Goal: Information Seeking & Learning: Learn about a topic

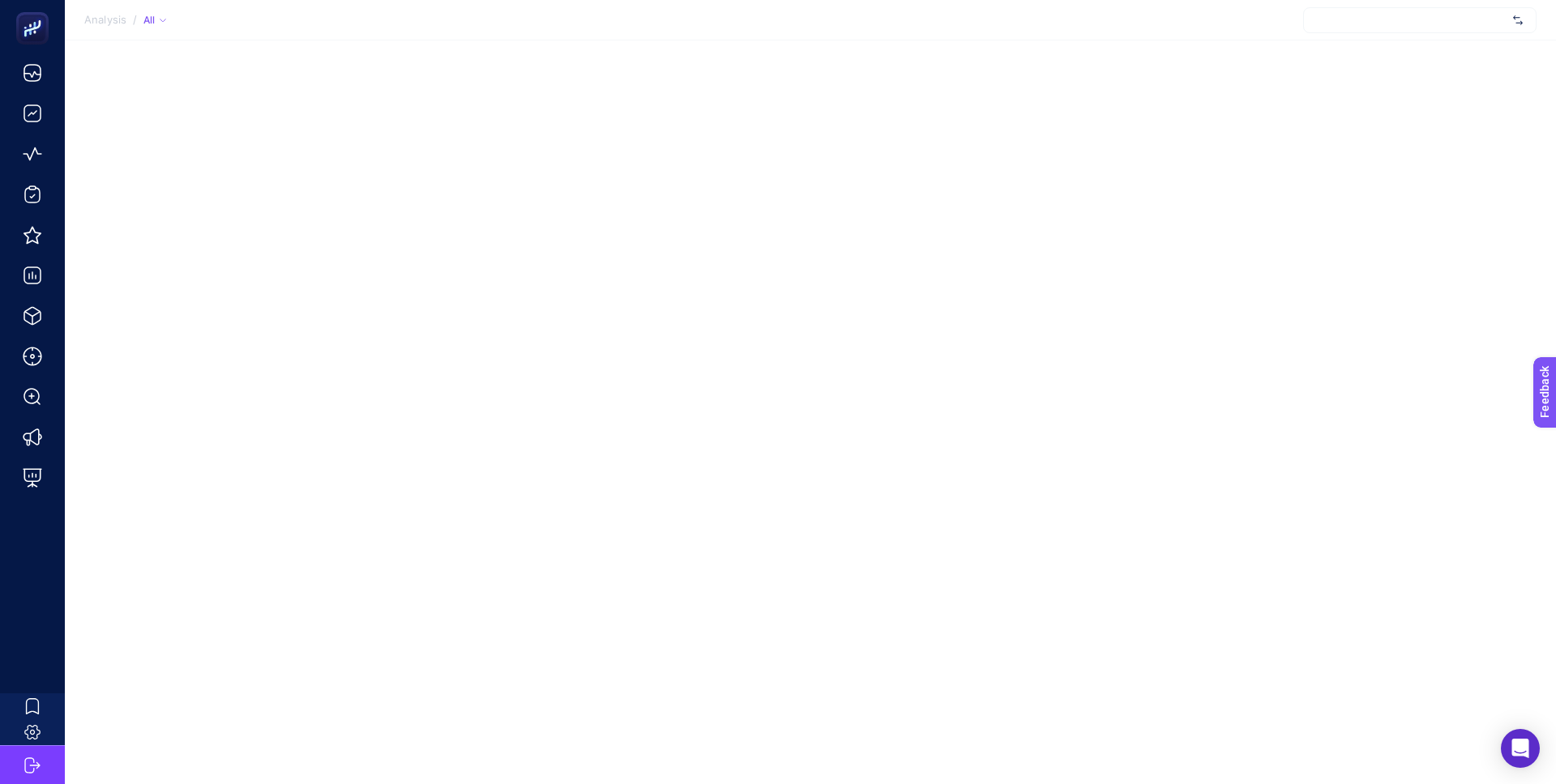
click at [1407, 28] on div at bounding box center [1419, 20] width 233 height 26
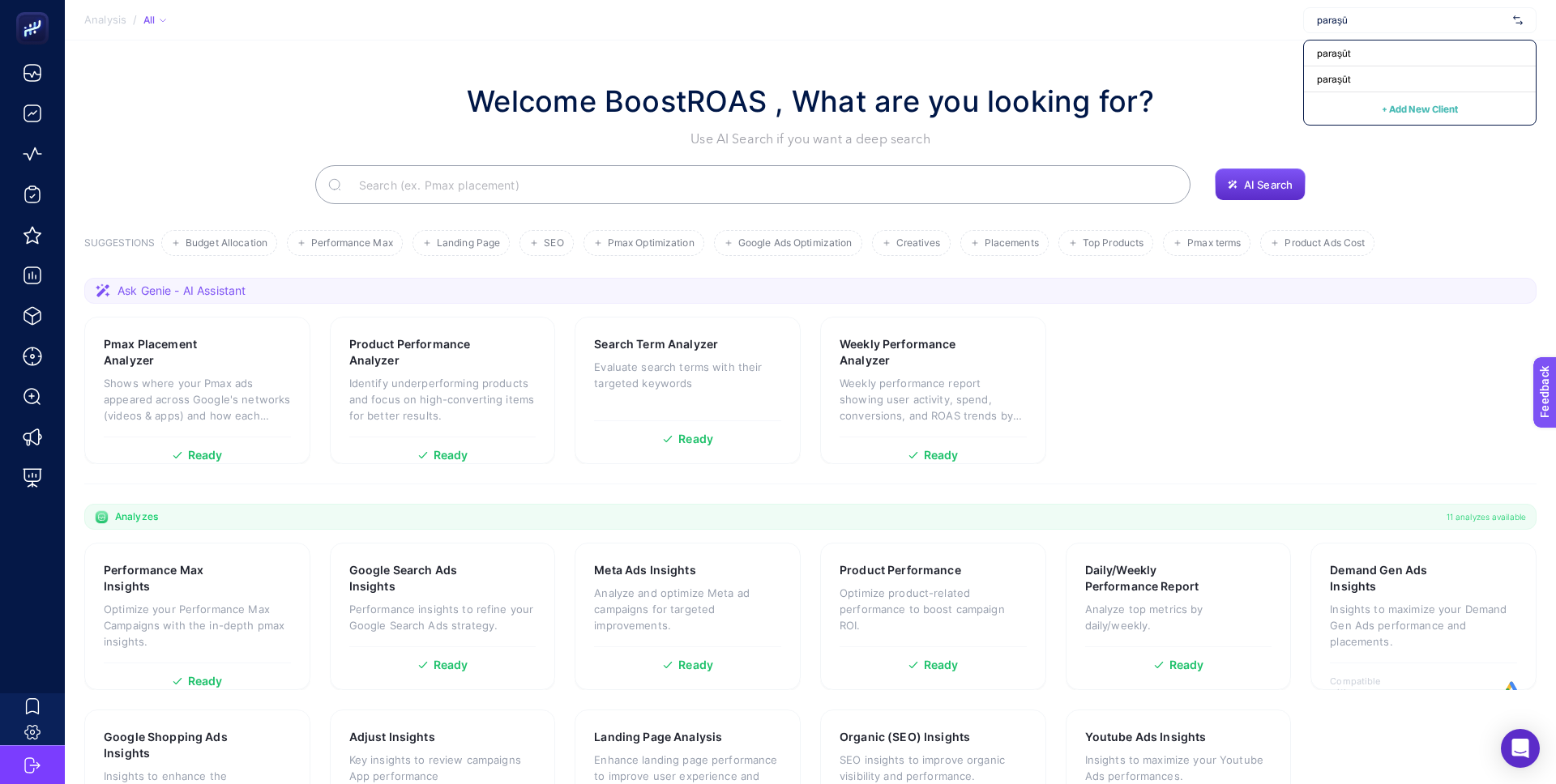
type input "paraşü"
click at [1395, 58] on div "paraşüt" at bounding box center [1419, 53] width 232 height 26
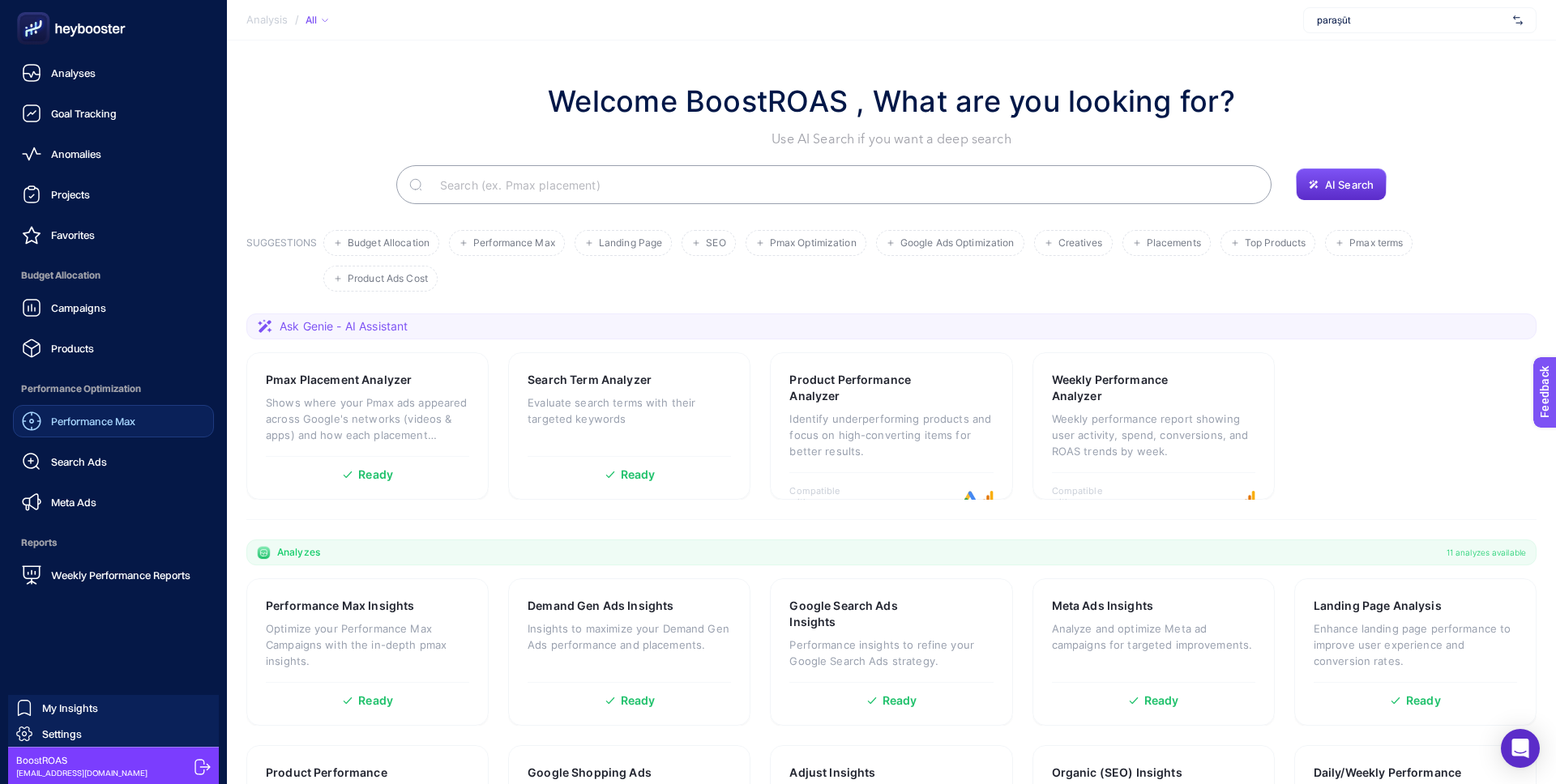
click at [150, 420] on link "Performance Max" at bounding box center [114, 421] width 201 height 32
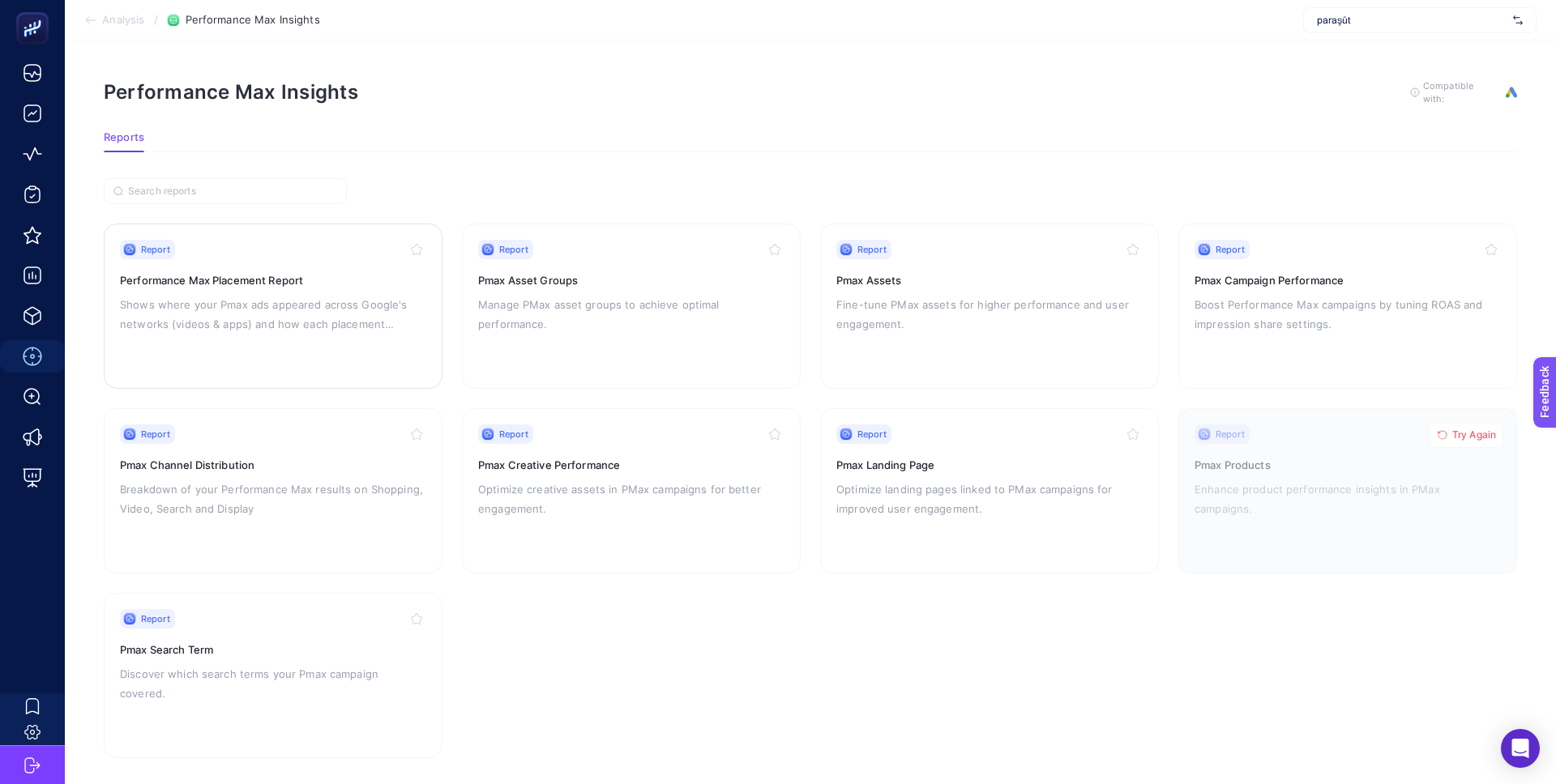
click at [277, 316] on p "Shows where your Pmax ads appeared across Google's networks (videos & apps) and…" at bounding box center [273, 315] width 307 height 39
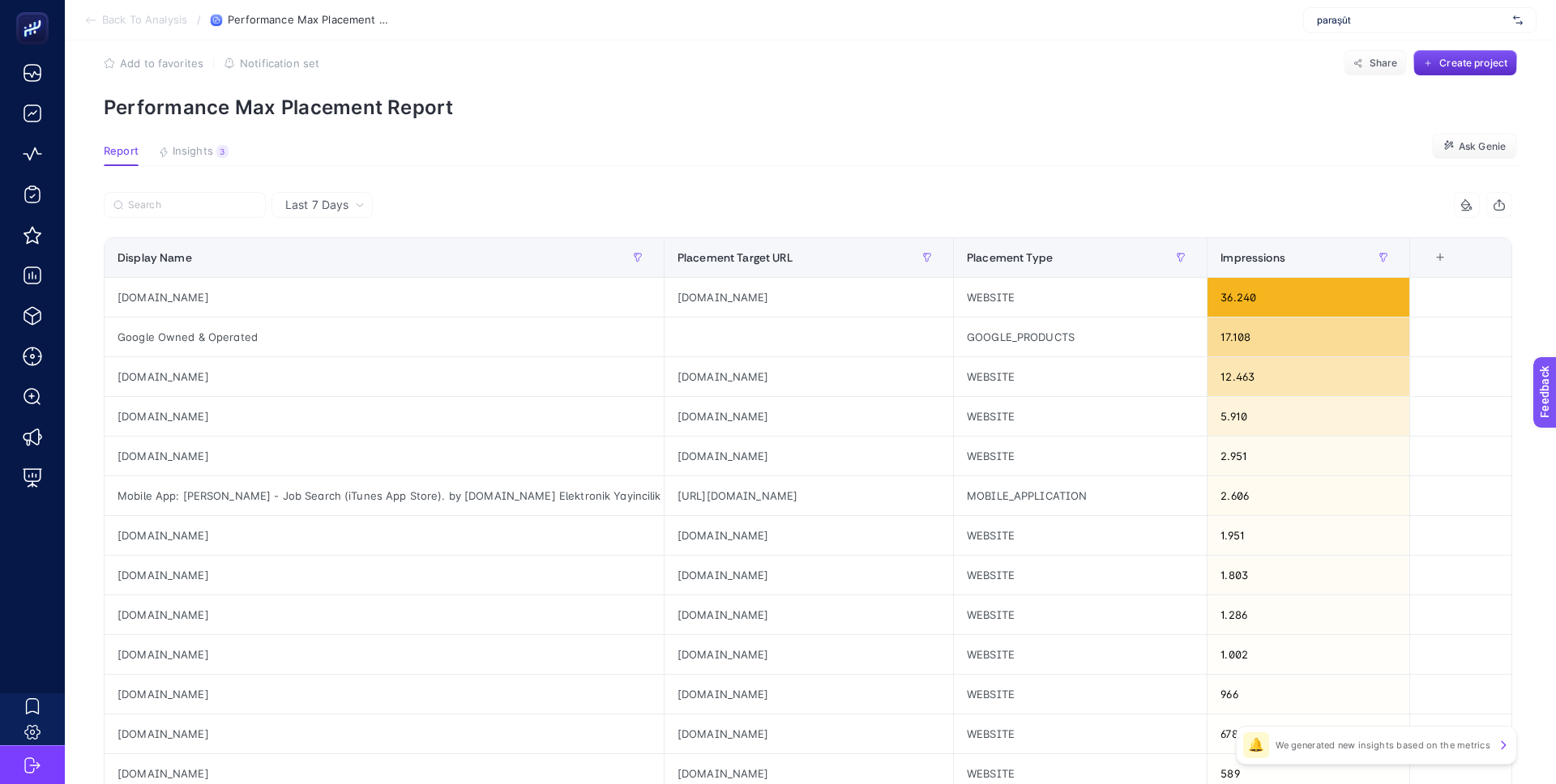
scroll to position [30, 0]
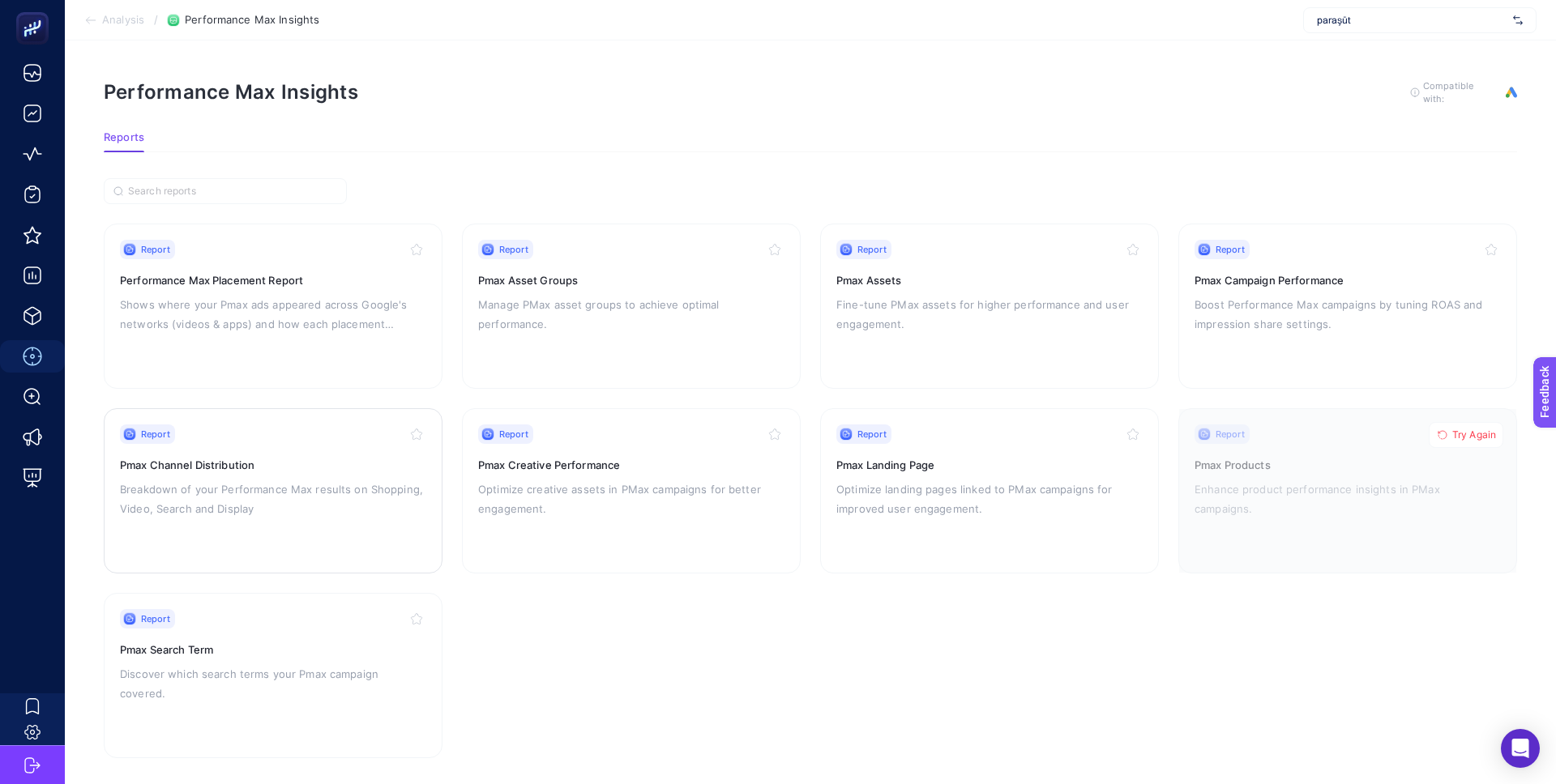
click at [305, 498] on p "Breakdown of your Performance Max results on Shopping, Video, Search and Display" at bounding box center [273, 500] width 307 height 39
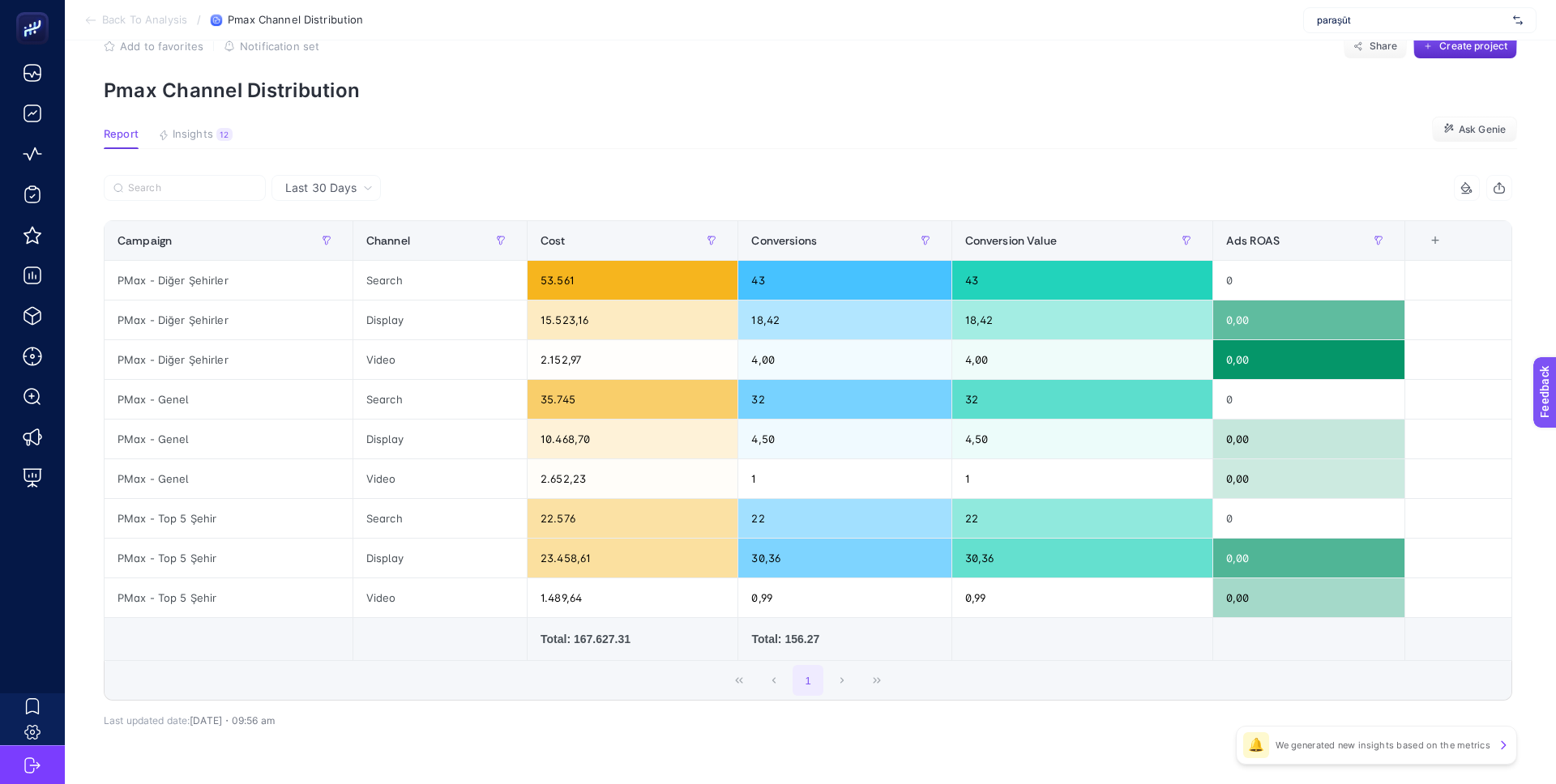
scroll to position [39, 0]
click at [376, 281] on div "Search" at bounding box center [440, 282] width 173 height 39
click at [381, 284] on div "Search" at bounding box center [440, 282] width 173 height 39
click at [370, 284] on div "Search" at bounding box center [440, 282] width 173 height 39
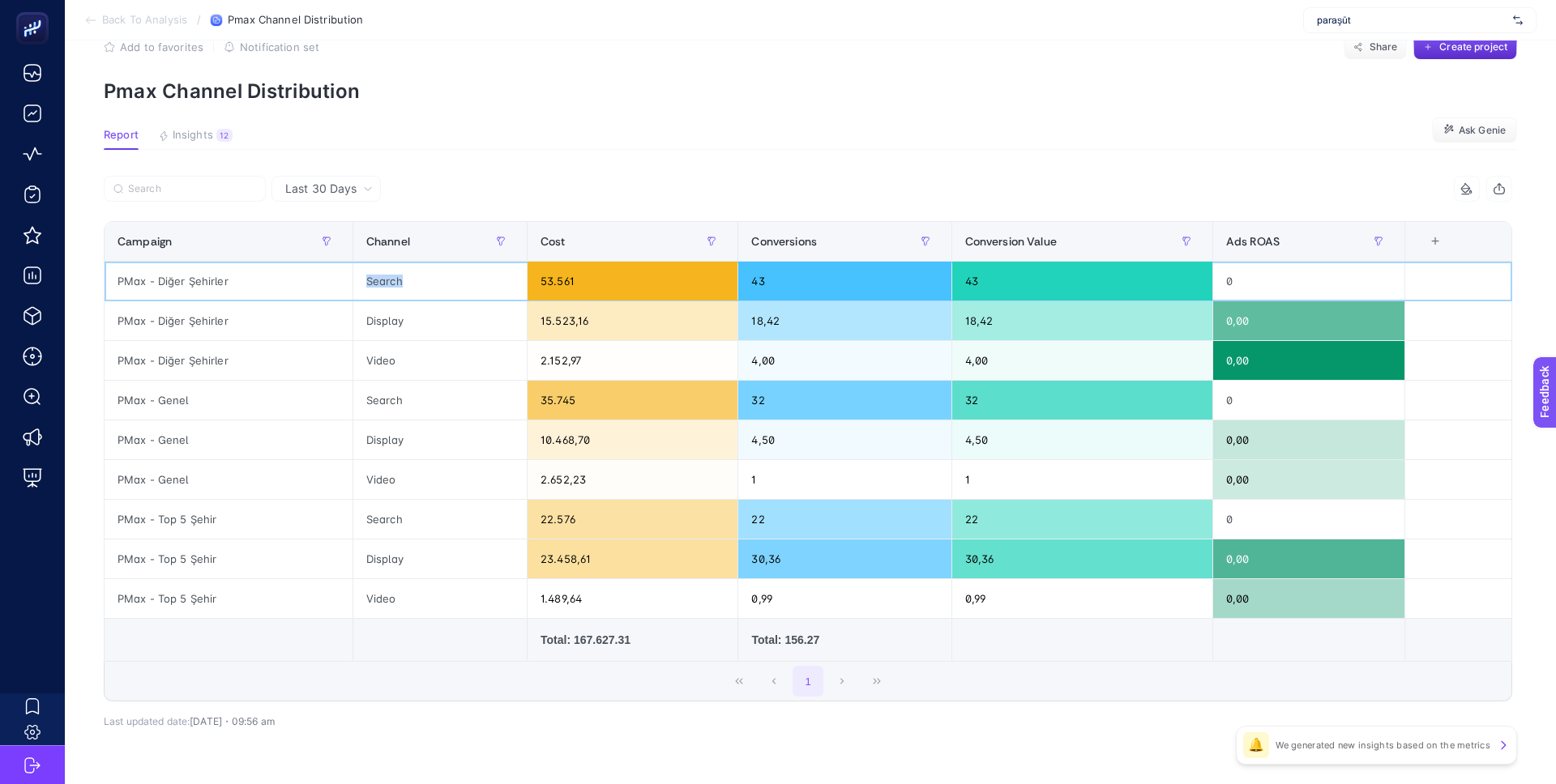
click at [370, 284] on div "Search" at bounding box center [440, 282] width 173 height 39
drag, startPoint x: 565, startPoint y: 281, endPoint x: 534, endPoint y: 281, distance: 31.0
click at [534, 281] on div "53.561" at bounding box center [632, 282] width 210 height 39
drag, startPoint x: 584, startPoint y: 281, endPoint x: 535, endPoint y: 284, distance: 49.1
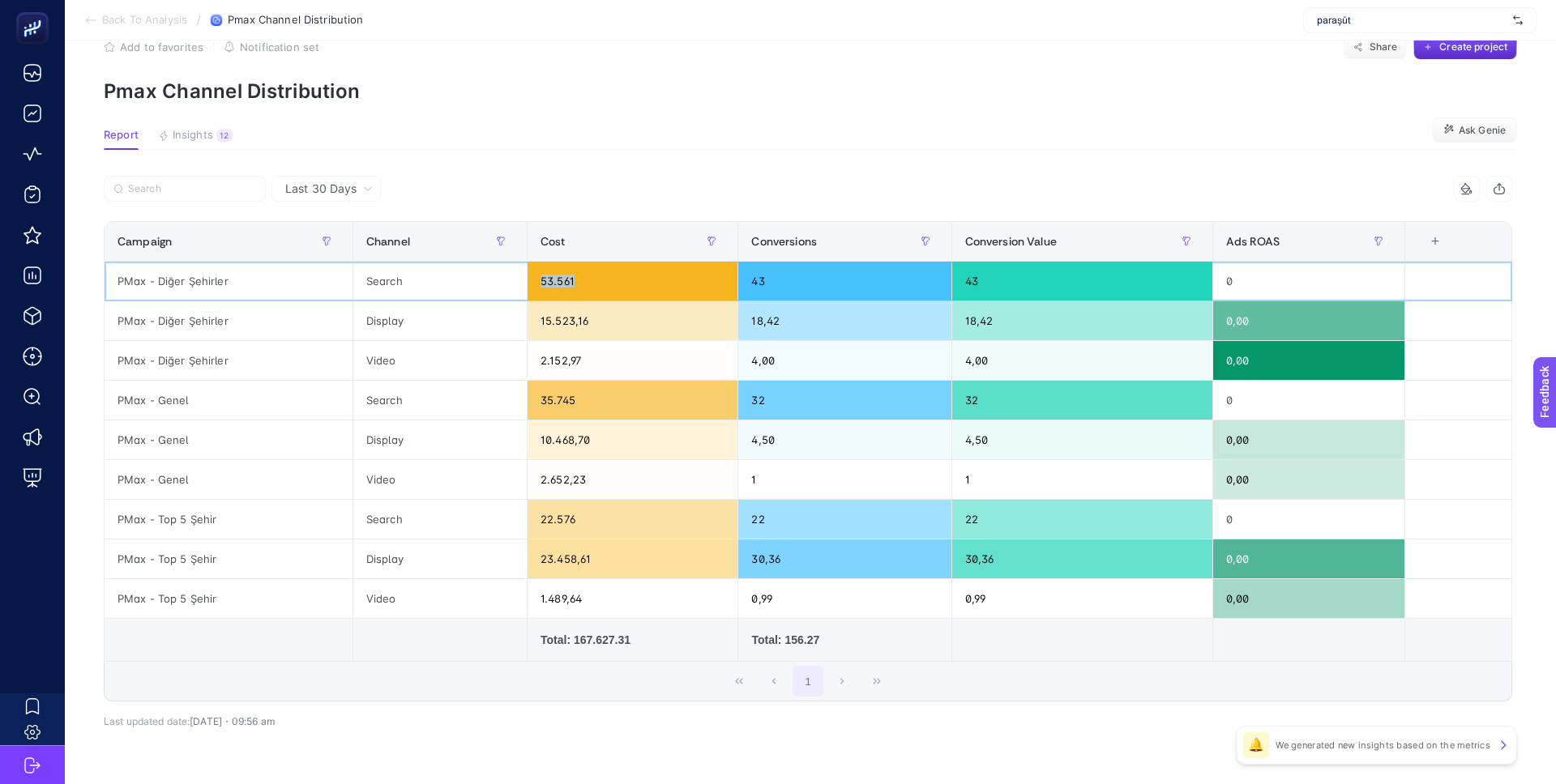
click at [534, 284] on div "53.561" at bounding box center [632, 282] width 210 height 39
drag, startPoint x: 609, startPoint y: 323, endPoint x: 532, endPoint y: 323, distance: 77.0
click at [531, 322] on div "15.523,16" at bounding box center [632, 321] width 210 height 39
drag, startPoint x: 615, startPoint y: 556, endPoint x: 534, endPoint y: 555, distance: 81.0
click at [534, 555] on div "23.458,61" at bounding box center [632, 560] width 210 height 39
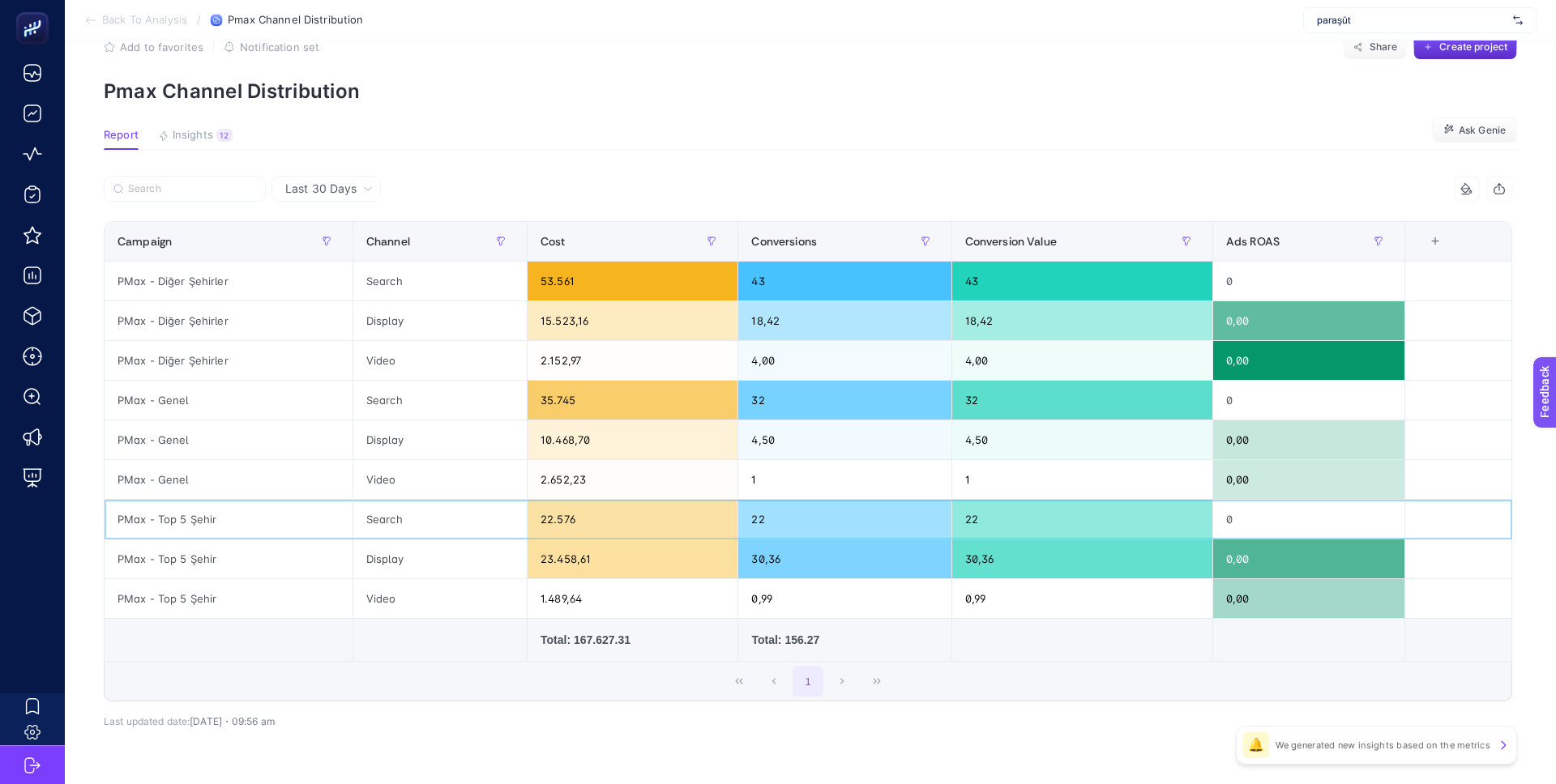
click at [546, 524] on div "22.576" at bounding box center [632, 519] width 210 height 39
click at [559, 550] on div "23.458,61" at bounding box center [632, 560] width 210 height 39
click at [567, 553] on div "23.458,61" at bounding box center [632, 560] width 210 height 39
click at [560, 556] on div "23.458,61" at bounding box center [632, 560] width 210 height 39
click at [567, 398] on div "35.745" at bounding box center [632, 400] width 210 height 39
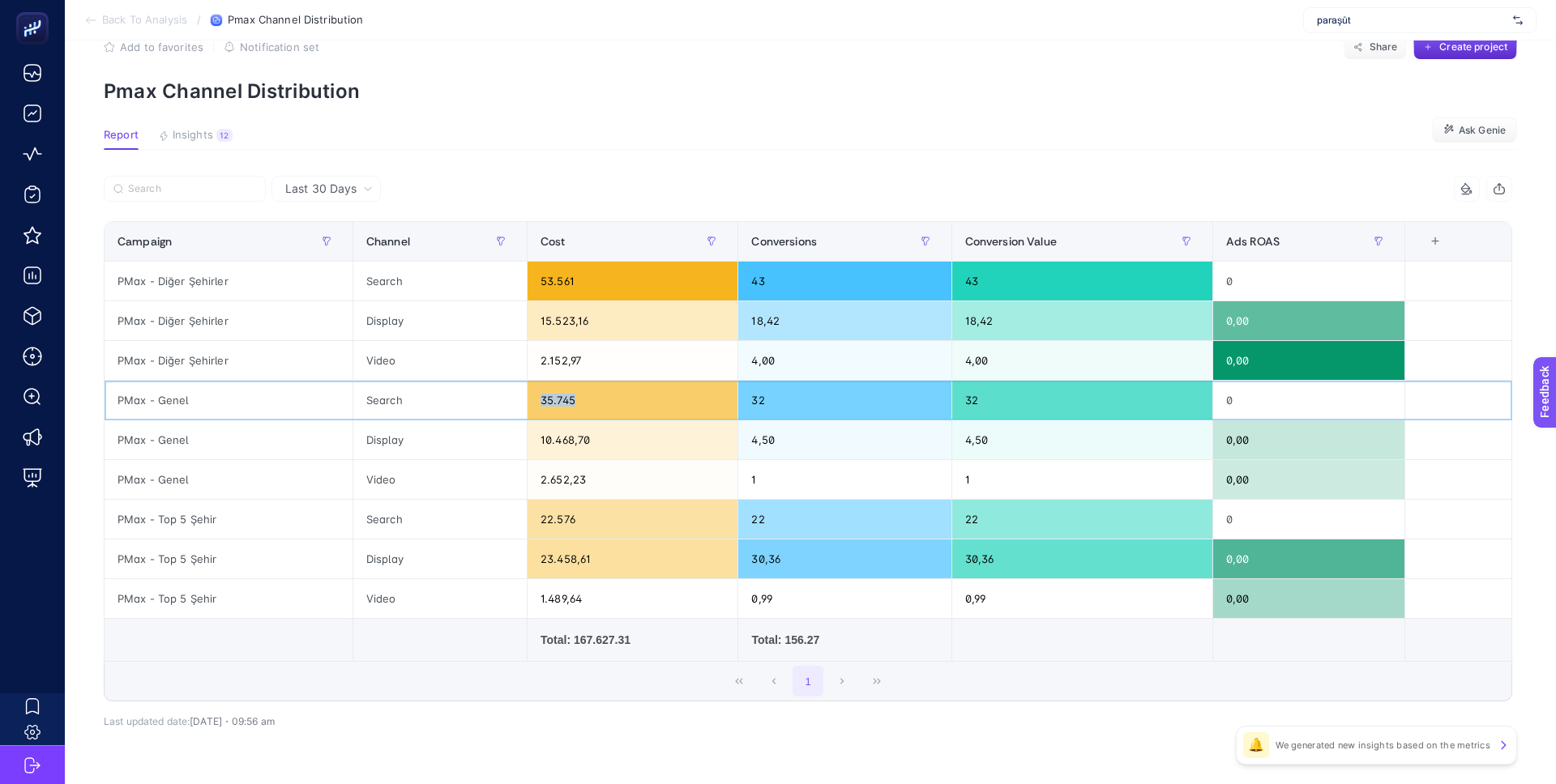
drag, startPoint x: 638, startPoint y: 400, endPoint x: 531, endPoint y: 397, distance: 107.0
click at [531, 399] on div "35.745" at bounding box center [632, 400] width 210 height 39
drag, startPoint x: 596, startPoint y: 434, endPoint x: 537, endPoint y: 434, distance: 59.0
click at [537, 434] on div "10.468,70" at bounding box center [632, 440] width 210 height 39
click at [565, 443] on div "10.468,70" at bounding box center [632, 440] width 210 height 39
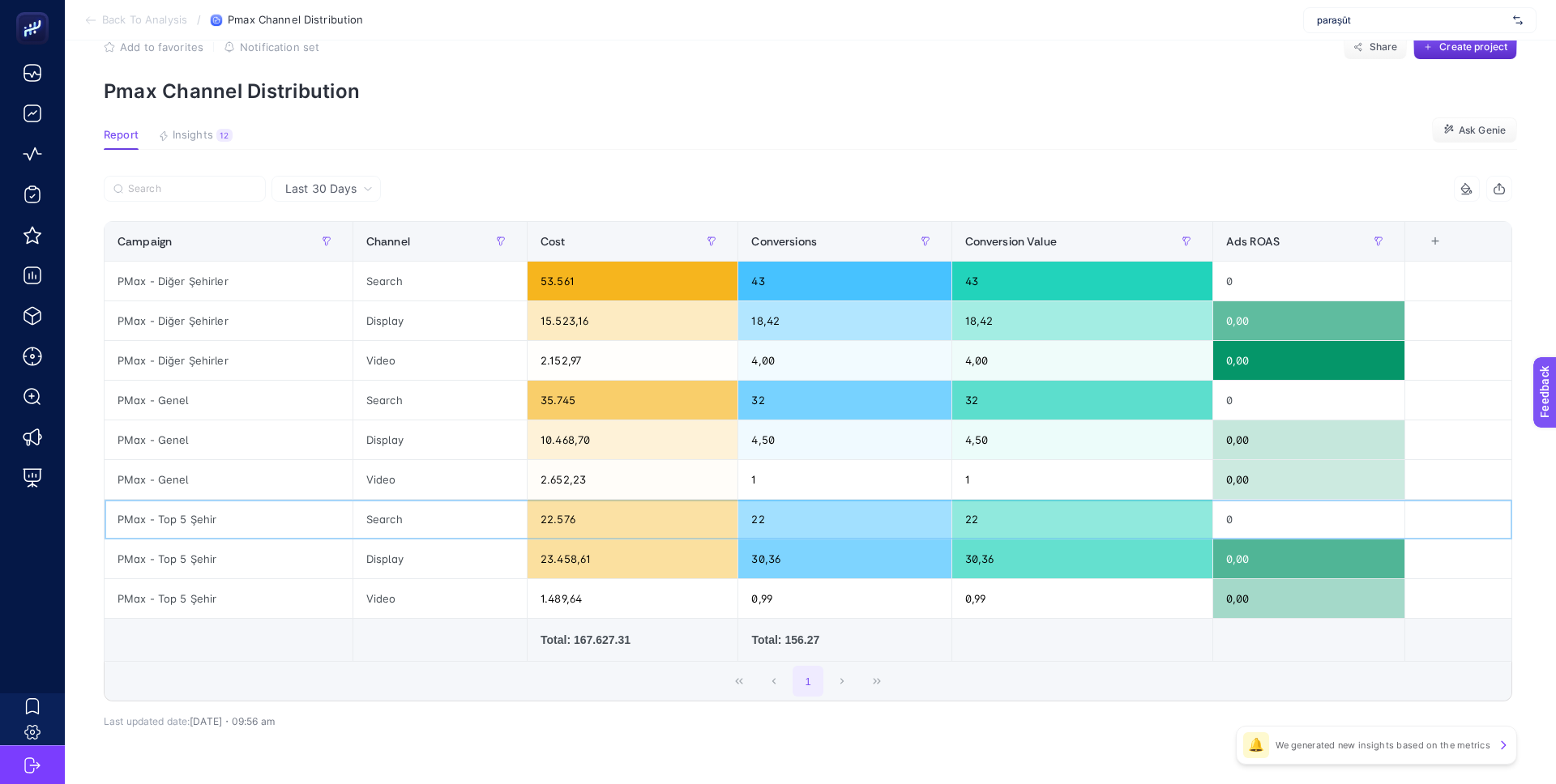
click at [598, 524] on div "22.576" at bounding box center [632, 519] width 210 height 39
click at [598, 553] on div "23.458,61" at bounding box center [632, 560] width 210 height 39
click at [565, 522] on div "22.576" at bounding box center [632, 519] width 210 height 39
click at [597, 549] on div "23.458,61" at bounding box center [632, 560] width 210 height 39
drag, startPoint x: 537, startPoint y: 563, endPoint x: 626, endPoint y: 562, distance: 89.0
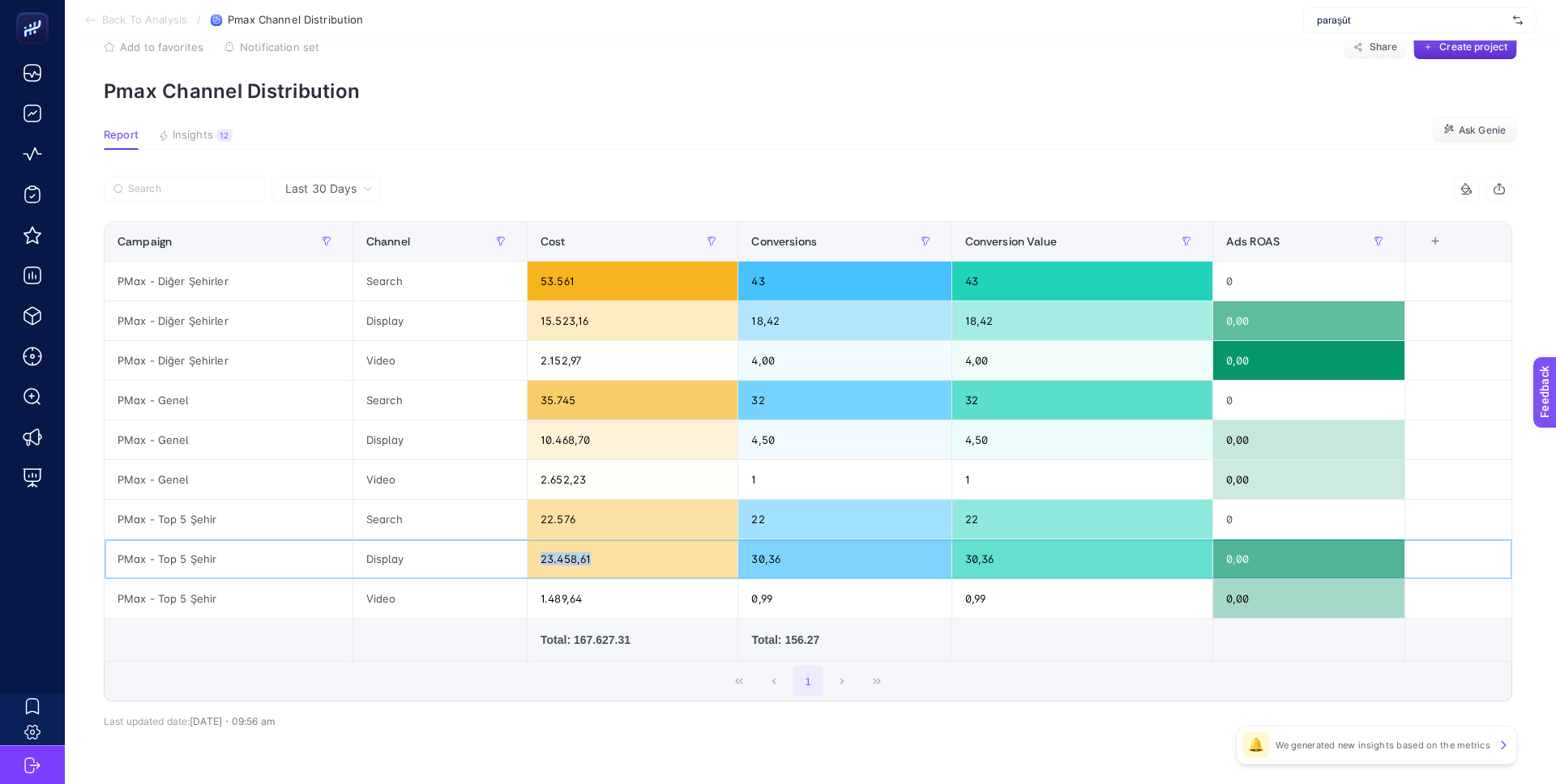
click at [626, 562] on div "23.458,61" at bounding box center [632, 560] width 210 height 39
click at [579, 559] on div "23.458,61" at bounding box center [632, 560] width 210 height 39
click at [776, 560] on div "30,36" at bounding box center [844, 560] width 212 height 39
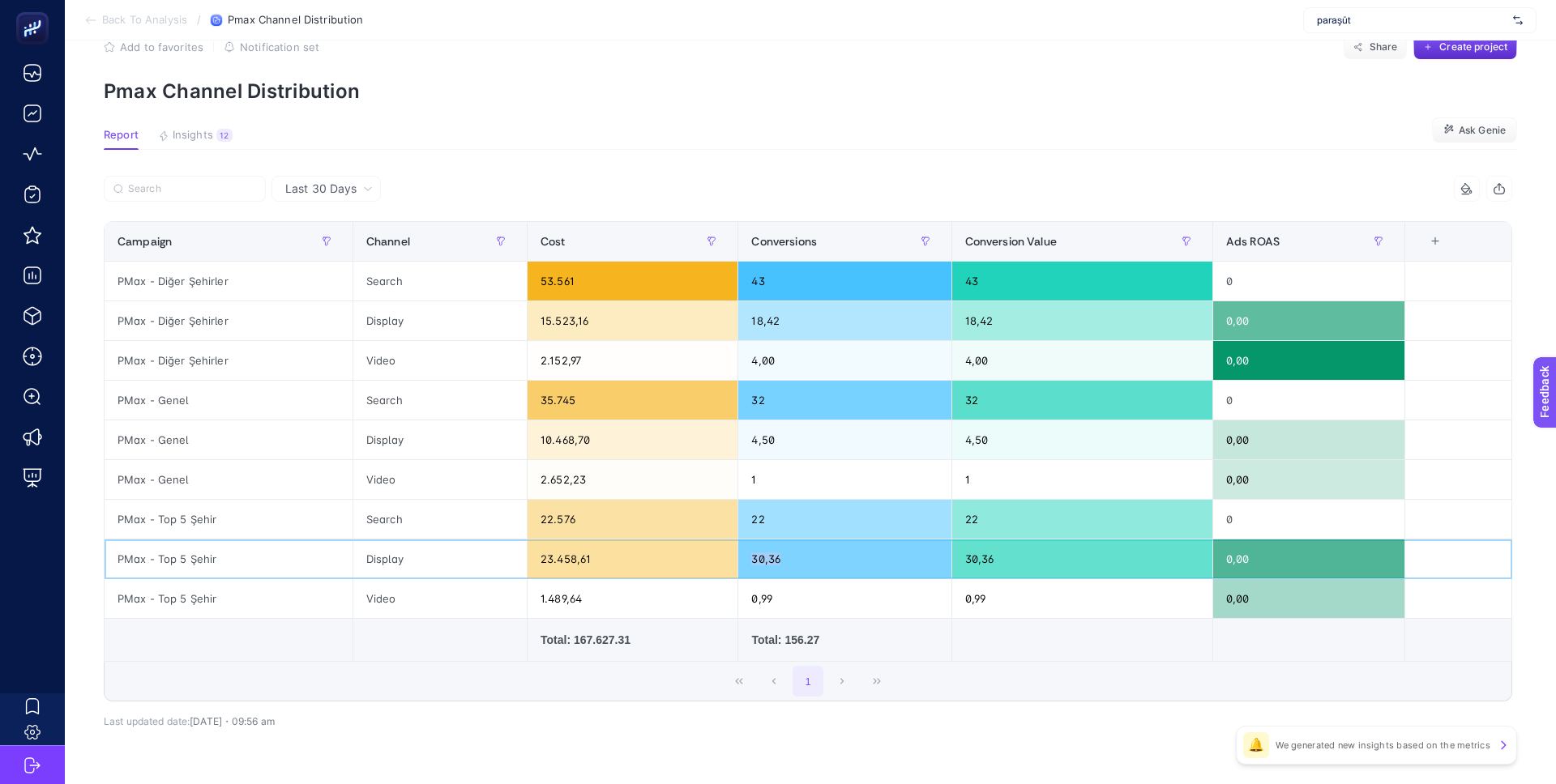
click at [776, 559] on div "30,36" at bounding box center [844, 560] width 212 height 39
click at [768, 560] on div "30,36" at bounding box center [844, 560] width 212 height 39
click at [768, 527] on div "22" at bounding box center [844, 519] width 212 height 39
click at [767, 550] on div "30,36" at bounding box center [844, 560] width 212 height 39
click at [767, 520] on div "22" at bounding box center [844, 519] width 212 height 39
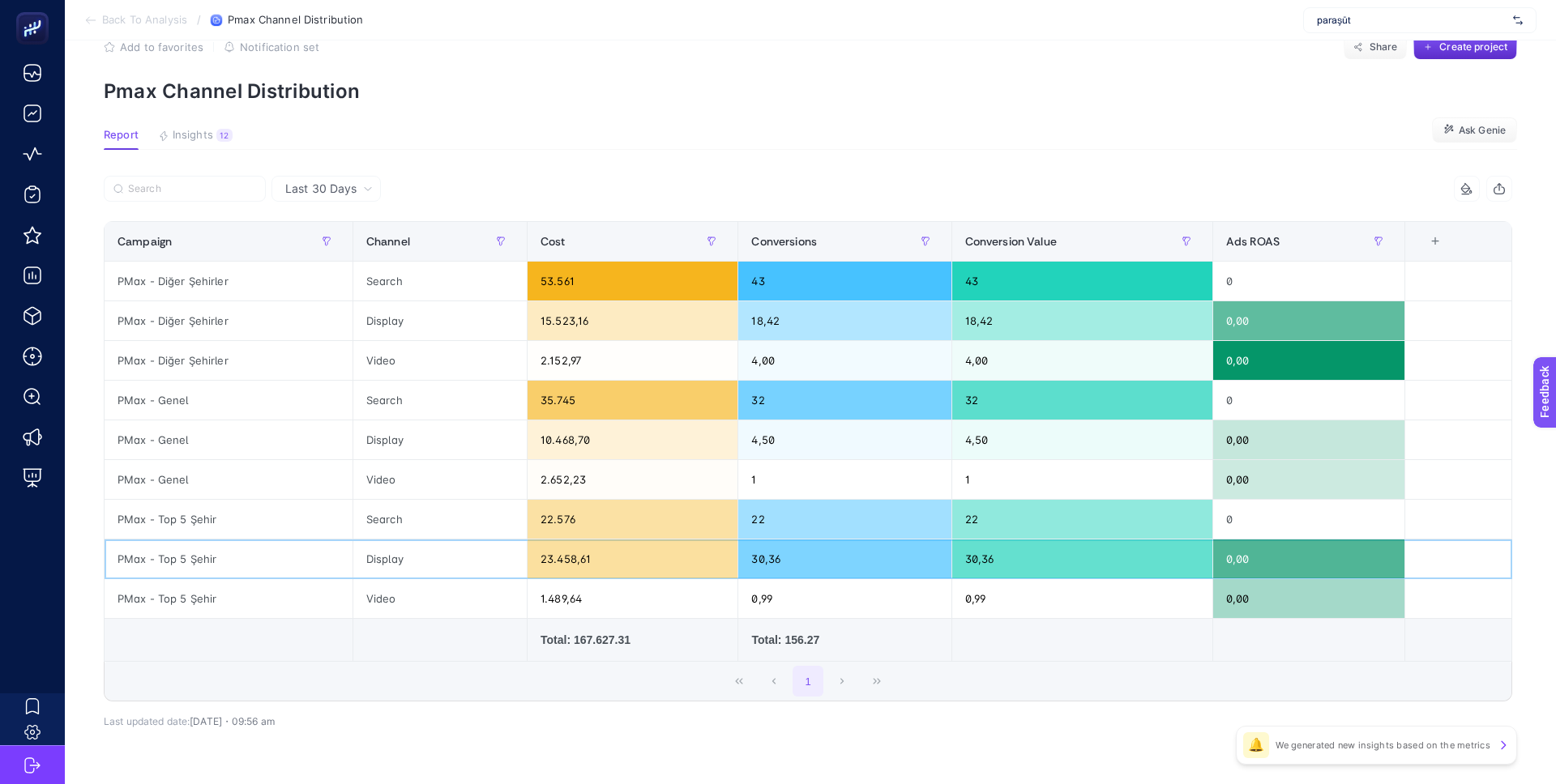
click at [775, 558] on div "30,36" at bounding box center [844, 560] width 212 height 39
drag, startPoint x: 765, startPoint y: 557, endPoint x: 790, endPoint y: 558, distance: 25.0
click at [790, 558] on div "30,36" at bounding box center [844, 560] width 212 height 39
drag, startPoint x: 796, startPoint y: 558, endPoint x: 747, endPoint y: 559, distance: 49.0
click at [744, 559] on div "30,36" at bounding box center [844, 560] width 212 height 39
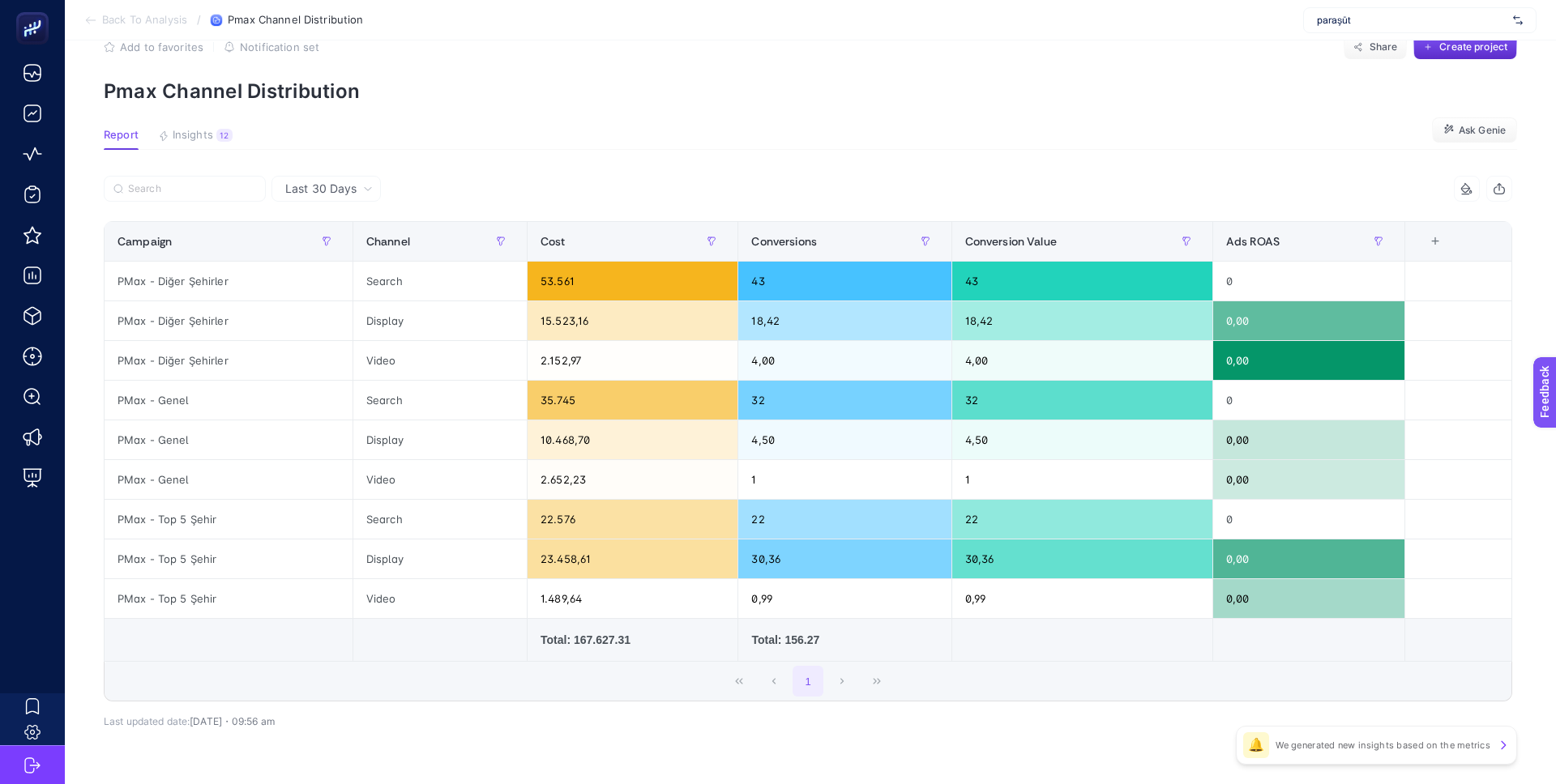
click at [809, 169] on article "Add to favorites false Notification set Share Create project Pmax Channel Distr…" at bounding box center [811, 417] width 1492 height 830
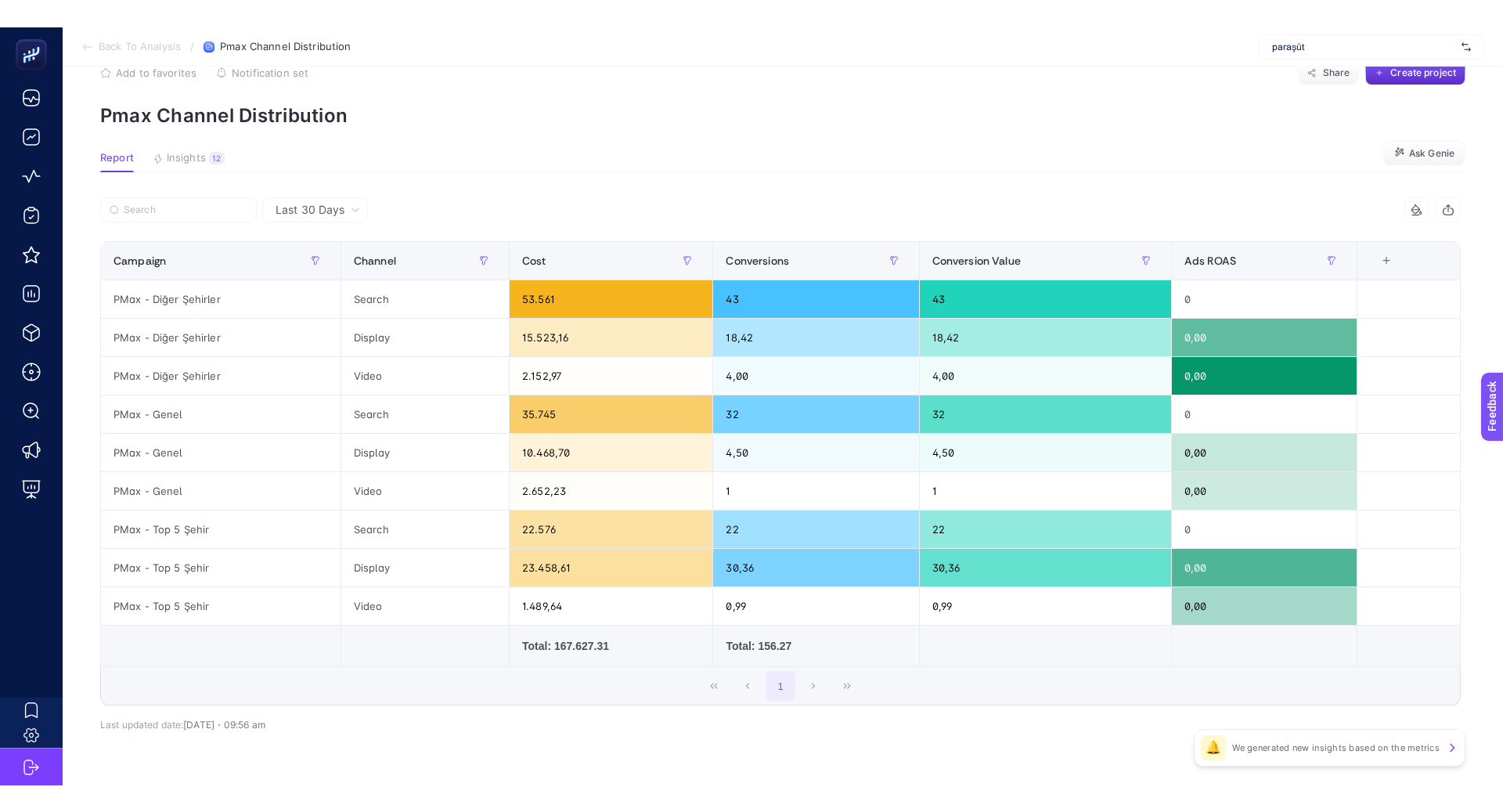
scroll to position [25, 0]
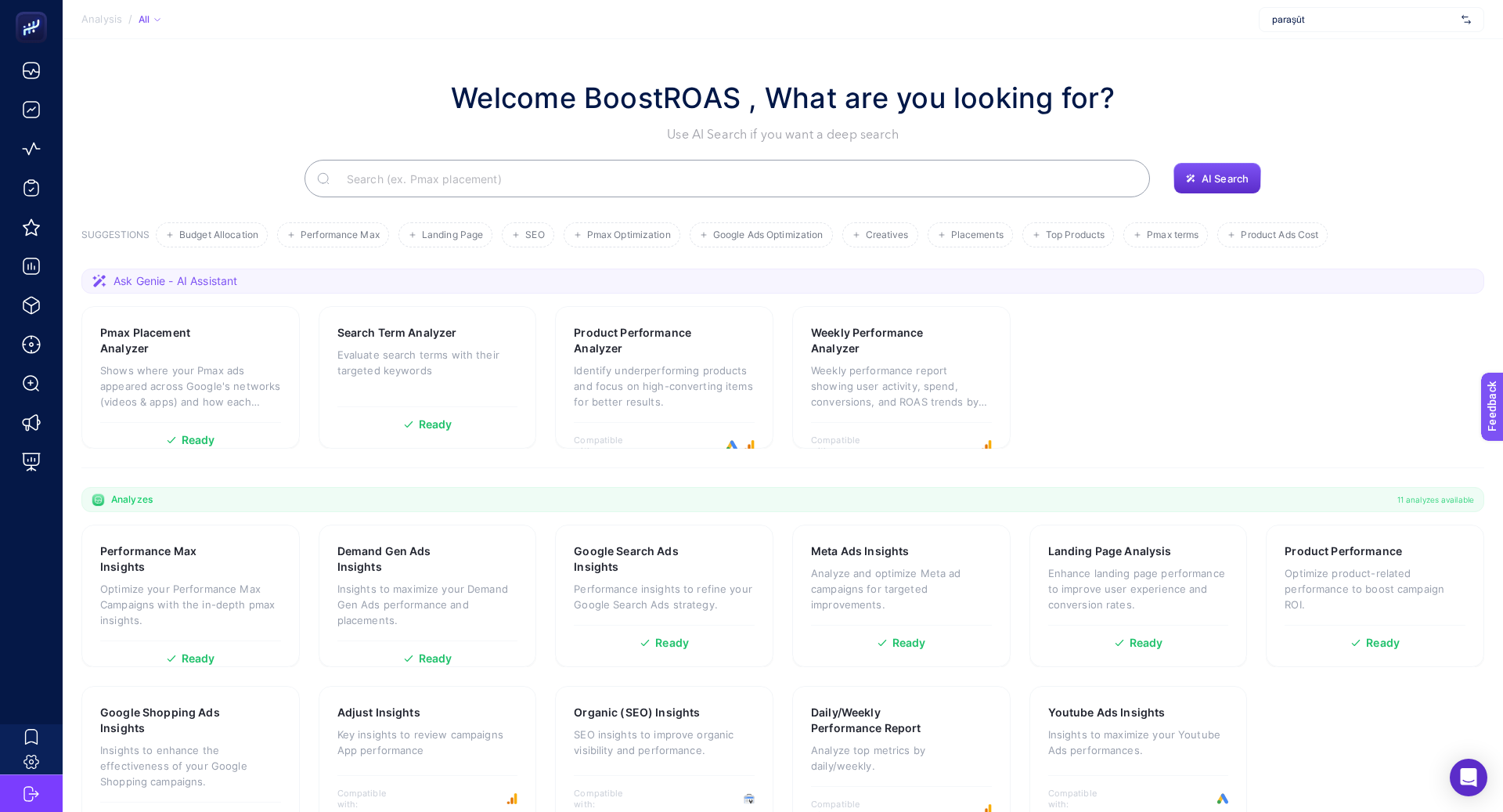
click at [1329, 21] on span "paraşüt" at bounding box center [1364, 19] width 183 height 13
type input "cama"
click at [1345, 53] on div "camasircity" at bounding box center [1371, 51] width 224 height 25
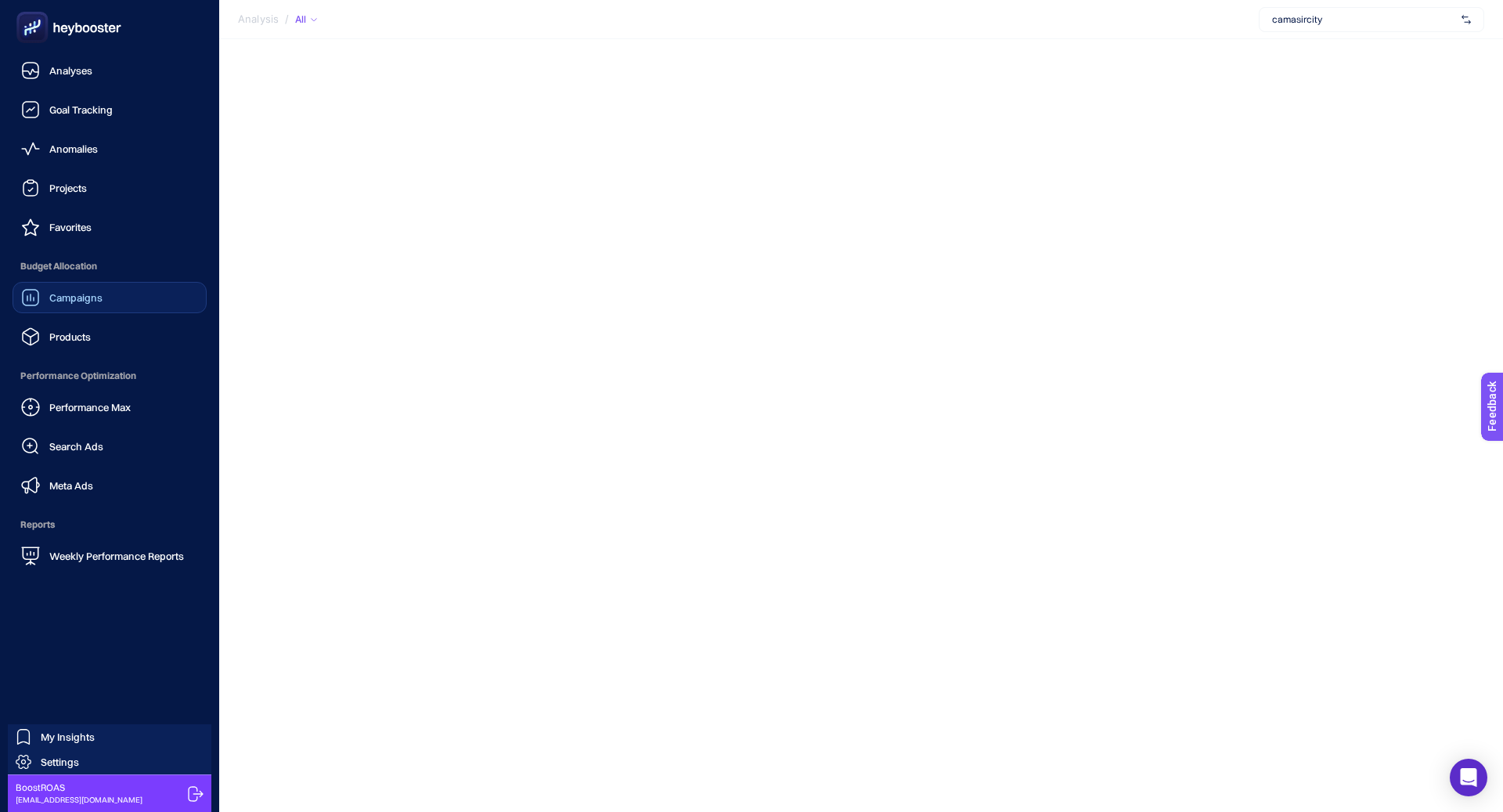
click at [48, 304] on div "Campaigns" at bounding box center [61, 298] width 81 height 19
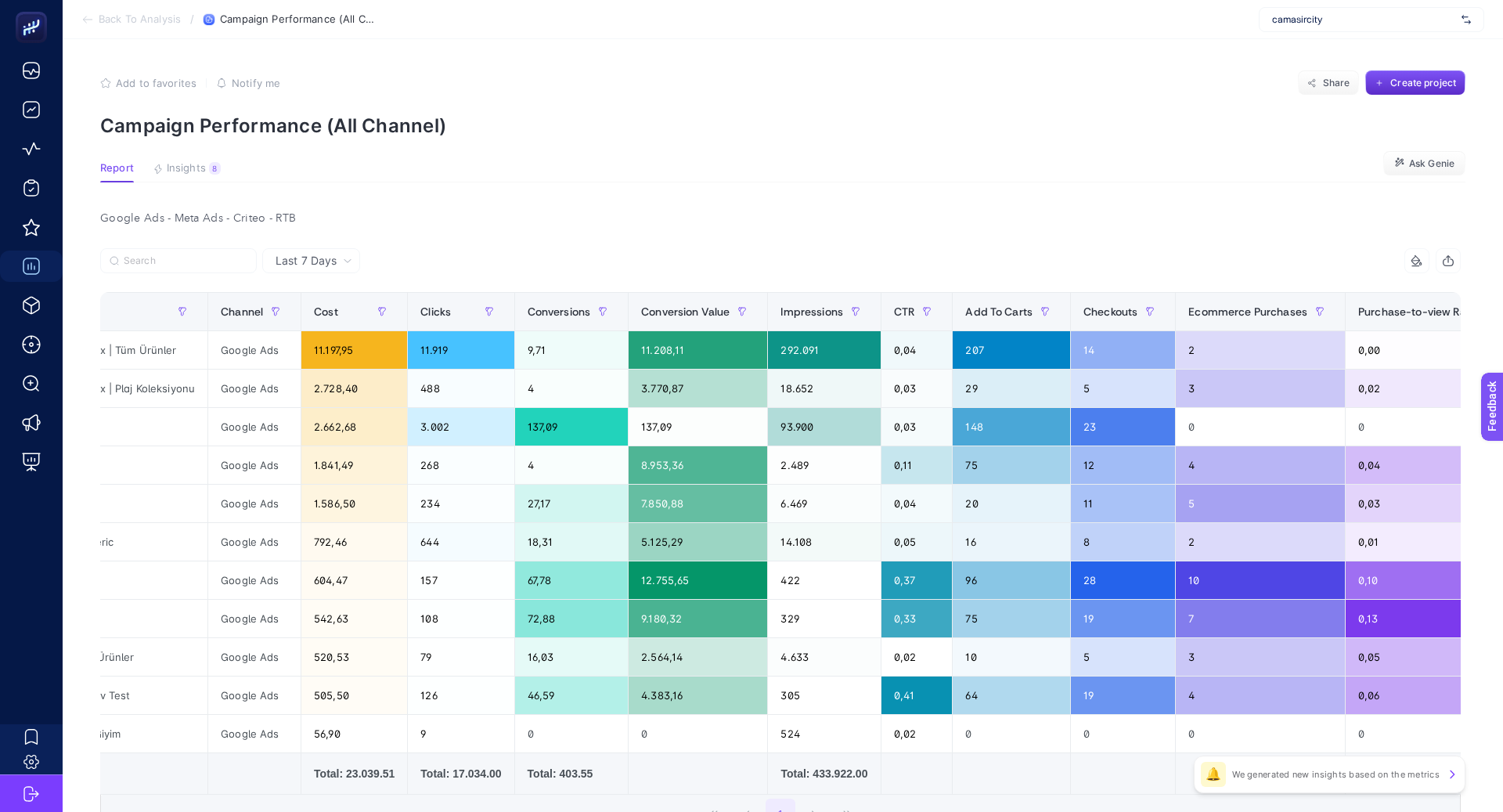
scroll to position [0, 121]
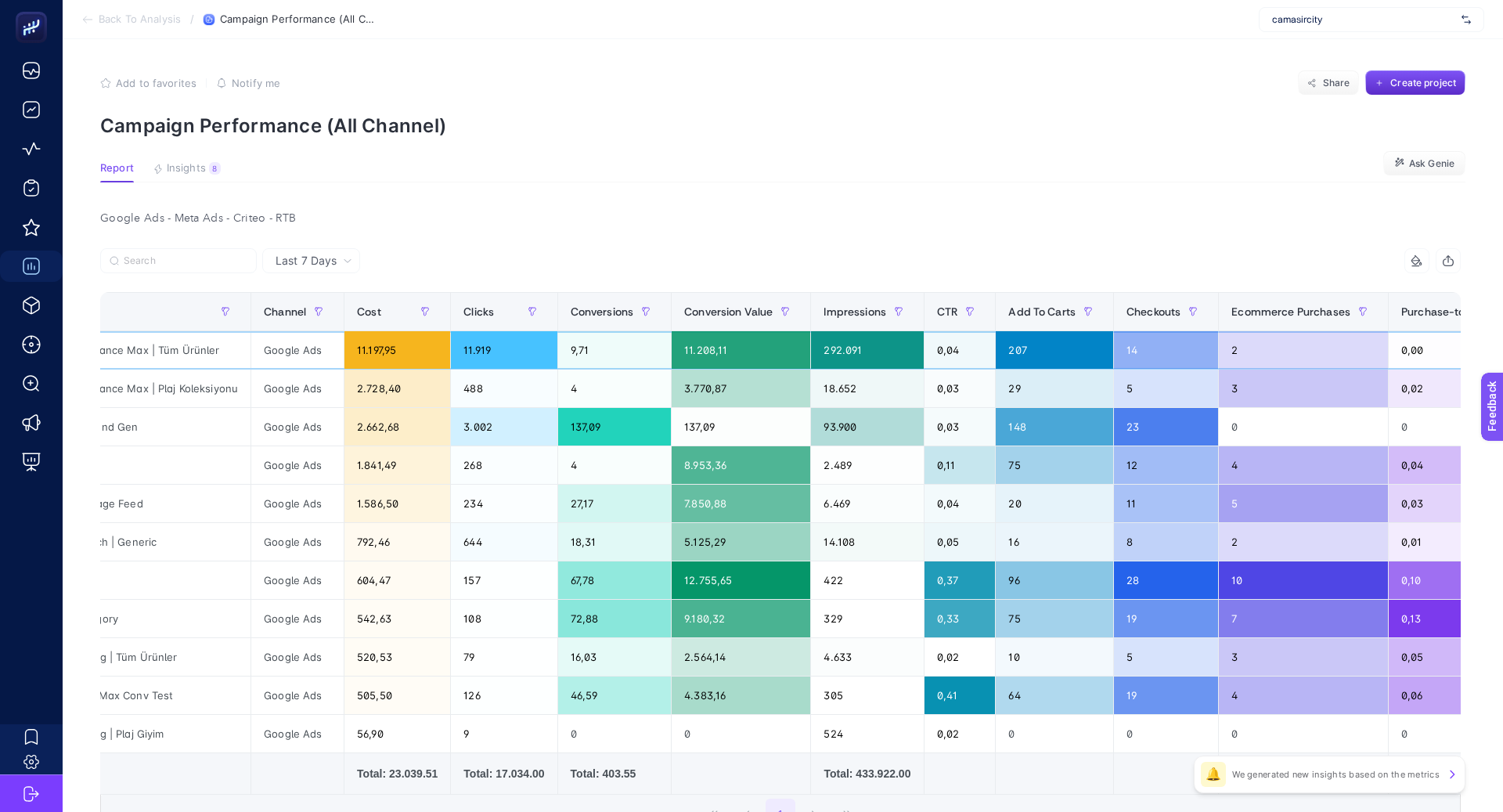
click at [388, 347] on div "11.197,95" at bounding box center [397, 350] width 105 height 38
click at [387, 347] on div "11.197,95" at bounding box center [397, 350] width 105 height 38
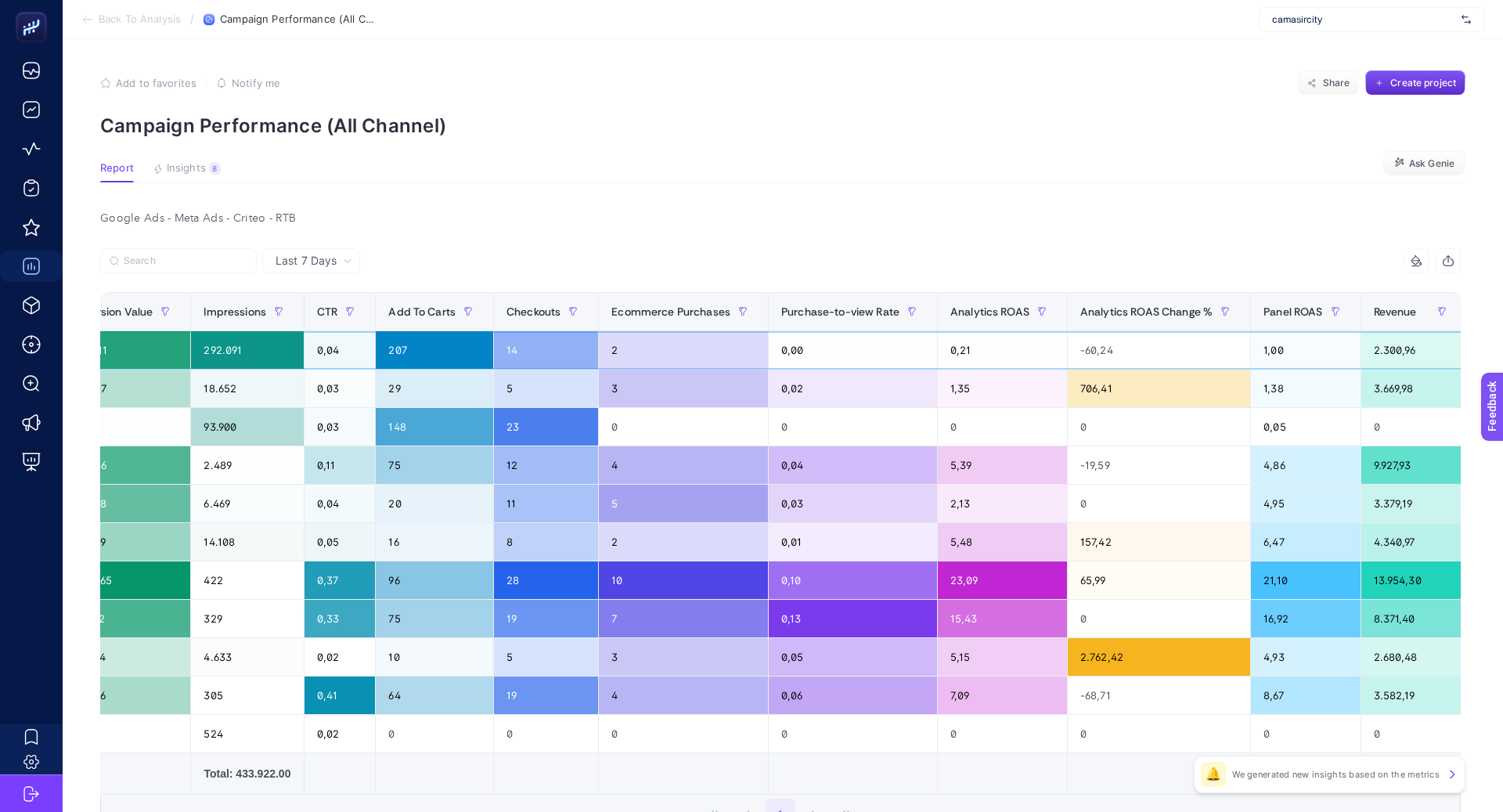
scroll to position [0, 887]
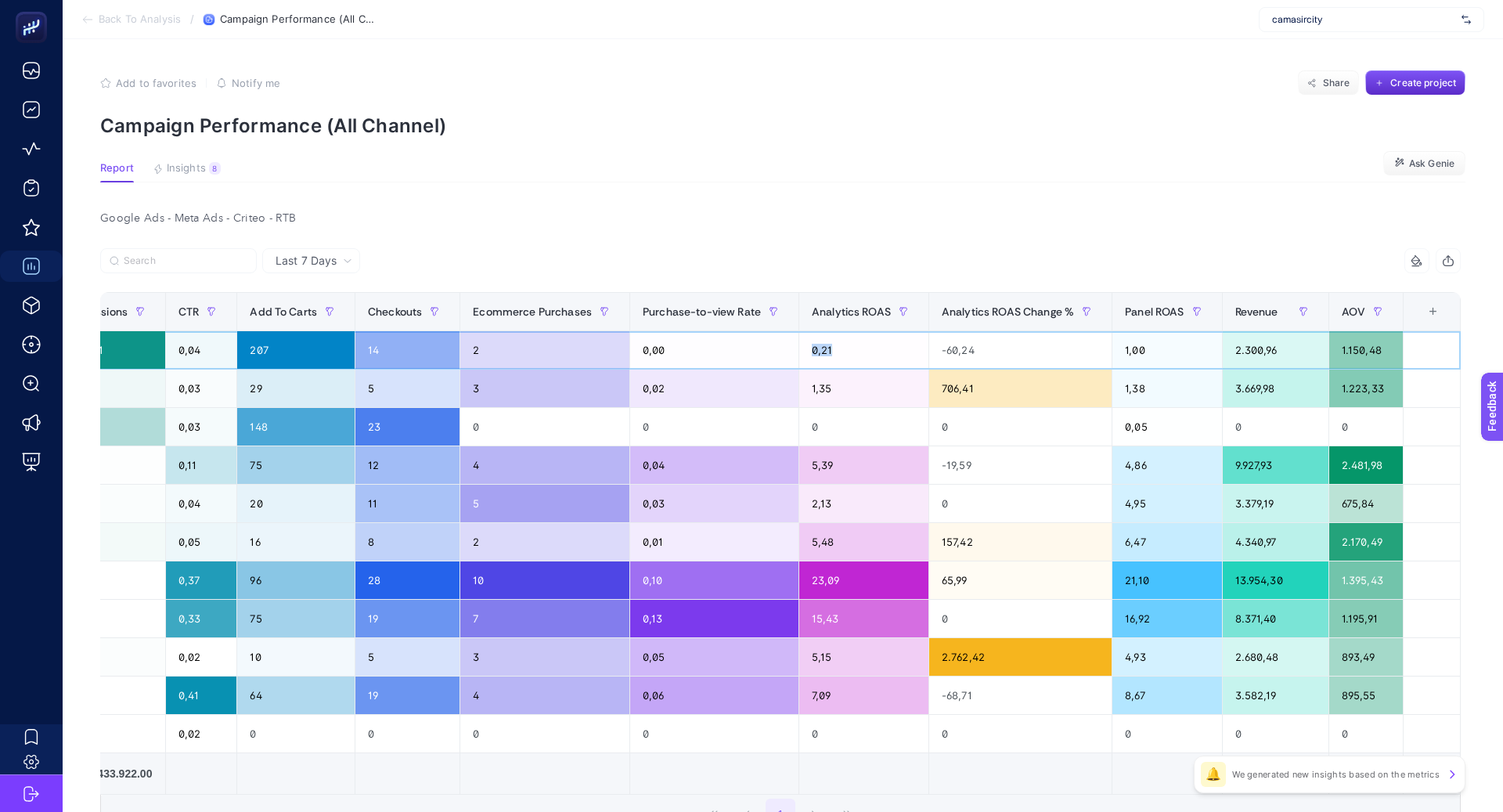
drag, startPoint x: 857, startPoint y: 347, endPoint x: 776, endPoint y: 349, distance: 81.0
click at [774, 348] on tr "Conversion | Performance Max | Tüm Ürünler Google Ads 11.197,95 11.919 9,71 11.…" at bounding box center [341, 350] width 2239 height 38
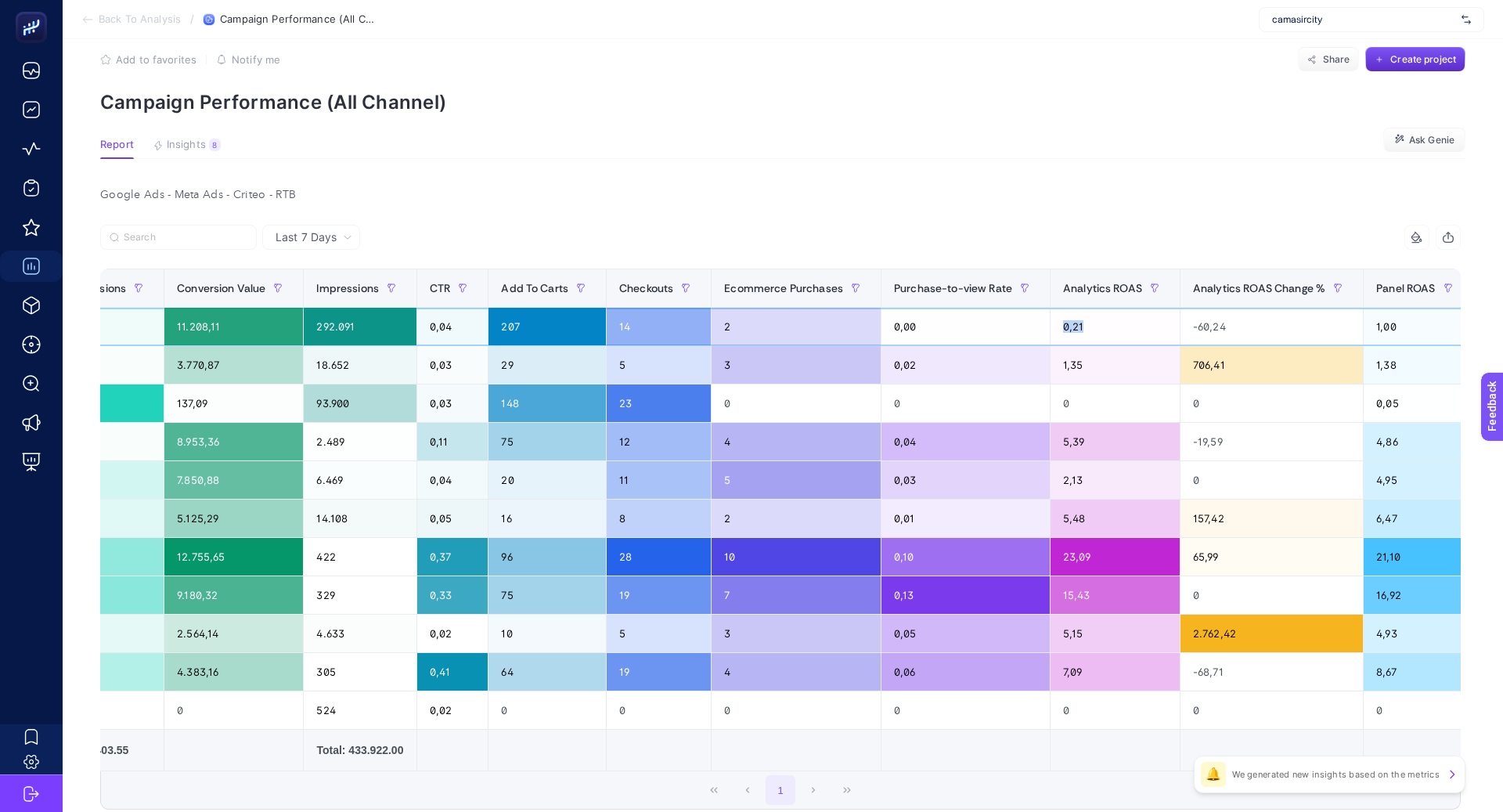
scroll to position [0, 0]
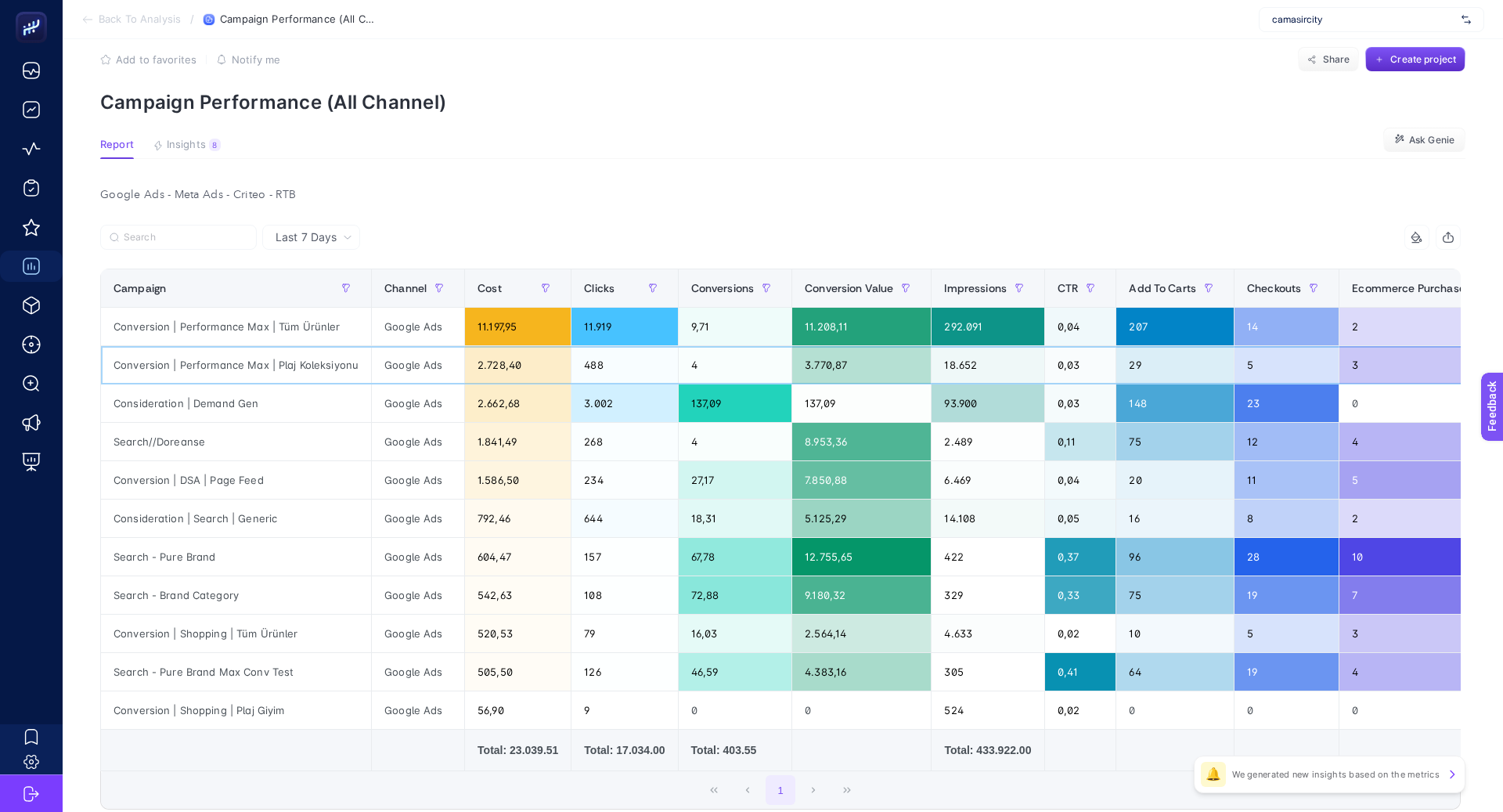
click at [319, 360] on div "Conversion | Performance Max | Plaj Koleksiyonu" at bounding box center [236, 365] width 270 height 38
click at [318, 361] on div "Conversion | Performance Max | Plaj Koleksiyonu" at bounding box center [236, 365] width 270 height 38
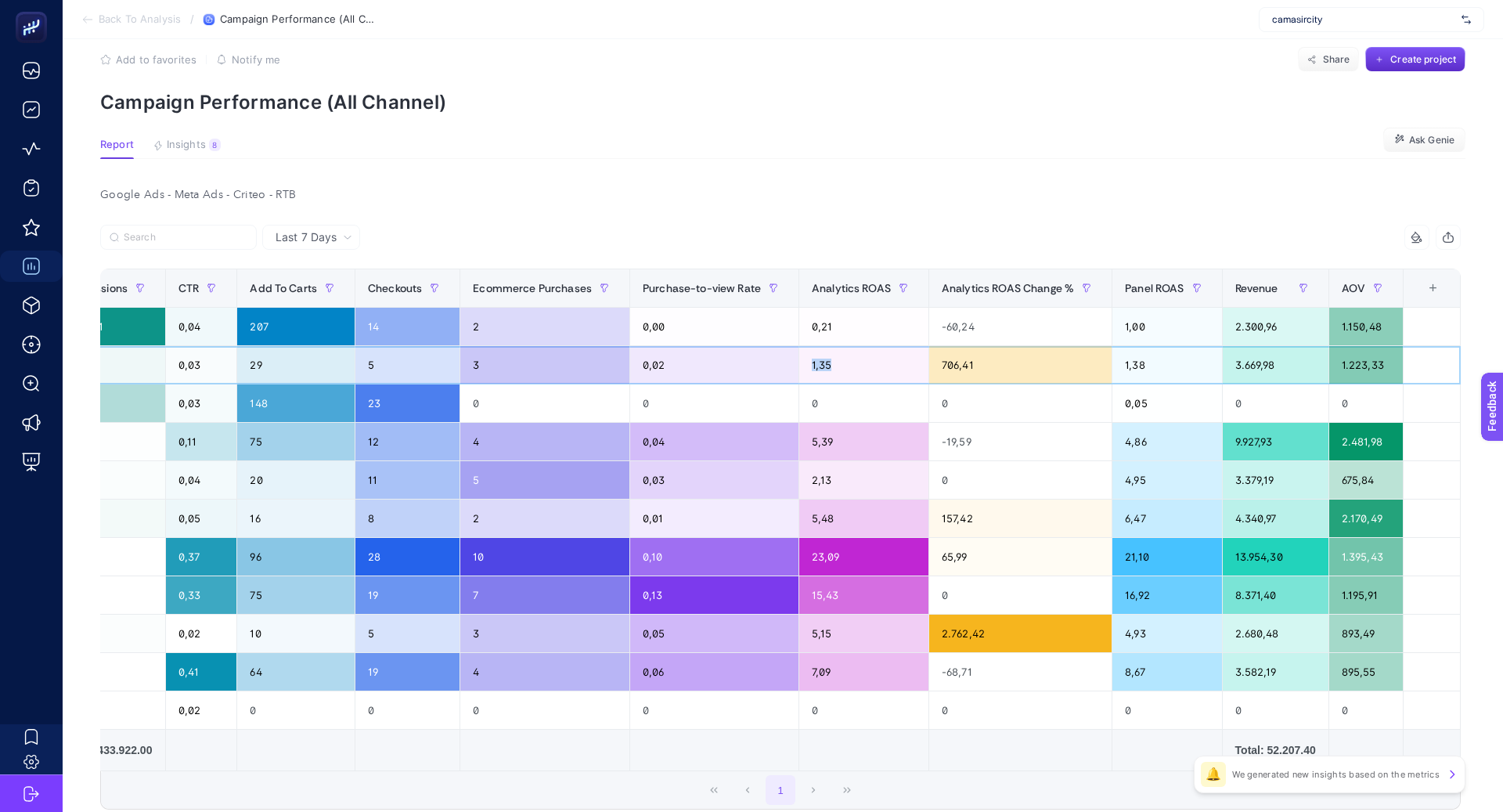
drag, startPoint x: 828, startPoint y: 364, endPoint x: 776, endPoint y: 364, distance: 52.0
click at [774, 364] on tr "Conversion | Performance Max | Plaj Koleksiyonu Google Ads 2.728,40 488 4 3.770…" at bounding box center [341, 365] width 2239 height 38
click at [1247, 358] on div "3.669,98" at bounding box center [1276, 365] width 105 height 38
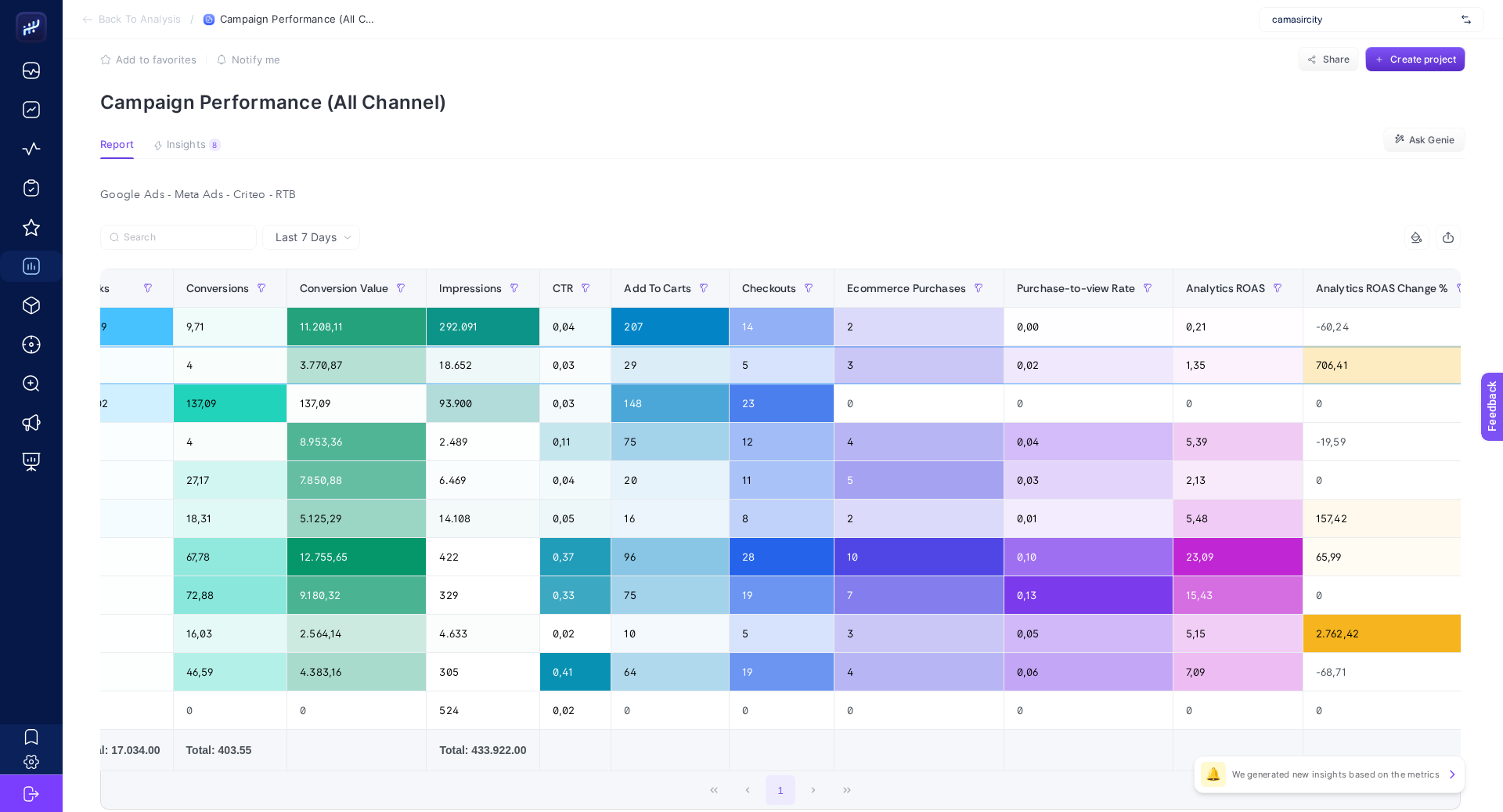
scroll to position [0, 0]
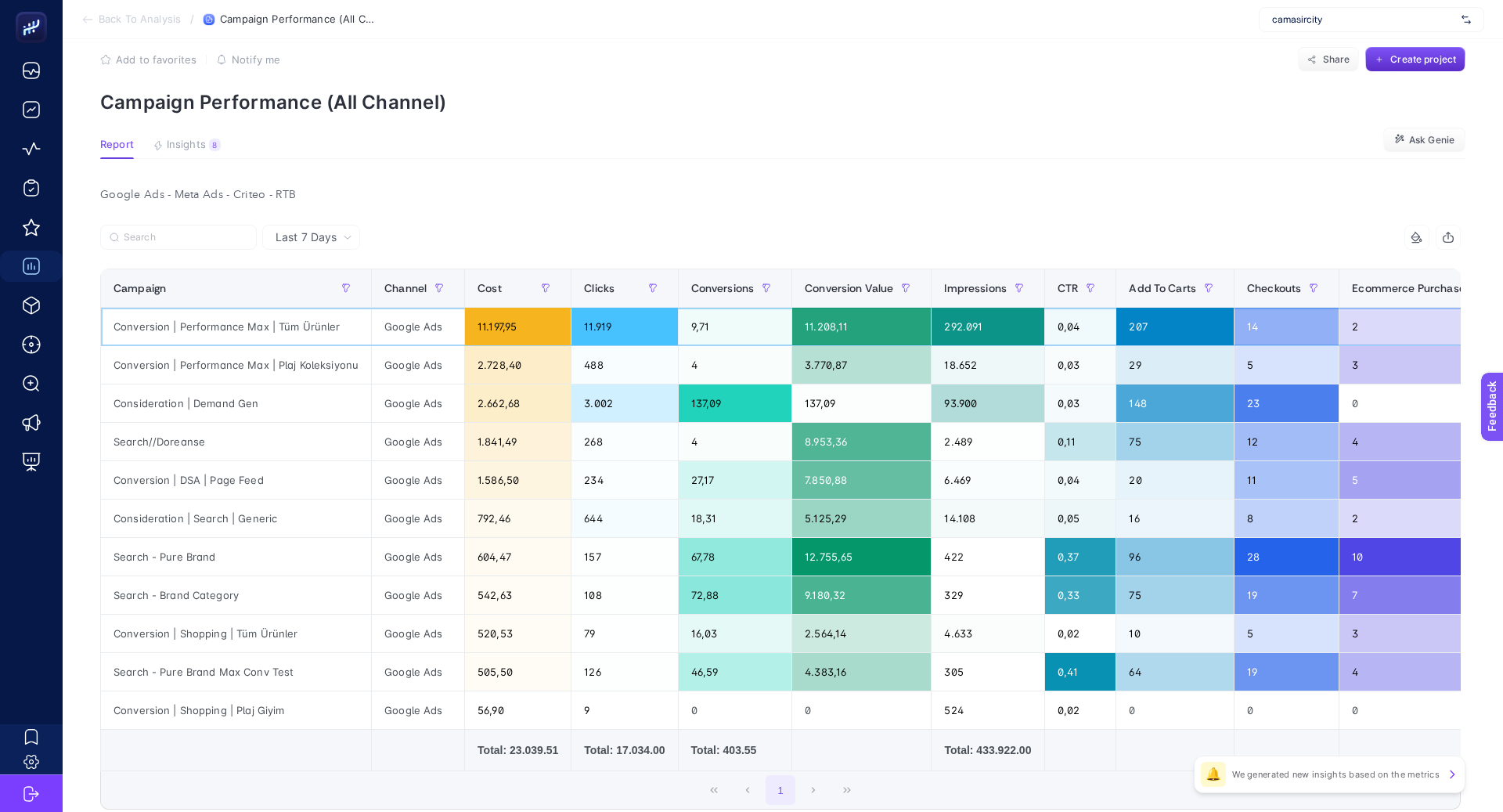
click at [246, 314] on div "Conversion | Performance Max | Tüm Ürünler" at bounding box center [236, 327] width 270 height 38
click at [246, 320] on div "Conversion | Performance Max | Tüm Ürünler" at bounding box center [236, 327] width 270 height 38
copy tr "Conversion | Performance Max | Tüm Ürünler"
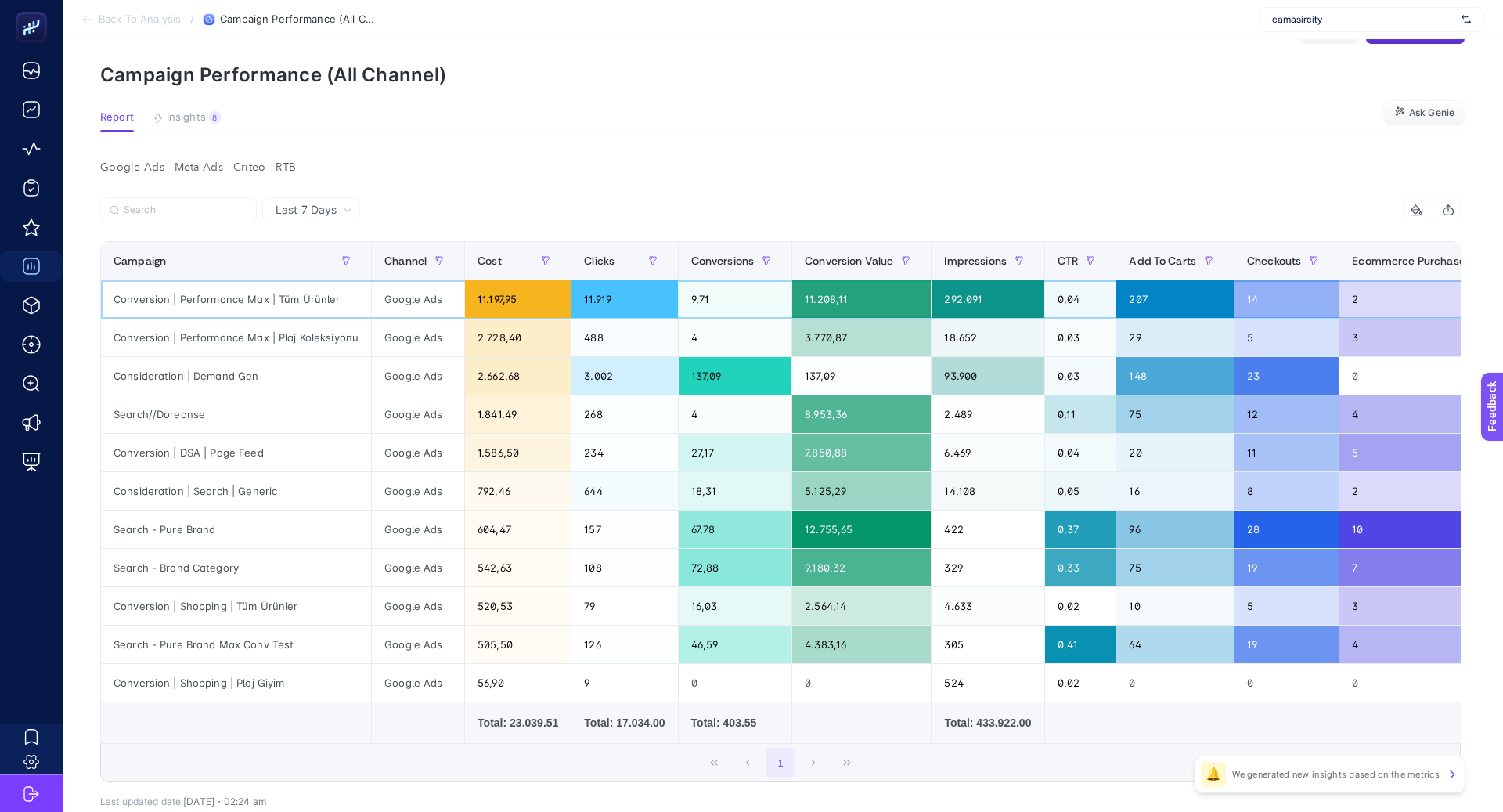
click at [310, 309] on div "Conversion | Performance Max | Tüm Ürünler" at bounding box center [236, 299] width 270 height 38
click at [496, 257] on span "Cost" at bounding box center [490, 261] width 24 height 13
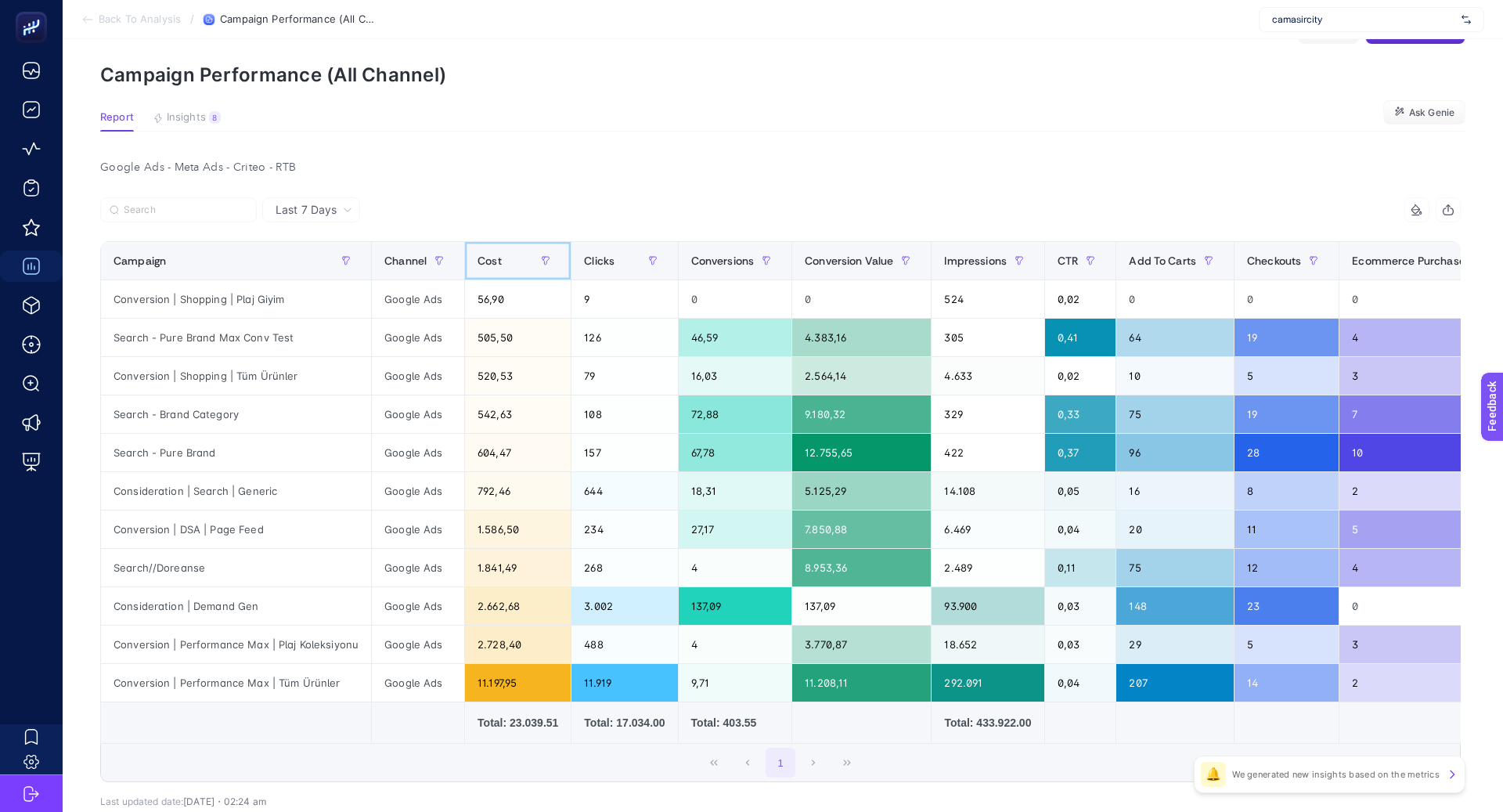
click at [496, 257] on span "Cost" at bounding box center [490, 261] width 24 height 13
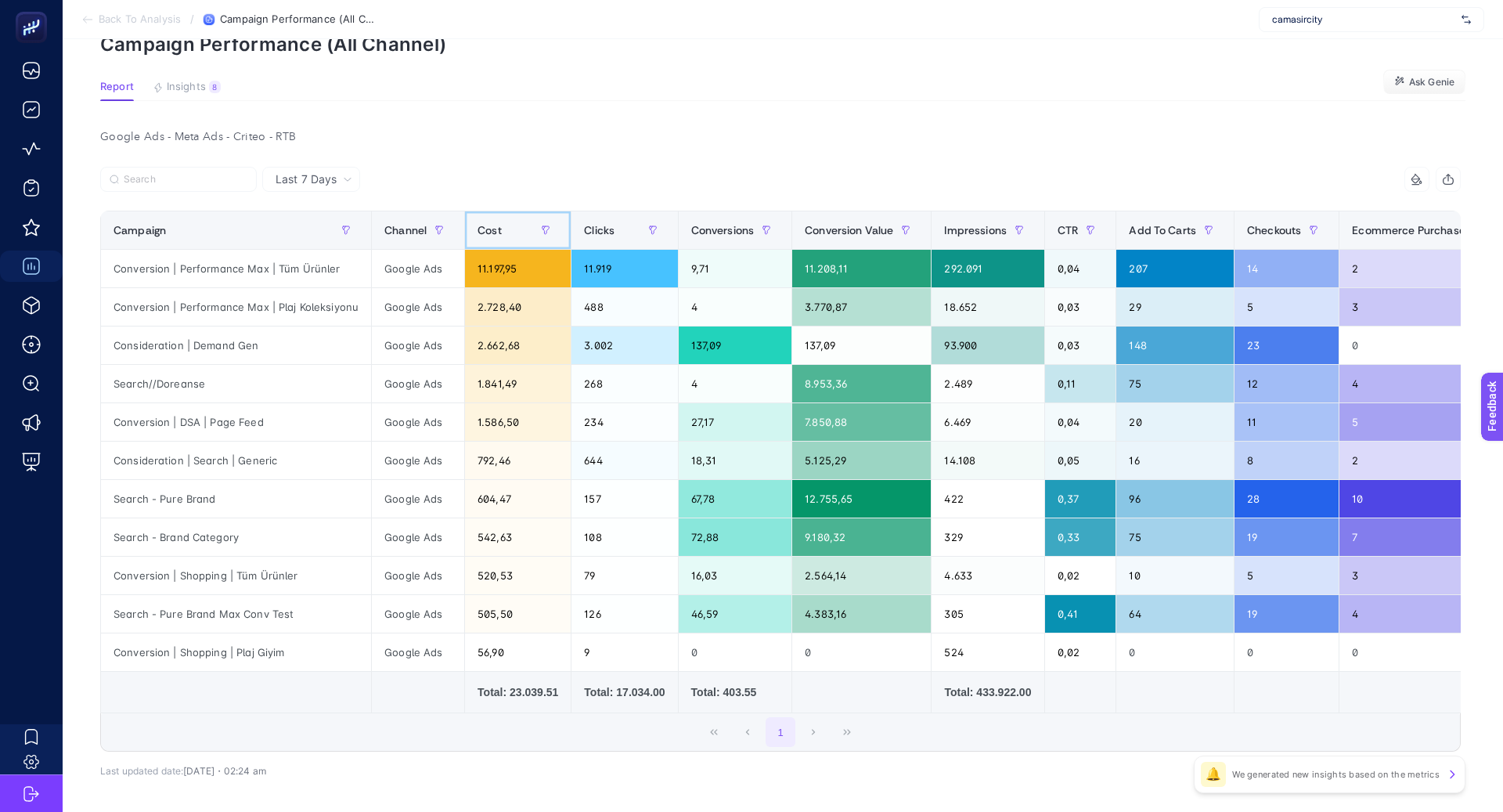
scroll to position [79, 0]
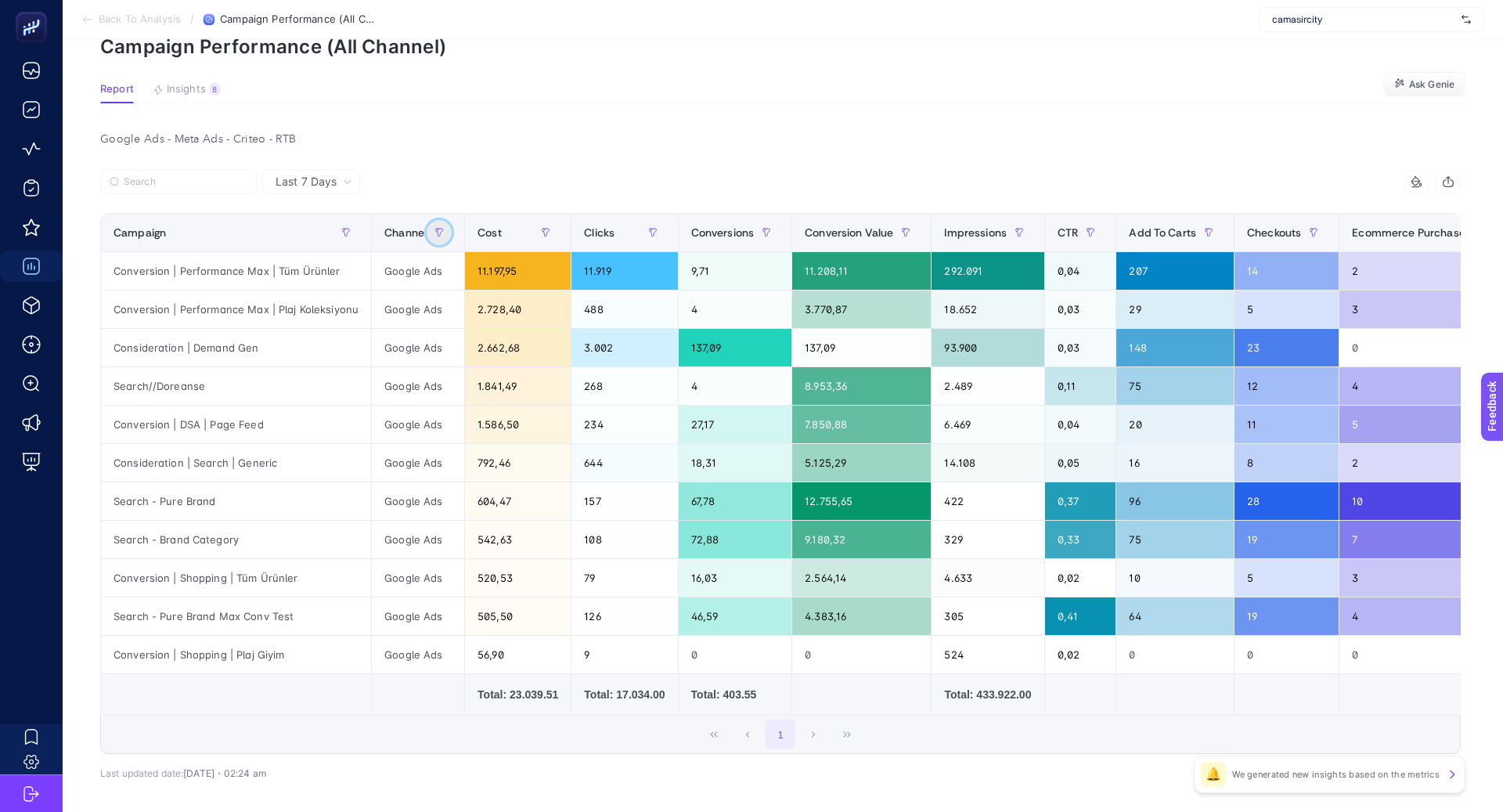
click at [436, 229] on icon "button" at bounding box center [440, 232] width 7 height 8
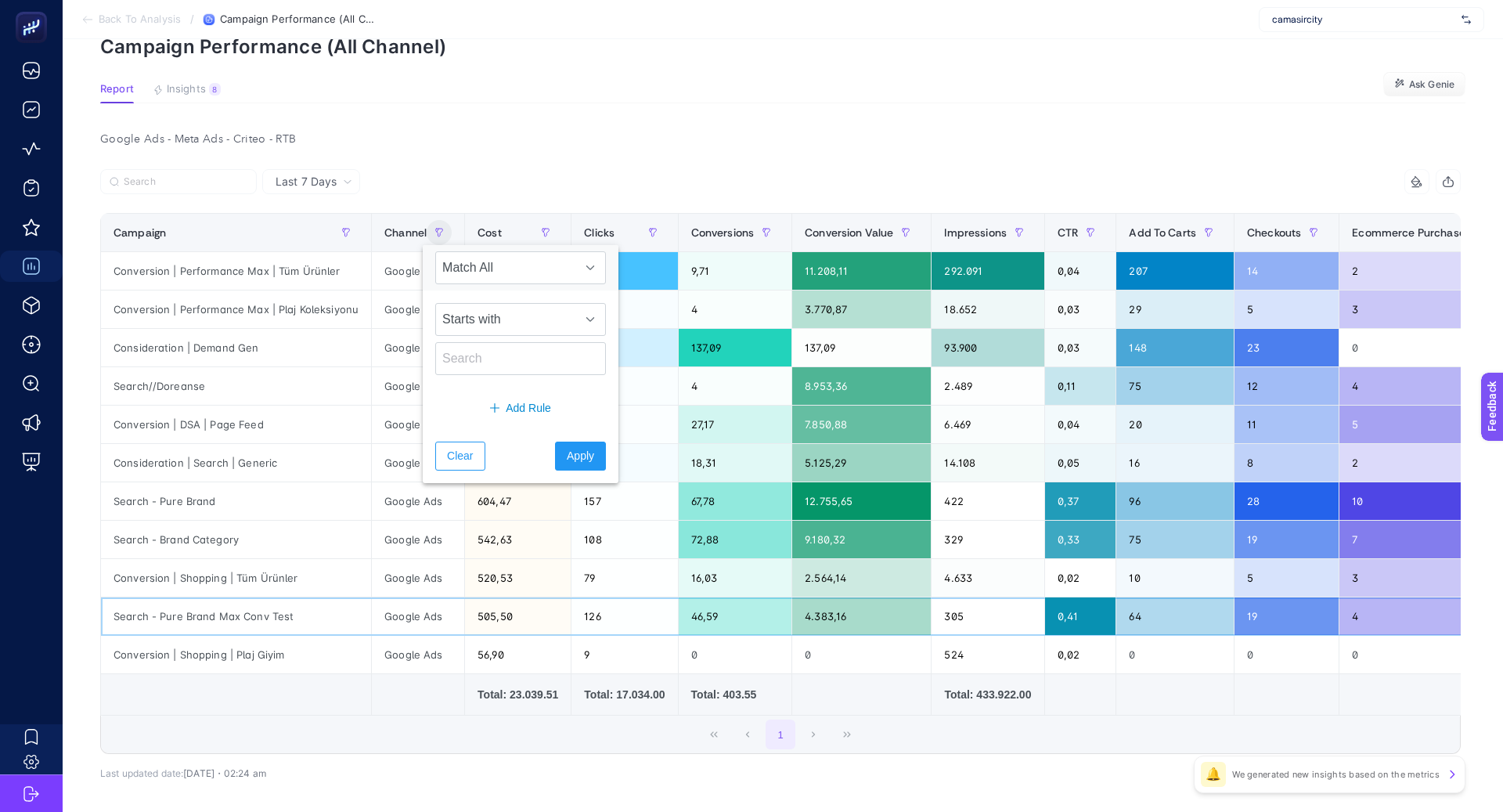
click at [441, 614] on div "Google Ads" at bounding box center [418, 617] width 92 height 38
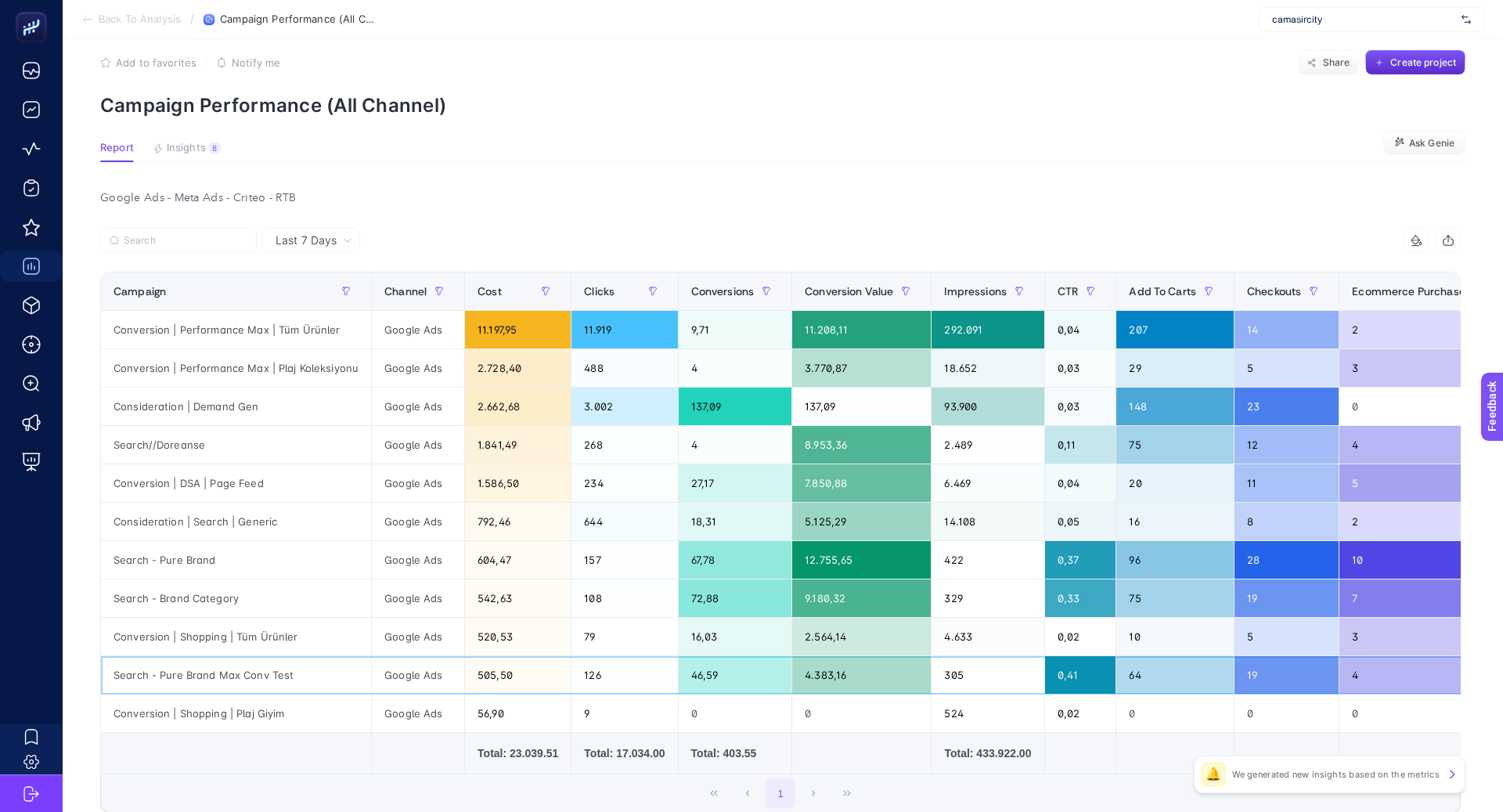
scroll to position [0, 0]
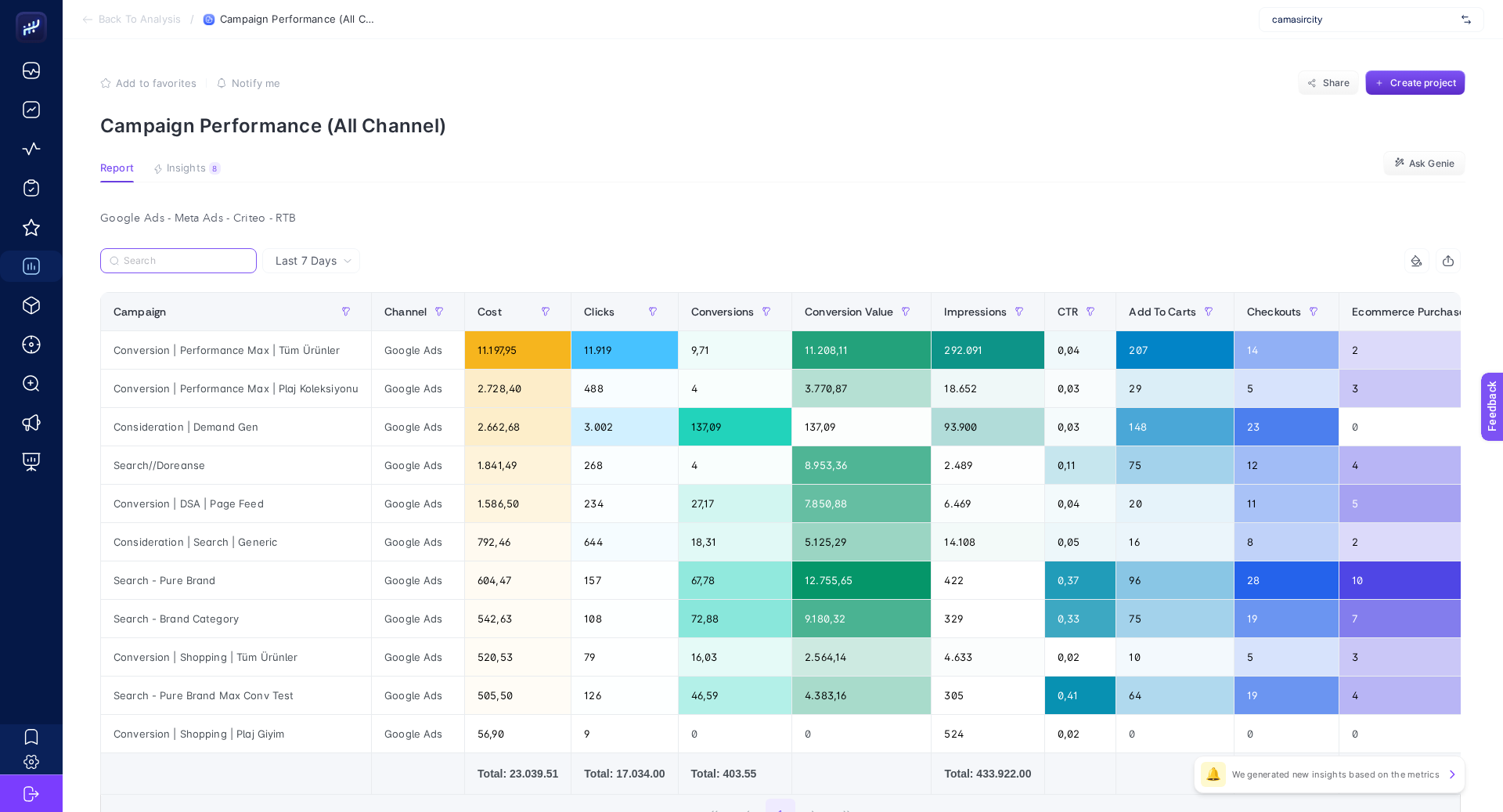
click at [168, 263] on input "Search" at bounding box center [185, 261] width 124 height 12
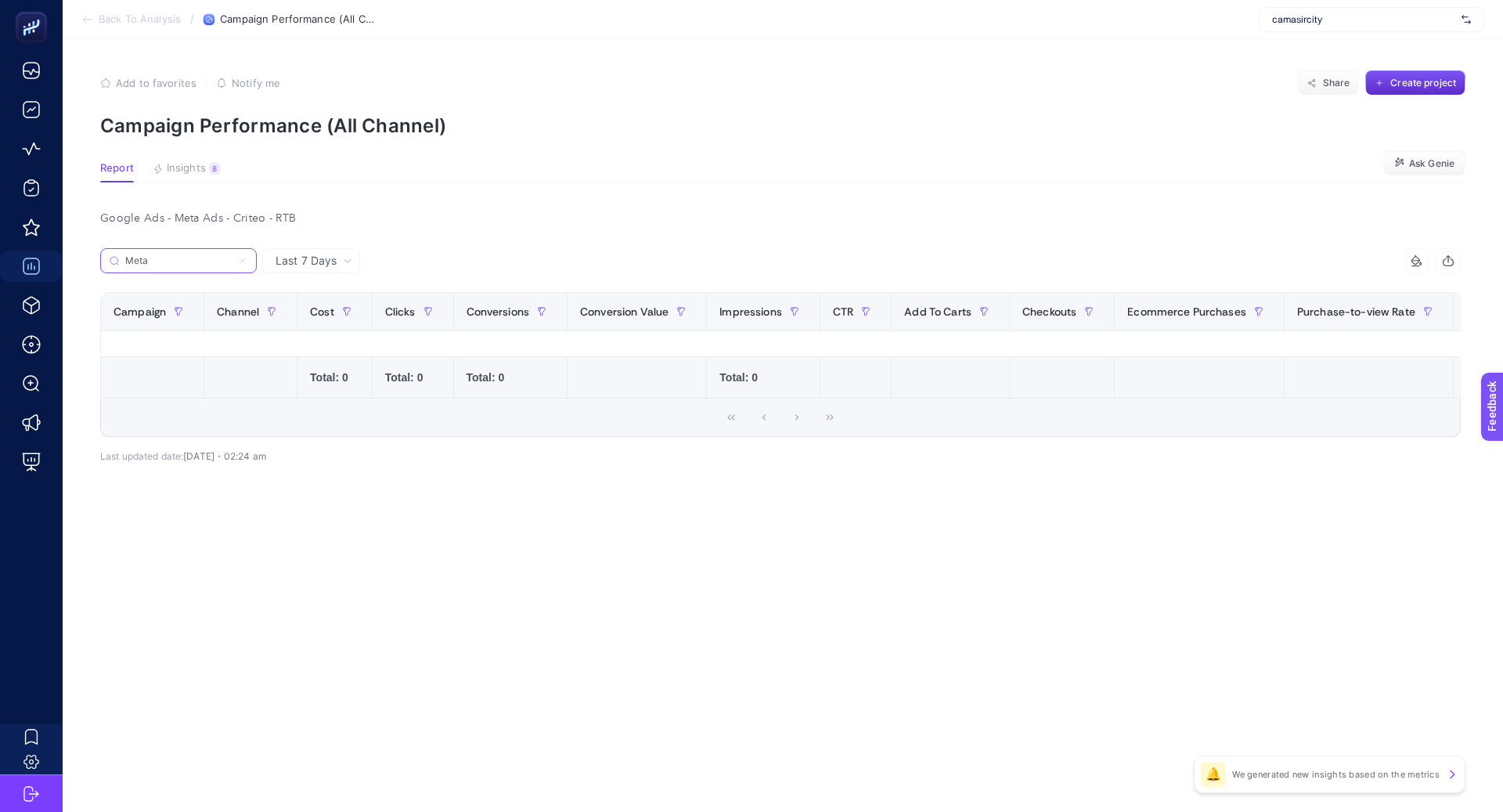
type input "Meta"
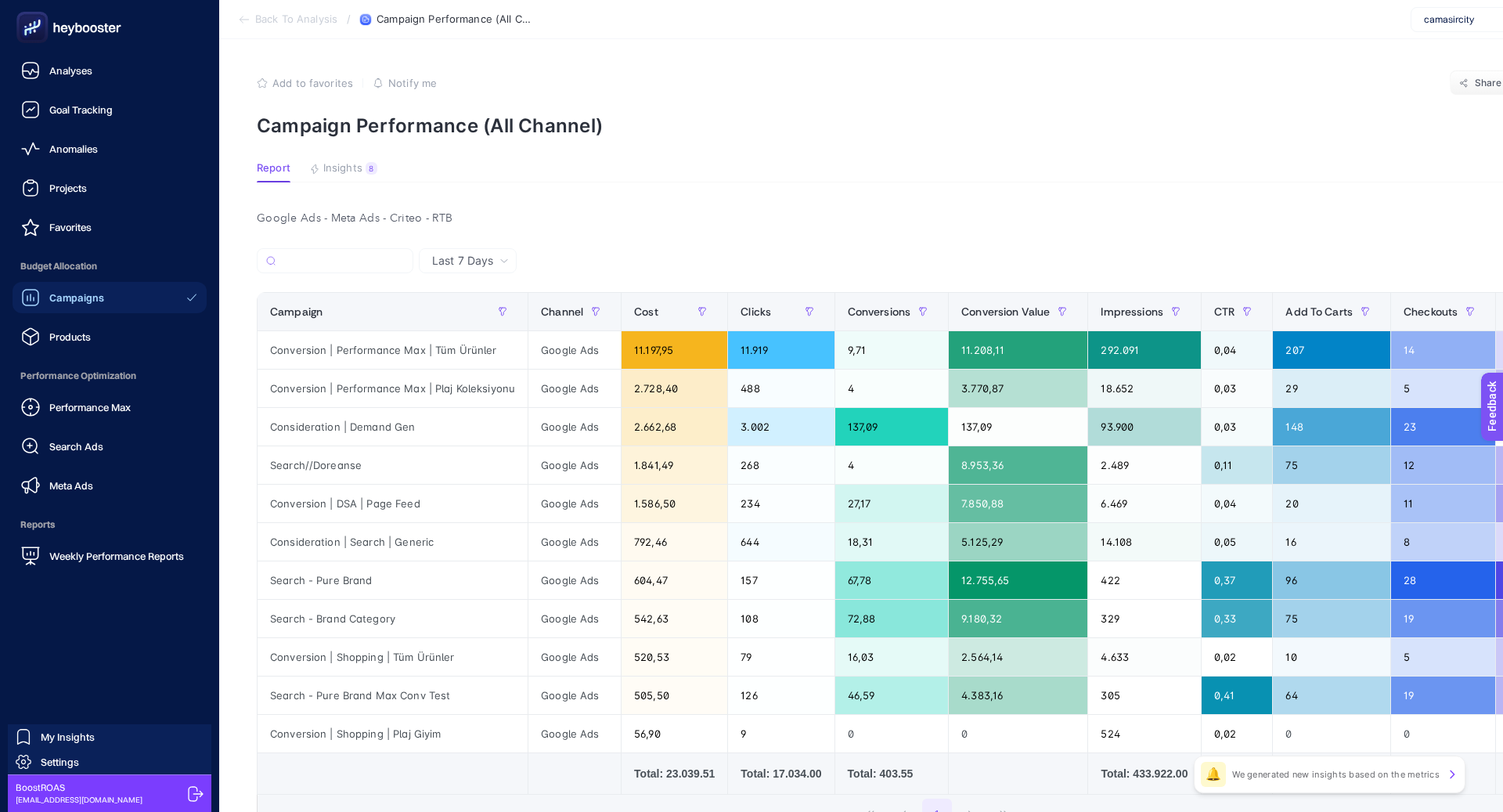
click at [65, 287] on link "Campaigns" at bounding box center [110, 297] width 194 height 31
click at [86, 298] on span "Campaigns" at bounding box center [76, 297] width 54 height 13
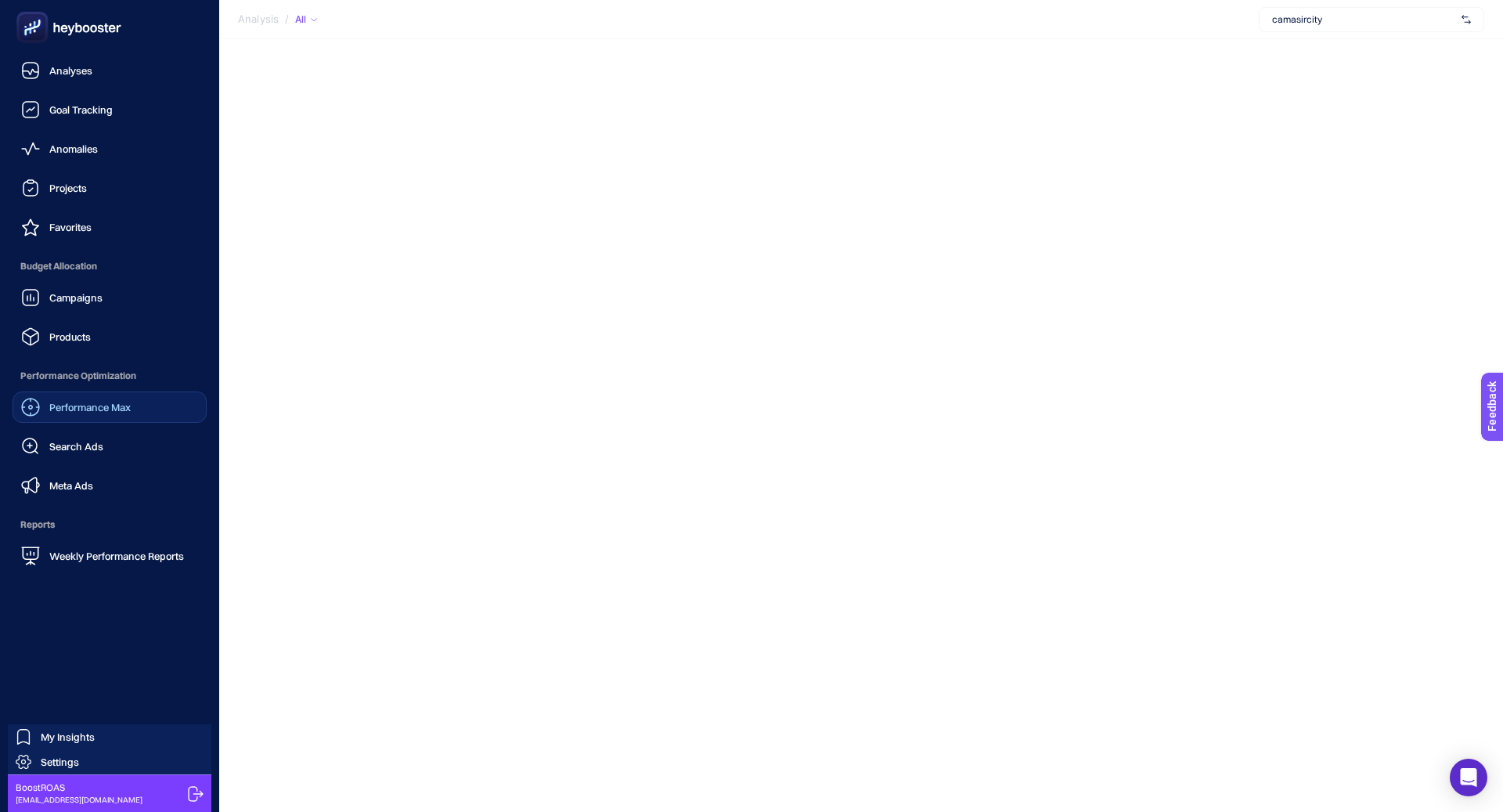
click at [117, 401] on span "Performance Max" at bounding box center [90, 407] width 81 height 13
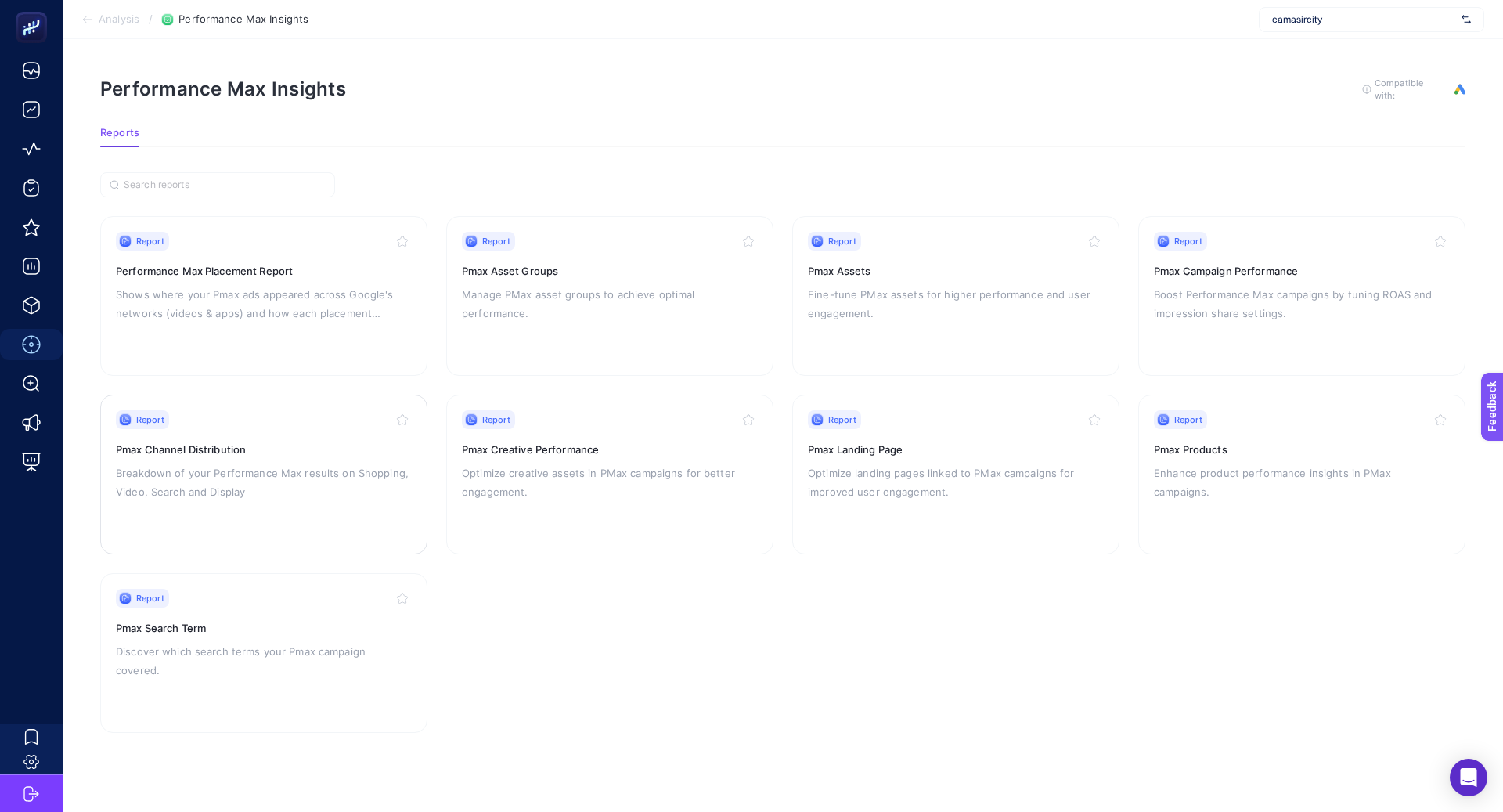
click at [301, 456] on div "Report Pmax Channel Distribution Breakdown of your Performance Max results on S…" at bounding box center [263, 474] width 296 height 129
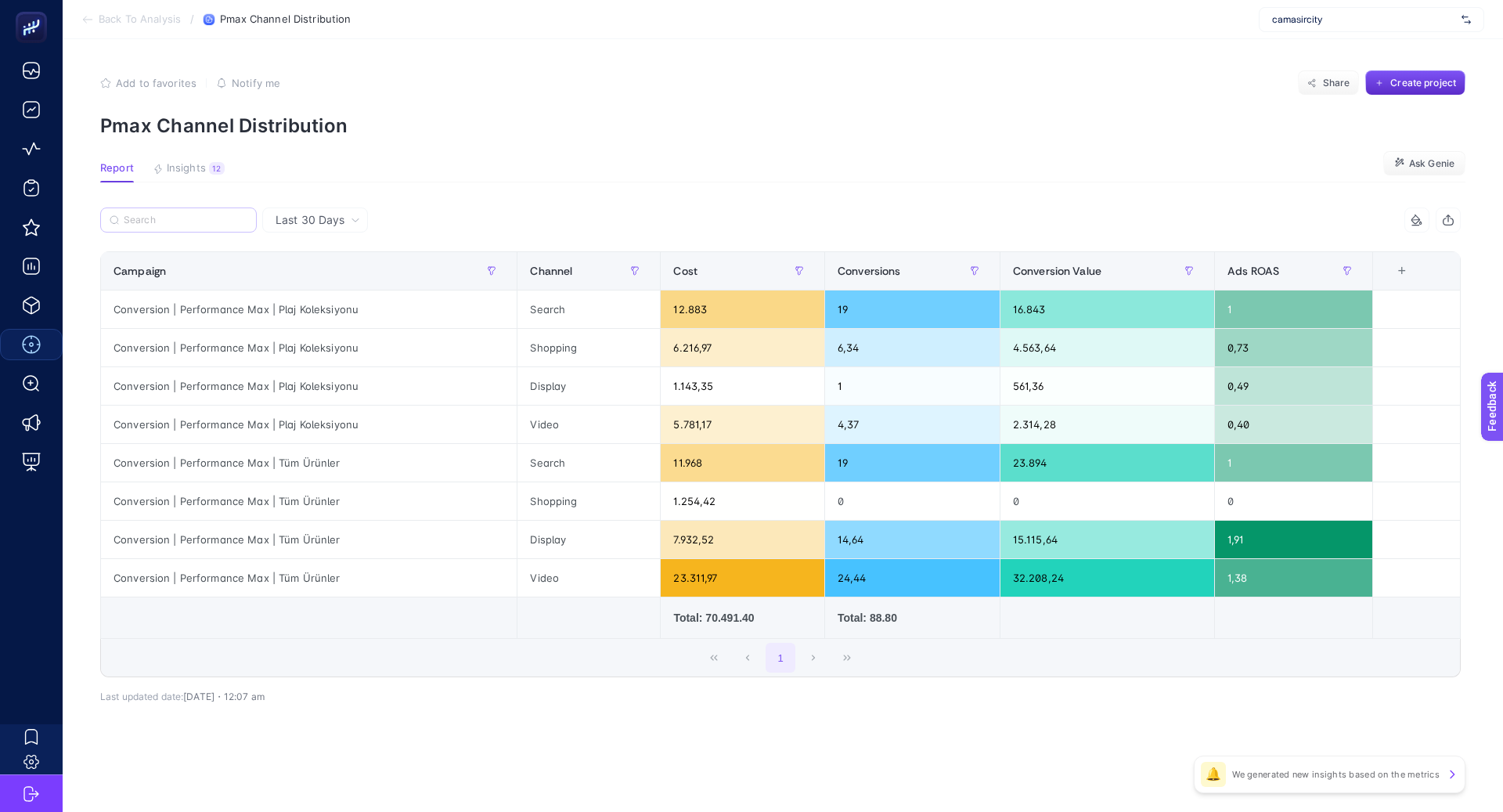
click at [171, 211] on label at bounding box center [178, 219] width 156 height 25
click at [171, 214] on input "Search" at bounding box center [185, 220] width 124 height 12
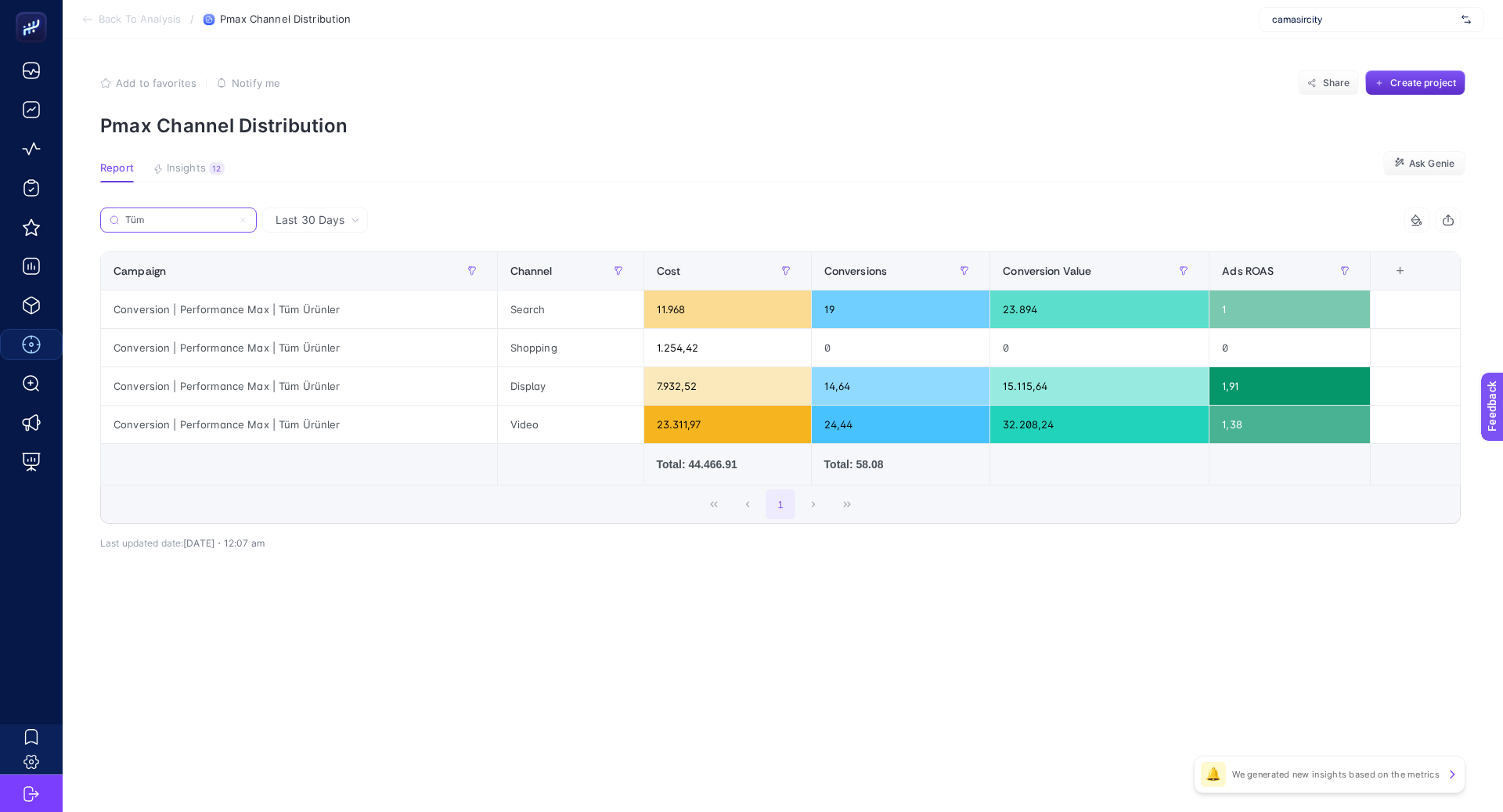
type input "Tüm"
click at [669, 429] on div "23.311,97" at bounding box center [727, 425] width 167 height 38
click at [490, 673] on article "Add to favorites false Notify me Share Create project Pmax Channel Distribution…" at bounding box center [783, 425] width 1441 height 773
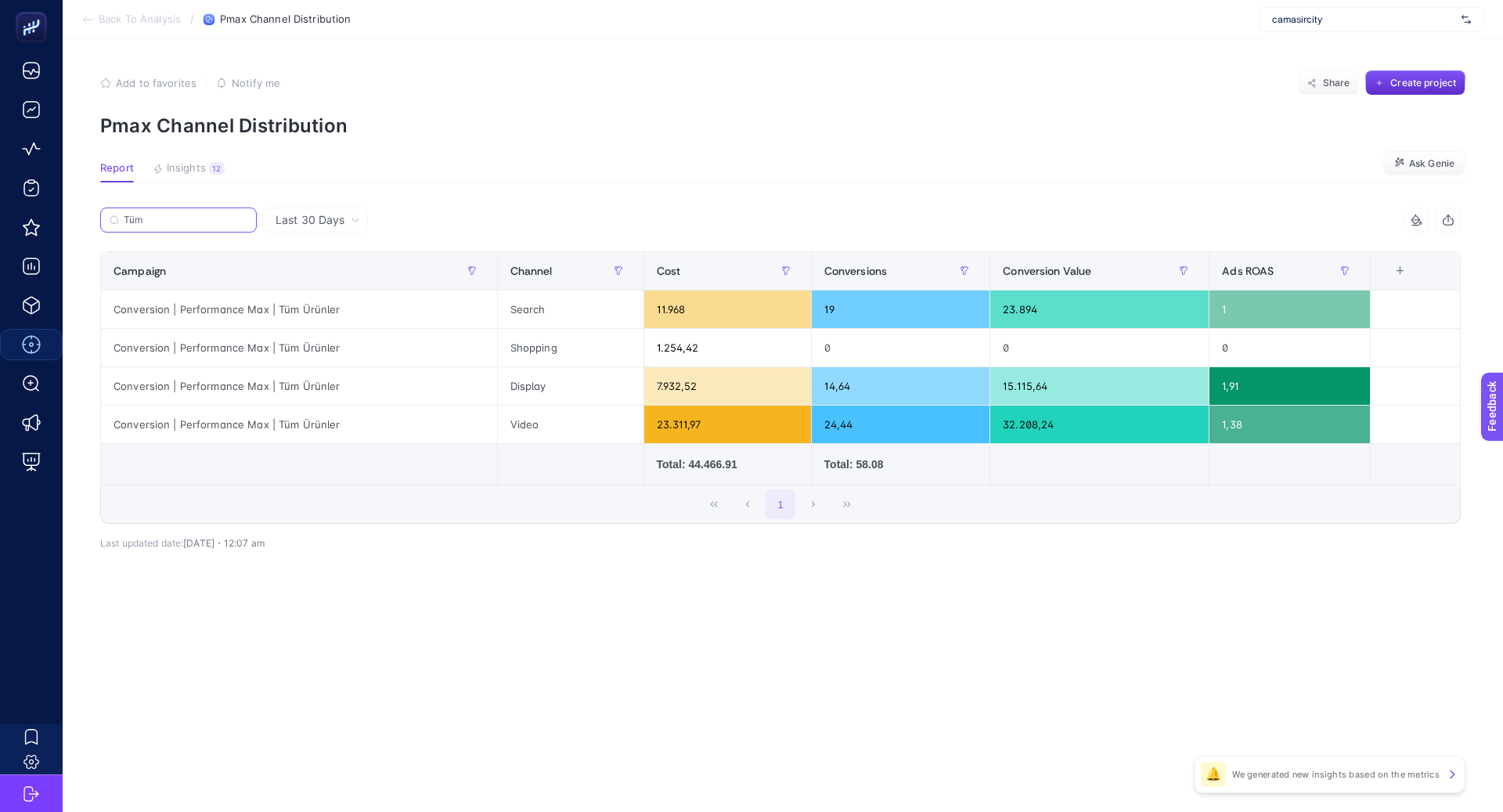
click at [169, 223] on input "Tüm" at bounding box center [185, 220] width 124 height 12
click at [169, 223] on input "Tüm" at bounding box center [178, 220] width 106 height 12
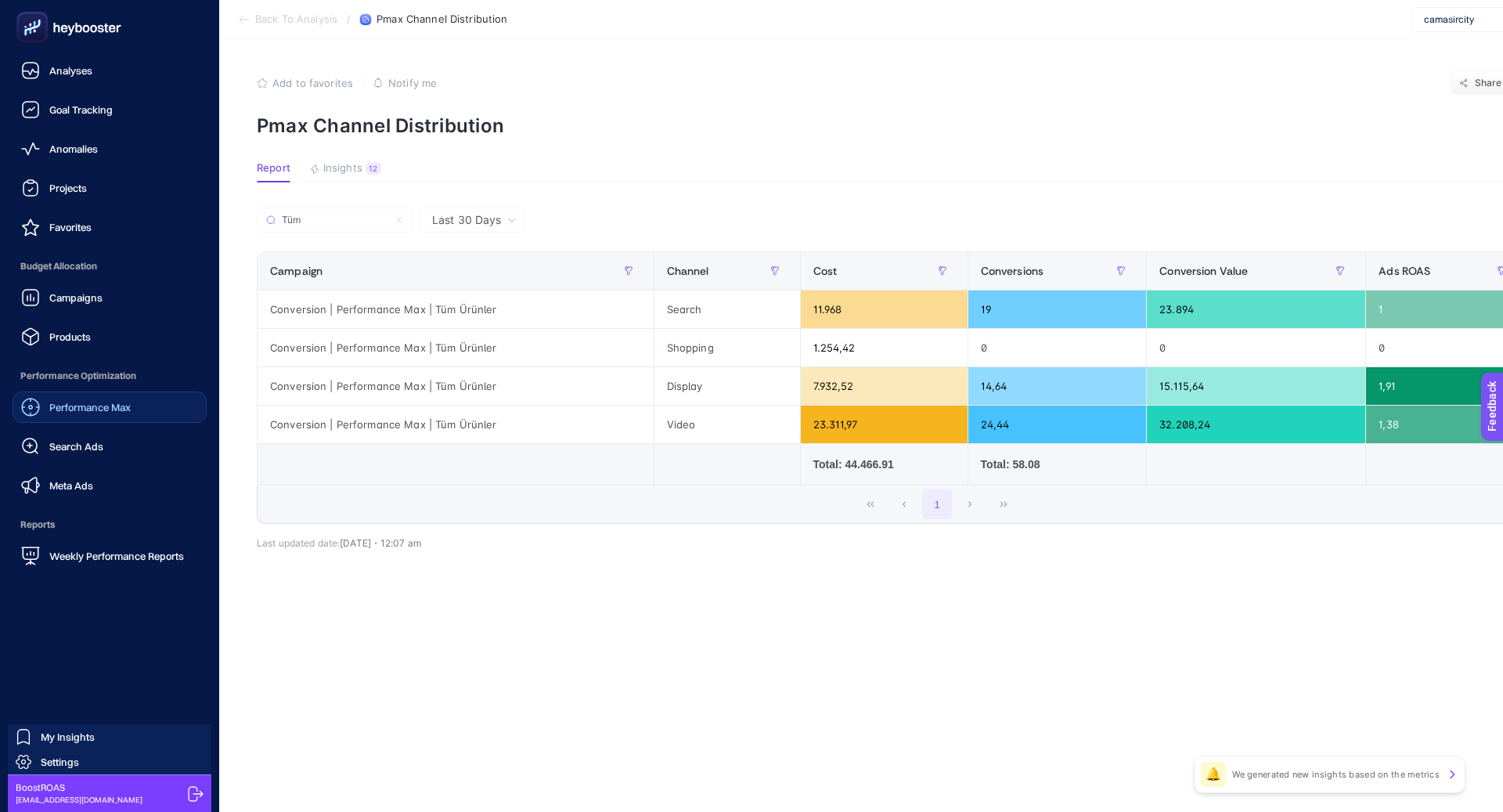
click at [105, 413] on span "Performance Max" at bounding box center [90, 407] width 81 height 13
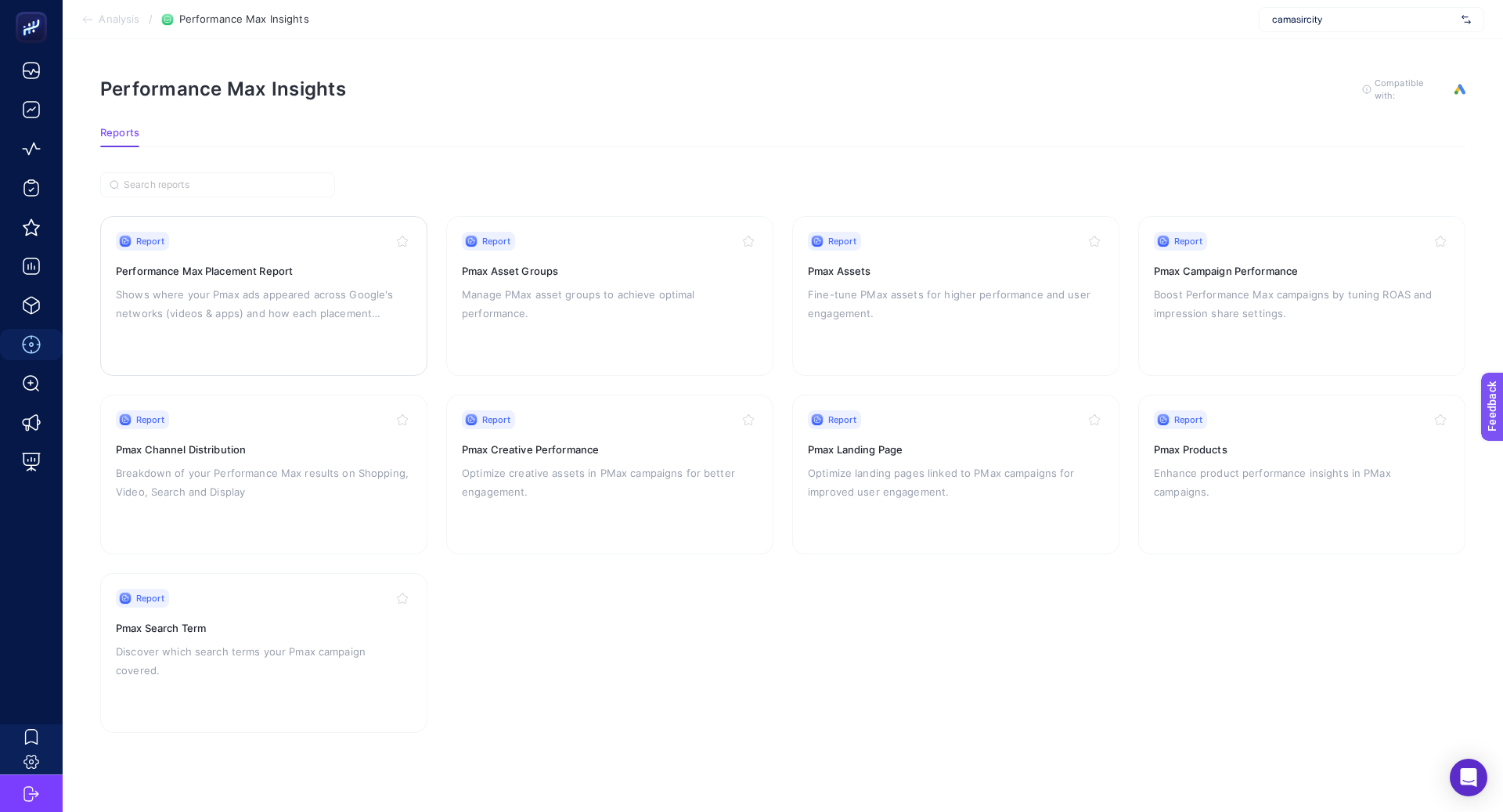
click at [355, 311] on p "Shows where your Pmax ads appeared across Google's networks (videos & apps) and…" at bounding box center [263, 304] width 296 height 38
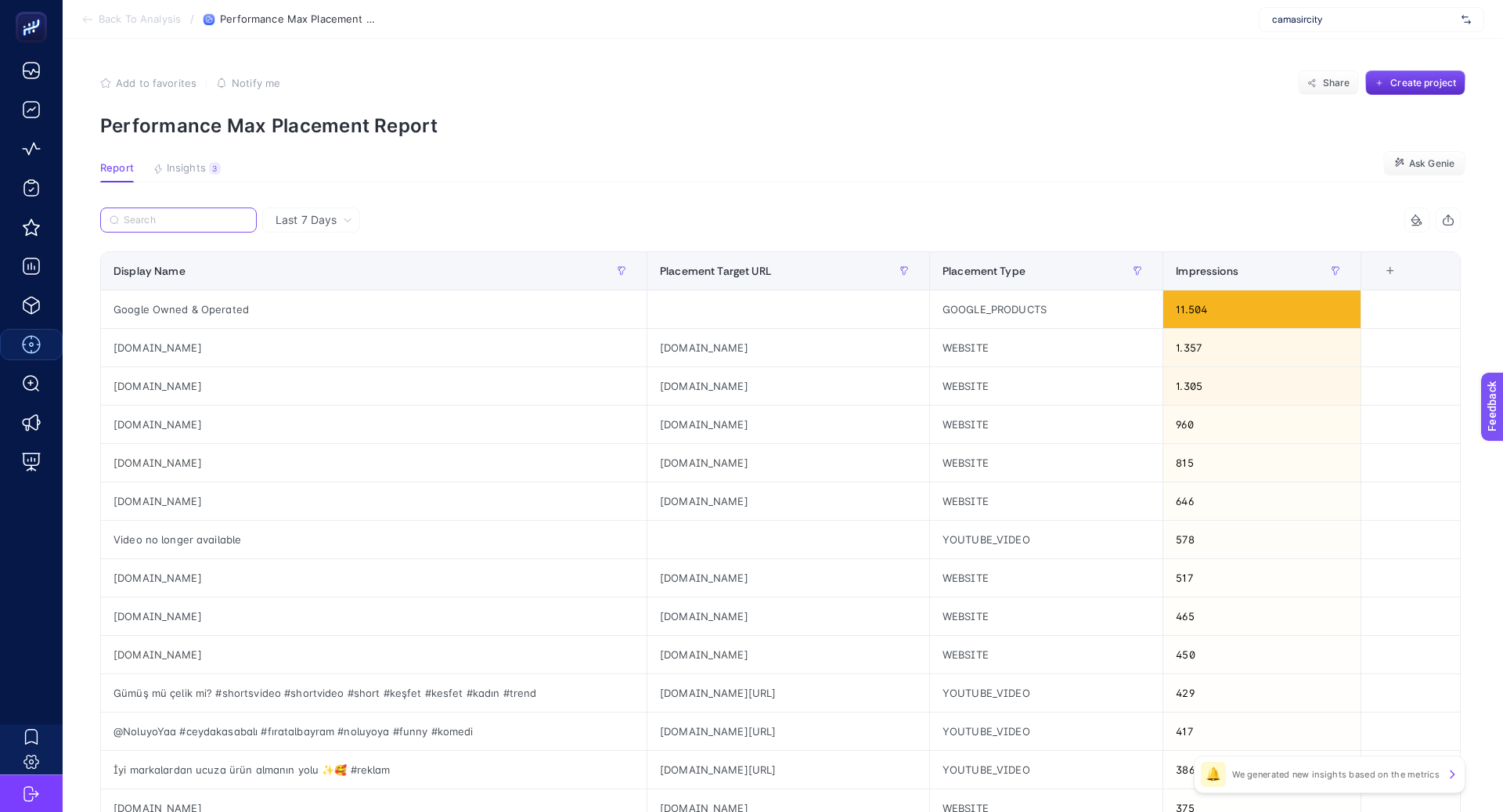
click at [178, 222] on input "Search" at bounding box center [185, 220] width 124 height 12
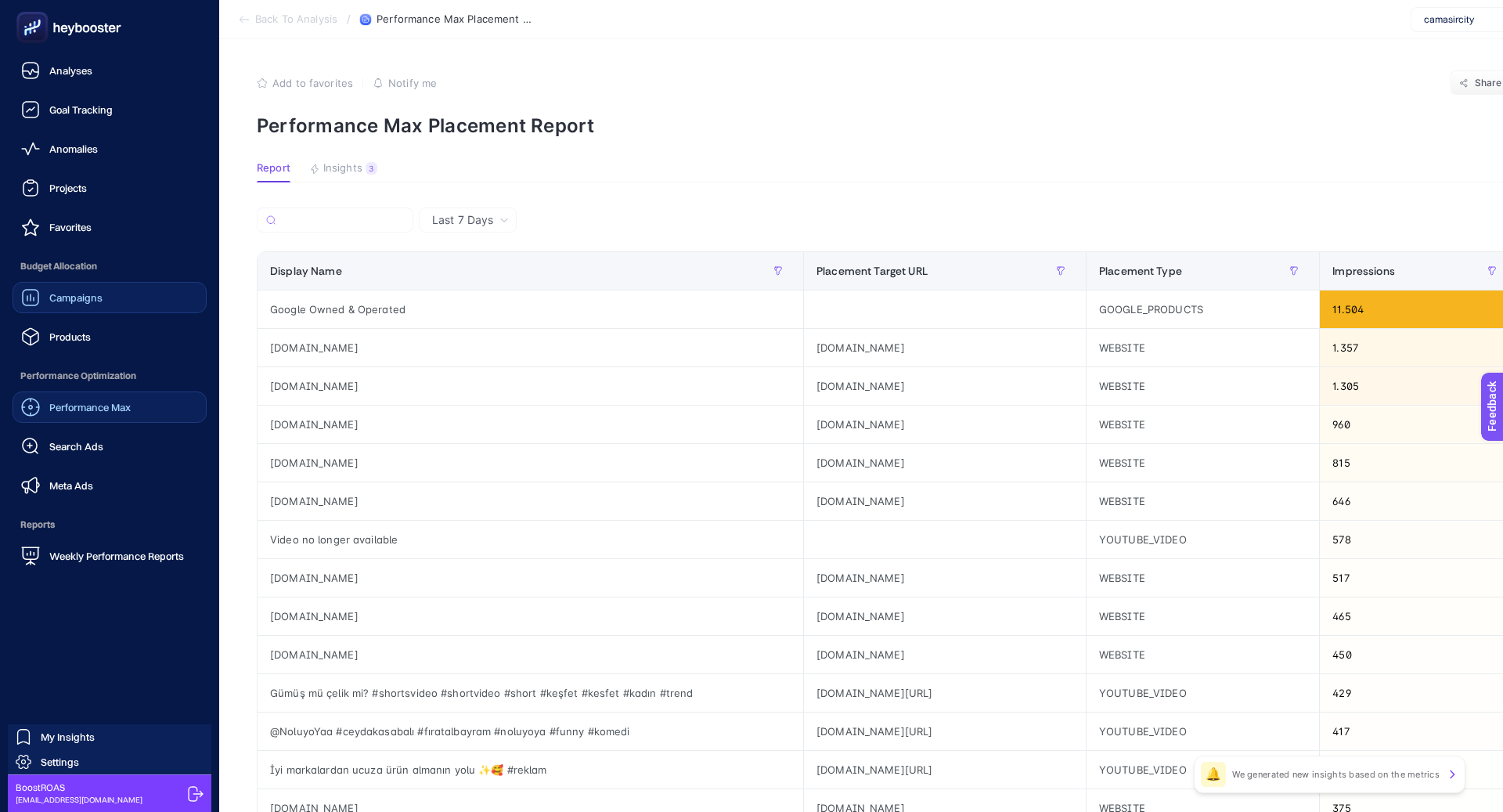
click at [50, 299] on span "Campaigns" at bounding box center [76, 297] width 54 height 13
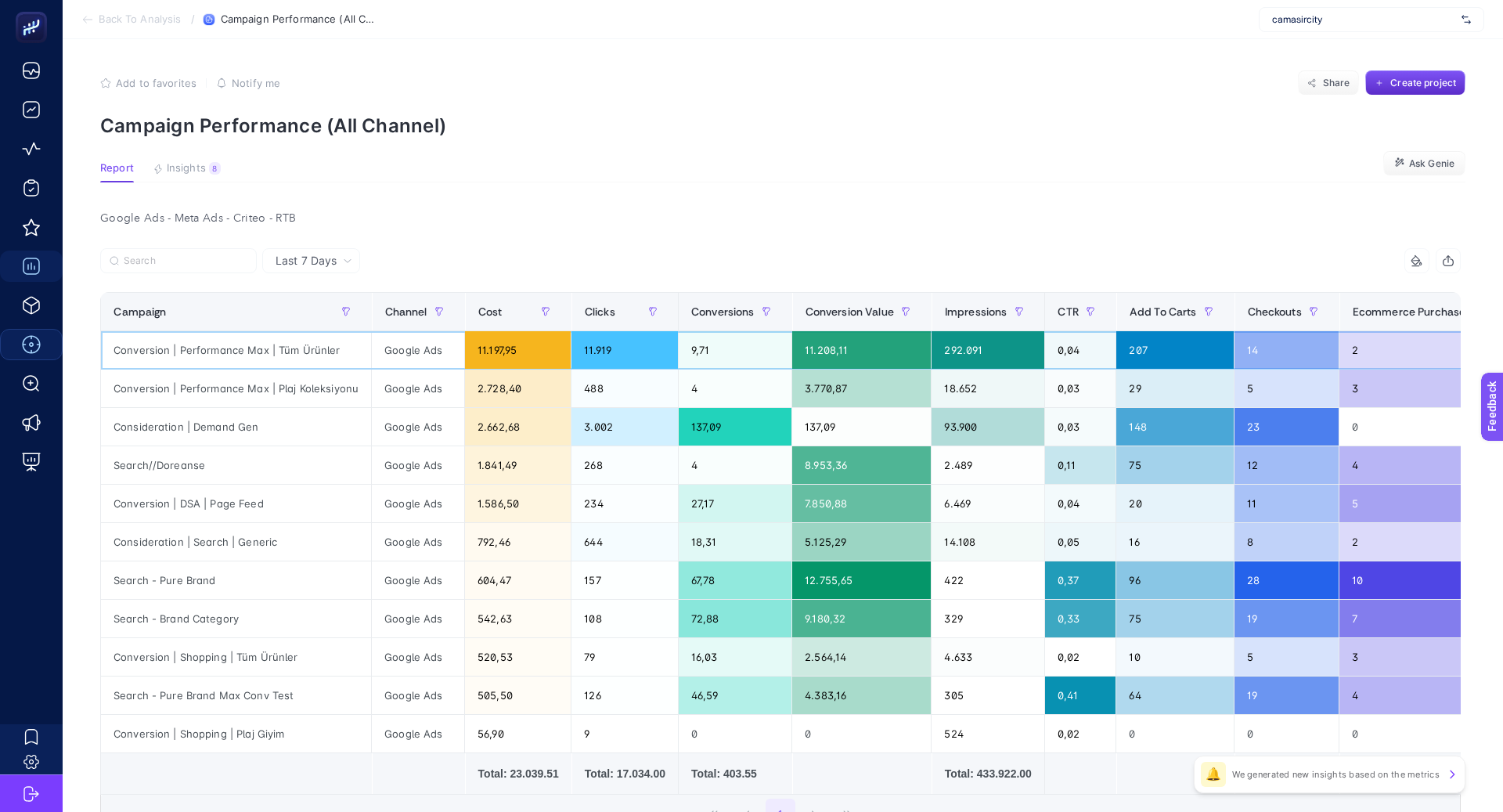
click at [225, 347] on div "Conversion | Performance Max | Tüm Ürünler" at bounding box center [236, 350] width 270 height 38
click at [226, 350] on div "Conversion | Performance Max | Tüm Ürünler" at bounding box center [236, 350] width 270 height 38
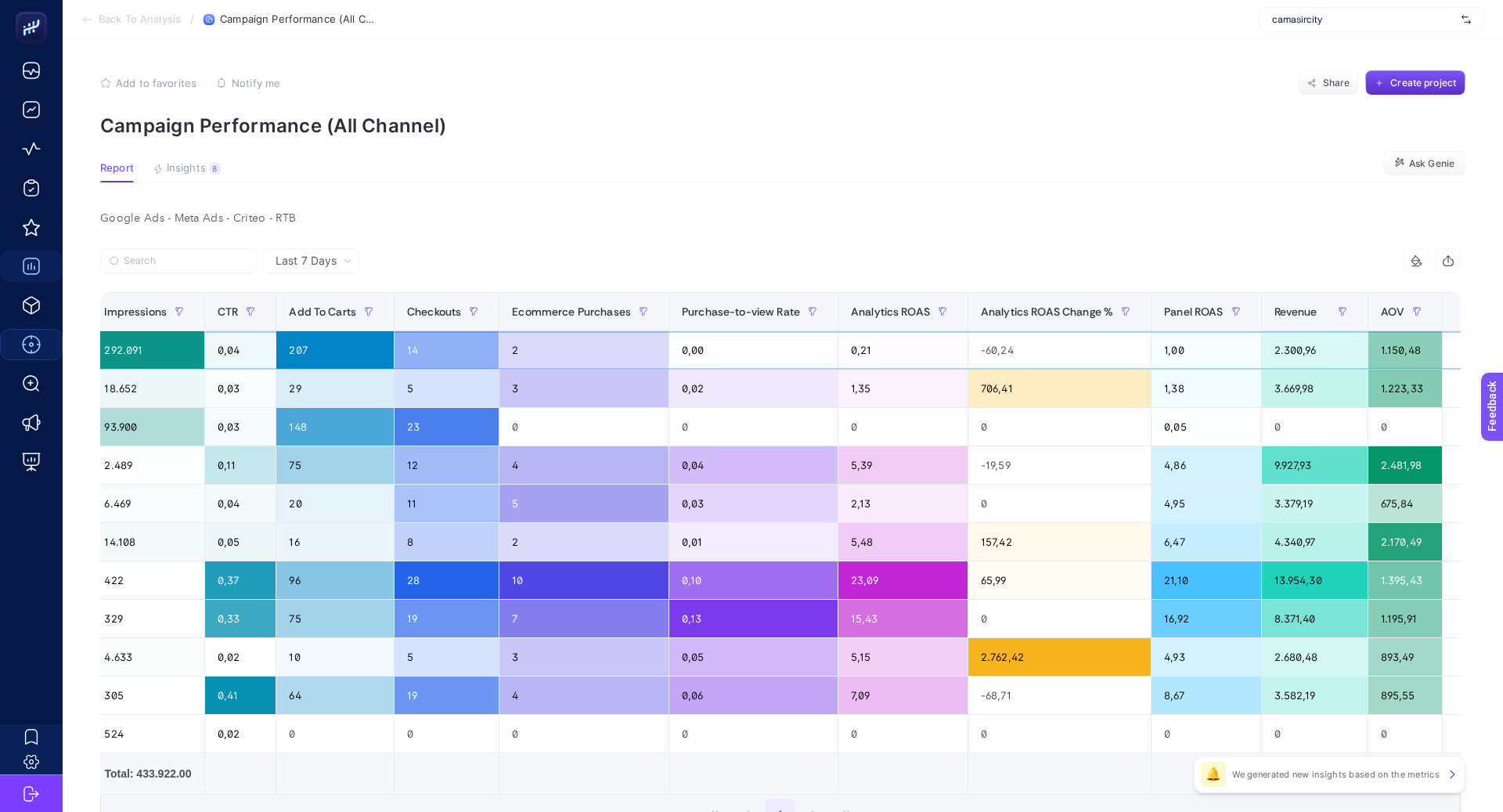
scroll to position [0, 887]
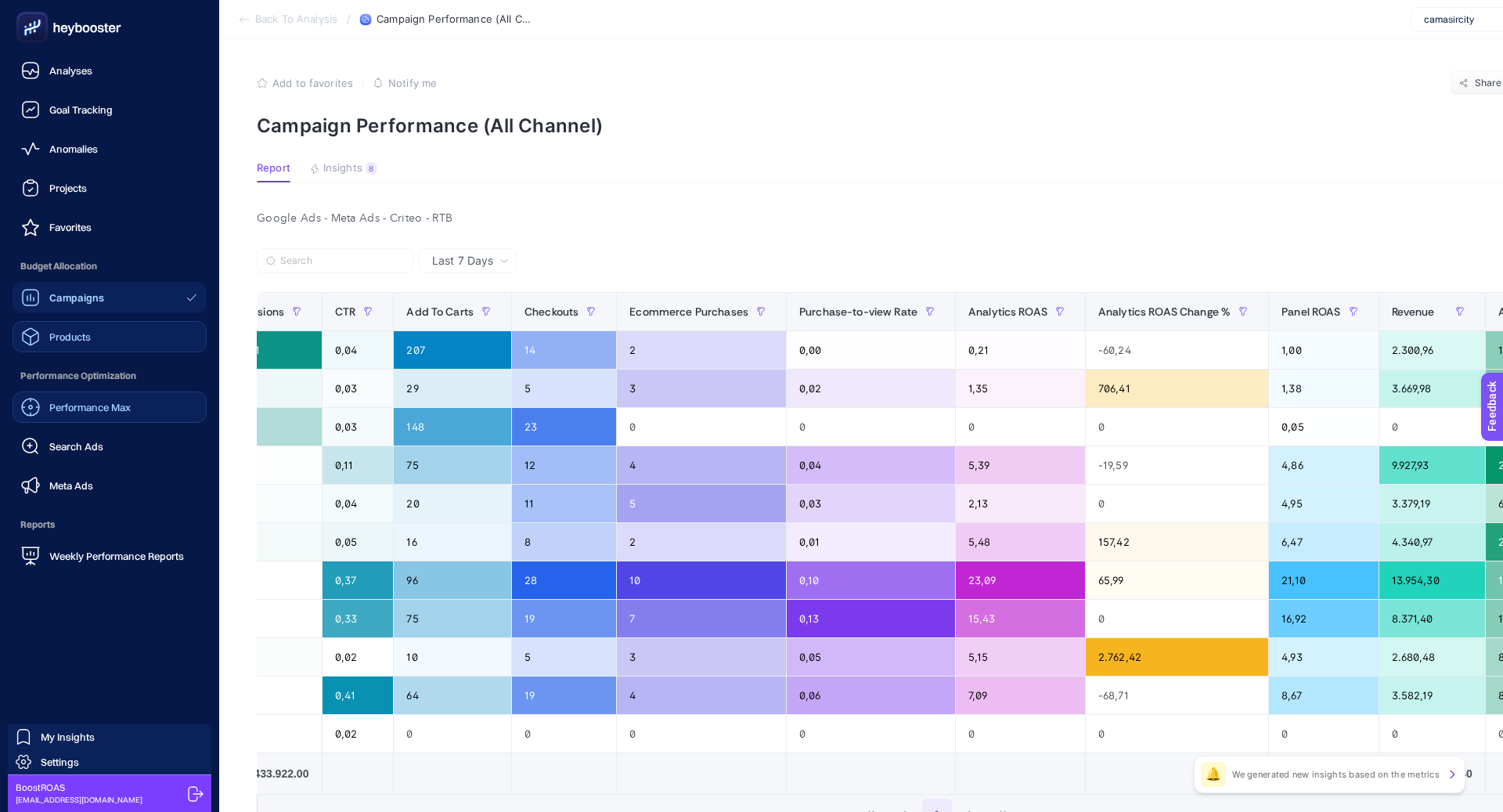
click at [117, 339] on link "Products" at bounding box center [110, 337] width 194 height 31
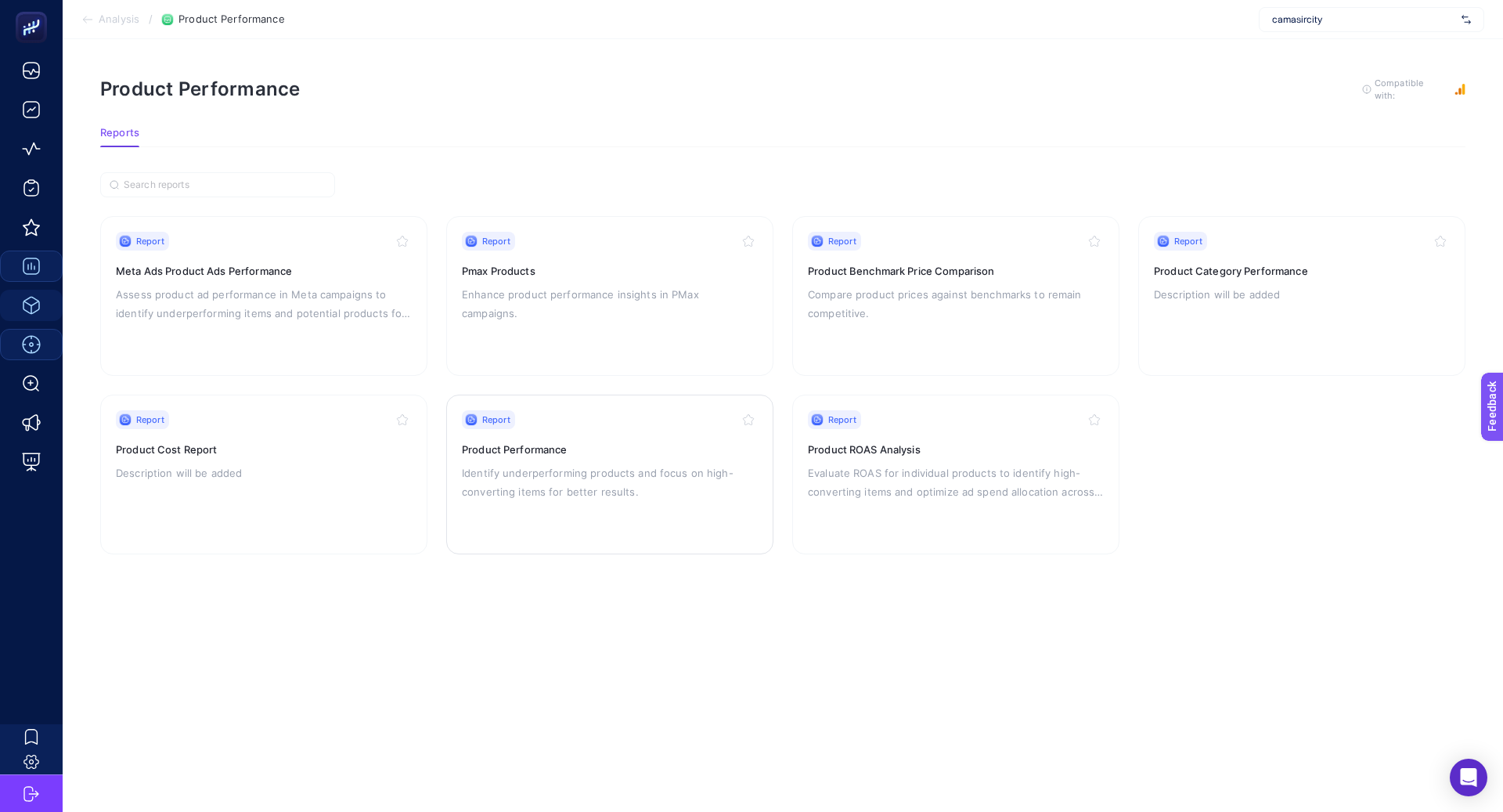
click at [491, 493] on p "Identify underperforming products and focus on high-converting items for better…" at bounding box center [610, 483] width 296 height 38
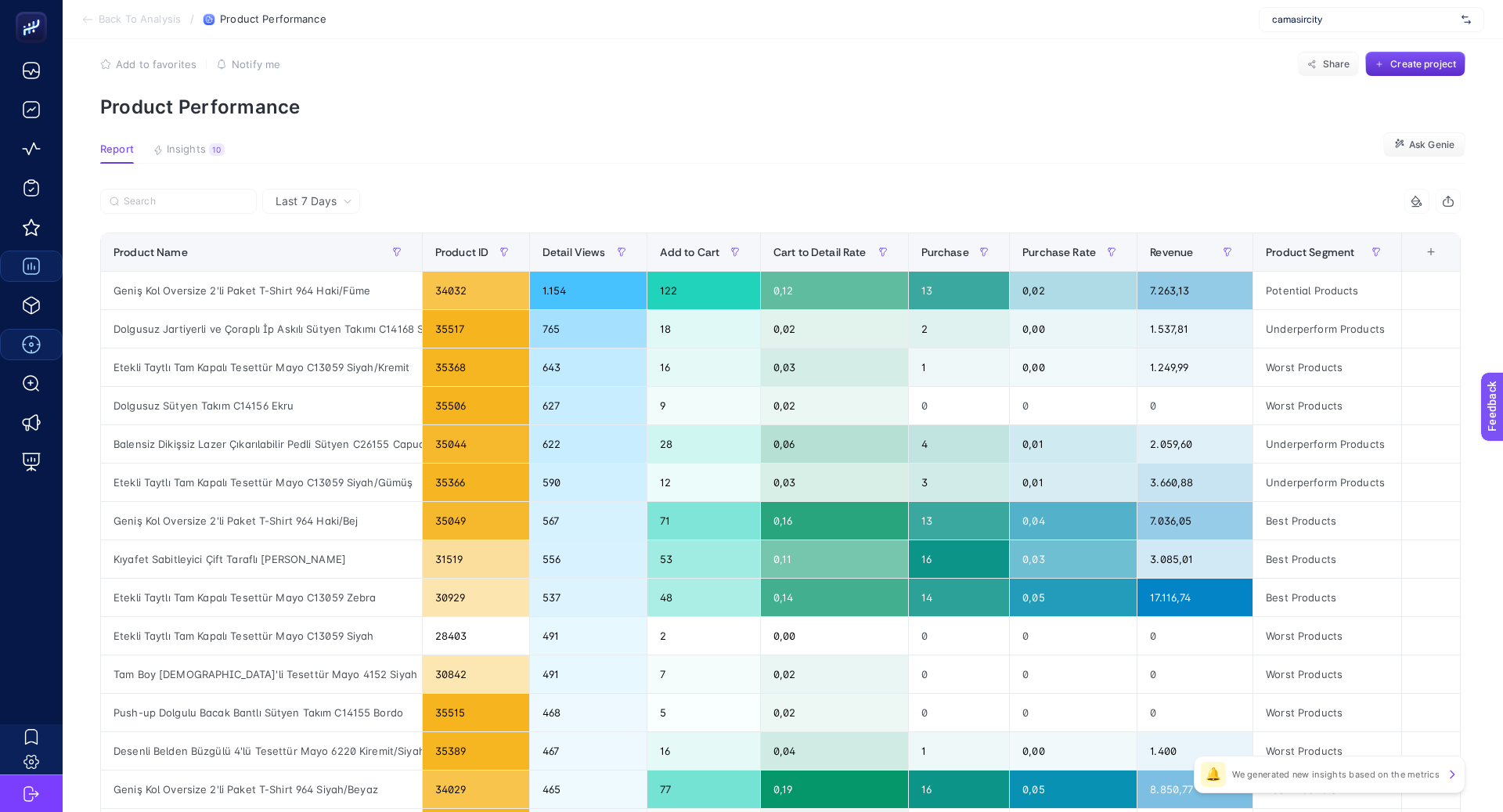
scroll to position [21, 0]
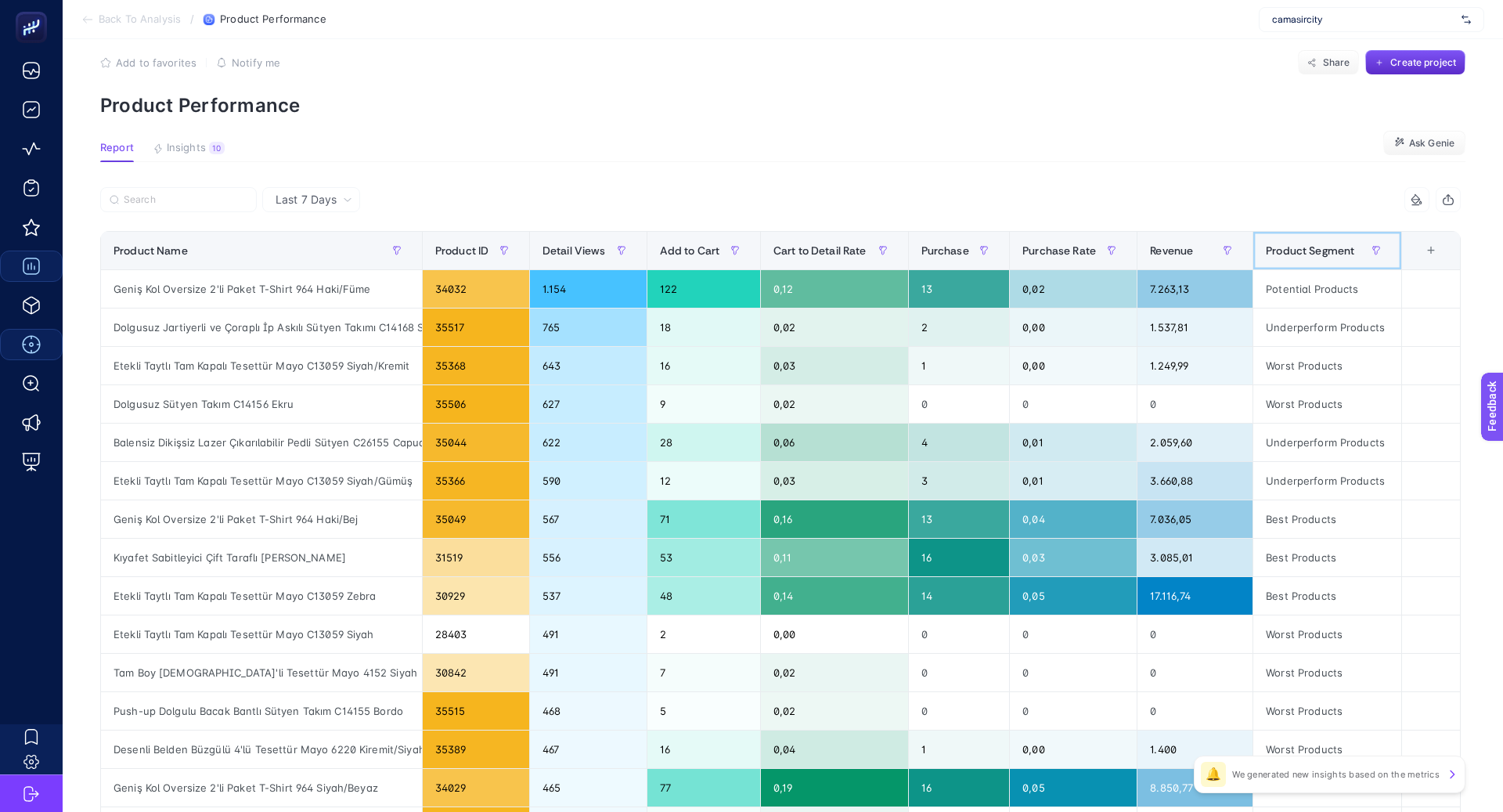
click at [1342, 246] on span "Product Segment" at bounding box center [1310, 251] width 88 height 13
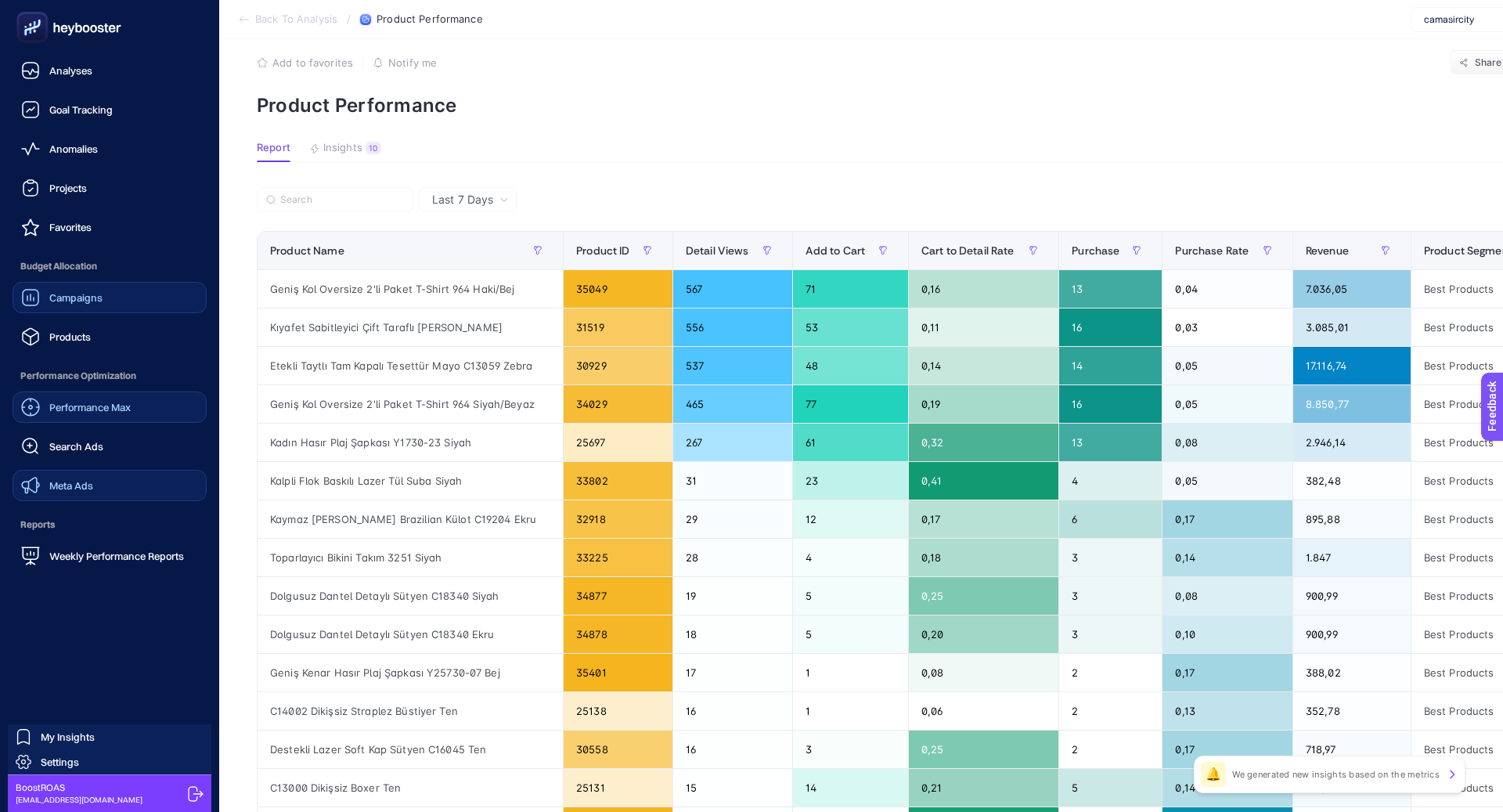
click at [107, 479] on link "Meta Ads" at bounding box center [110, 485] width 194 height 31
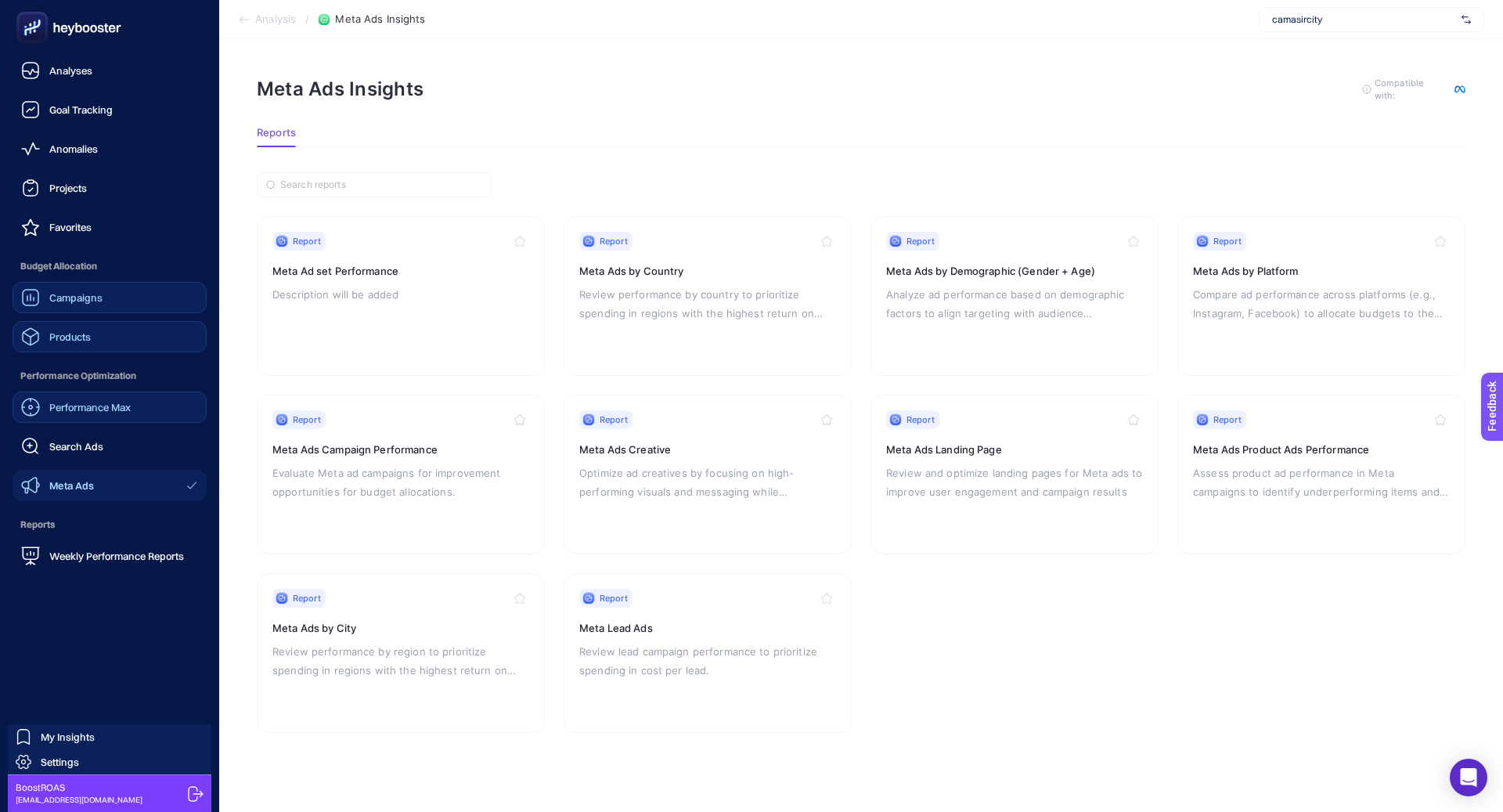
click at [105, 321] on link "Products" at bounding box center [110, 337] width 194 height 31
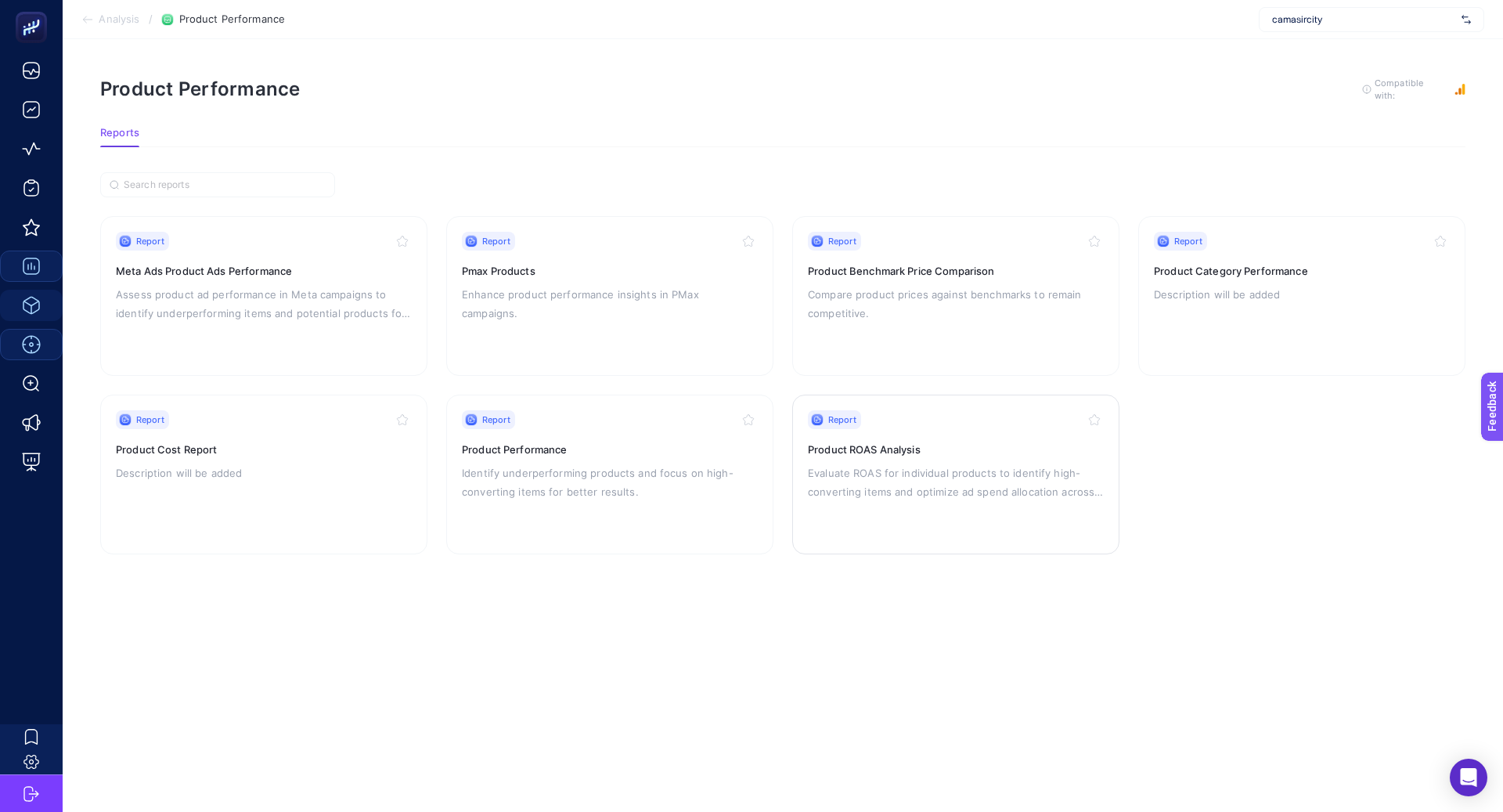
click at [872, 520] on div "Report Product ROAS Analysis Evaluate ROAS for individual products to identify …" at bounding box center [955, 474] width 296 height 129
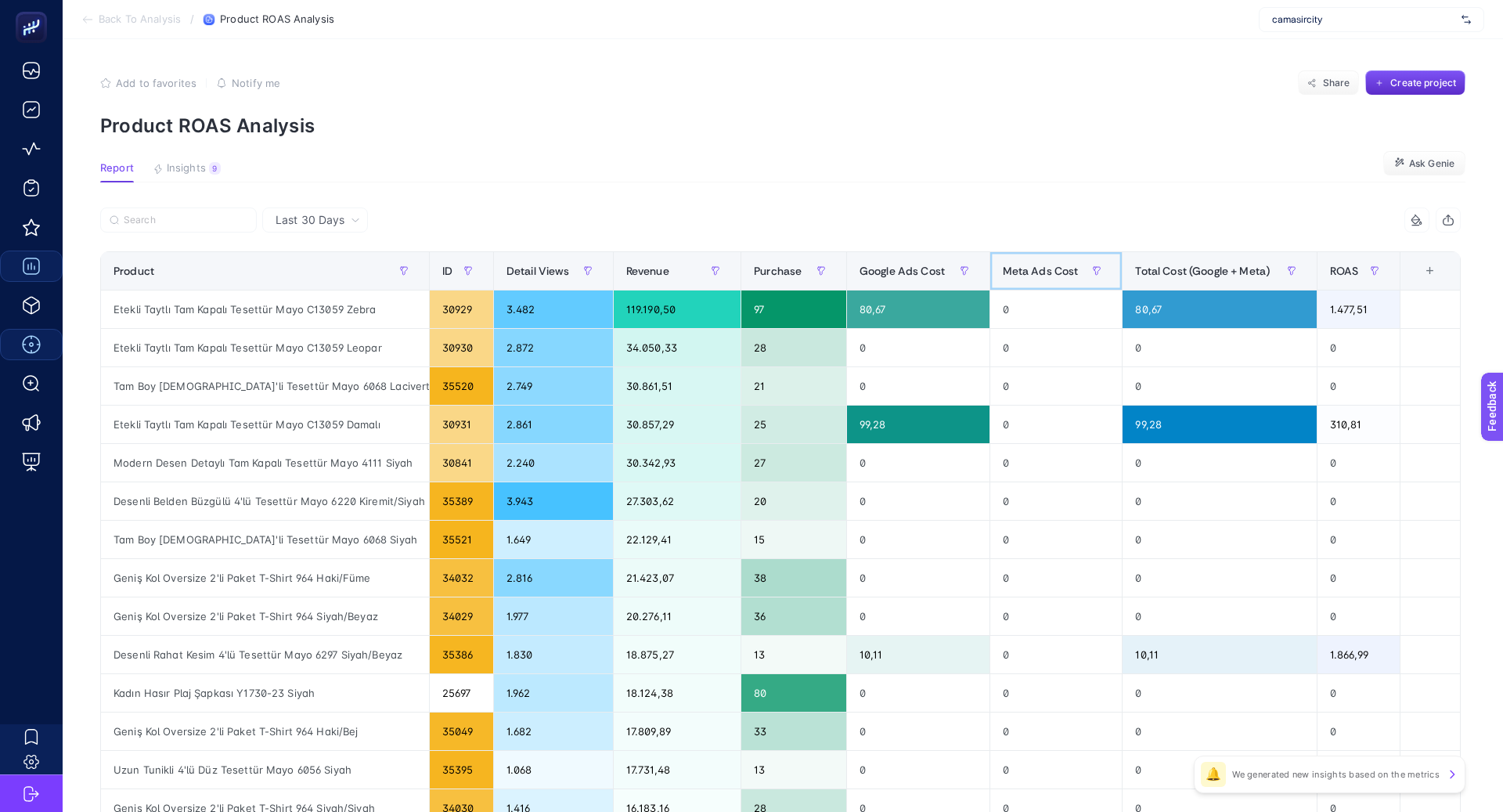
click at [1010, 276] on span "Meta Ads Cost" at bounding box center [1041, 270] width 76 height 13
click at [1010, 275] on span "Meta Ads Cost" at bounding box center [1041, 270] width 76 height 13
click at [1035, 275] on span "Meta Ads Cost" at bounding box center [1041, 270] width 76 height 13
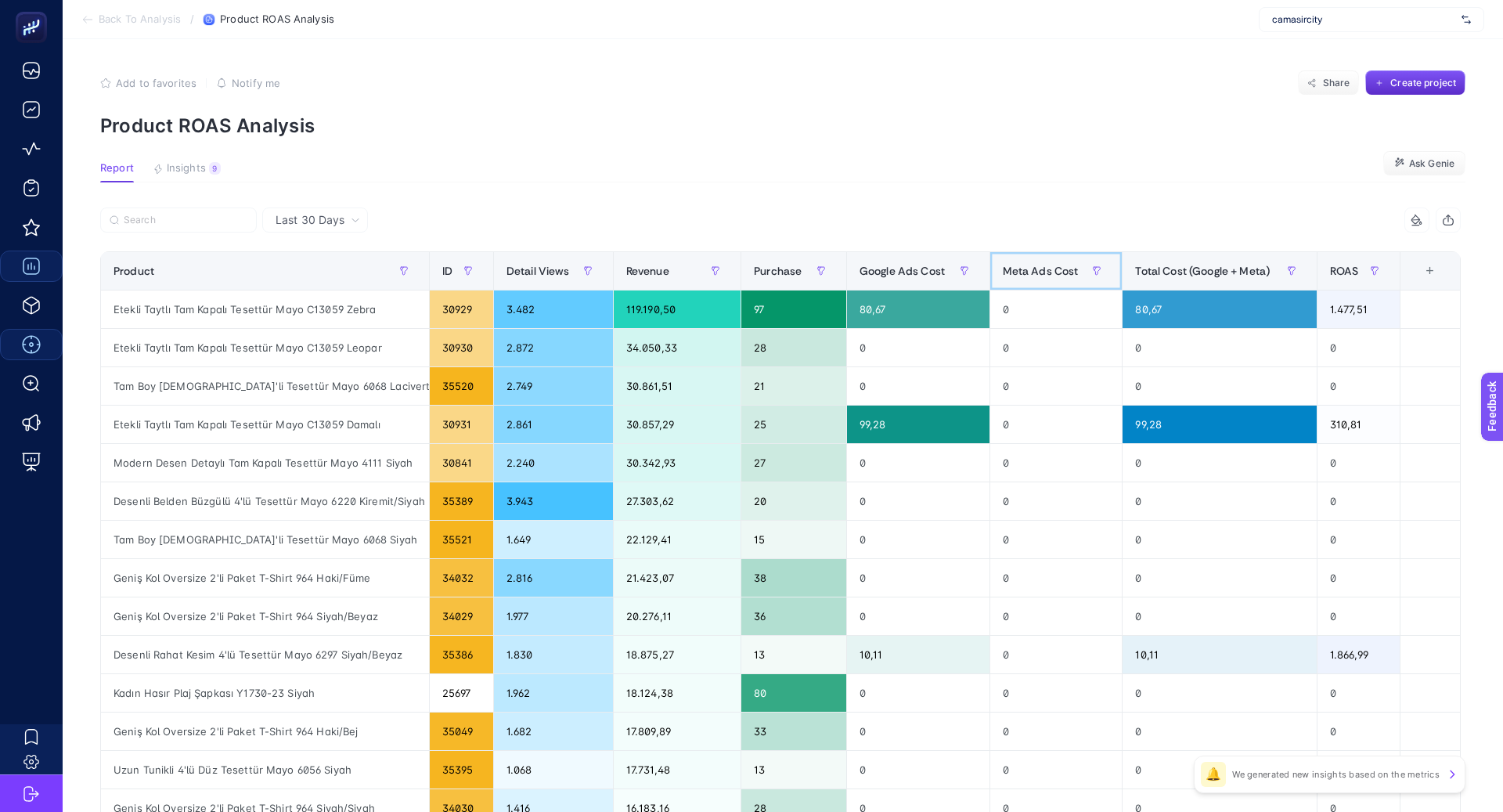
click at [1035, 275] on span "Meta Ads Cost" at bounding box center [1041, 270] width 76 height 13
click at [208, 162] on button "Insights 9 We generated new insights based on the metrics" at bounding box center [187, 173] width 68 height 21
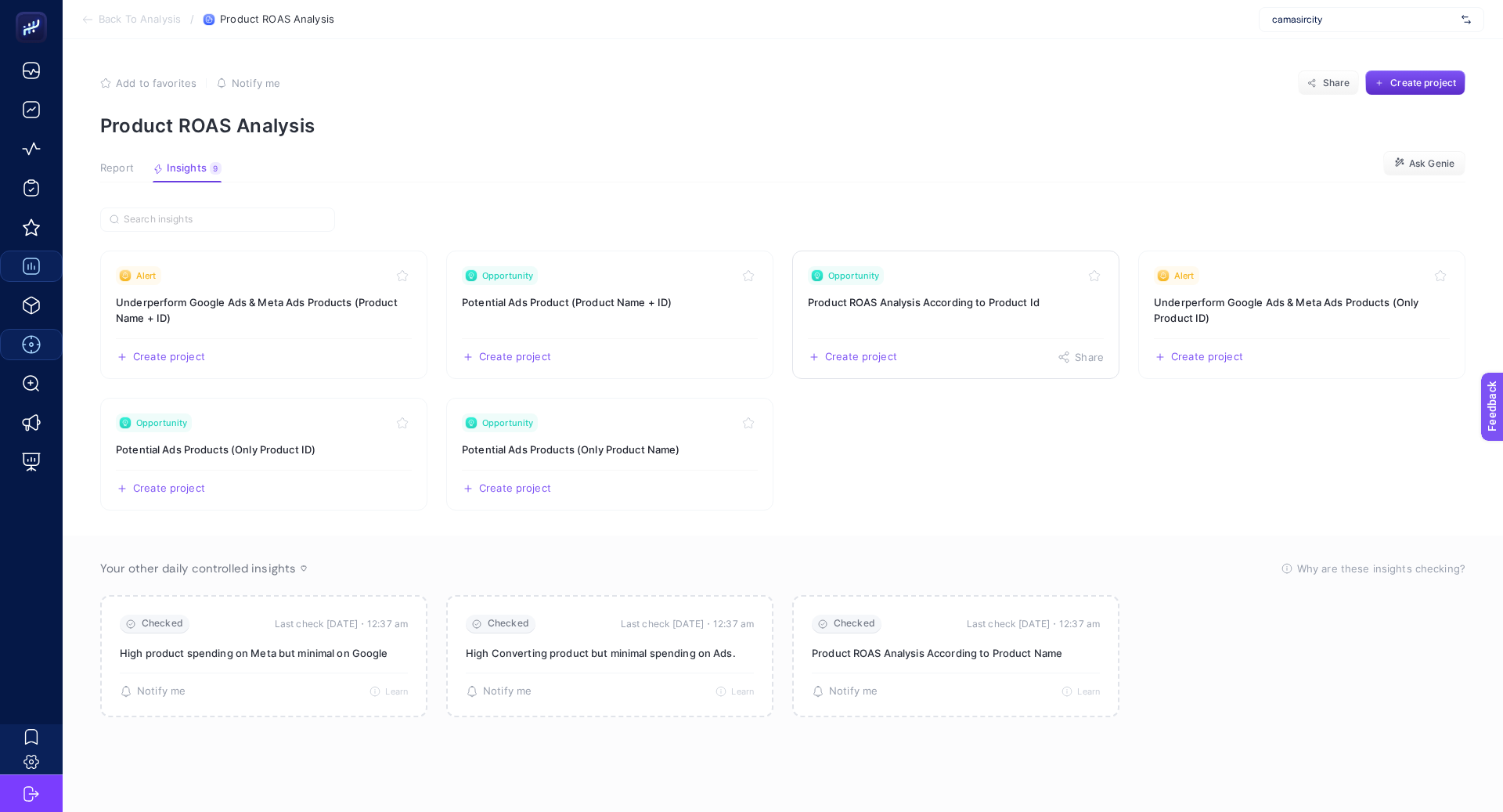
click at [886, 319] on link "Opportunity Product ROAS Analysis According to Product Id Create project Share" at bounding box center [955, 314] width 327 height 129
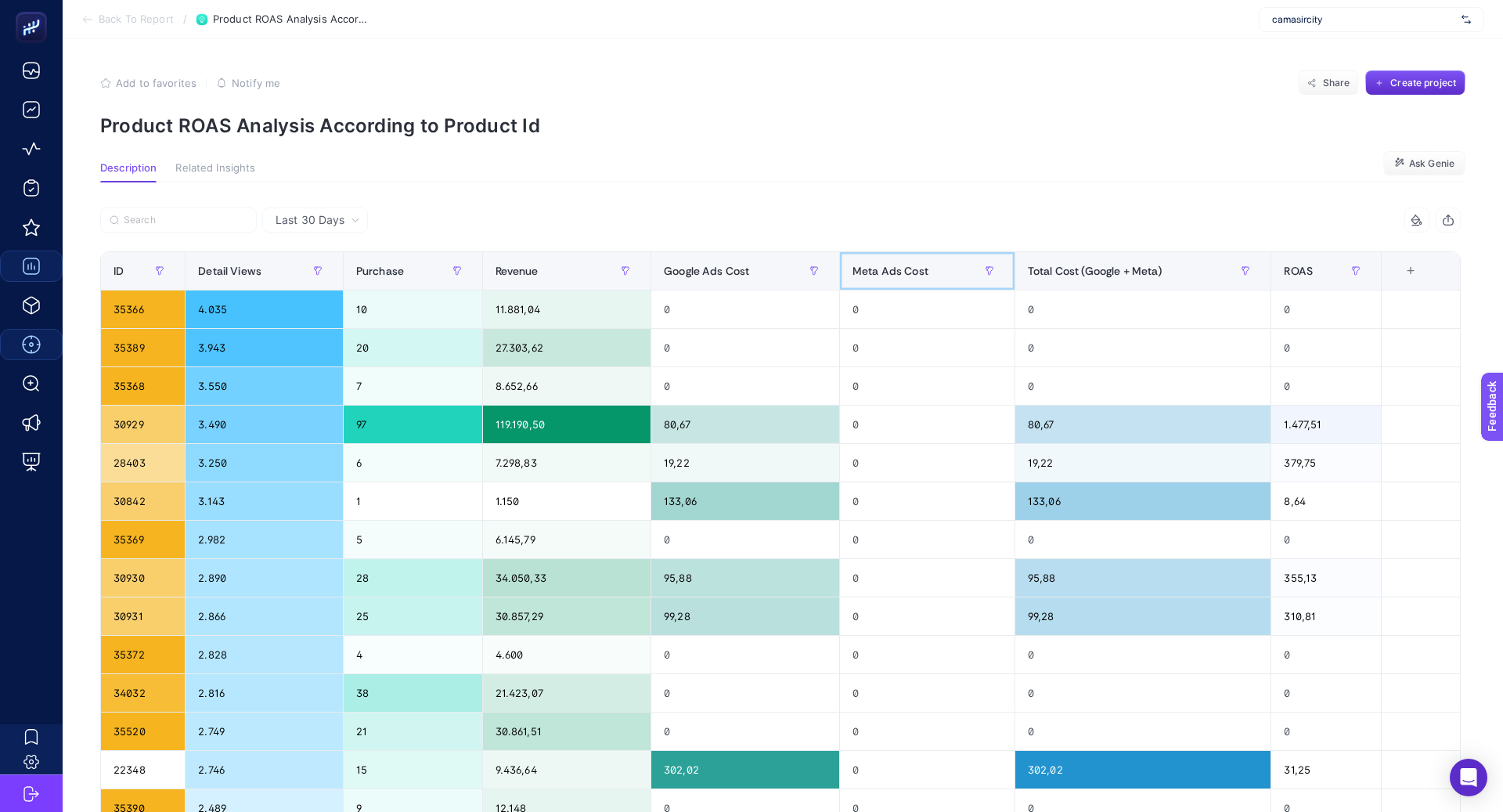
click at [929, 268] on span "Meta Ads Cost" at bounding box center [891, 270] width 76 height 13
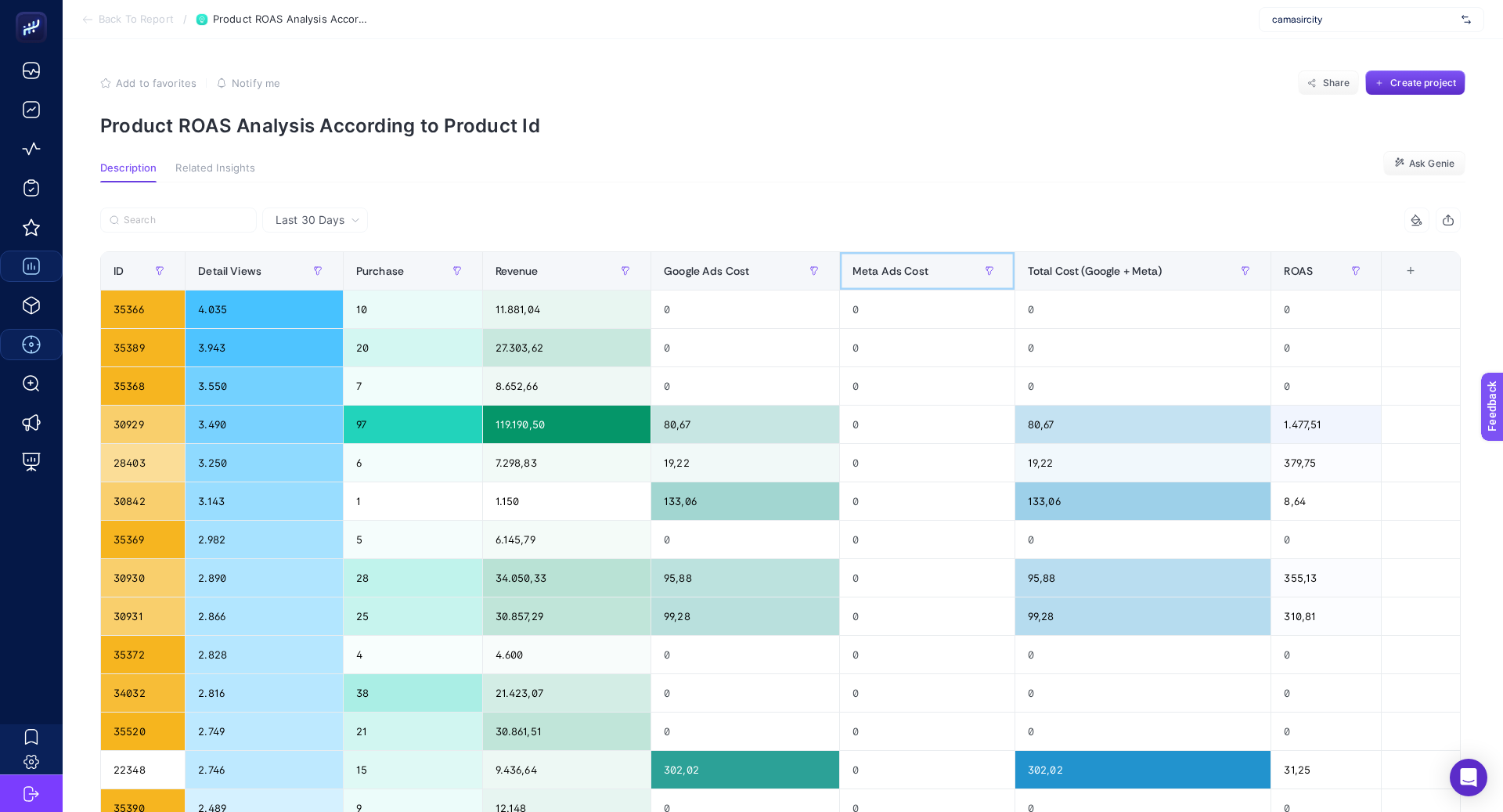
click at [929, 268] on span "Meta Ads Cost" at bounding box center [891, 270] width 76 height 13
click at [884, 276] on span "Meta Ads Cost" at bounding box center [891, 270] width 76 height 13
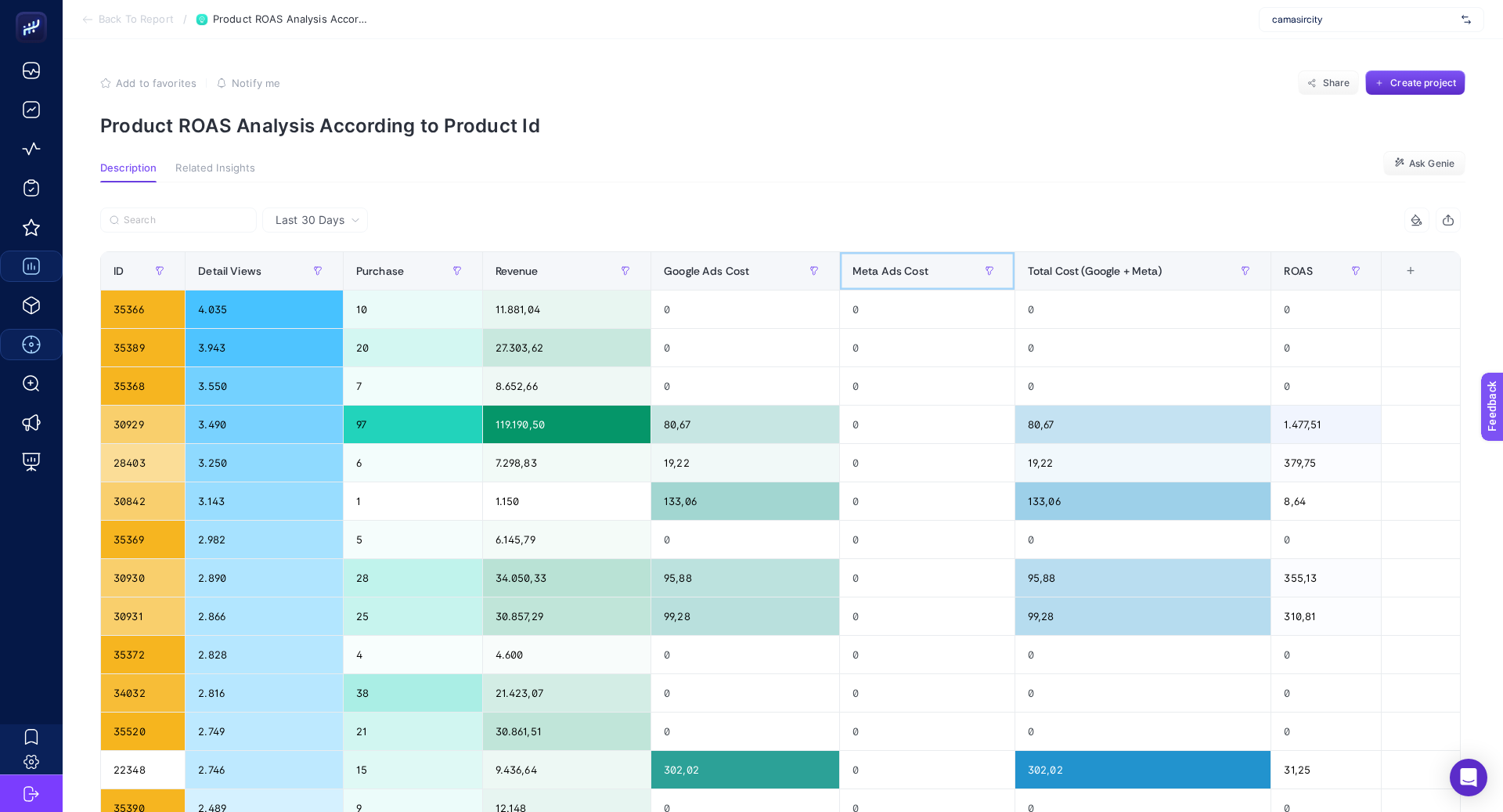
click at [884, 276] on span "Meta Ads Cost" at bounding box center [891, 270] width 76 height 13
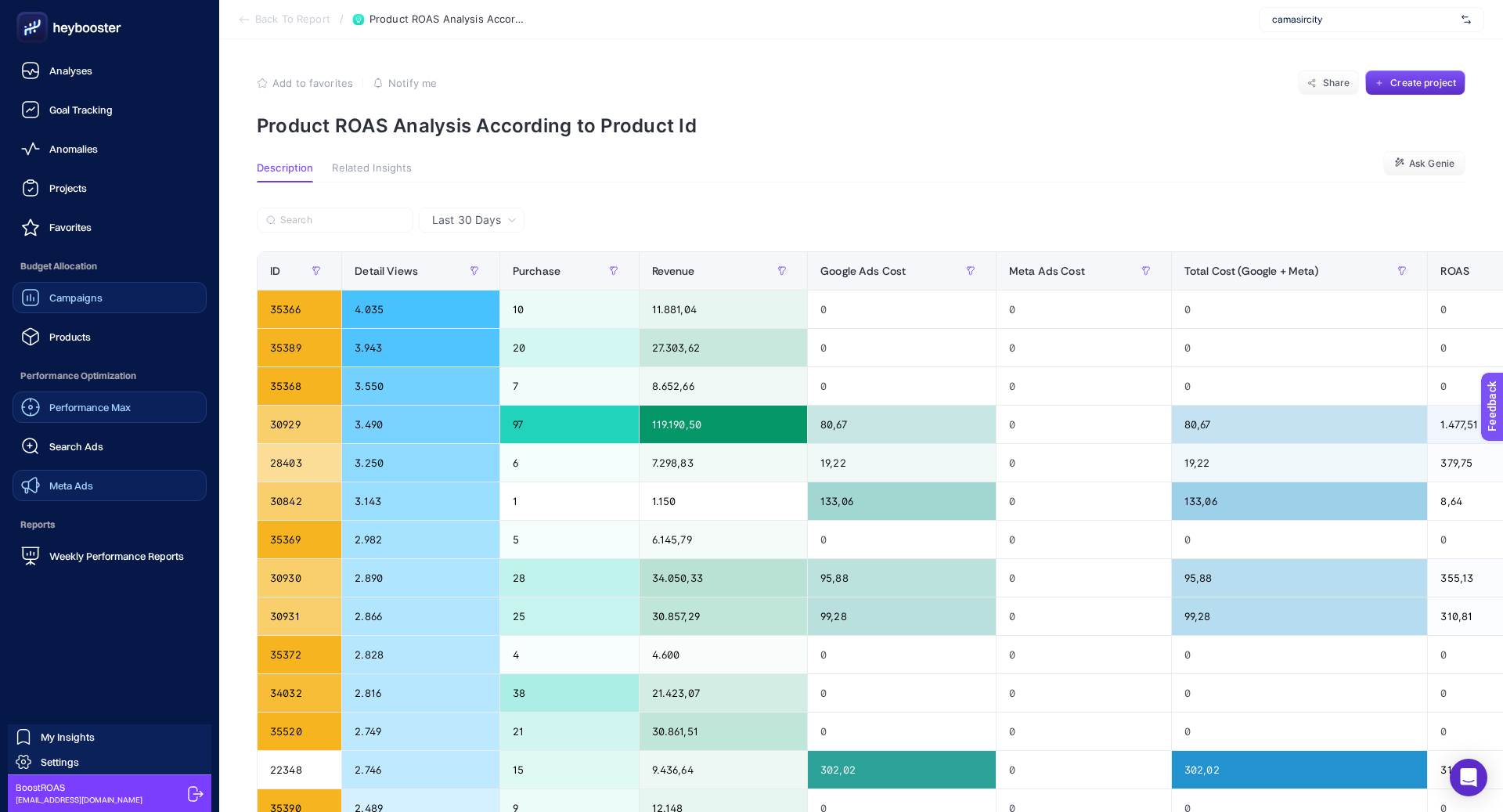
click at [126, 495] on link "Meta Ads" at bounding box center [110, 485] width 194 height 31
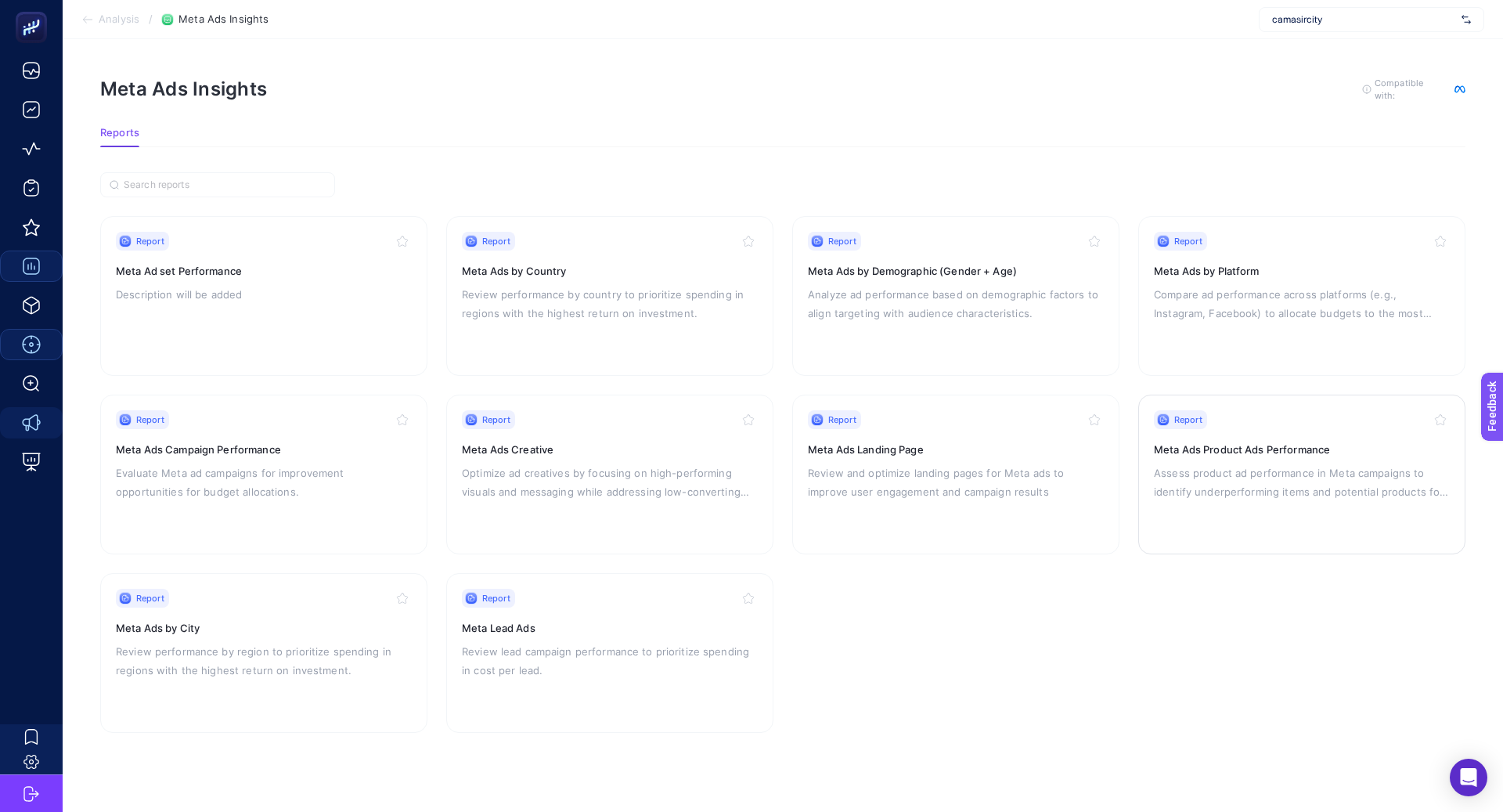
click at [1209, 465] on p "Assess product ad performance in Meta campaigns to identify underperforming ite…" at bounding box center [1302, 483] width 296 height 38
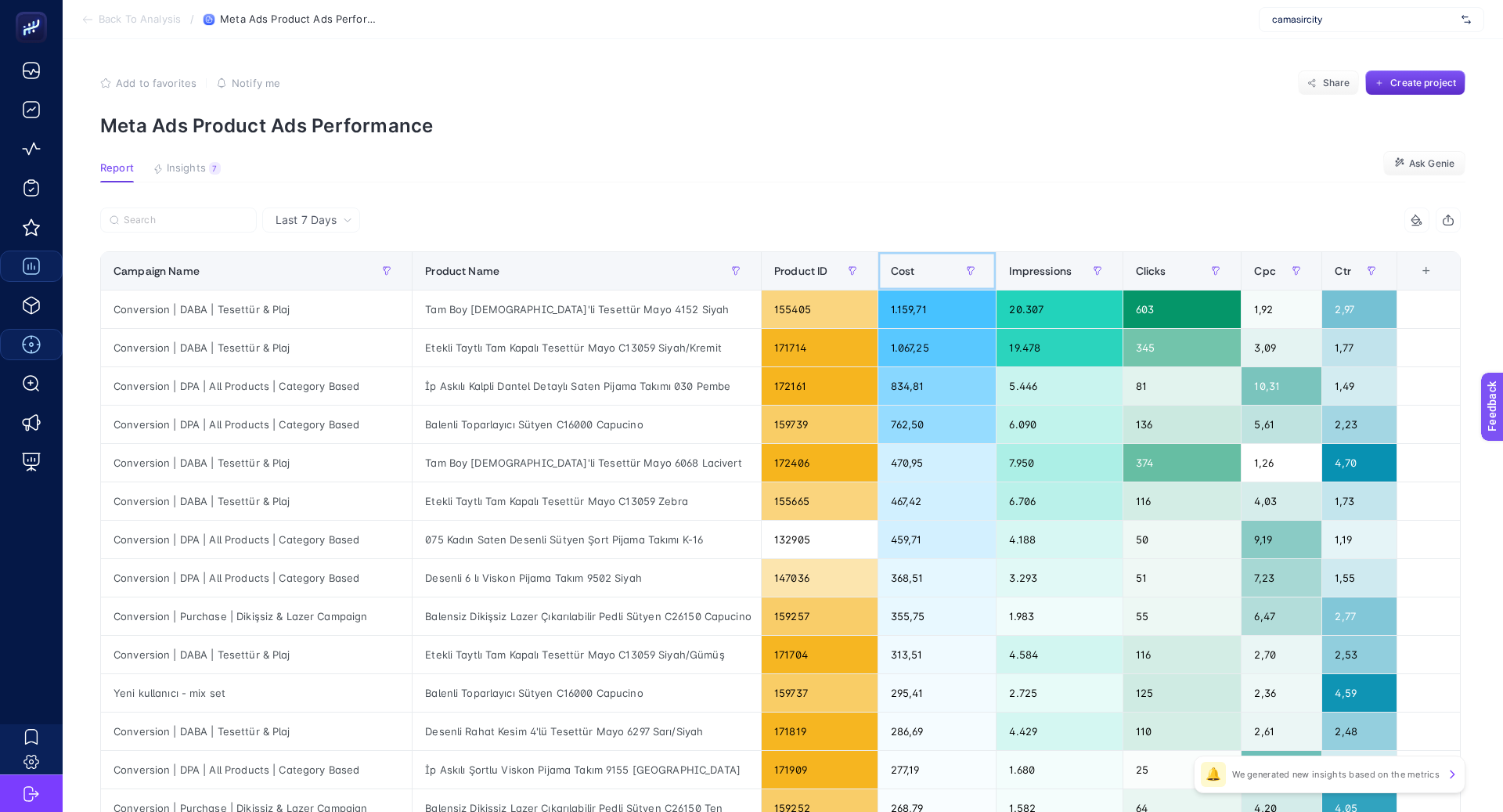
click at [908, 274] on div "Cost" at bounding box center [937, 270] width 93 height 25
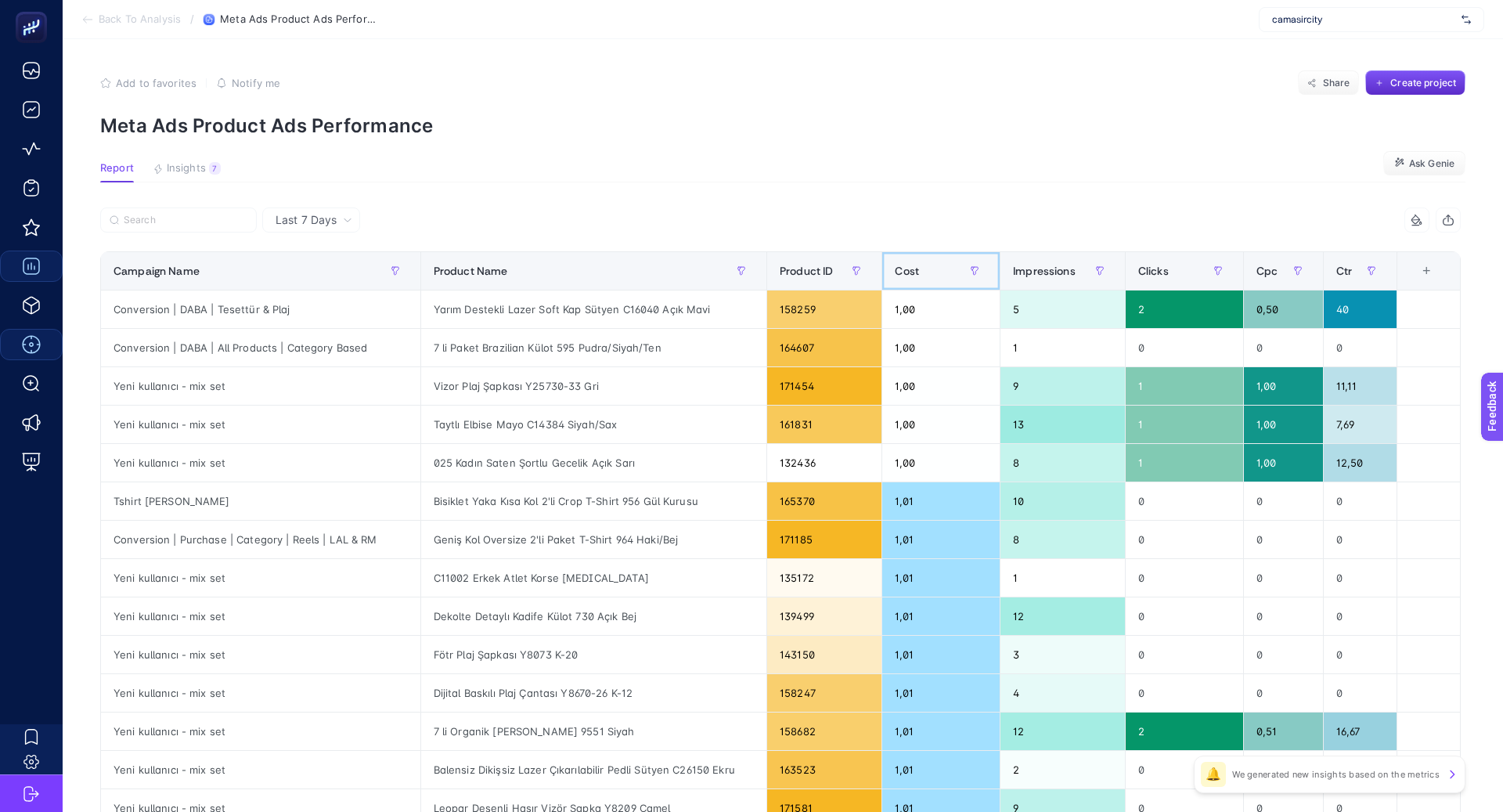
click at [908, 274] on span "Cost" at bounding box center [907, 270] width 24 height 13
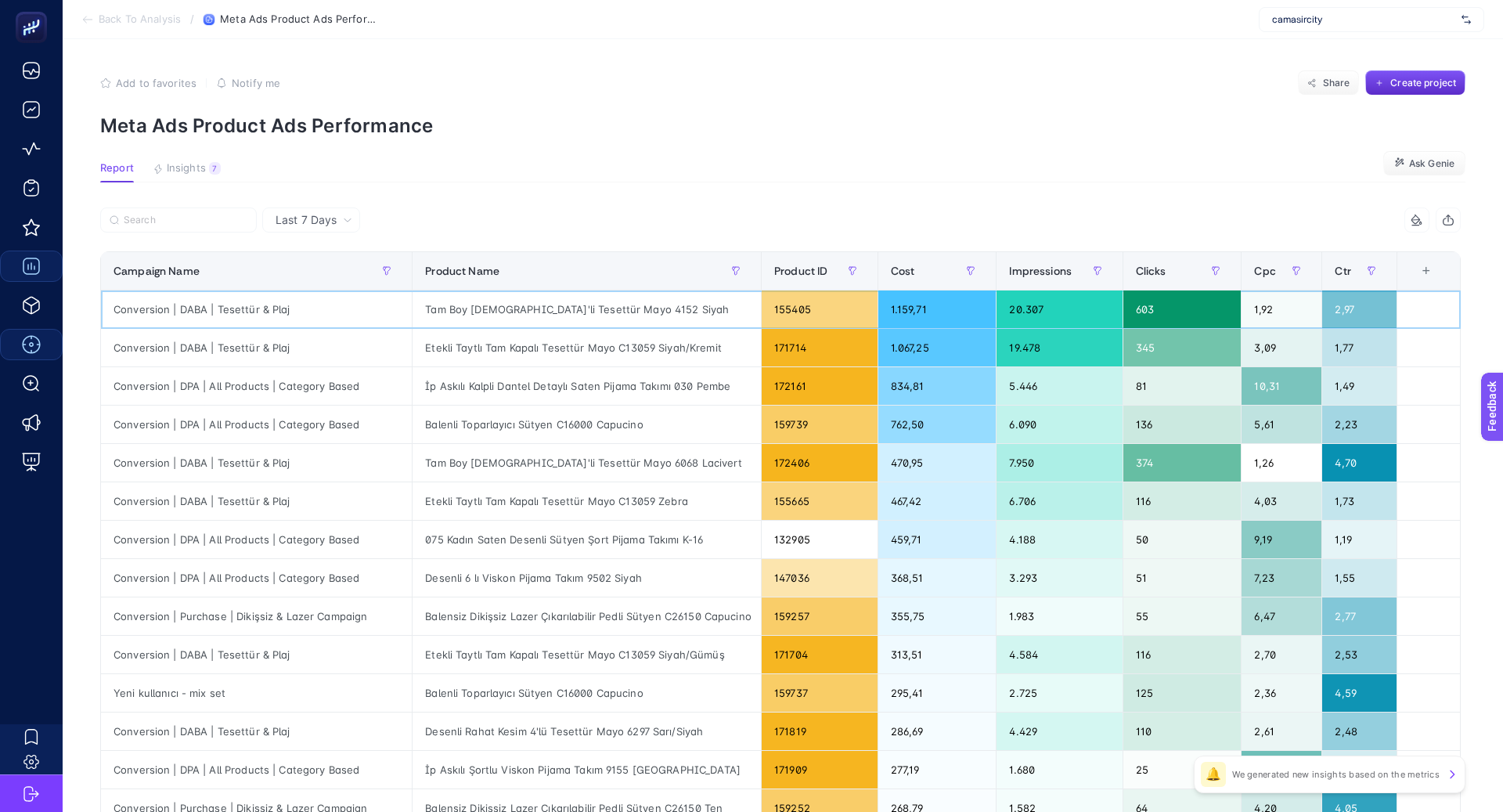
click at [546, 320] on div "Tam Boy 5'li Tesettür Mayo 4152 Siyah" at bounding box center [587, 309] width 348 height 38
click at [546, 316] on div "Tam Boy 5'li Tesettür Mayo 4152 Siyah" at bounding box center [587, 309] width 348 height 38
click at [552, 310] on div "Tam Boy 5'li Tesettür Mayo 4152 Siyah" at bounding box center [587, 309] width 348 height 38
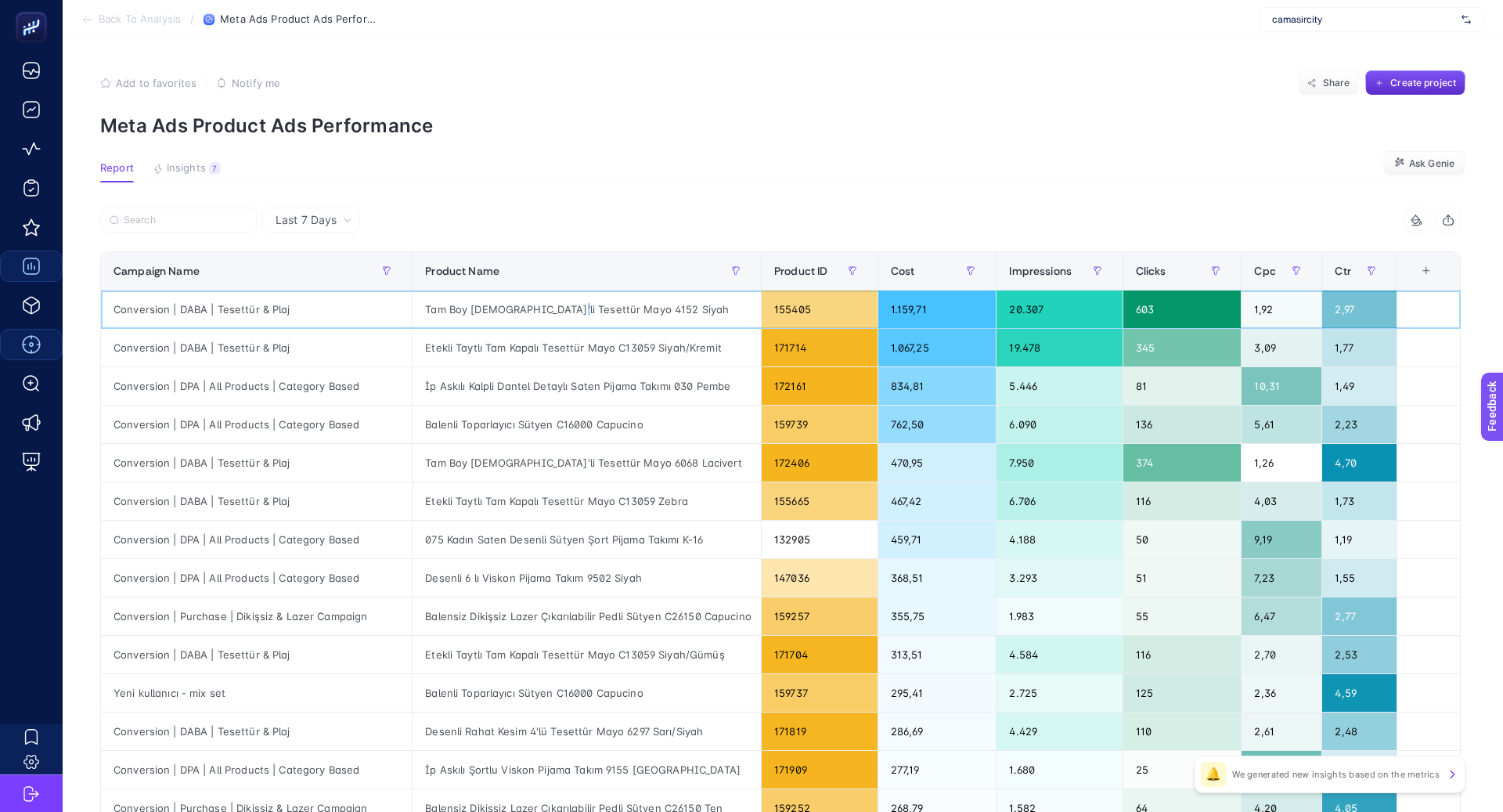
click at [552, 310] on div "Tam Boy 5'li Tesettür Mayo 4152 Siyah" at bounding box center [587, 309] width 348 height 38
click at [906, 308] on div "1.159,71" at bounding box center [937, 309] width 118 height 38
drag, startPoint x: 934, startPoint y: 307, endPoint x: 871, endPoint y: 307, distance: 63.0
click at [878, 307] on div "1.159,71" at bounding box center [937, 309] width 118 height 38
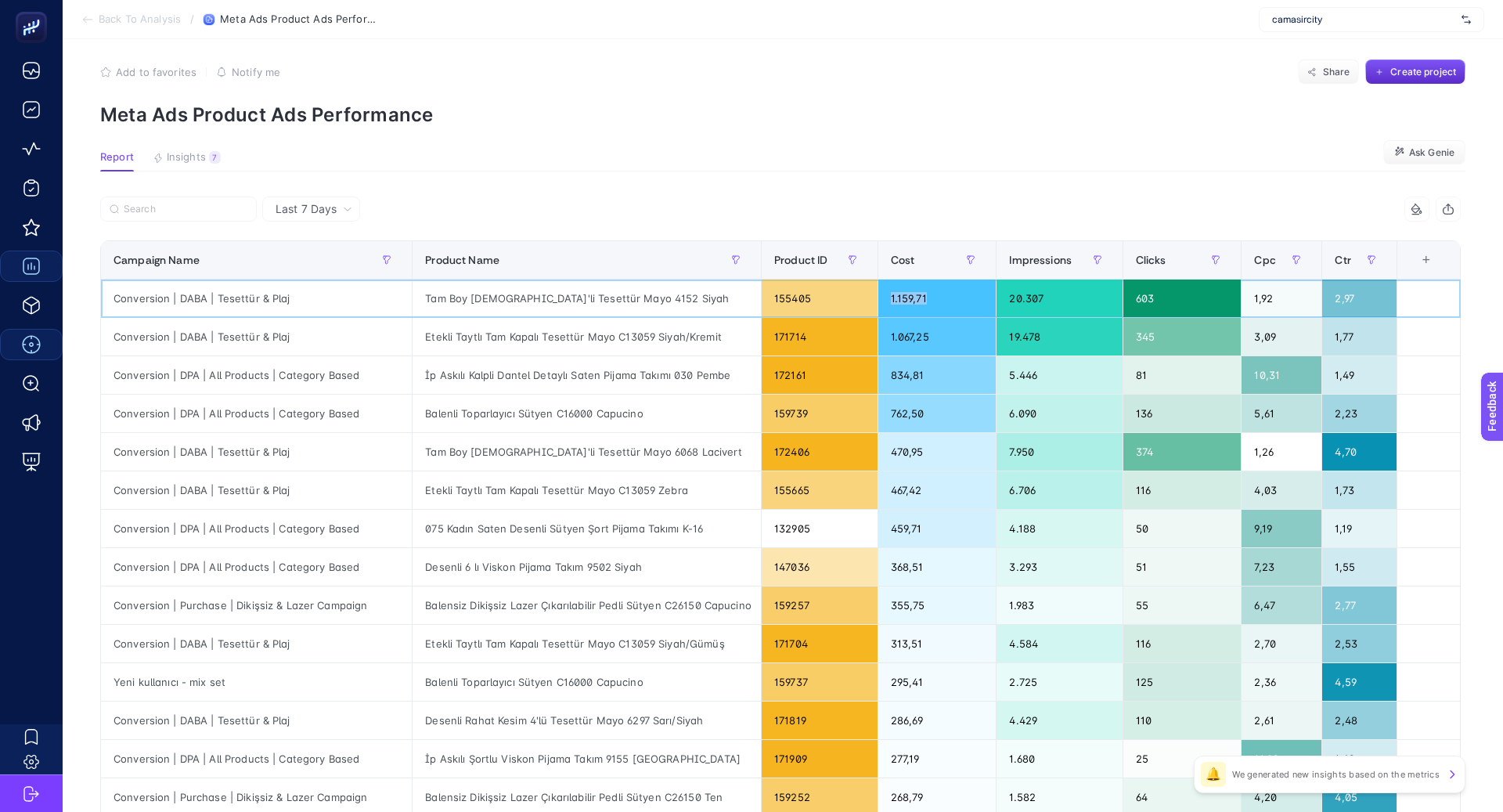
scroll to position [10, 0]
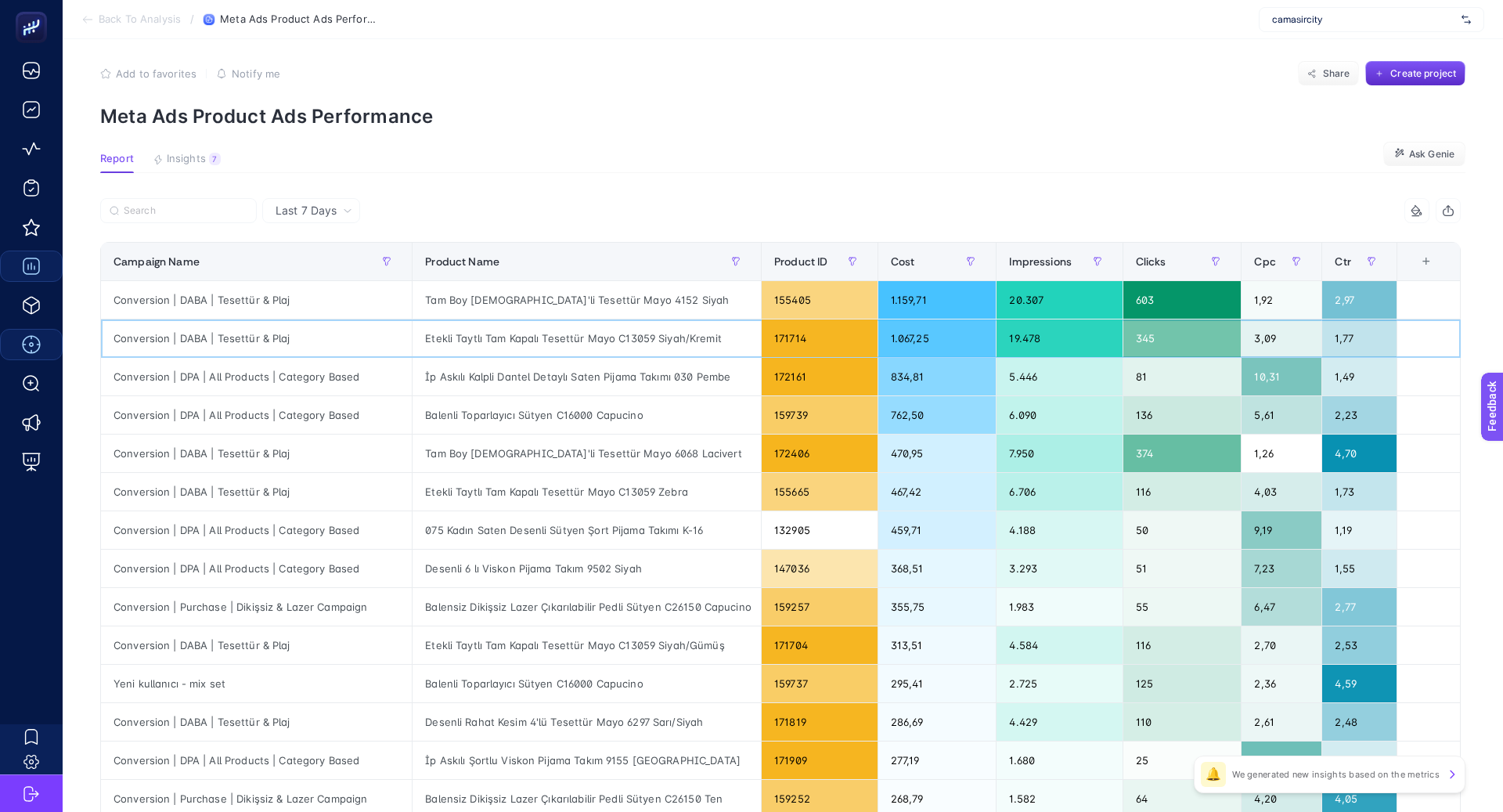
click at [644, 331] on div "Etekli Taytlı Tam Kapalı Tesettür Mayo C13059 Siyah/Kremit" at bounding box center [587, 339] width 348 height 38
copy tr "Etekli Taytlı Tam Kapalı Tesettür Mayo C13059 Siyah/Kremit"
click at [583, 380] on div "İp Askılı Kalpli Dantel Detaylı Saten Pijama Takımı 030 Pembe" at bounding box center [587, 377] width 348 height 38
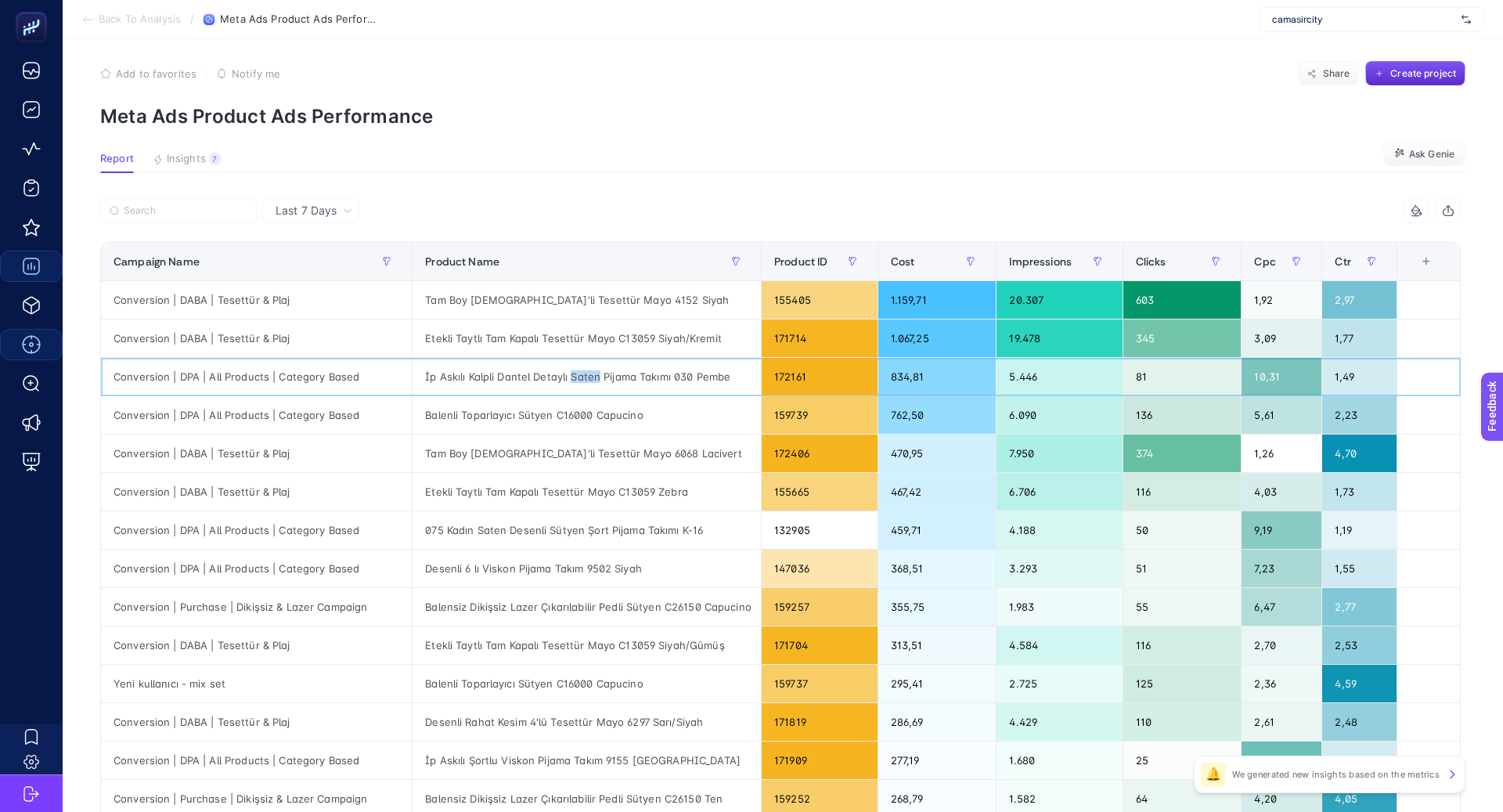
click at [583, 380] on div "İp Askılı Kalpli Dantel Detaylı Saten Pijama Takımı 030 Pembe" at bounding box center [587, 377] width 348 height 38
copy tr "İp Askılı Kalpli Dantel Detaylı Saten Pijama Takımı 030 Pembe"
click at [229, 300] on div "Conversion | DABA | Tesettür & Plaj" at bounding box center [257, 300] width 311 height 38
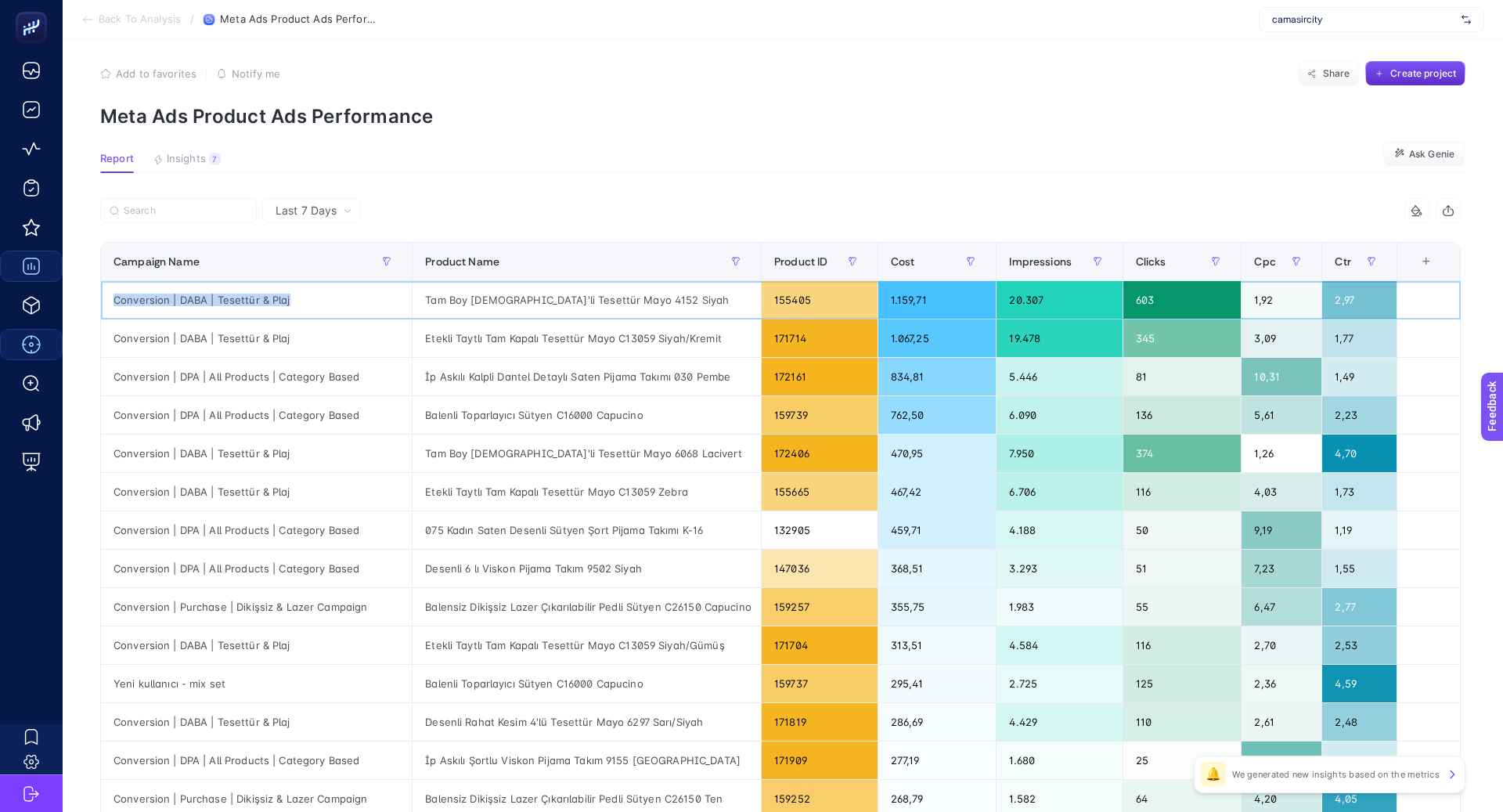
click at [229, 300] on div "Conversion | DABA | Tesettür & Plaj" at bounding box center [257, 300] width 311 height 38
click at [231, 329] on div "Conversion | DABA | Tesettür & Plaj" at bounding box center [257, 339] width 311 height 38
click at [222, 309] on div at bounding box center [222, 309] width 0 height 0
click at [346, 802] on div "Close" at bounding box center [752, 802] width 1503 height 0
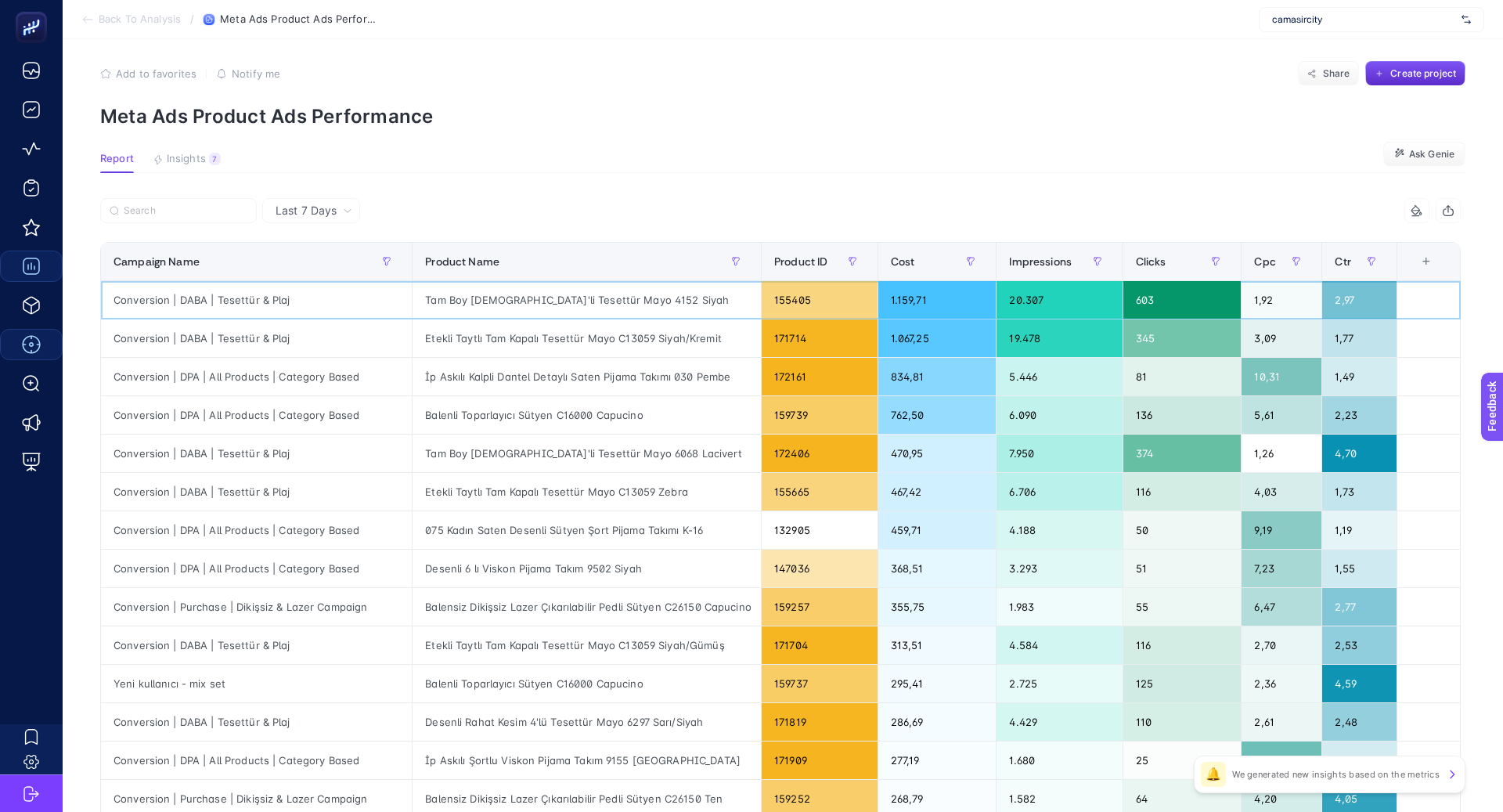
click at [559, 293] on div "Tam Boy 5'li Tesettür Mayo 4152 Siyah" at bounding box center [587, 300] width 348 height 38
click at [560, 293] on div "Tam Boy 5'li Tesettür Mayo 4152 Siyah" at bounding box center [587, 300] width 348 height 38
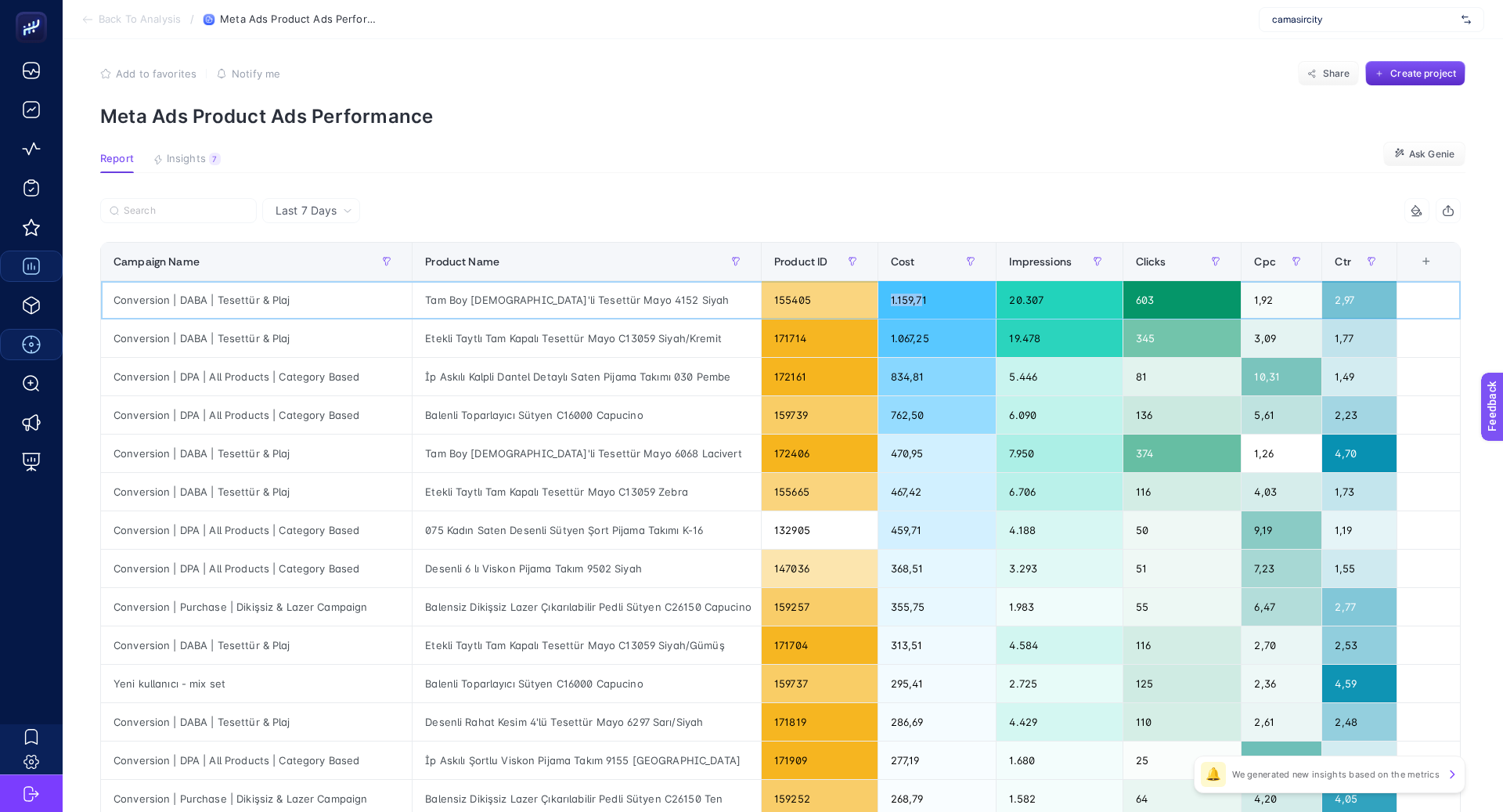
drag, startPoint x: 913, startPoint y: 297, endPoint x: 872, endPoint y: 295, distance: 41.0
click at [878, 295] on div "1.159,71" at bounding box center [937, 300] width 118 height 38
click at [627, 337] on div "Etekli Taytlı Tam Kapalı Tesettür Mayo C13059 Siyah/Kremit" at bounding box center [587, 339] width 348 height 38
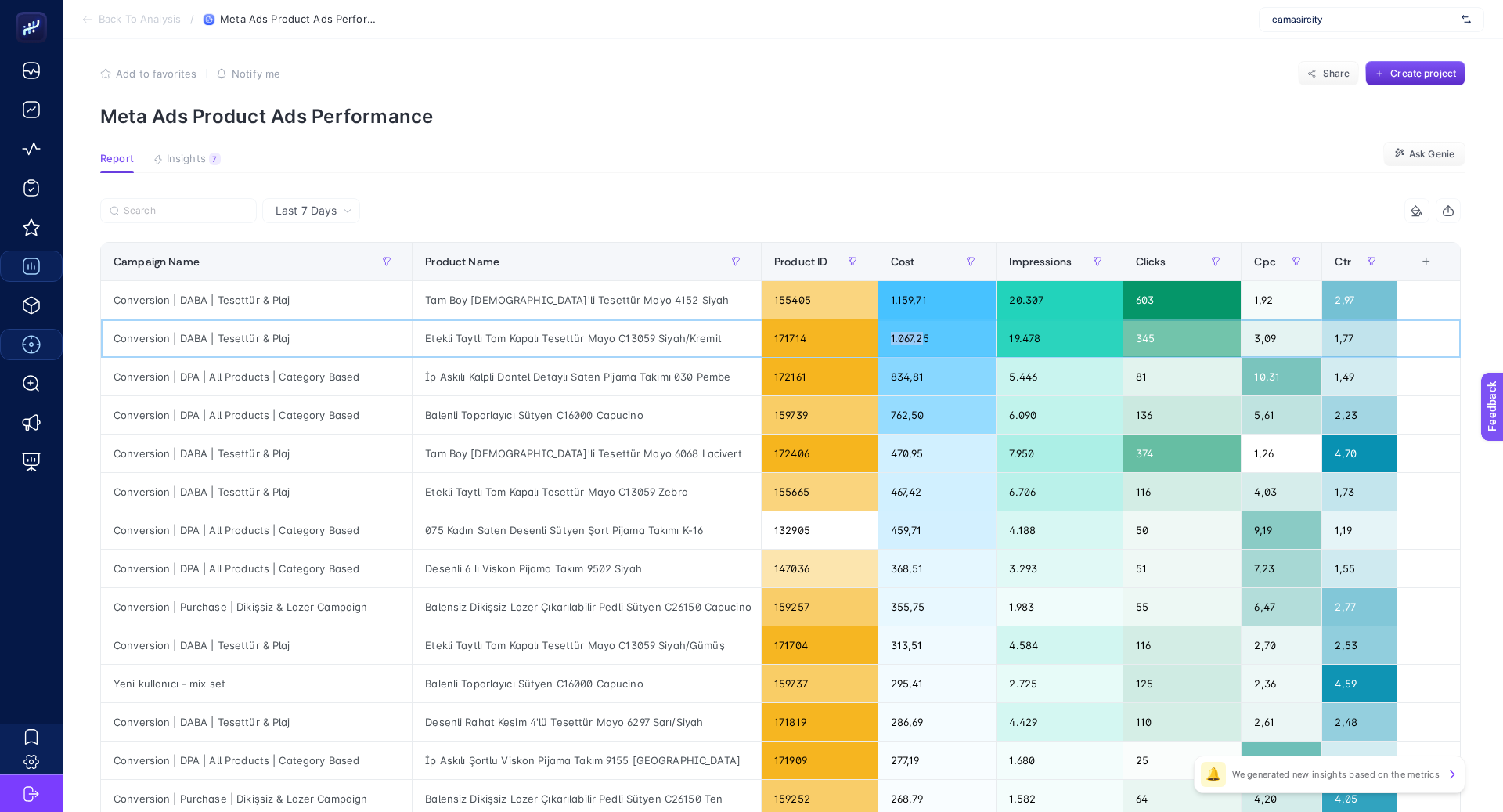
drag, startPoint x: 916, startPoint y: 336, endPoint x: 868, endPoint y: 336, distance: 48.0
click at [878, 336] on td "1.067,25" at bounding box center [937, 339] width 119 height 38
drag, startPoint x: 917, startPoint y: 296, endPoint x: 872, endPoint y: 296, distance: 45.0
click at [878, 296] on div "1.159,71" at bounding box center [937, 300] width 118 height 38
click at [659, 344] on div "Etekli Taytlı Tam Kapalı Tesettür Mayo C13059 Siyah/Kremit" at bounding box center [587, 339] width 348 height 38
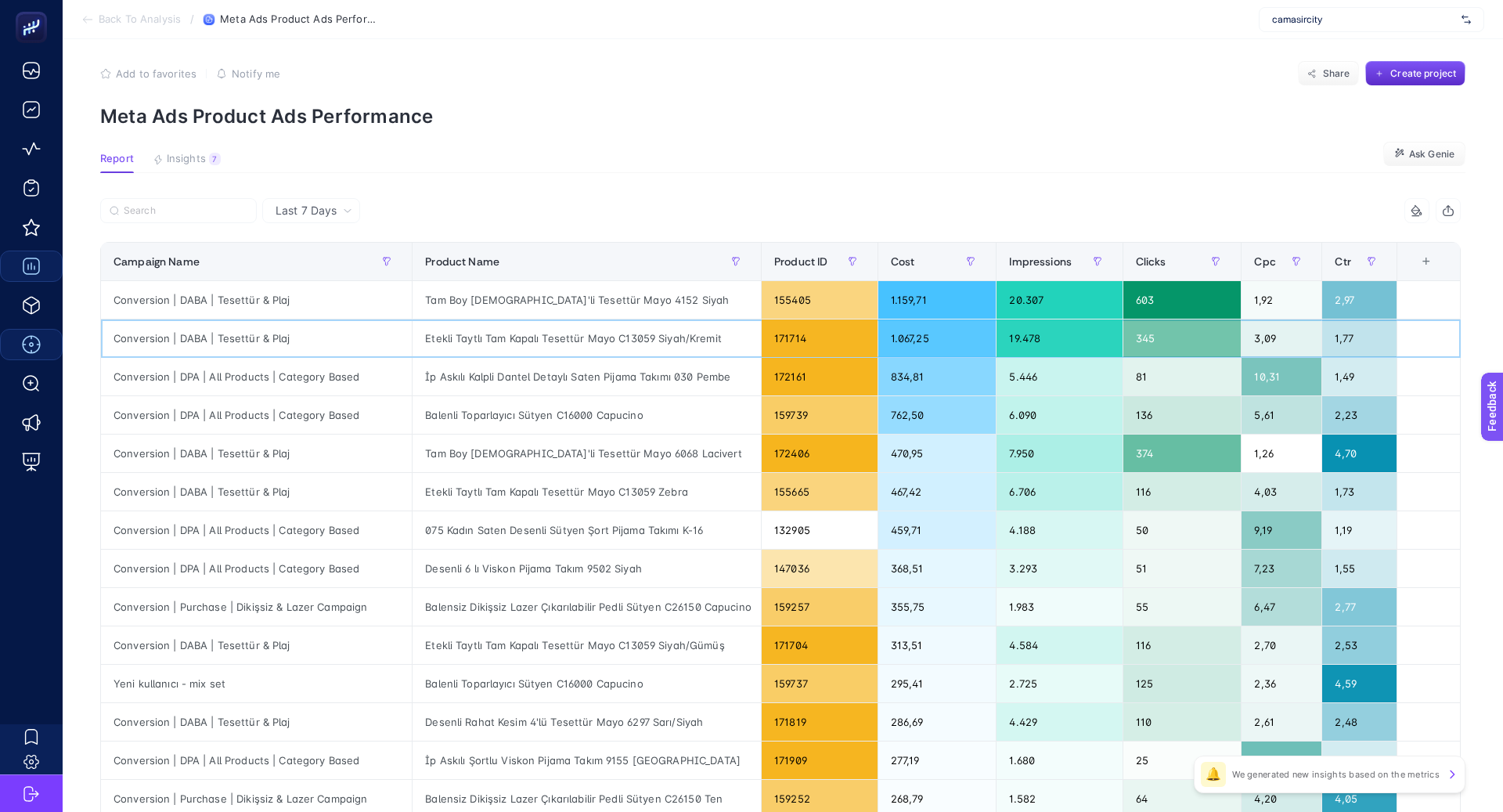
click at [659, 344] on div "Etekli Taytlı Tam Kapalı Tesettür Mayo C13059 Siyah/Kremit" at bounding box center [587, 339] width 348 height 38
click at [659, 342] on div "Etekli Taytlı Tam Kapalı Tesettür Mayo C13059 Siyah/Kremit" at bounding box center [587, 339] width 348 height 38
click at [560, 281] on div "Tam Boy 5'li Tesettür Mayo 4152 Siyah" at bounding box center [587, 300] width 348 height 38
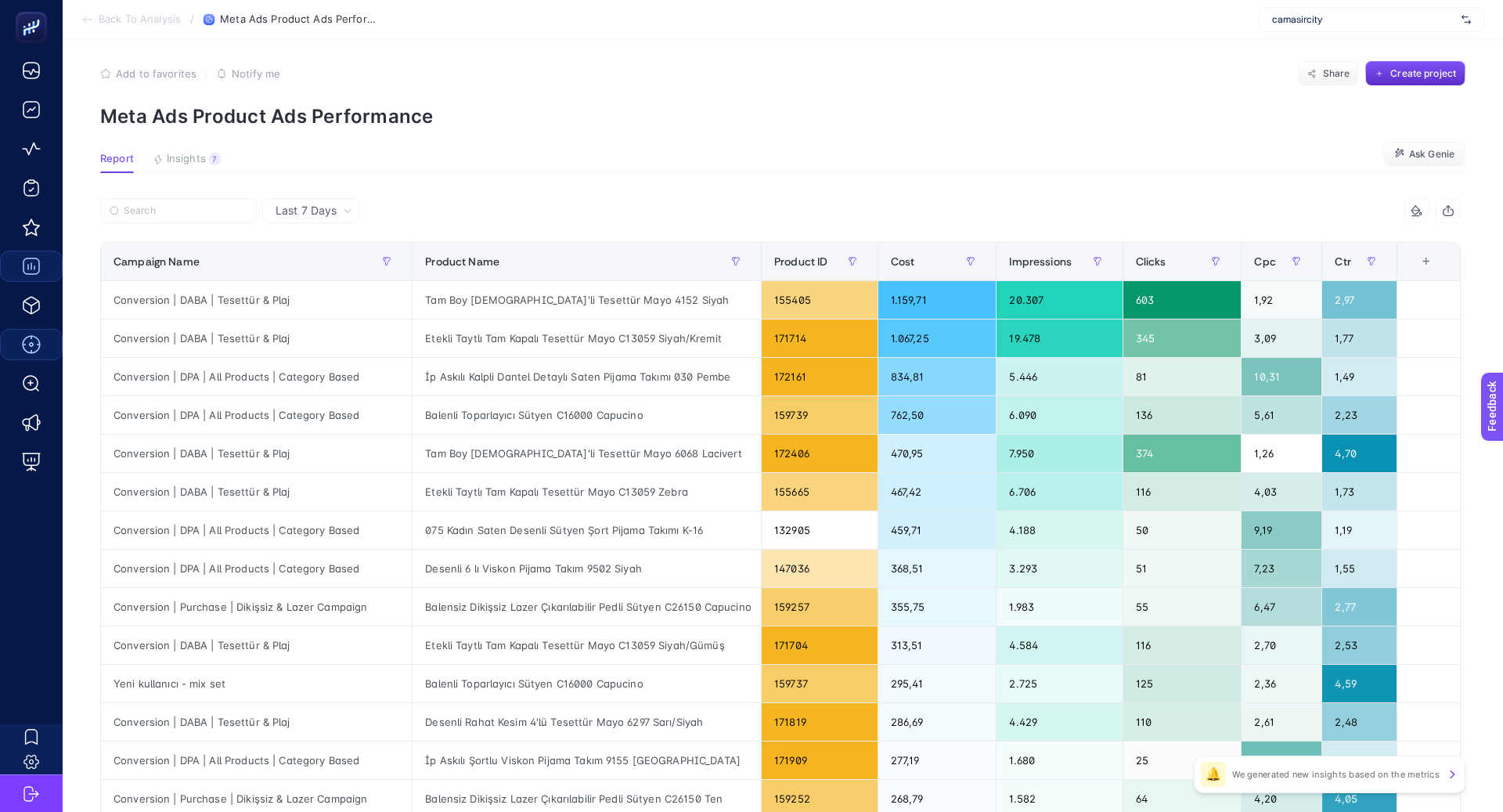
click at [311, 199] on div "Last 7 Days" at bounding box center [311, 210] width 98 height 25
click at [498, 306] on div "Tam Boy 5'li Tesettür Mayo 4152 Siyah" at bounding box center [587, 300] width 348 height 38
click at [498, 305] on div "Tam Boy 5'li Tesettür Mayo 4152 Siyah" at bounding box center [587, 300] width 348 height 38
click at [506, 301] on div "Tam Boy 5'li Tesettür Mayo 4152 Siyah" at bounding box center [587, 300] width 348 height 38
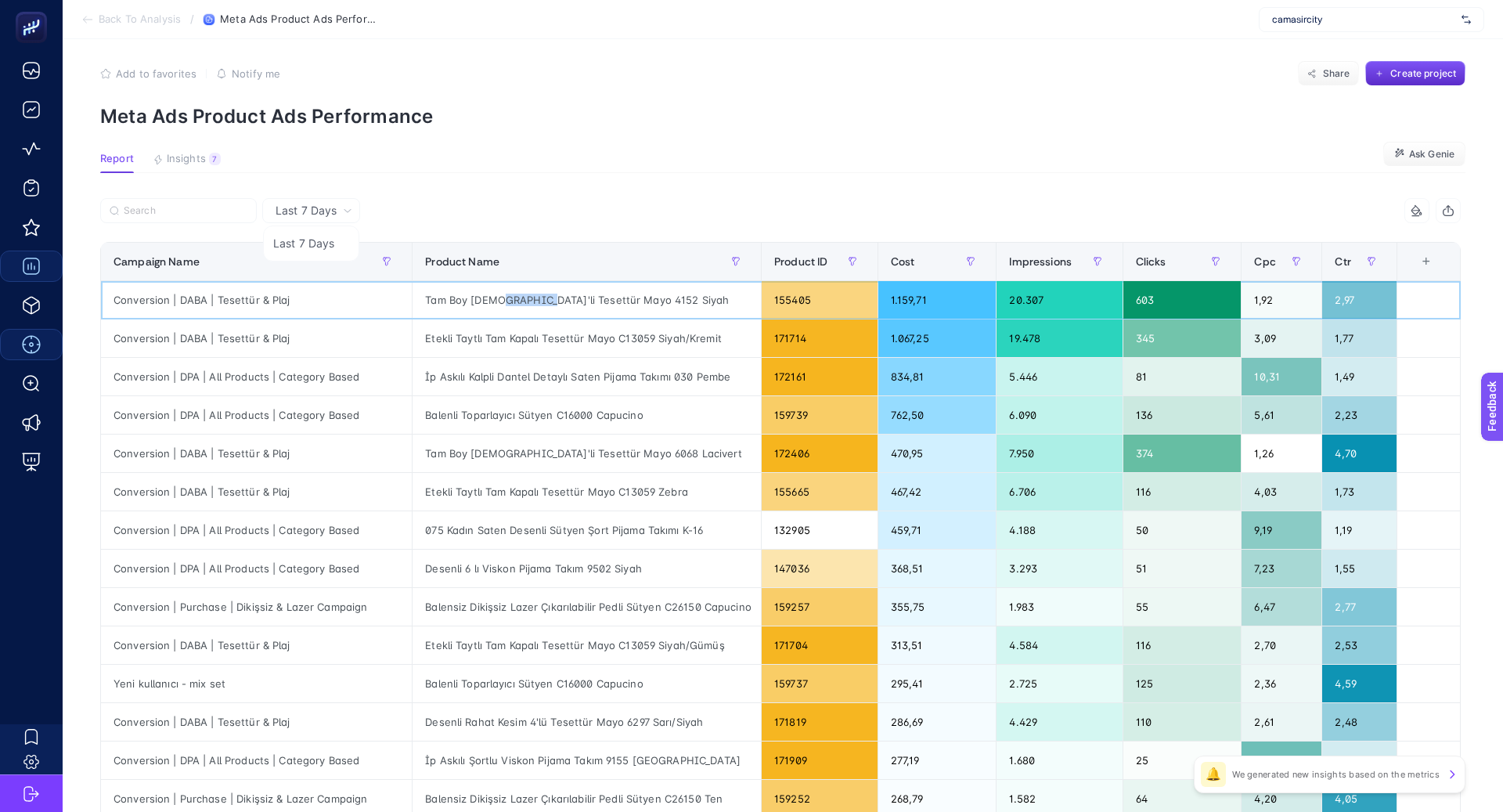
click at [506, 301] on div "Tam Boy 5'li Tesettür Mayo 4152 Siyah" at bounding box center [587, 300] width 348 height 38
click at [607, 330] on div "Etekli Taytlı Tam Kapalı Tesettür Mayo C13059 Siyah/Kremit" at bounding box center [587, 339] width 348 height 38
click at [607, 333] on div "Etekli Taytlı Tam Kapalı Tesettür Mayo C13059 Siyah/Kremit" at bounding box center [587, 339] width 348 height 38
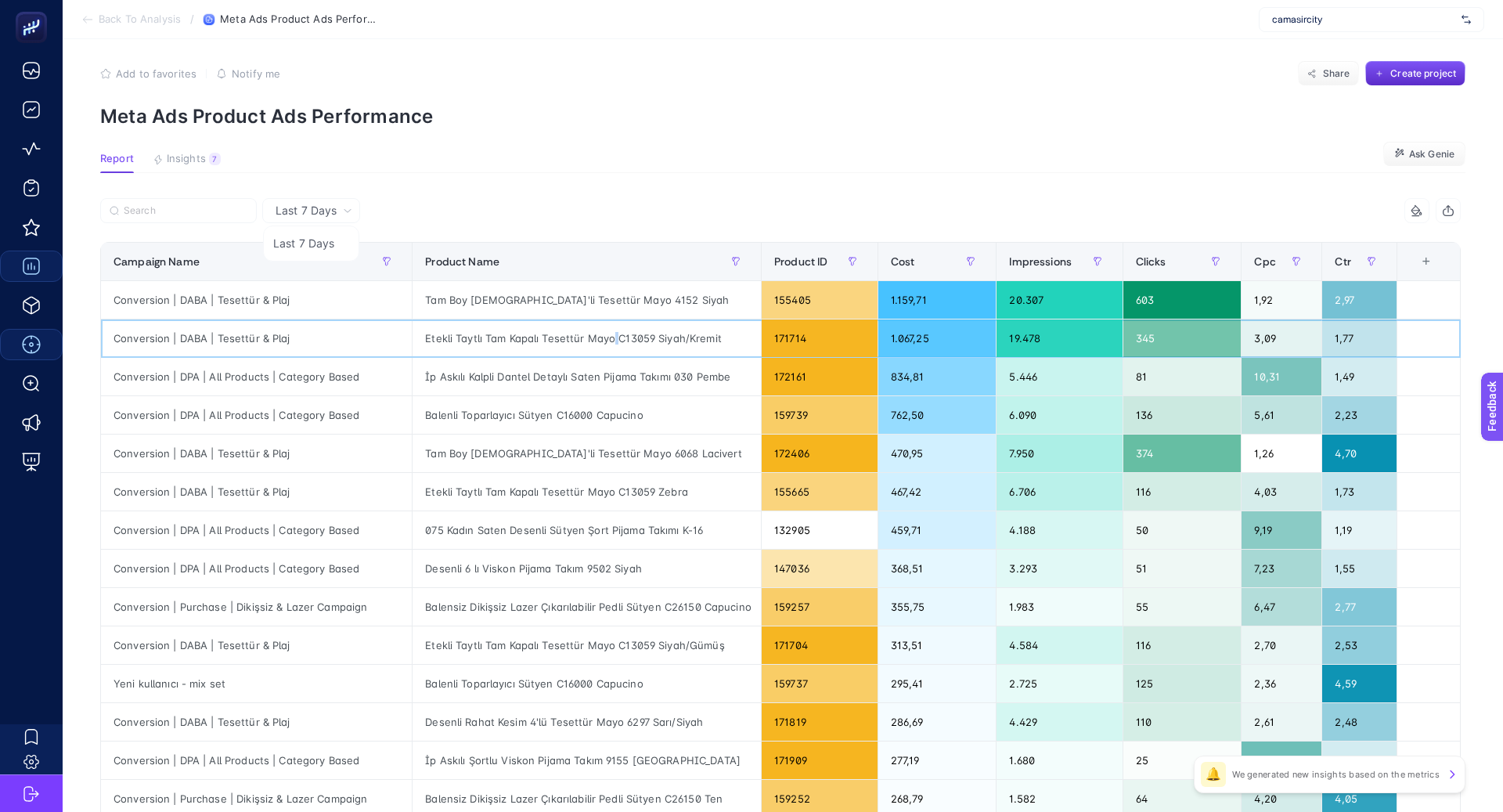
click at [607, 334] on div "Etekli Taytlı Tam Kapalı Tesettür Mayo C13059 Siyah/Kremit" at bounding box center [587, 339] width 348 height 38
copy tr "Etekli Taytlı Tam Kapalı Tesettür Mayo C13059 Siyah/Kremit"
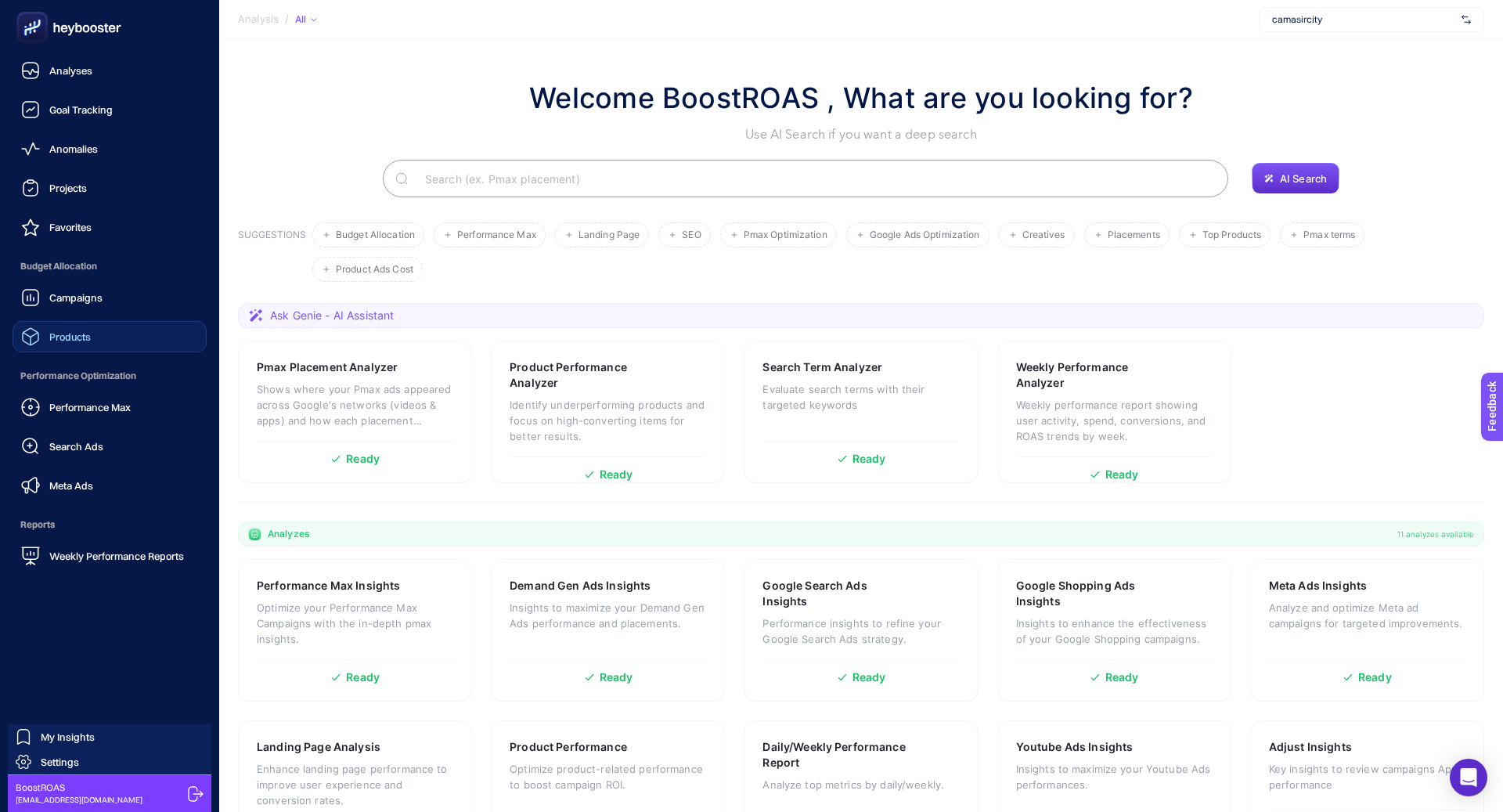
click at [98, 344] on link "Products" at bounding box center [110, 337] width 194 height 31
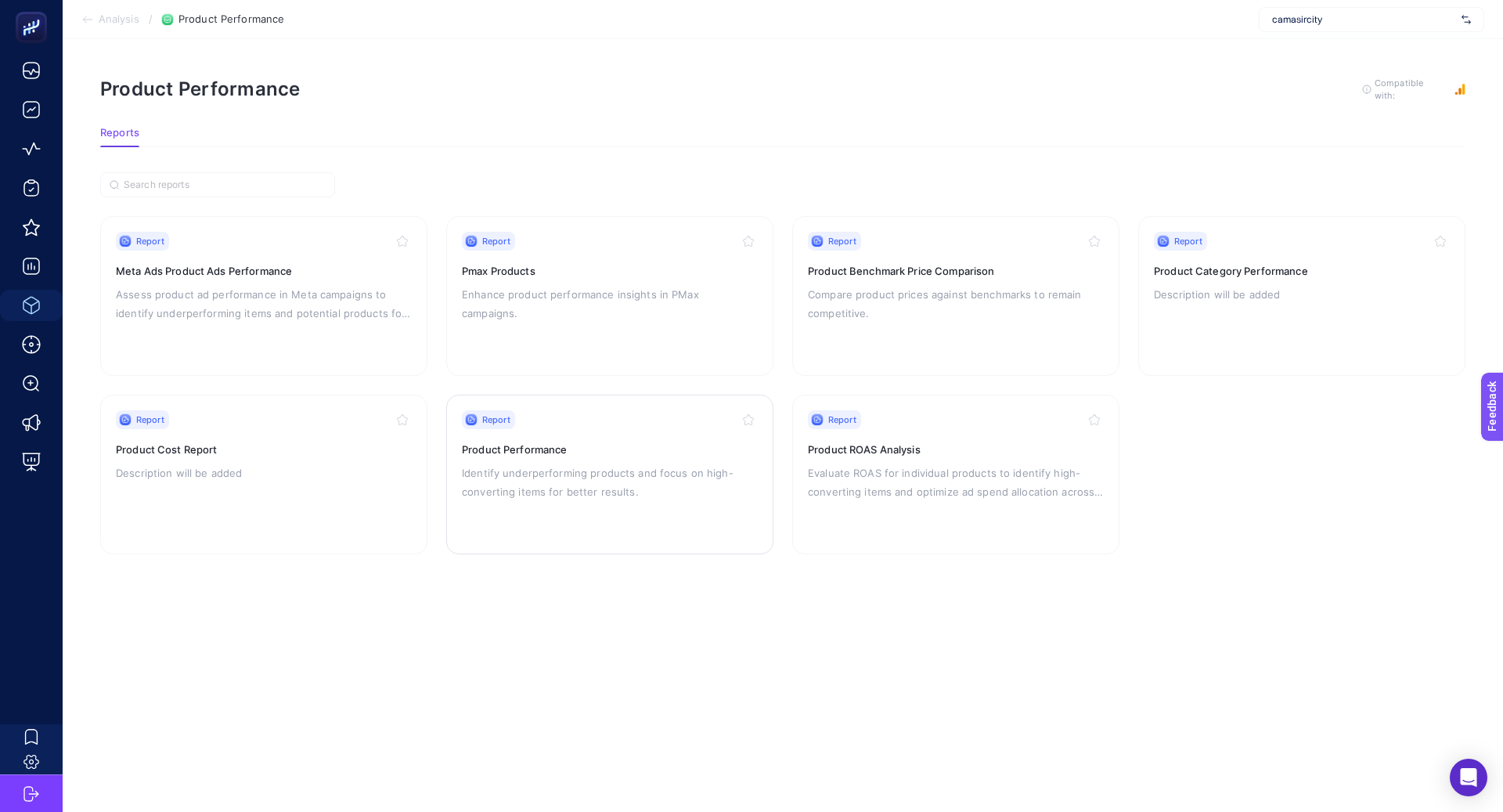
click at [581, 485] on p "Identify underperforming products and focus on high-converting items for better…" at bounding box center [610, 483] width 296 height 38
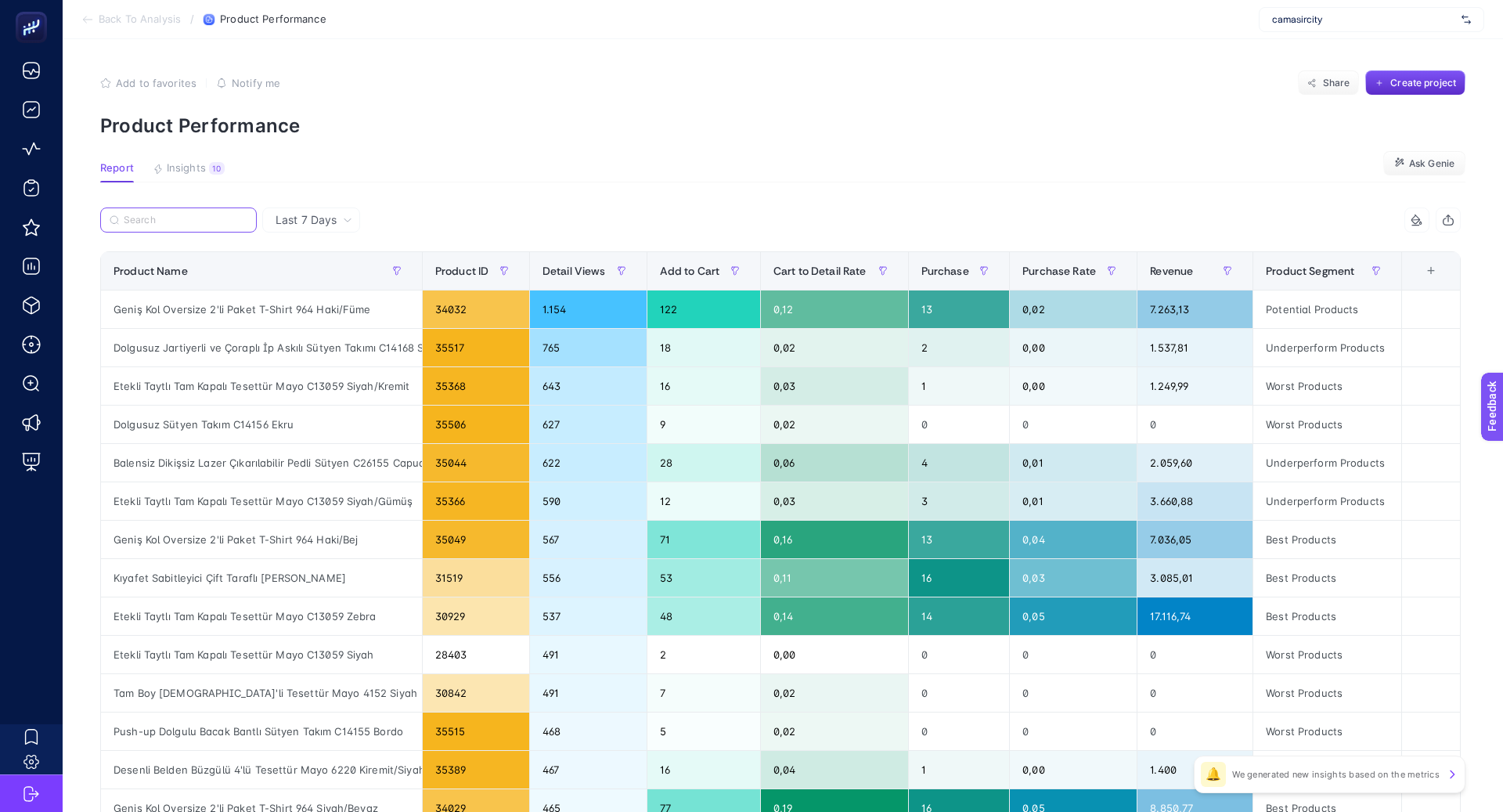
click at [197, 222] on input "Search" at bounding box center [185, 220] width 124 height 12
paste input "Tam Boy 5'li Tesettür Mayo 4152 Siyah"
type input "Tam Boy 5'li Tesettür Mayo 4152 Siyah"
paste input "Tam Boy 5'li Tesettür Mayo 4152 Siyah"
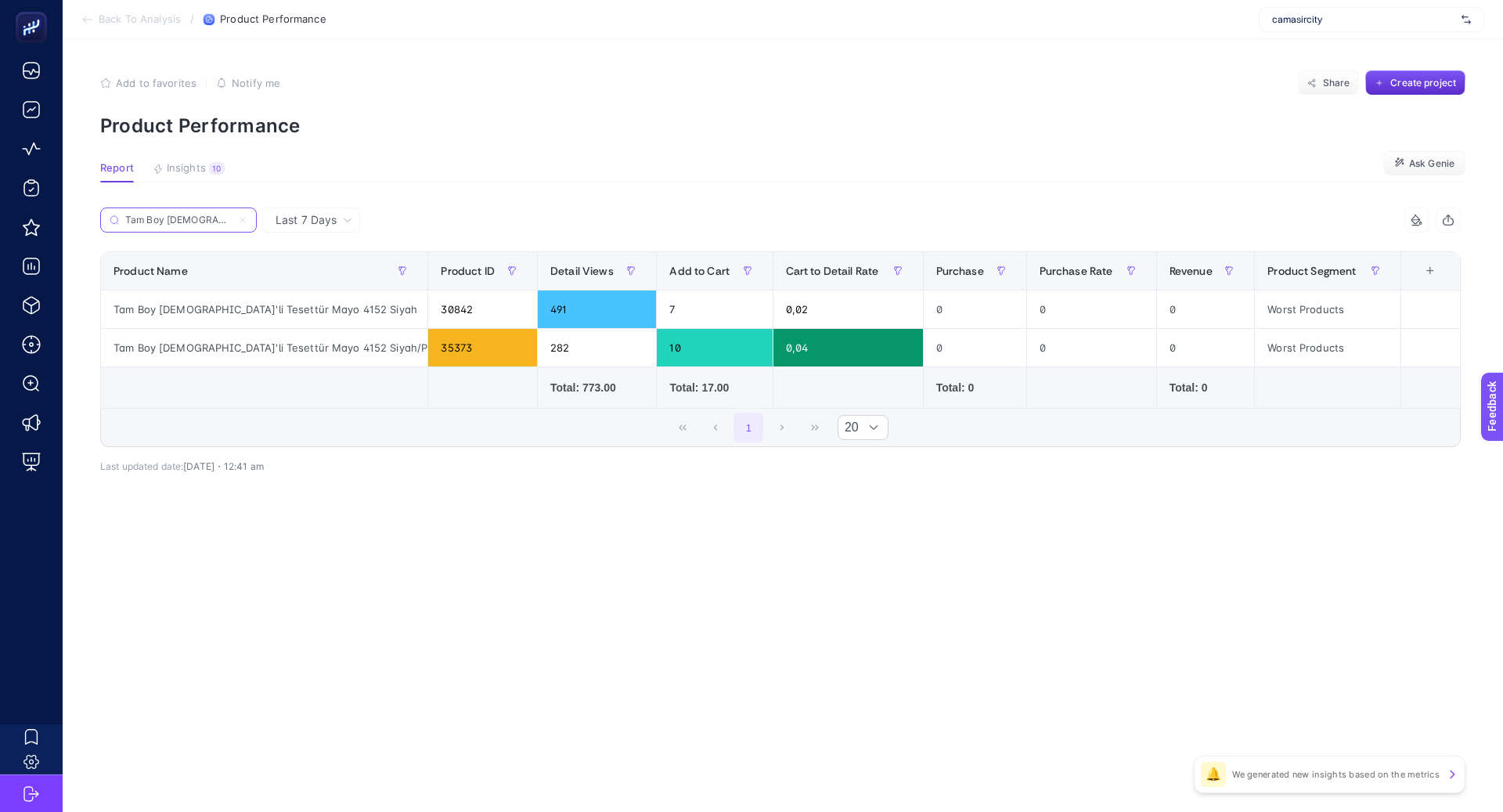
click at [206, 219] on input "Tam Boy 5'li Tesettür Mayo 4152 Siyah" at bounding box center [178, 220] width 106 height 12
click at [206, 219] on input "Tam Boy [DEMOGRAPHIC_DATA]'li Tesettür Mayo 4152 Siyah" at bounding box center [178, 220] width 106 height 12
paste input "Etekli Taytlı Tam Kapalı Tesettür Mayo C13059 Siyah/Kremit"
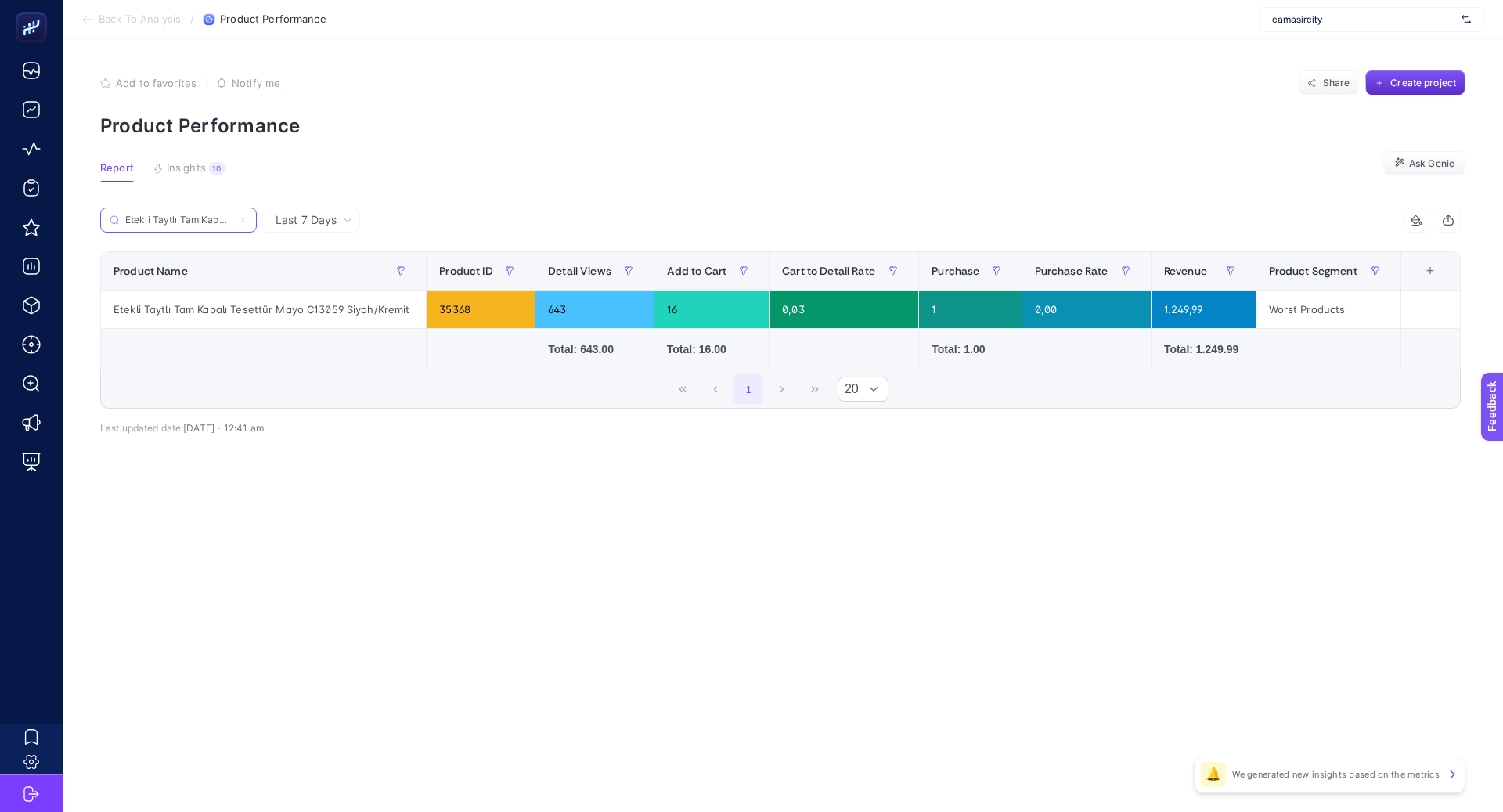
scroll to position [0, 162]
type input "Etekli Taytlı Tam Kapalı Tesettür Mayo C13059 Siyah/Kremit"
click at [244, 215] on icon at bounding box center [243, 219] width 10 height 10
click at [231, 215] on input "Etekli Taytlı Tam Kapalı Tesettür Mayo C13059 Siyah/Kremit" at bounding box center [178, 220] width 106 height 12
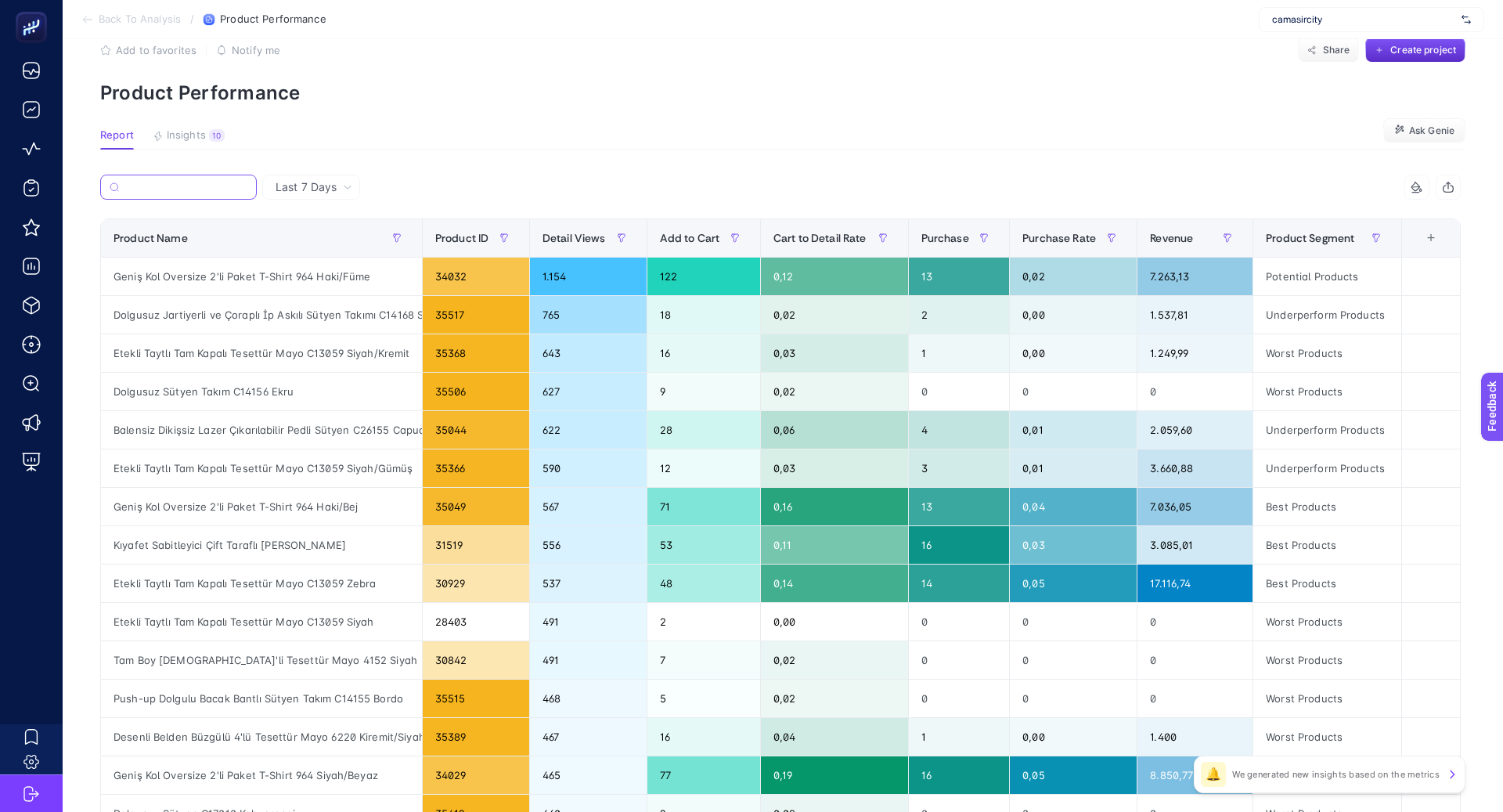
scroll to position [32, 0]
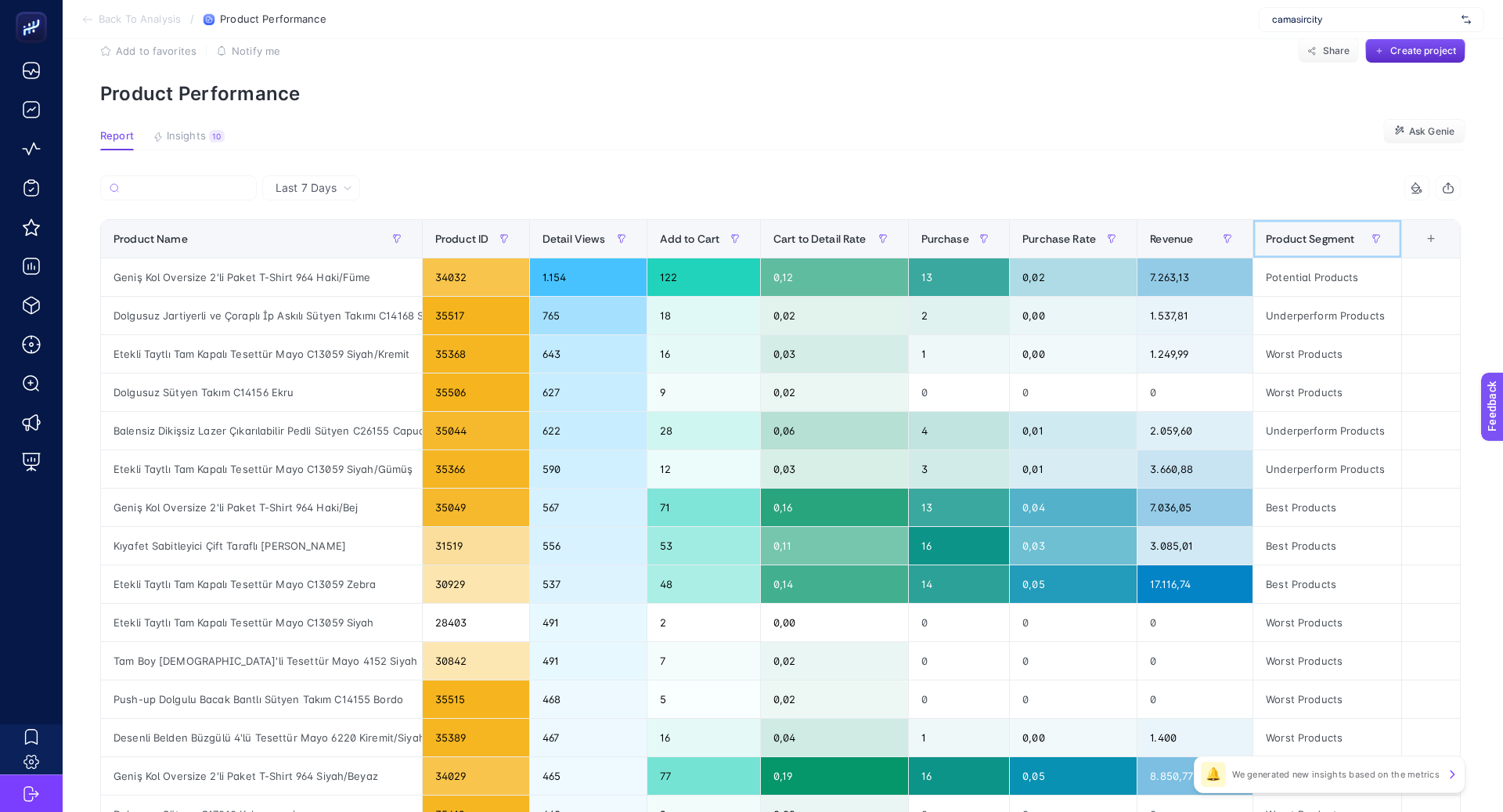
click at [1310, 245] on span "Product Segment" at bounding box center [1310, 238] width 88 height 13
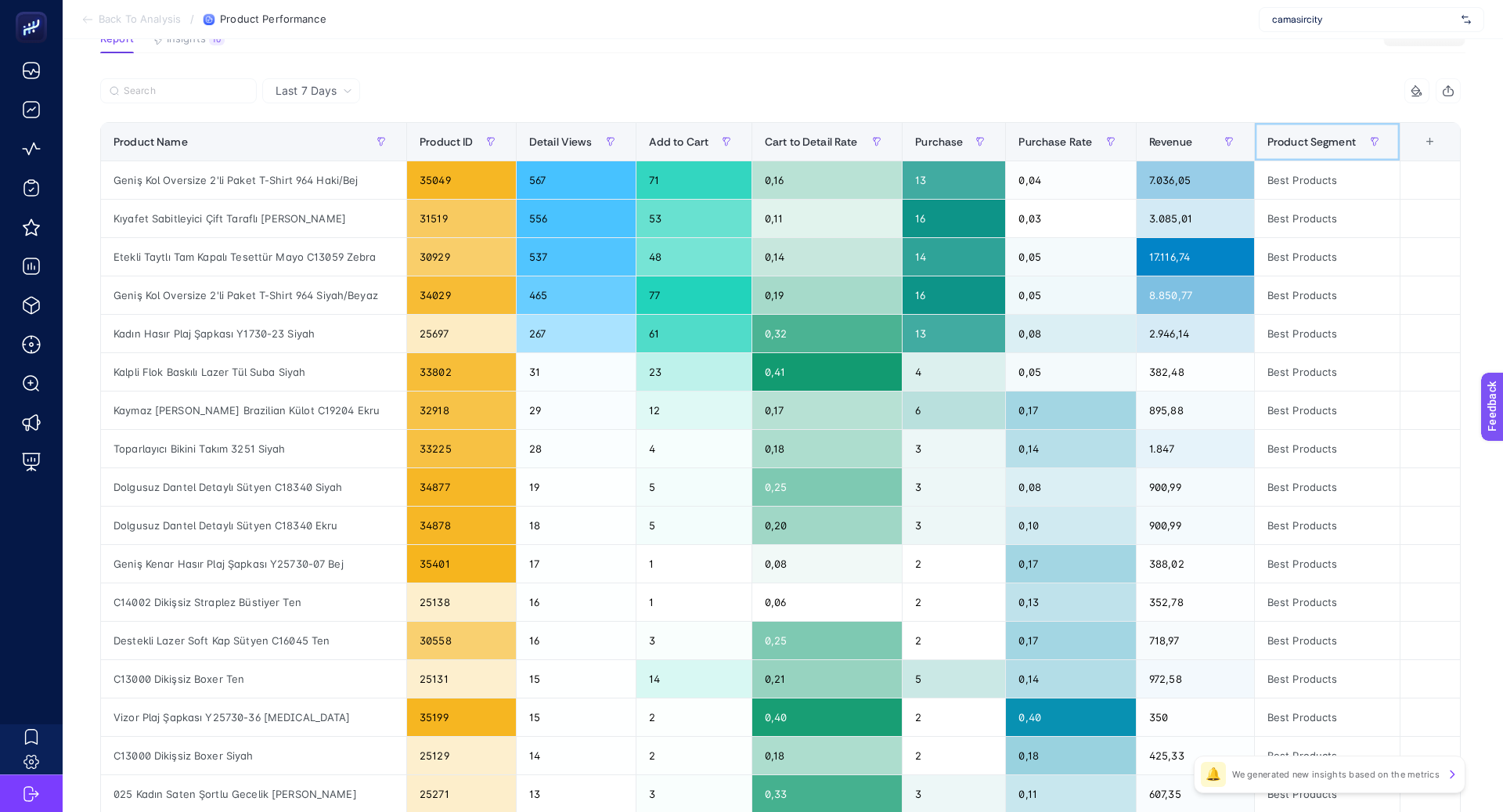
scroll to position [0, 0]
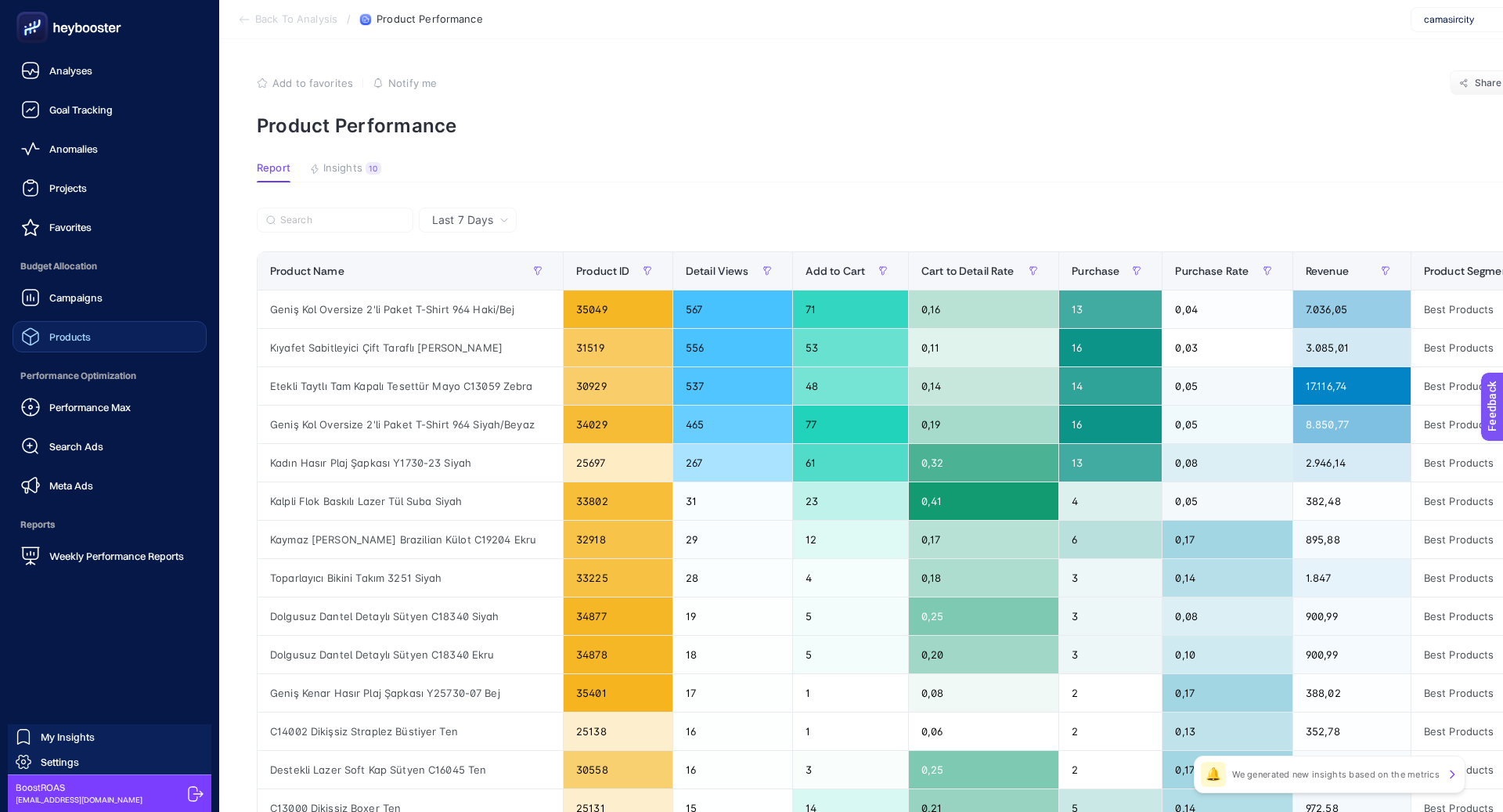
click at [103, 343] on link "Products" at bounding box center [110, 337] width 194 height 31
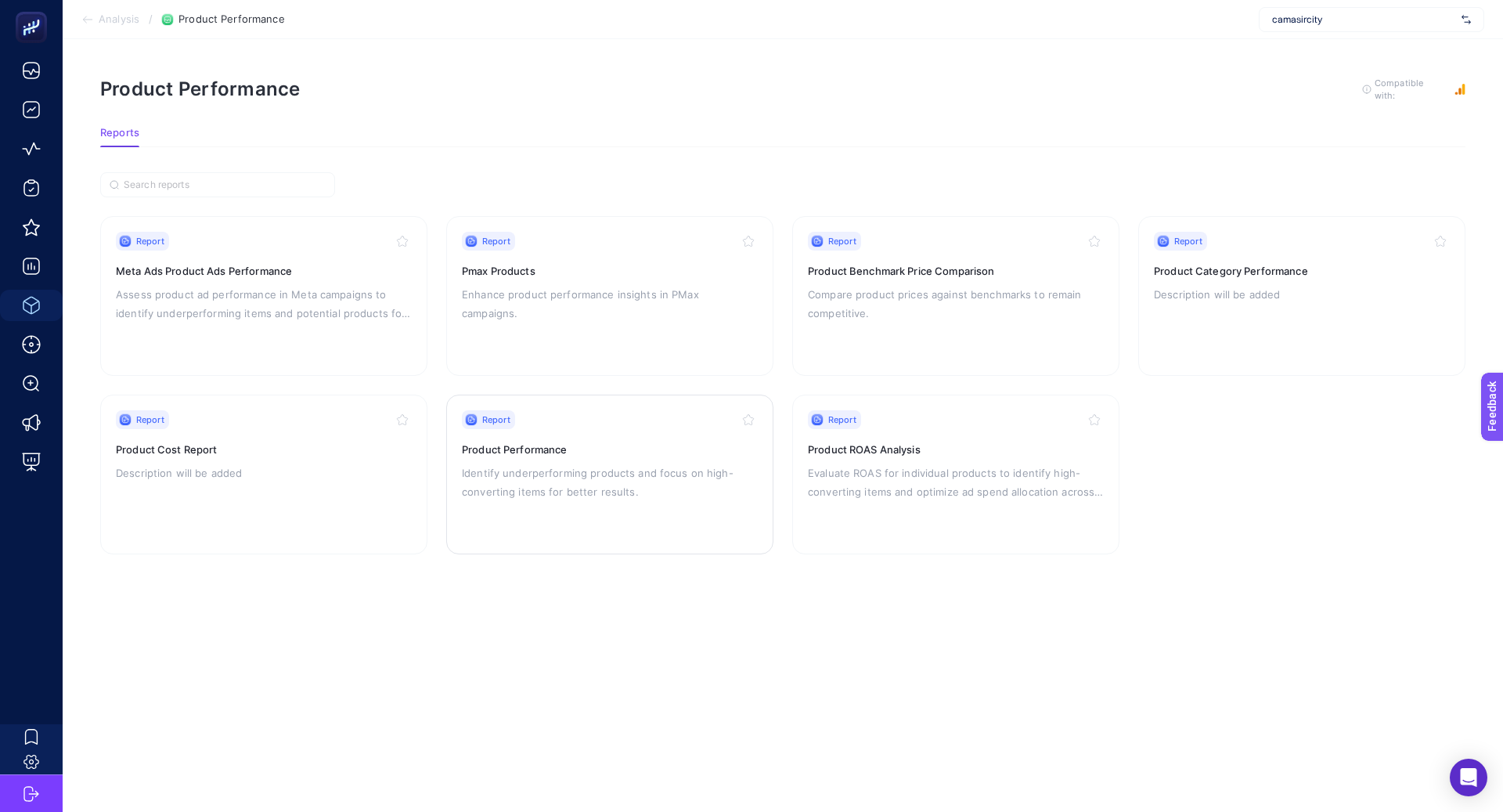
click at [612, 458] on div "Report Product Performance Identify underperforming products and focus on high-…" at bounding box center [610, 474] width 296 height 129
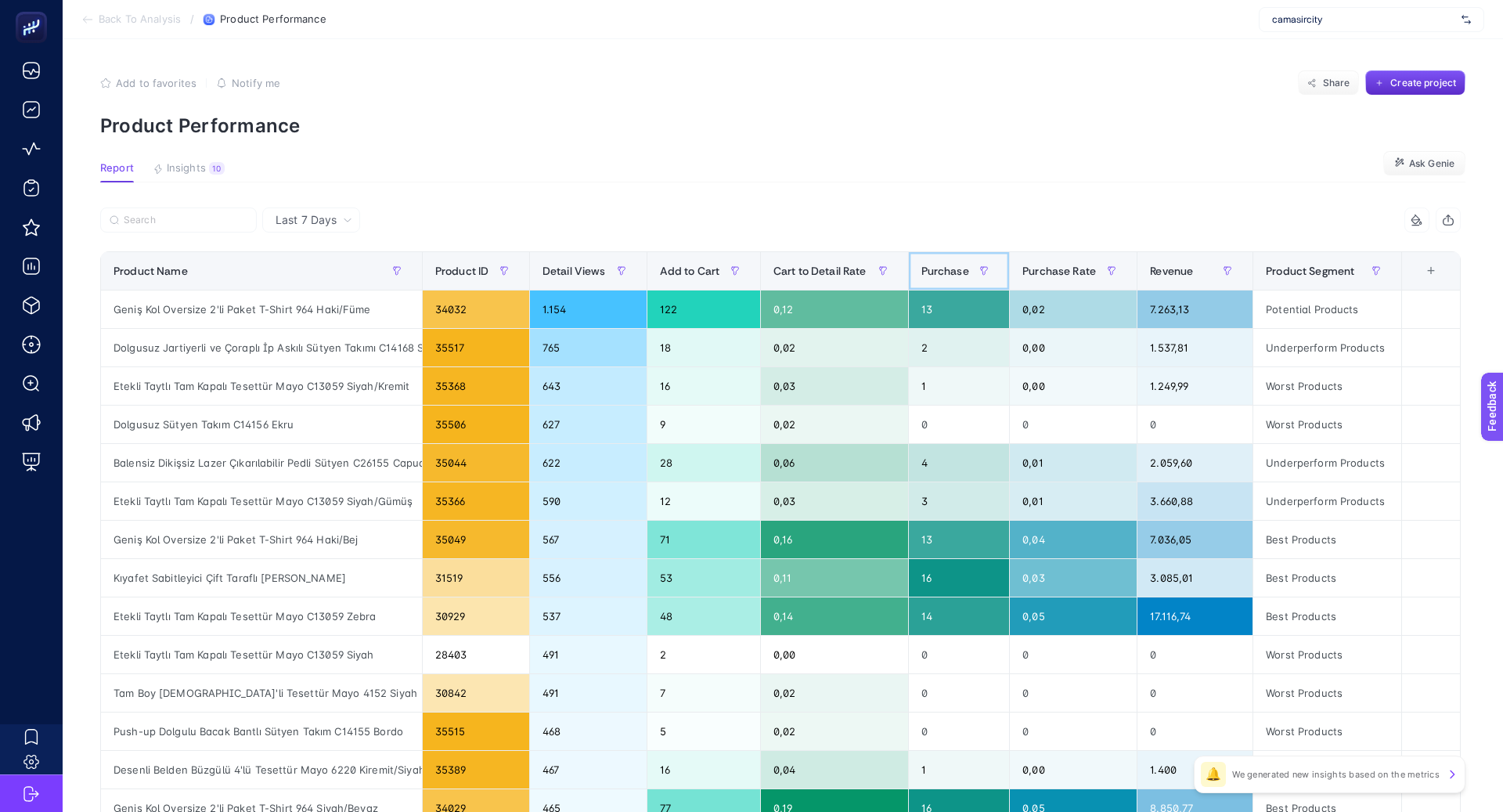
click at [937, 268] on span "Purchase" at bounding box center [945, 270] width 48 height 13
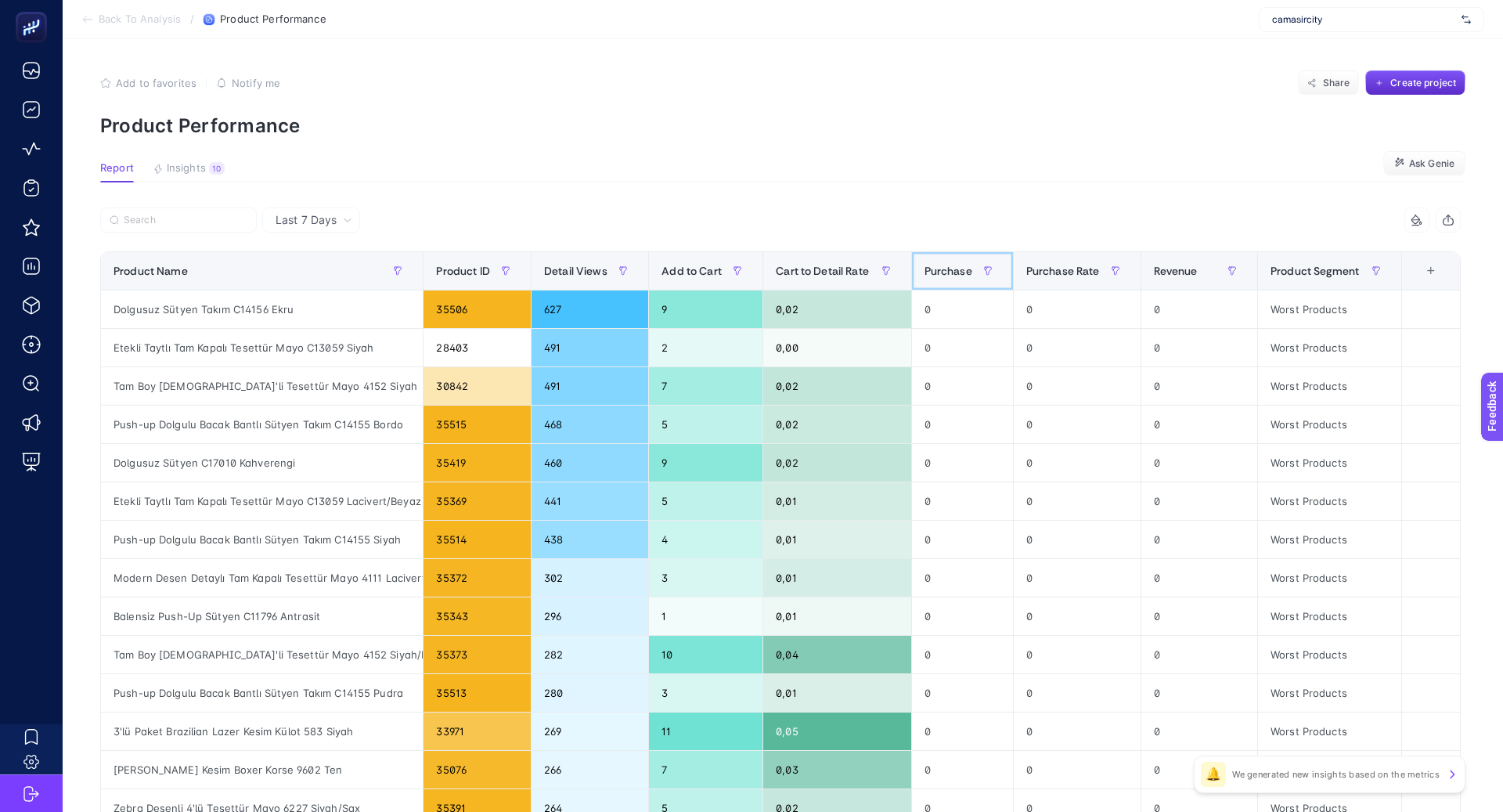
click at [937, 267] on span "Purchase" at bounding box center [948, 270] width 48 height 13
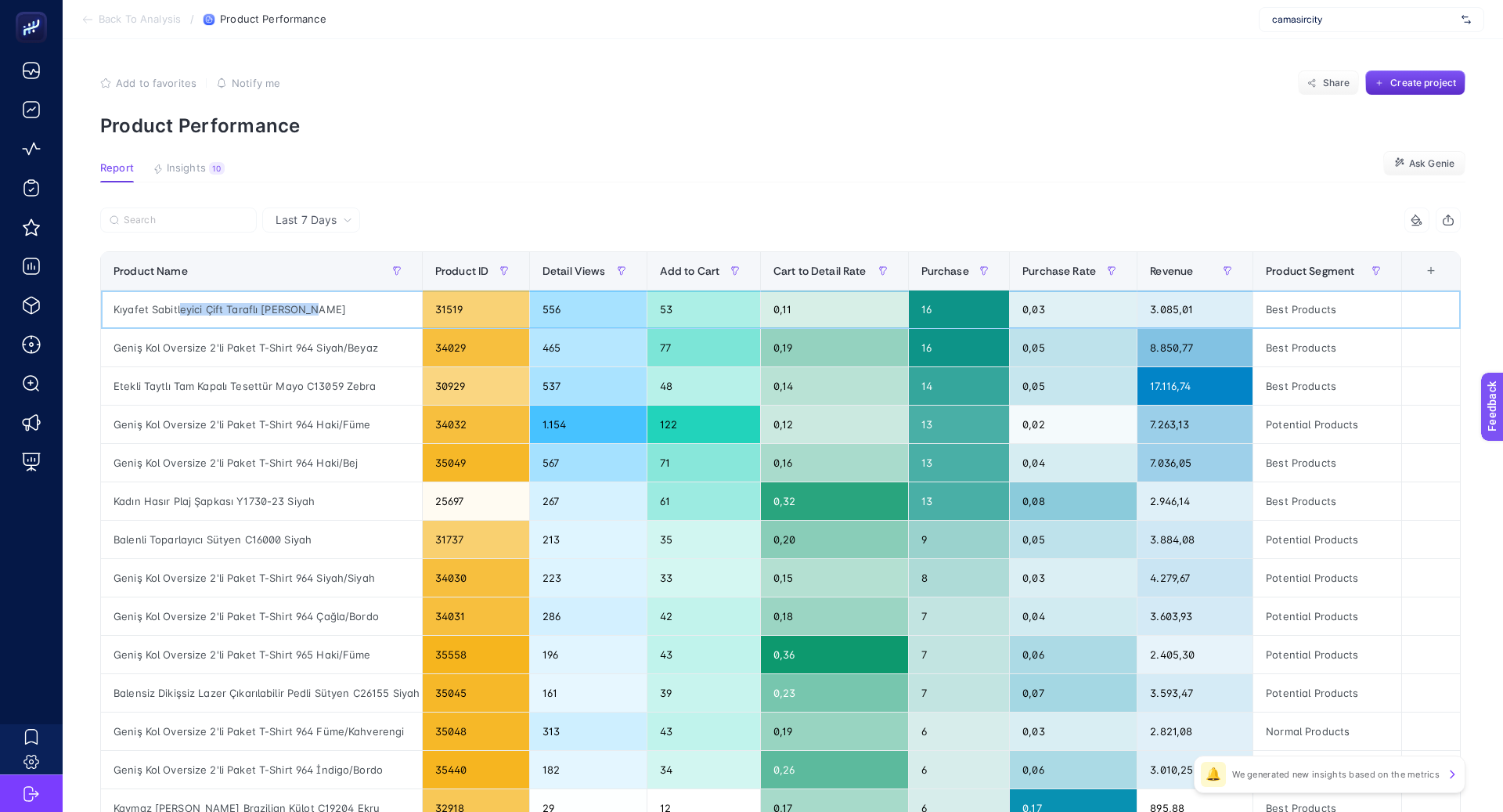
drag, startPoint x: 308, startPoint y: 308, endPoint x: 179, endPoint y: 309, distance: 129.0
click at [179, 309] on div "Kıyafet Sabitleyici Çift Taraflı [PERSON_NAME]" at bounding box center [262, 309] width 321 height 38
click at [330, 344] on div "Geniş Kol Oversize 2'li Paket T-Shirt 964 Siyah/Beyaz" at bounding box center [262, 348] width 321 height 38
click at [311, 390] on div "Etekli Taytlı Tam Kapalı Tesettür Mayo C13059 Zebra" at bounding box center [262, 386] width 321 height 38
click at [311, 382] on div "Etekli Taytlı Tam Kapalı Tesettür Mayo C13059 Zebra" at bounding box center [262, 386] width 321 height 38
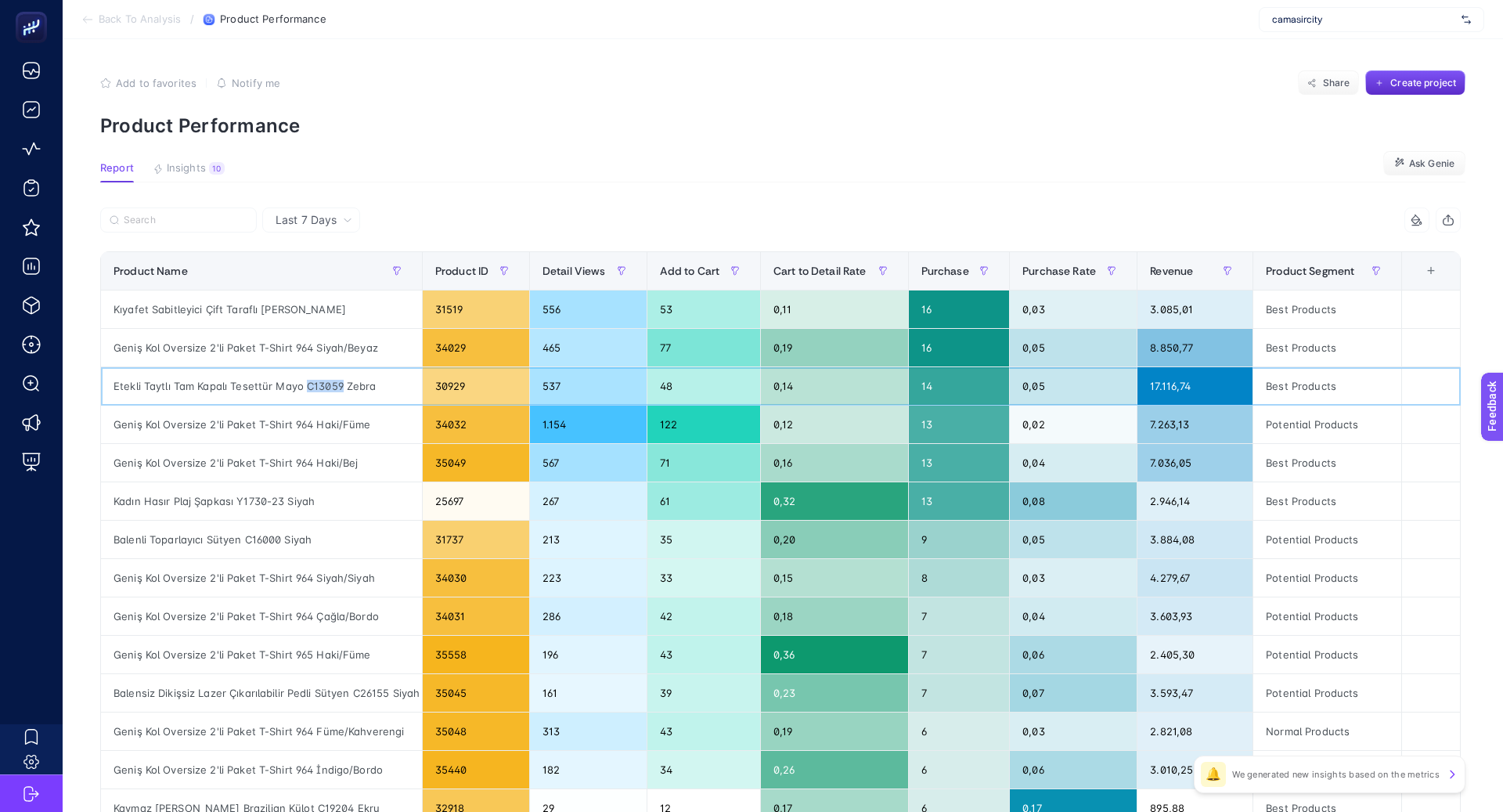
click at [311, 382] on div "Etekli Taytlı Tam Kapalı Tesettür Mayo C13059 Zebra" at bounding box center [262, 386] width 321 height 38
click at [304, 428] on div "Geniş Kol Oversize 2'li Paket T-Shirt 964 Haki/Füme" at bounding box center [262, 425] width 321 height 38
click at [300, 466] on div "Geniş Kol Oversize 2'li Paket T-Shirt 964 Haki/Bej" at bounding box center [262, 463] width 321 height 38
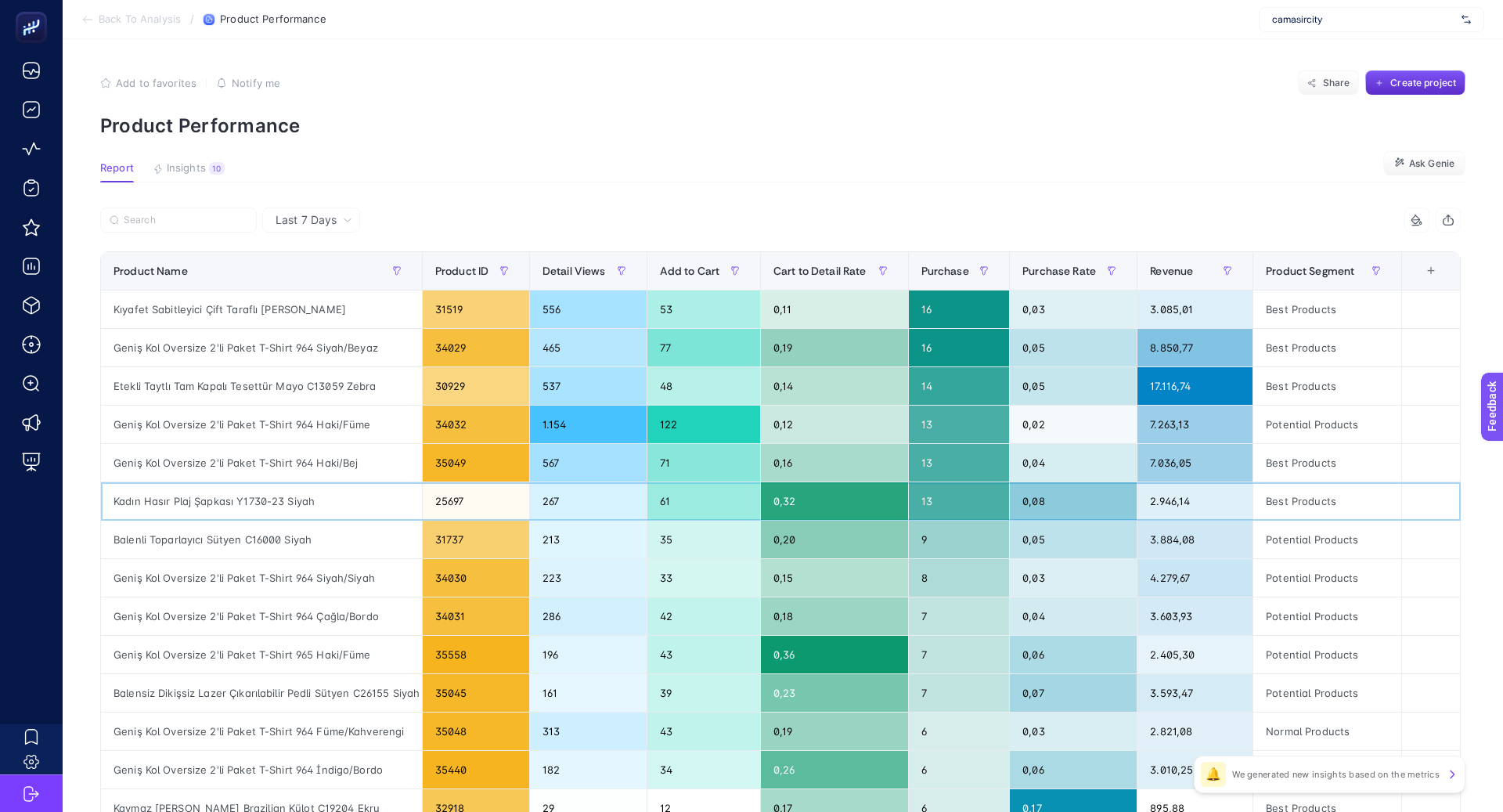
click at [282, 502] on div "Kadın Hasır Plaj Şapkası Y1730-23 Siyah" at bounding box center [262, 501] width 321 height 38
click at [280, 525] on div "Balenli Toparlayıcı Sütyen C16000 Siyah" at bounding box center [262, 540] width 321 height 38
click at [295, 562] on div "Geniş Kol Oversize 2'li Paket T-Shirt 964 Siyah/Siyah" at bounding box center [262, 578] width 321 height 38
click at [294, 611] on div "Geniş Kol Oversize 2'li Paket T-Shirt 964 Çağla/Bordo" at bounding box center [262, 617] width 321 height 38
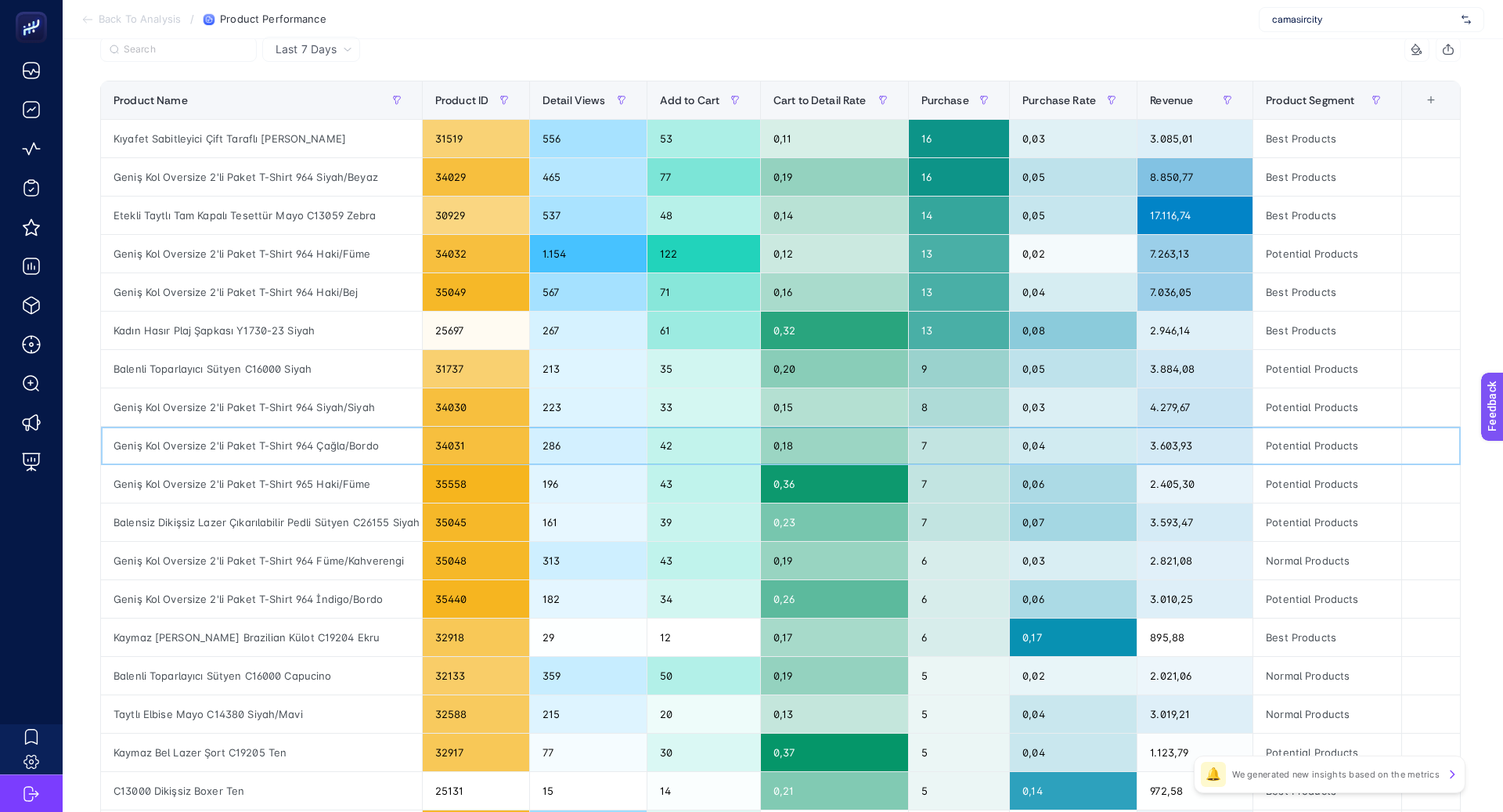
scroll to position [130, 0]
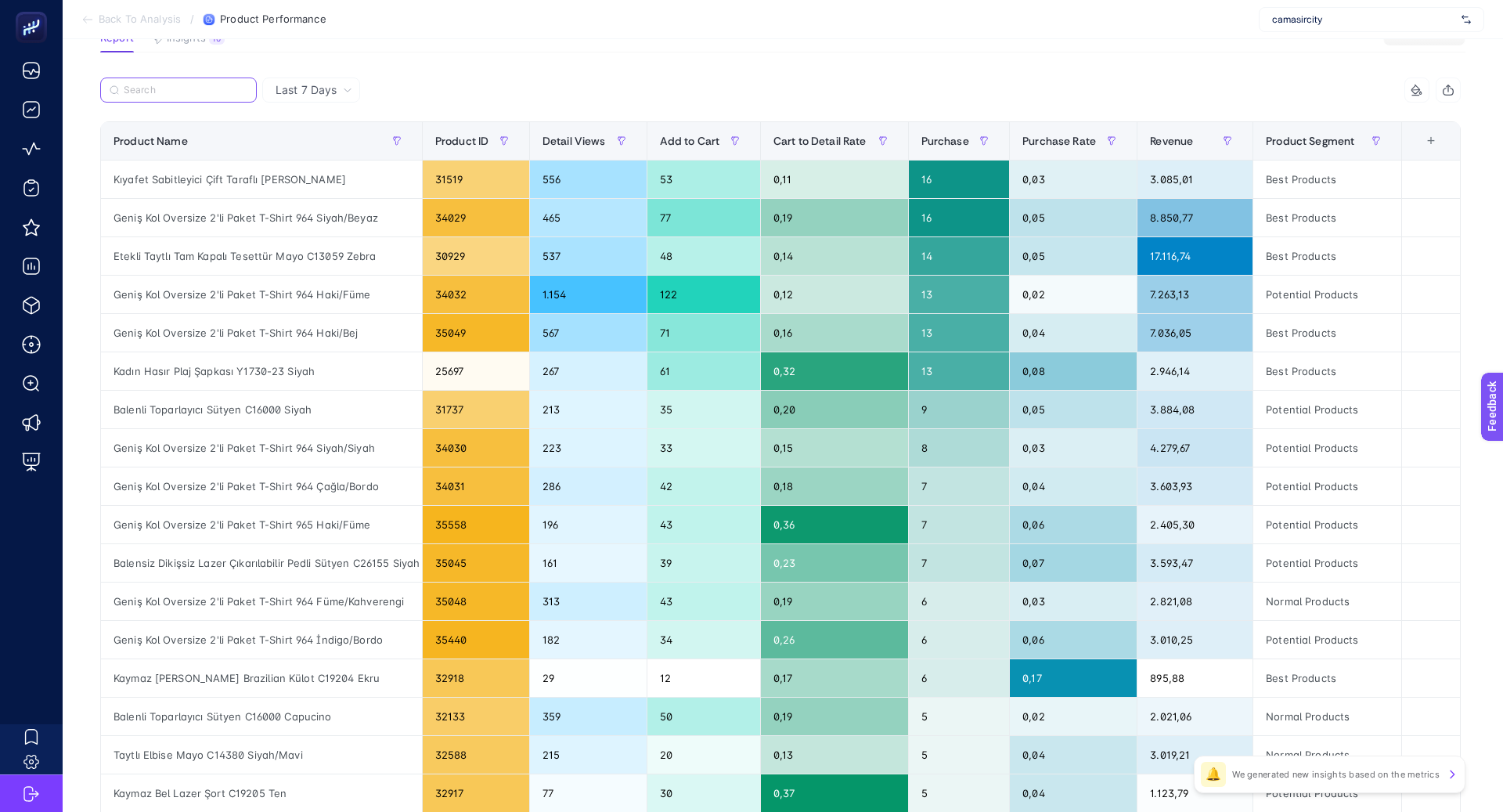
click at [212, 92] on input "Search" at bounding box center [185, 91] width 124 height 12
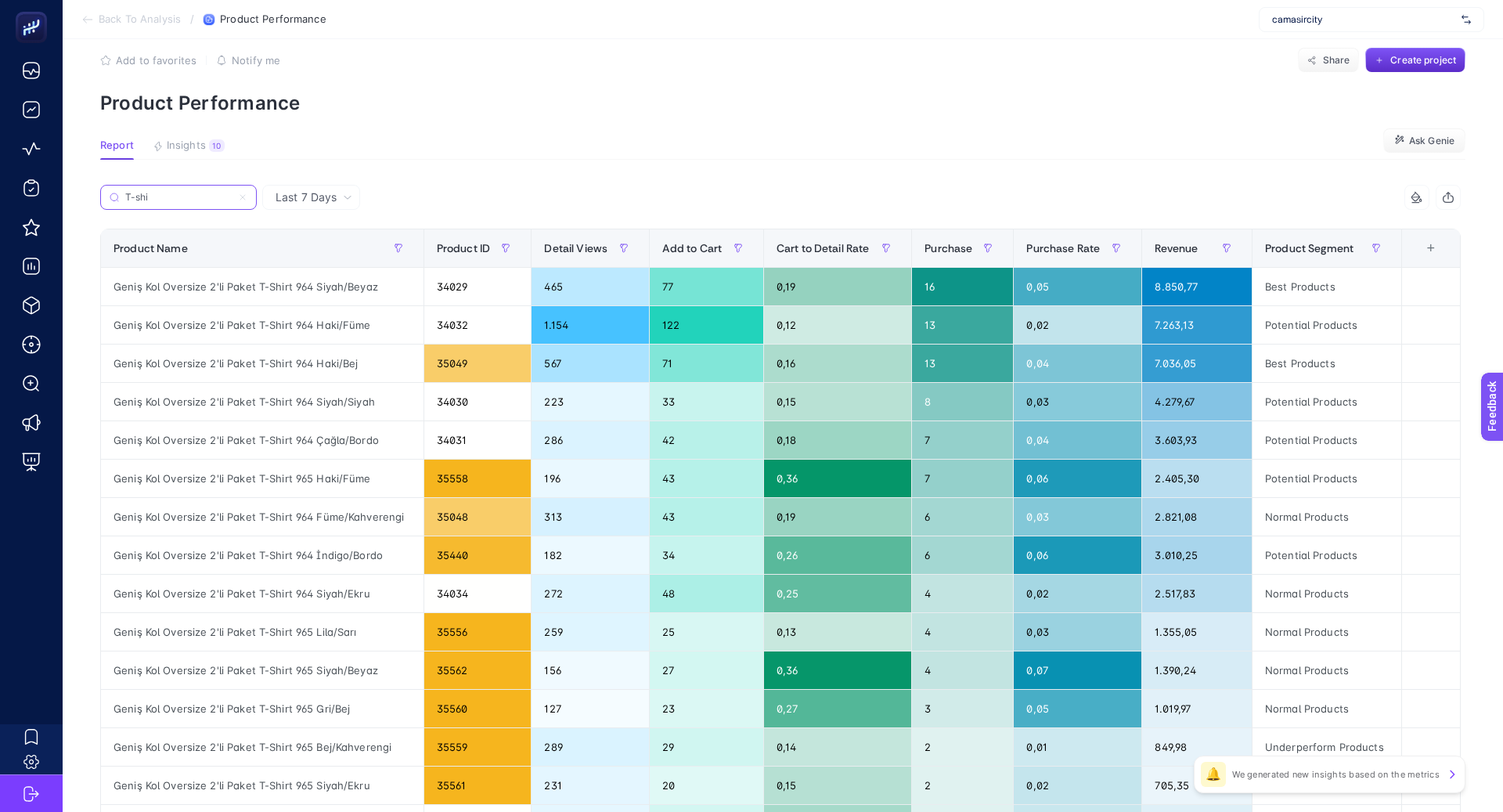
scroll to position [0, 0]
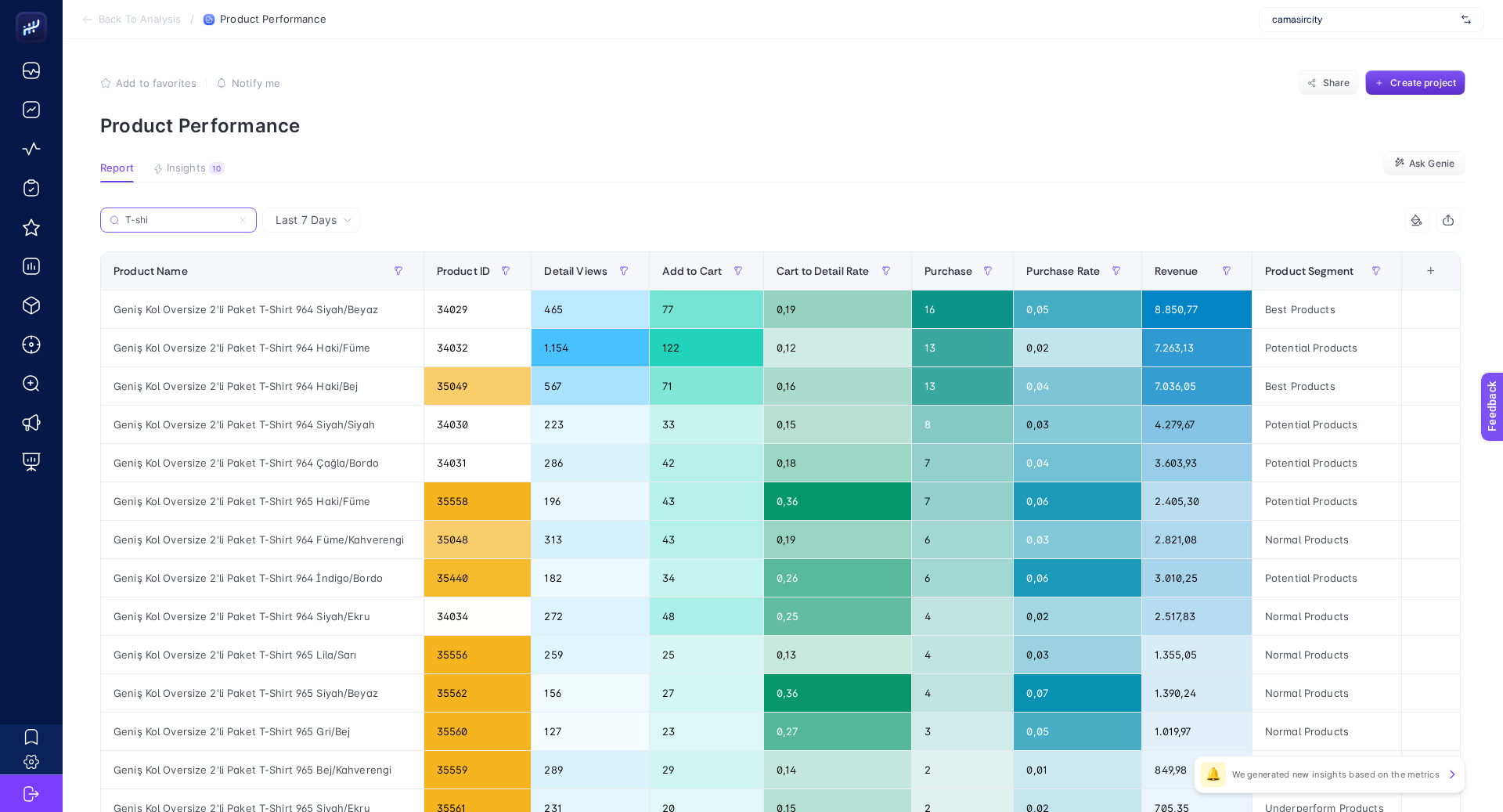
click at [194, 215] on input "T-shi" at bounding box center [178, 220] width 106 height 12
type input "T"
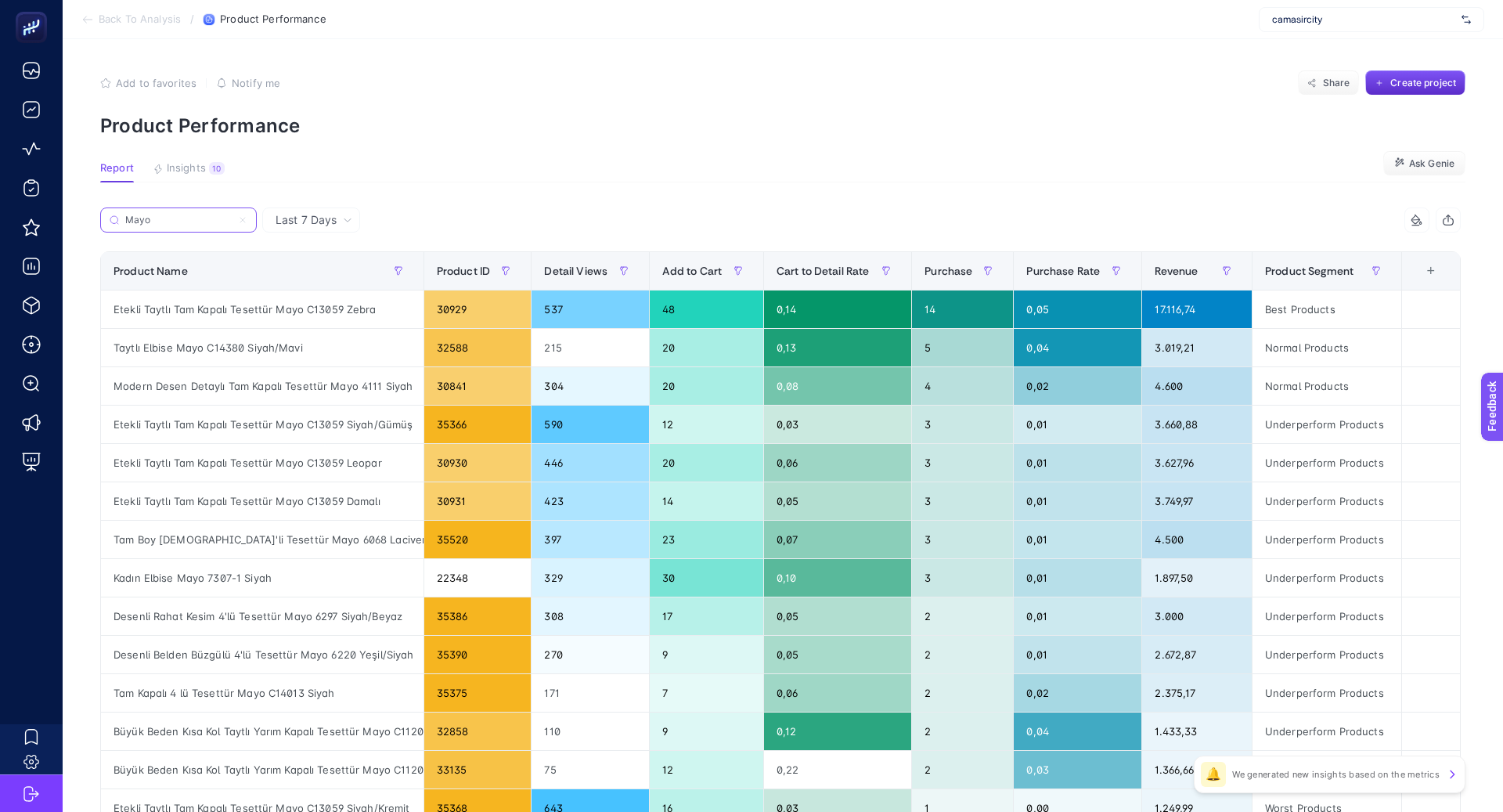
type input "Mayo"
click at [245, 222] on icon at bounding box center [243, 219] width 10 height 10
click at [231, 222] on input "Mayo" at bounding box center [178, 220] width 106 height 12
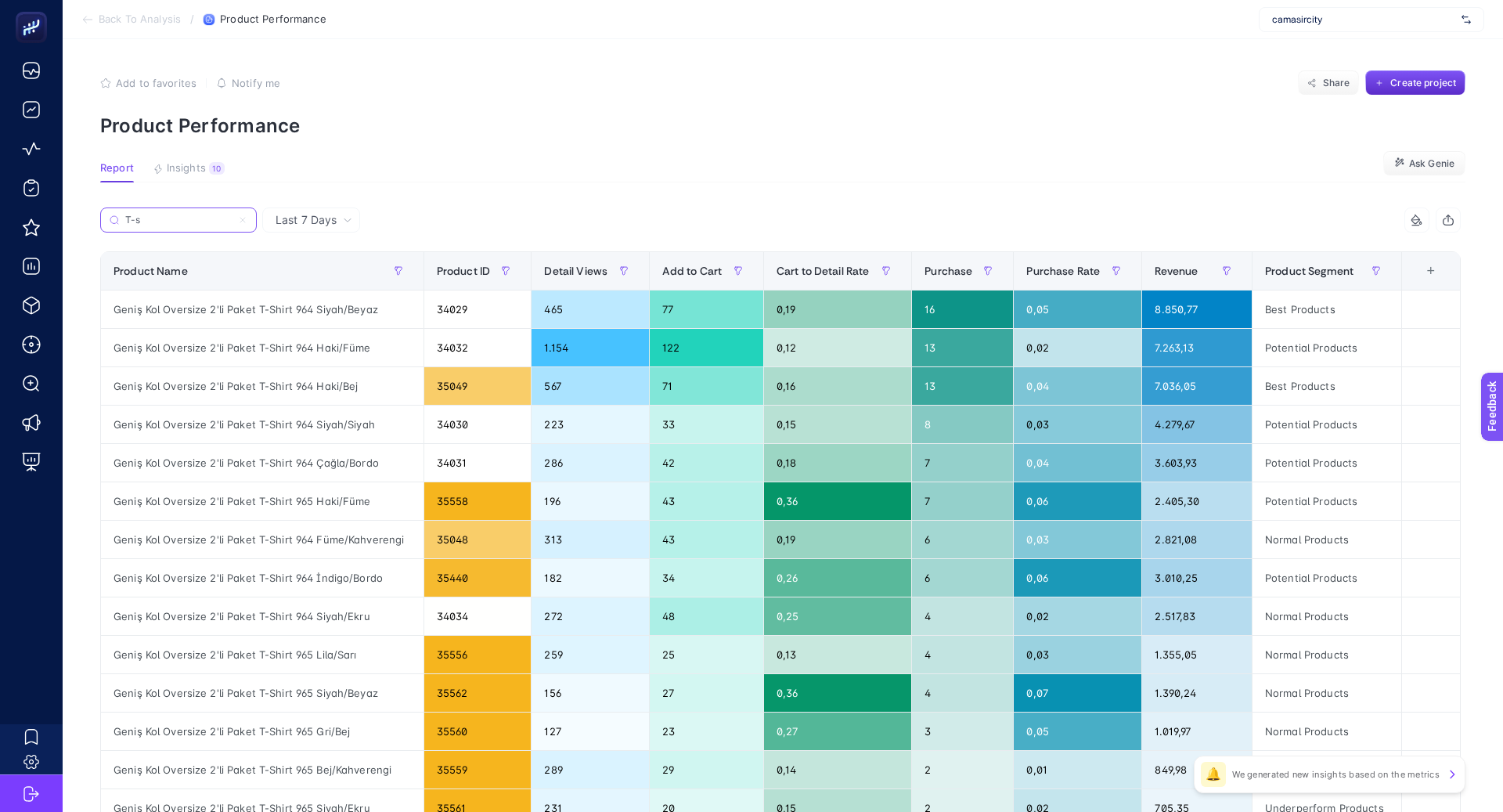
click at [163, 222] on input "T-s" at bounding box center [178, 220] width 106 height 12
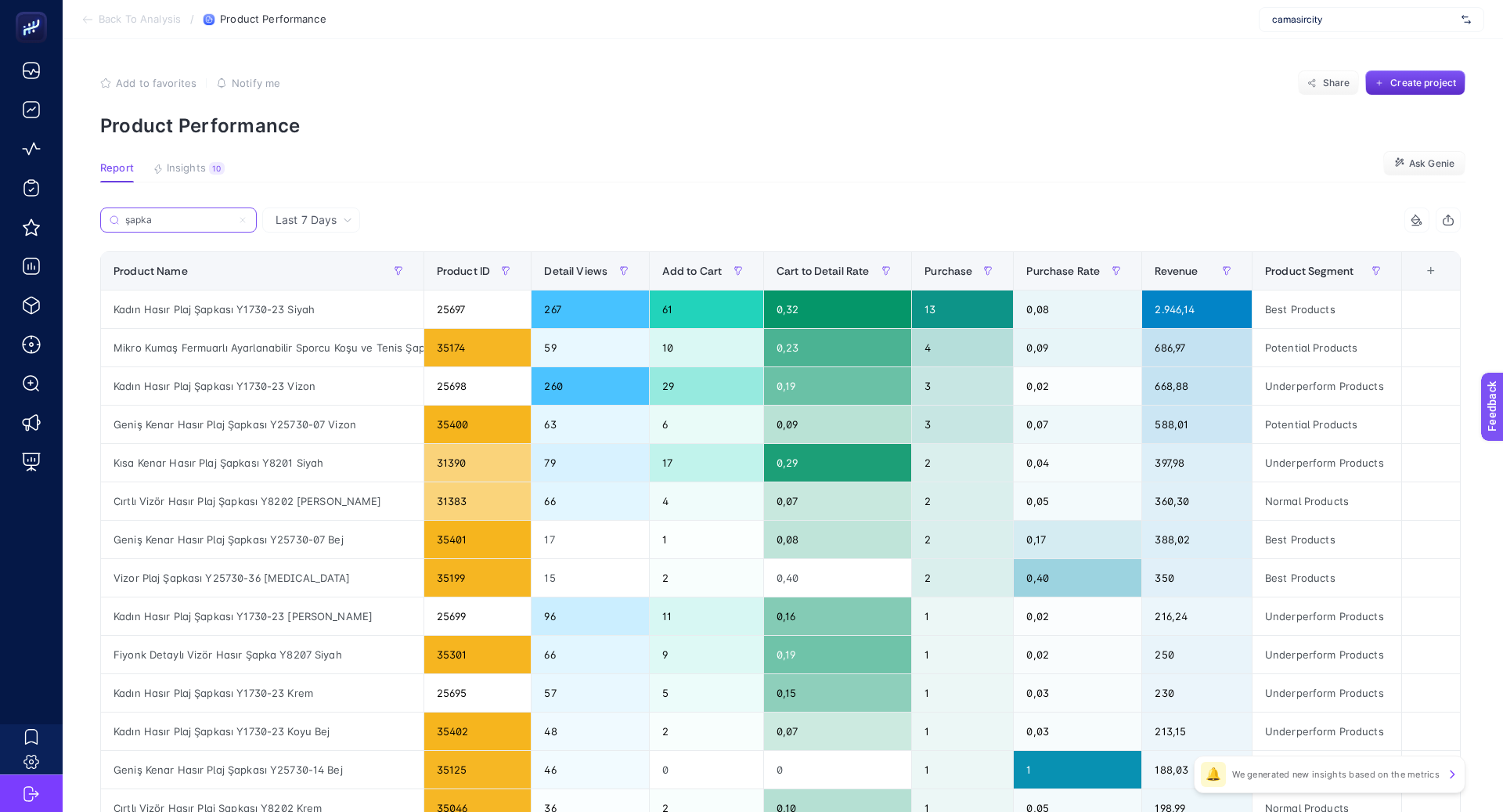
type input "şapka"
click at [244, 217] on icon at bounding box center [243, 219] width 10 height 10
click at [231, 217] on input "şapka" at bounding box center [178, 220] width 106 height 12
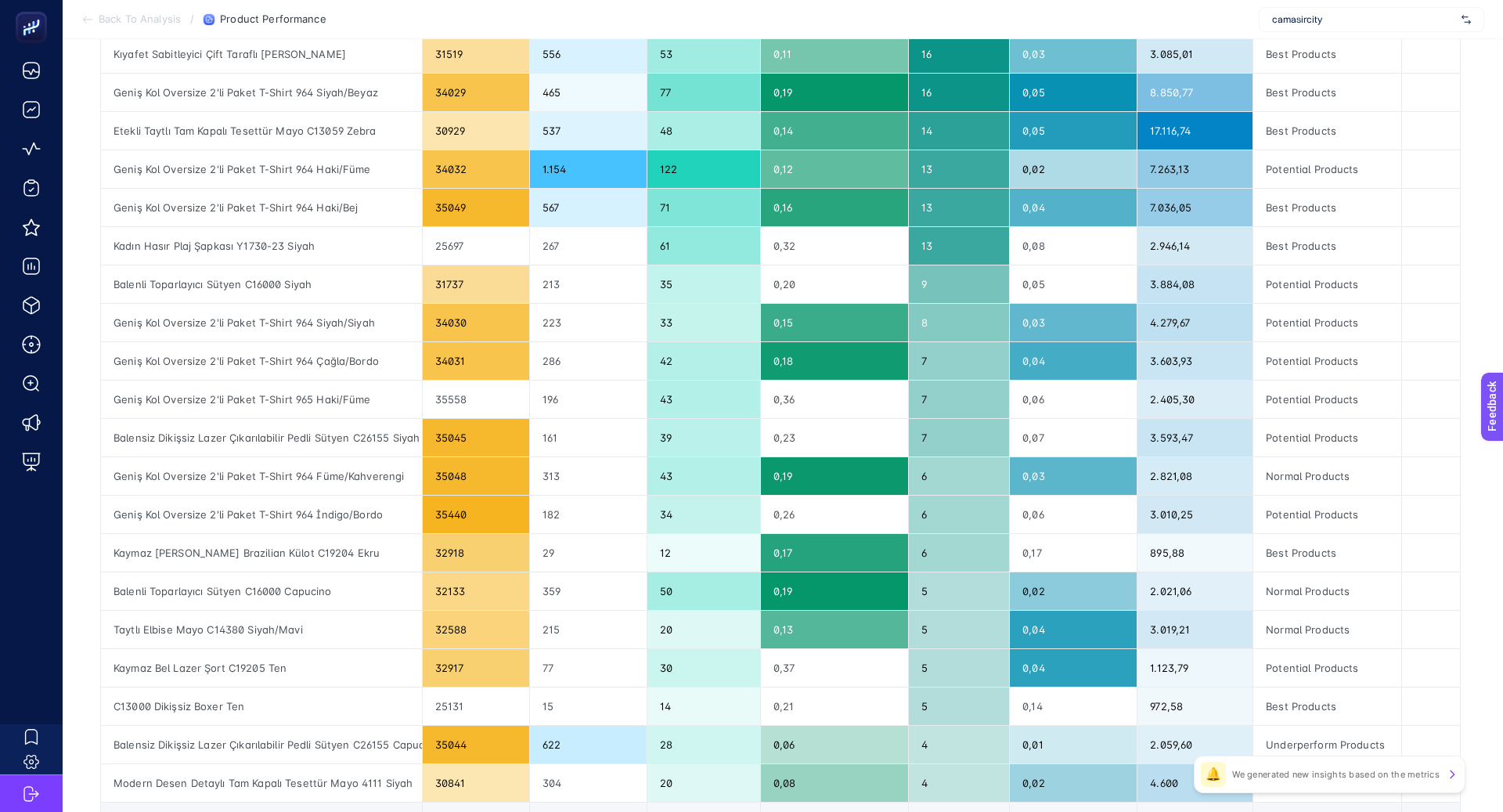
scroll to position [445, 0]
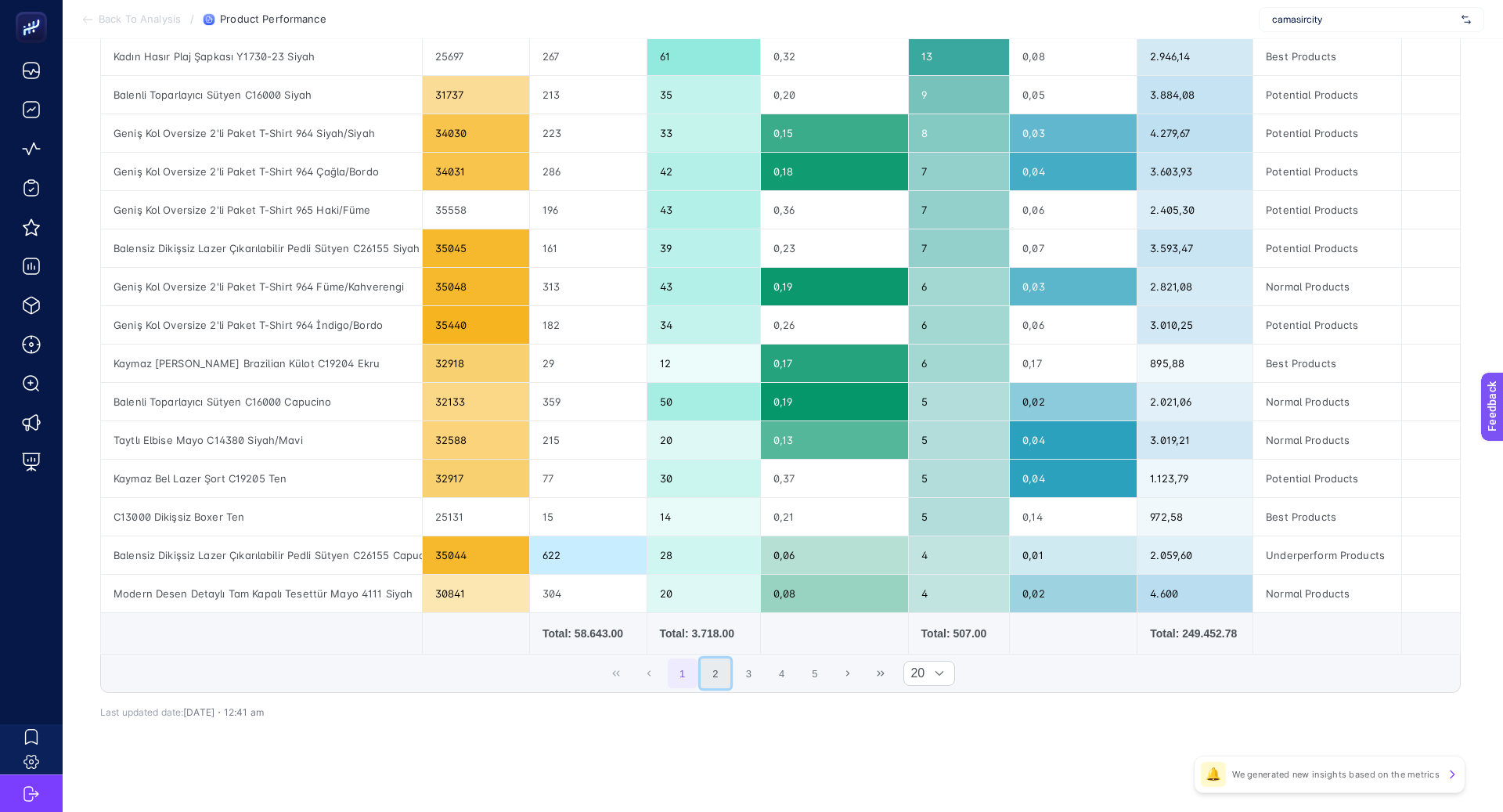
click at [720, 661] on button "2" at bounding box center [715, 673] width 29 height 29
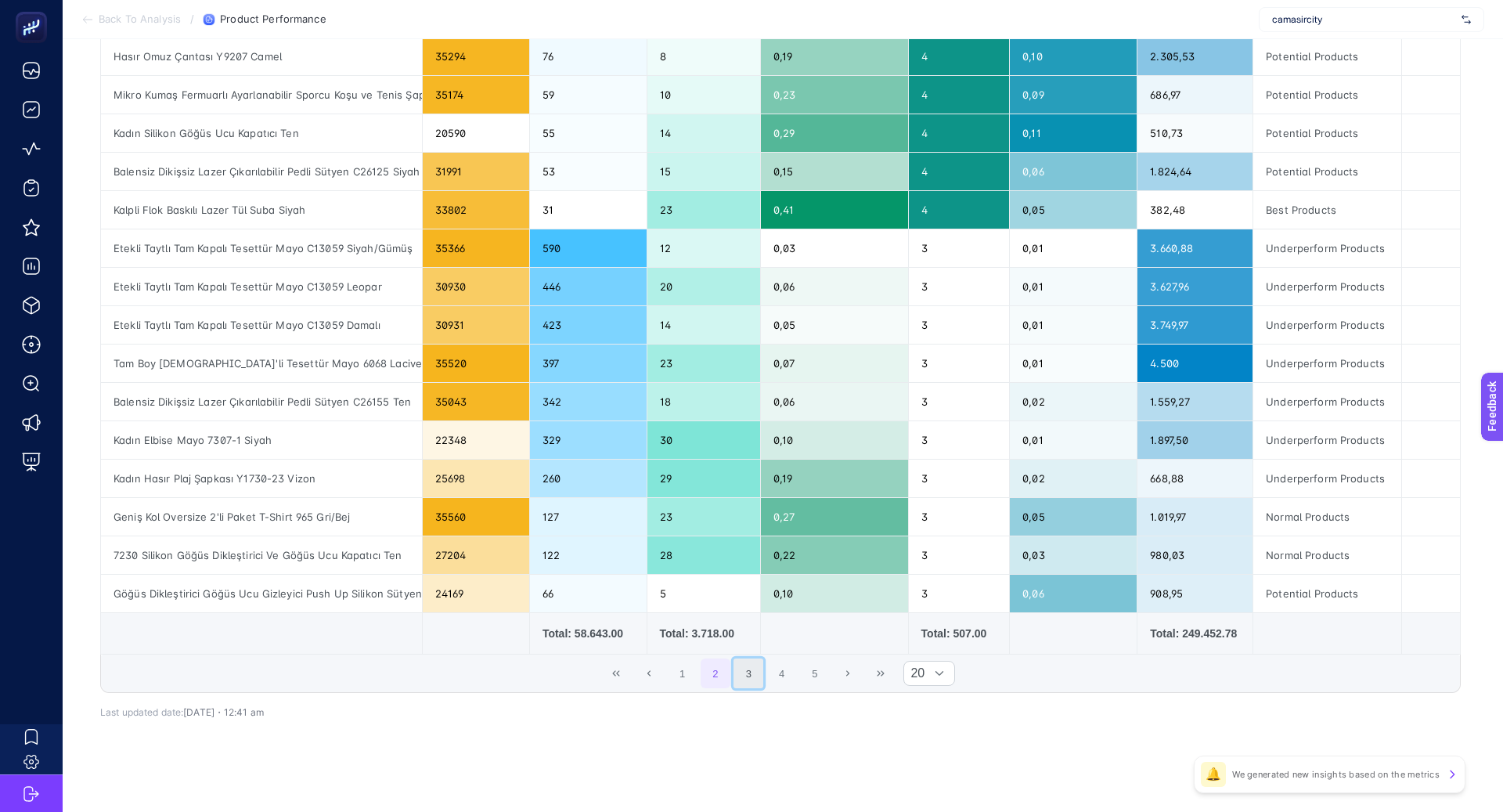
click at [745, 660] on button "3" at bounding box center [748, 673] width 29 height 29
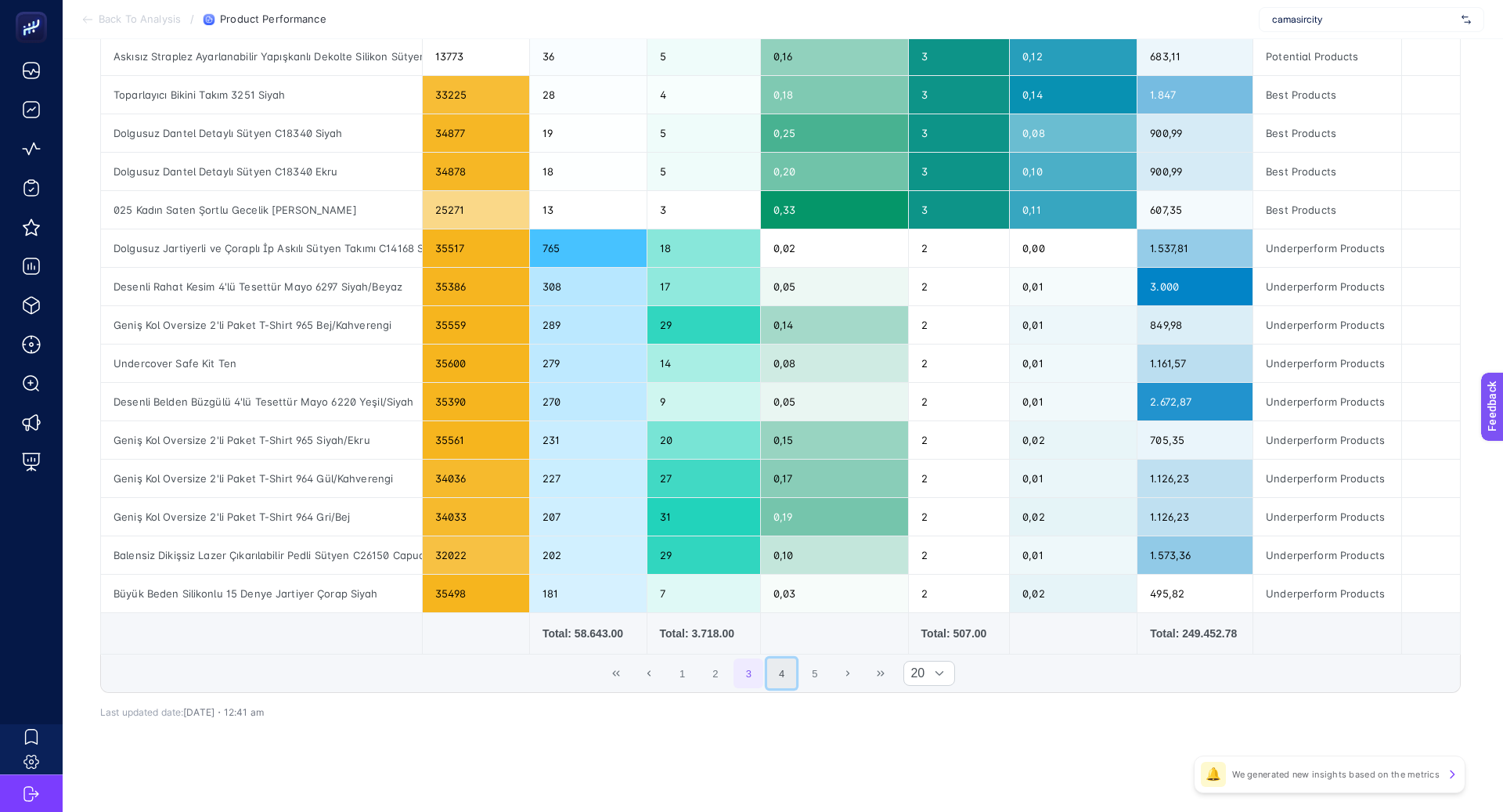
click at [785, 676] on button "4" at bounding box center [782, 673] width 29 height 29
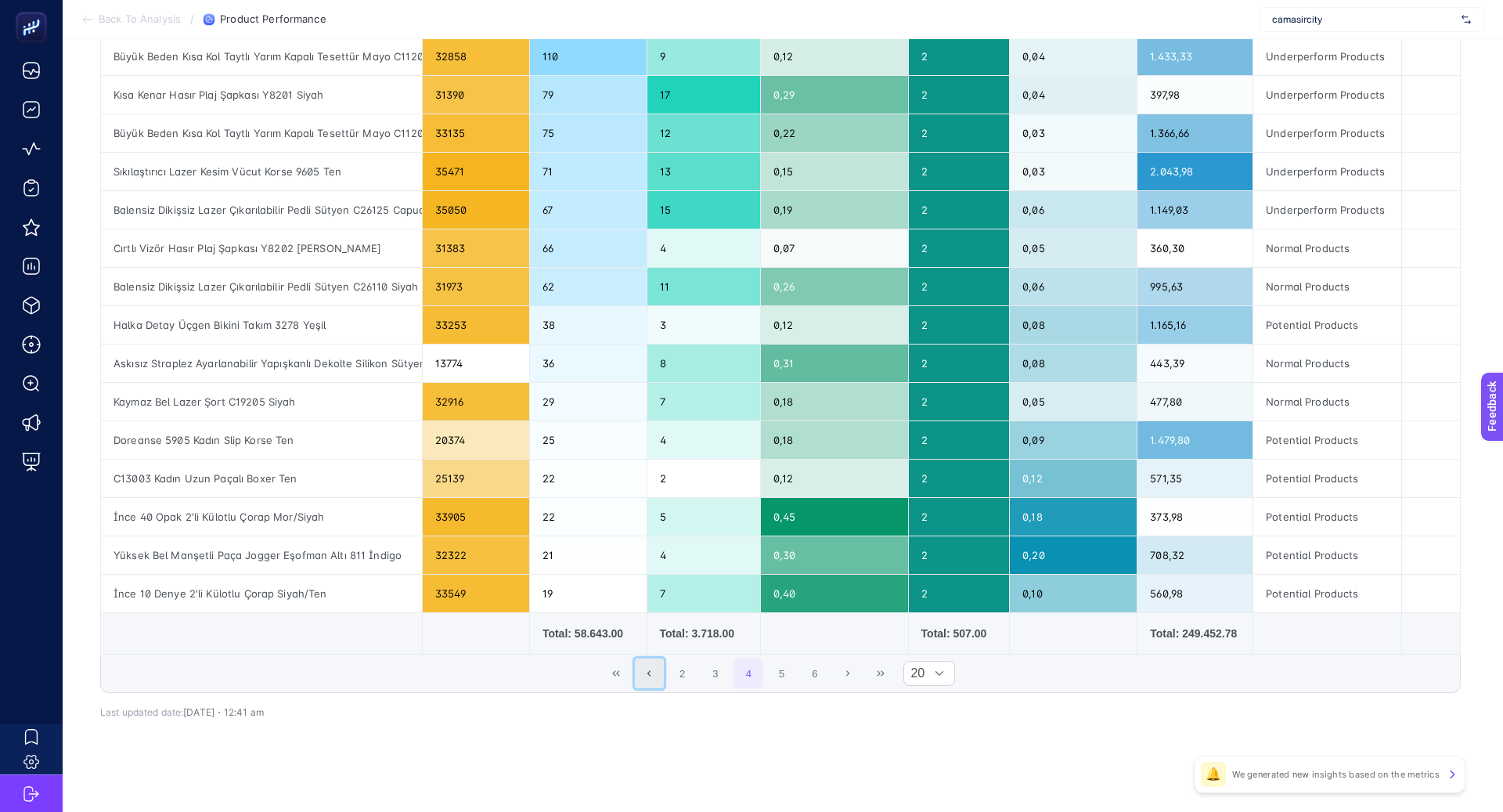
click at [637, 671] on button "Previous Page" at bounding box center [650, 673] width 29 height 29
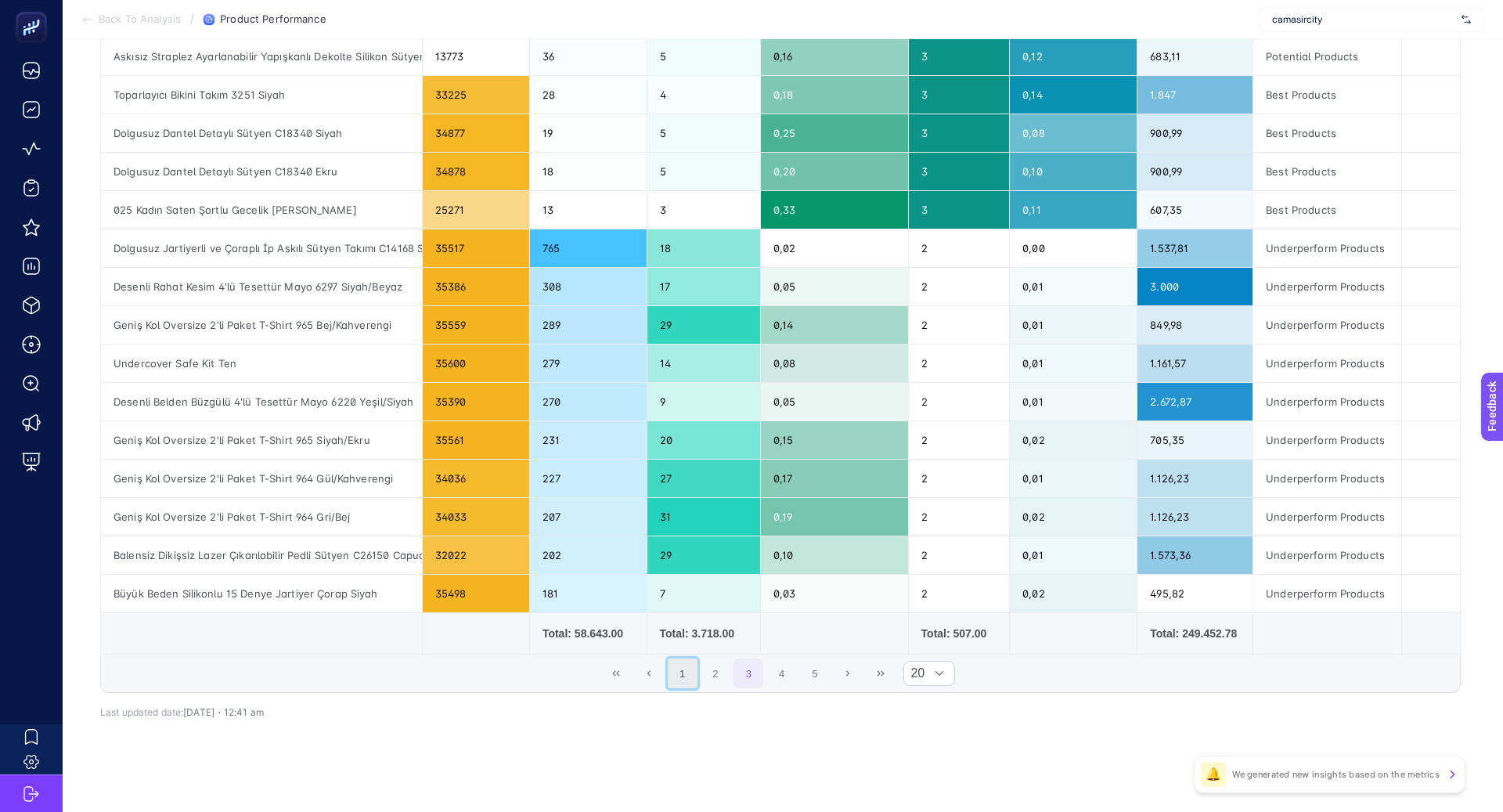
click at [676, 672] on button "1" at bounding box center [682, 673] width 29 height 29
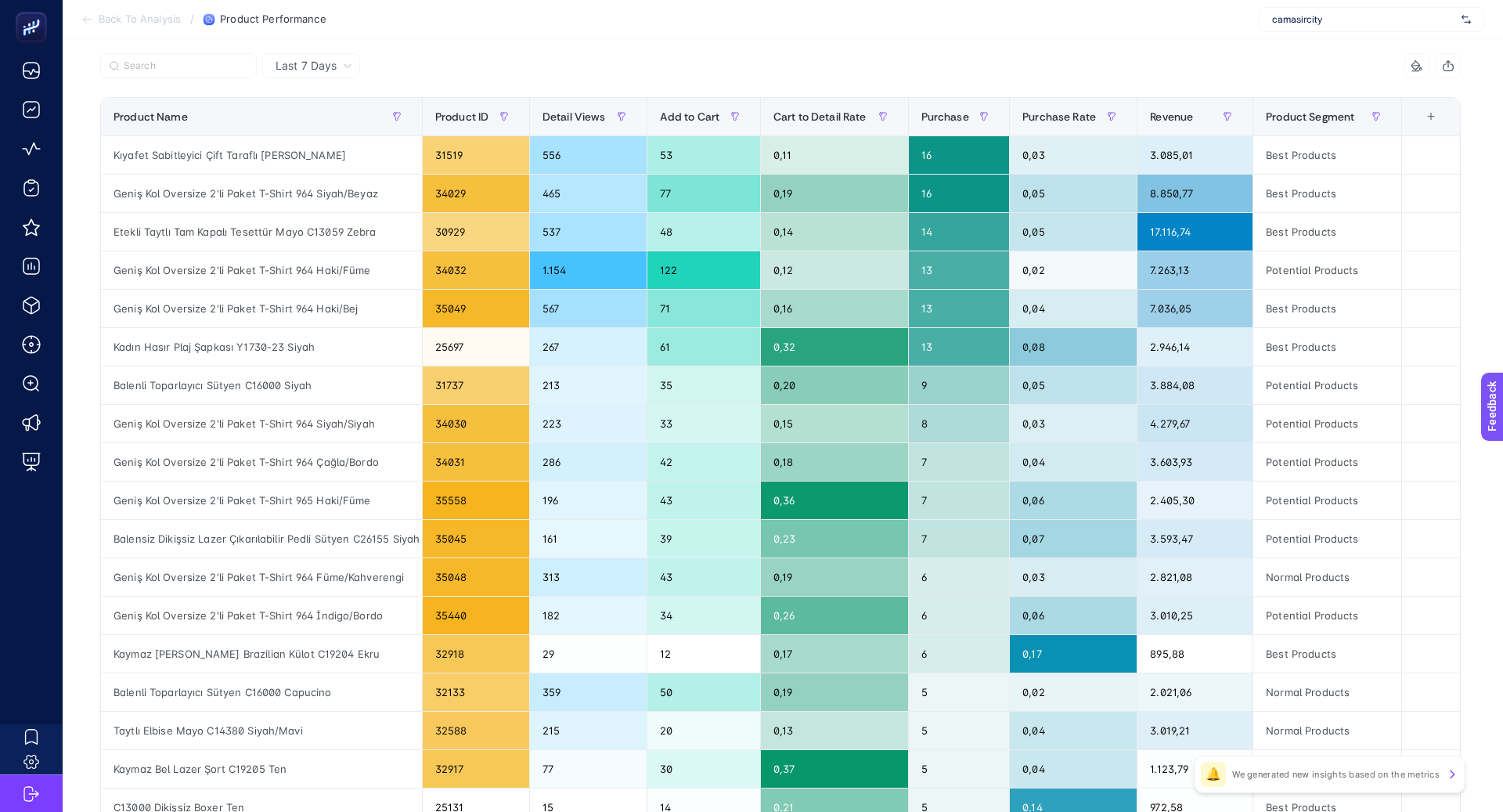
scroll to position [104, 0]
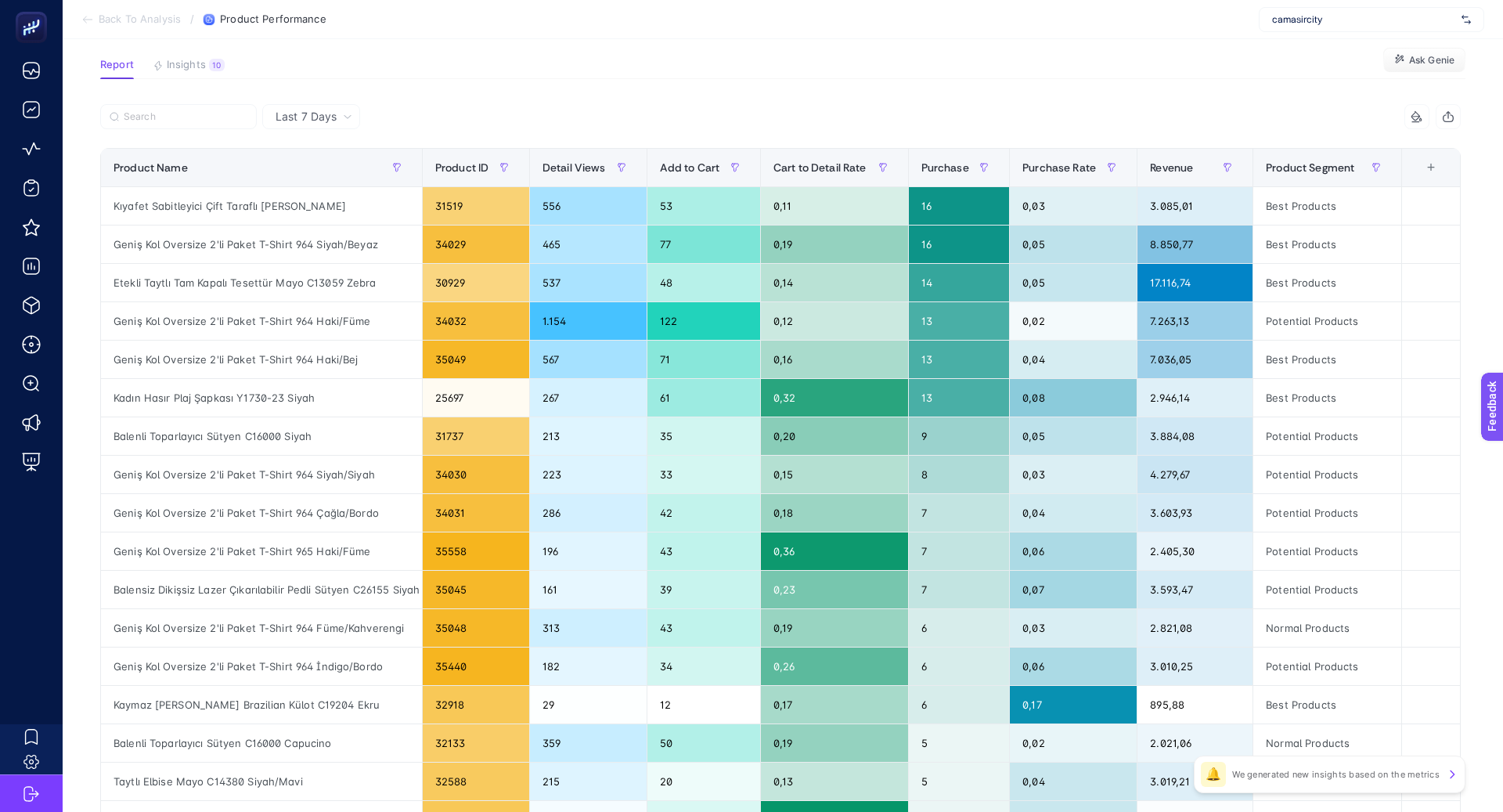
click at [277, 119] on span "Last 7 Days" at bounding box center [306, 117] width 61 height 16
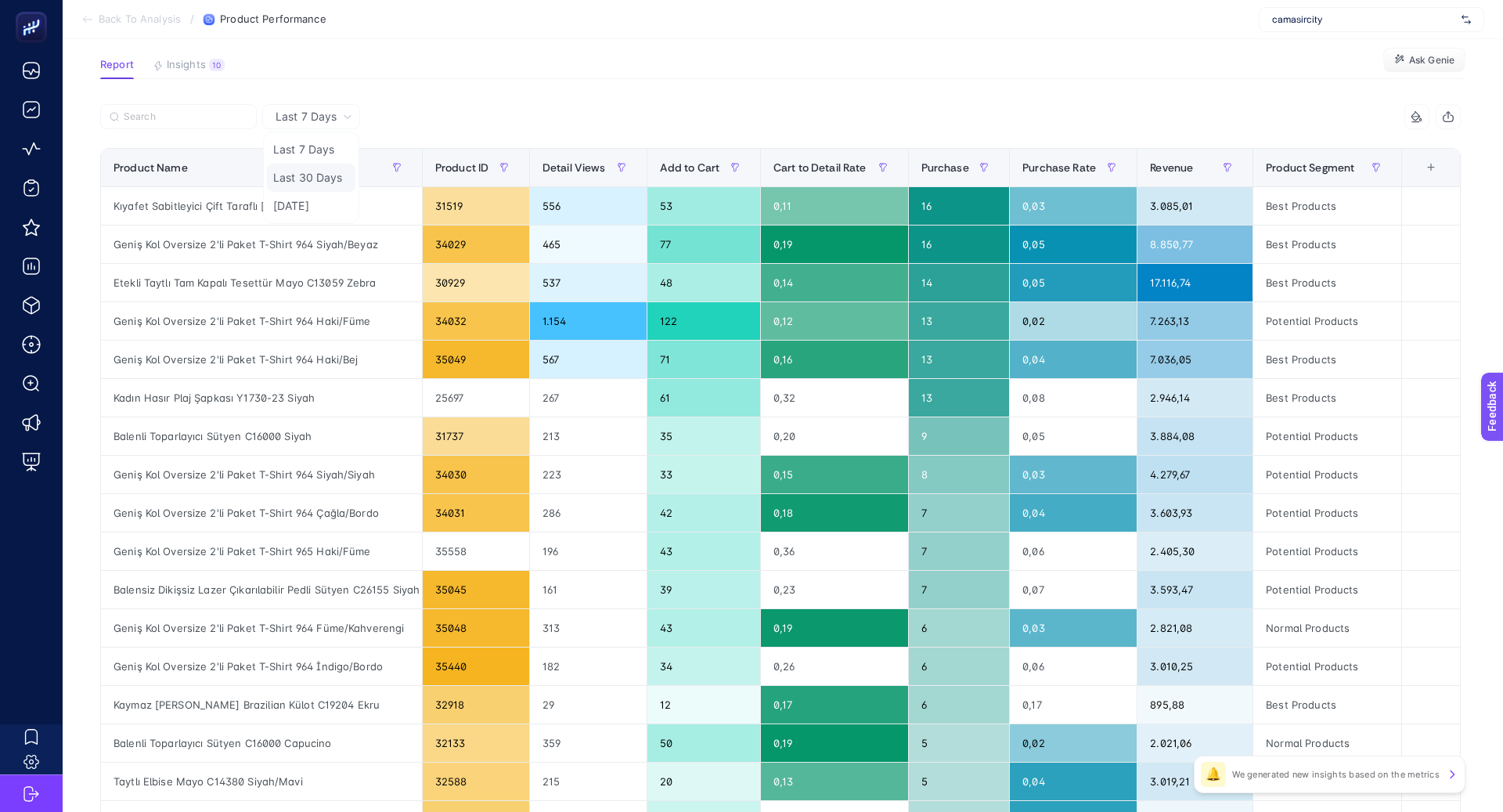
click at [319, 179] on li "Last 30 Days" at bounding box center [311, 177] width 88 height 29
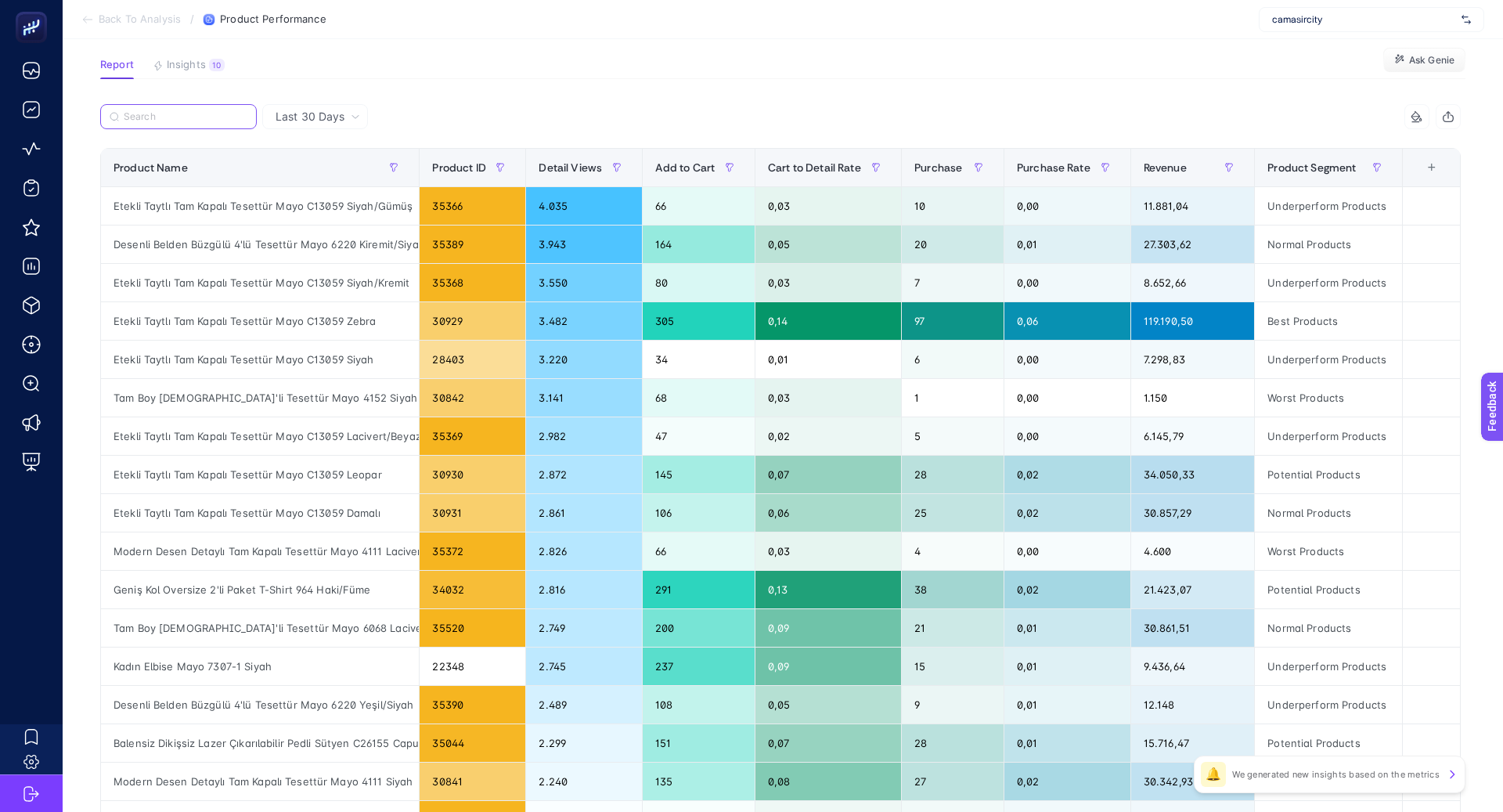
click at [207, 117] on input "Search" at bounding box center [185, 117] width 124 height 12
paste input "Tam Boy [DEMOGRAPHIC_DATA]'li Tesettür Mayo 4152 Siyah"
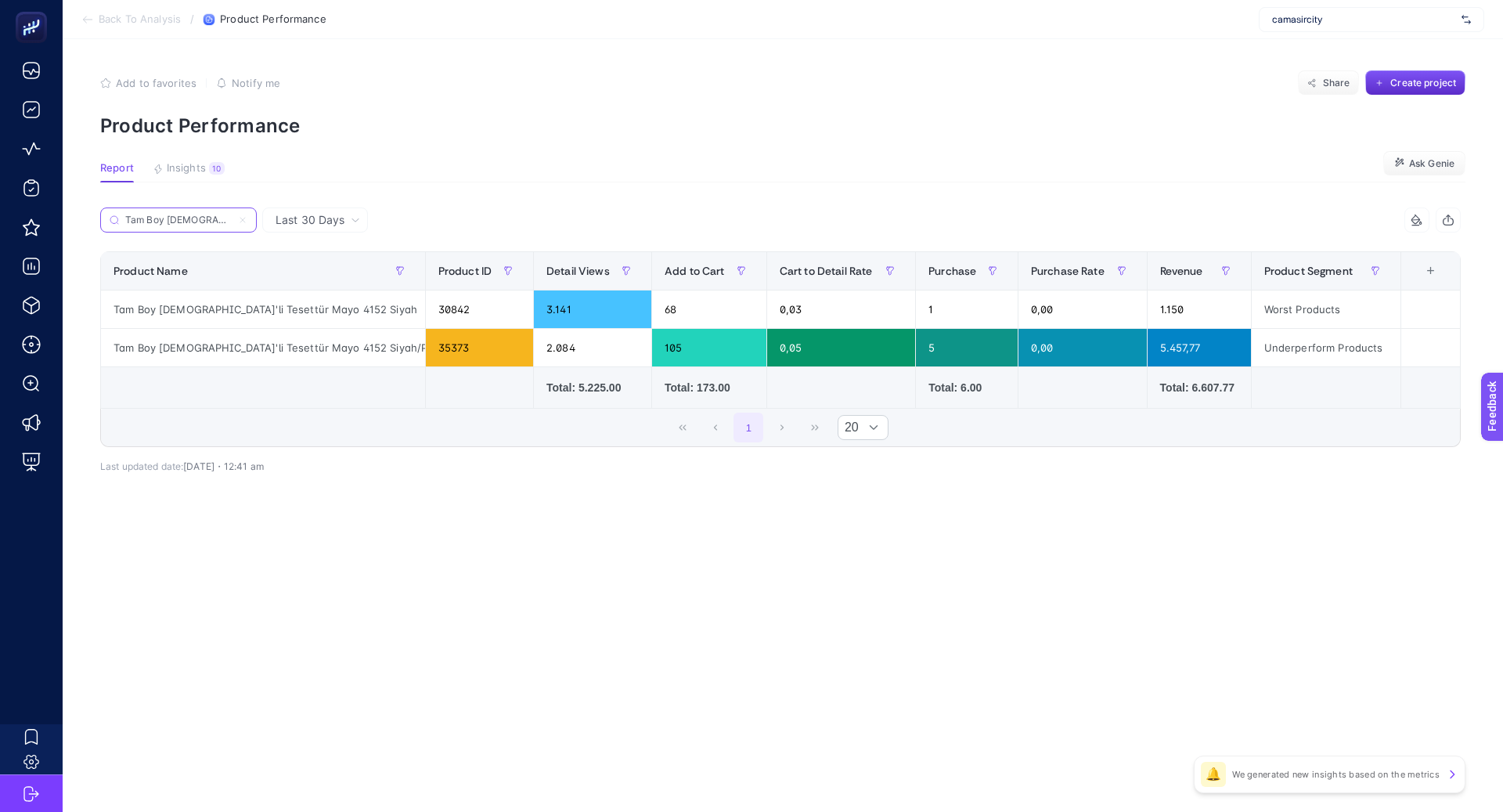
scroll to position [0, 67]
type input "Tam Boy [DEMOGRAPHIC_DATA]'li Tesettür Mayo 4152 Siyah"
click at [237, 302] on div "Tam Boy [DEMOGRAPHIC_DATA]'li Tesettür Mayo 4152 Siyah" at bounding box center [263, 309] width 324 height 38
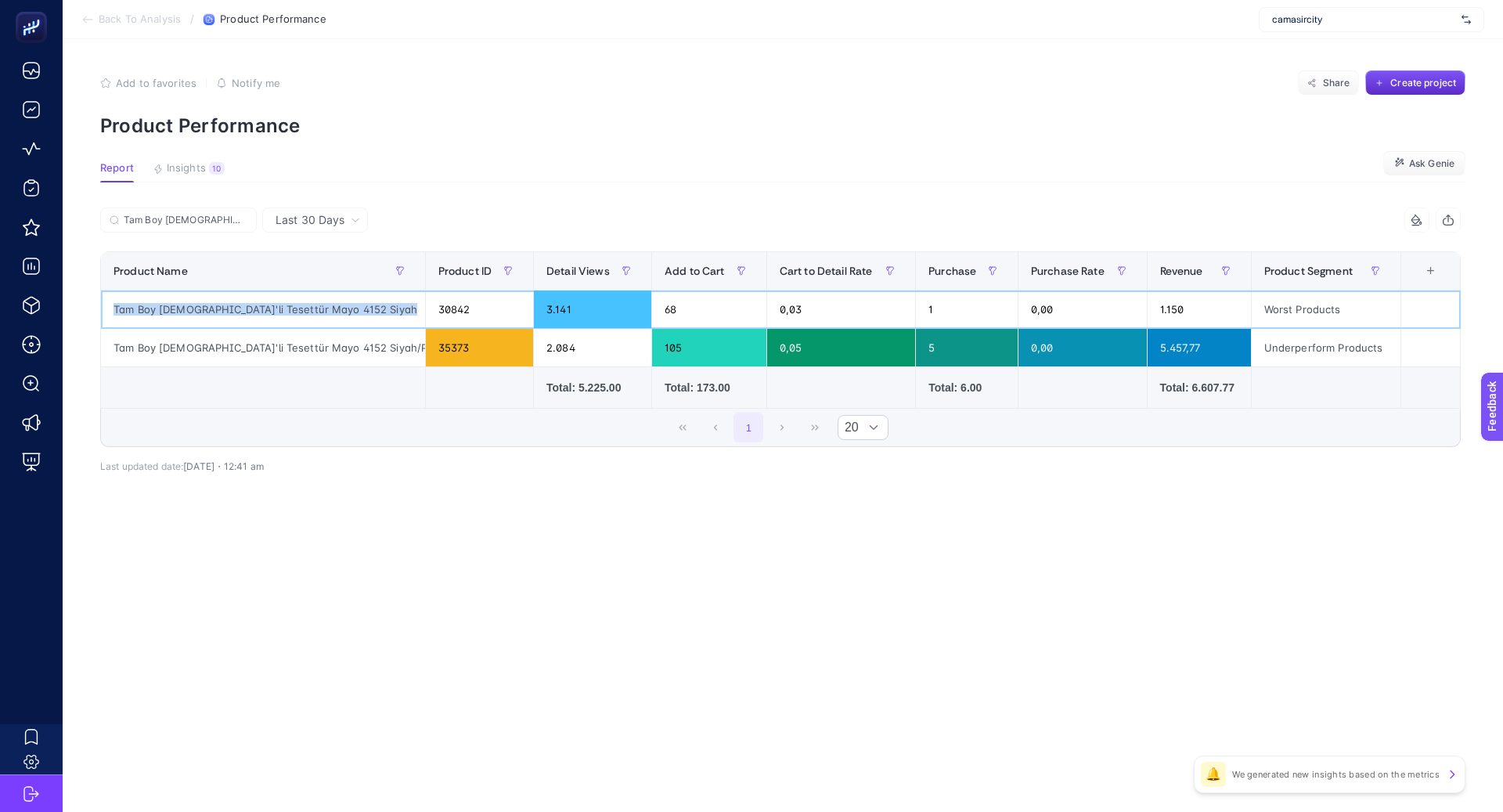
click at [237, 302] on div "Tam Boy [DEMOGRAPHIC_DATA]'li Tesettür Mayo 4152 Siyah" at bounding box center [263, 309] width 324 height 38
click at [534, 313] on div "3.141" at bounding box center [593, 309] width 117 height 38
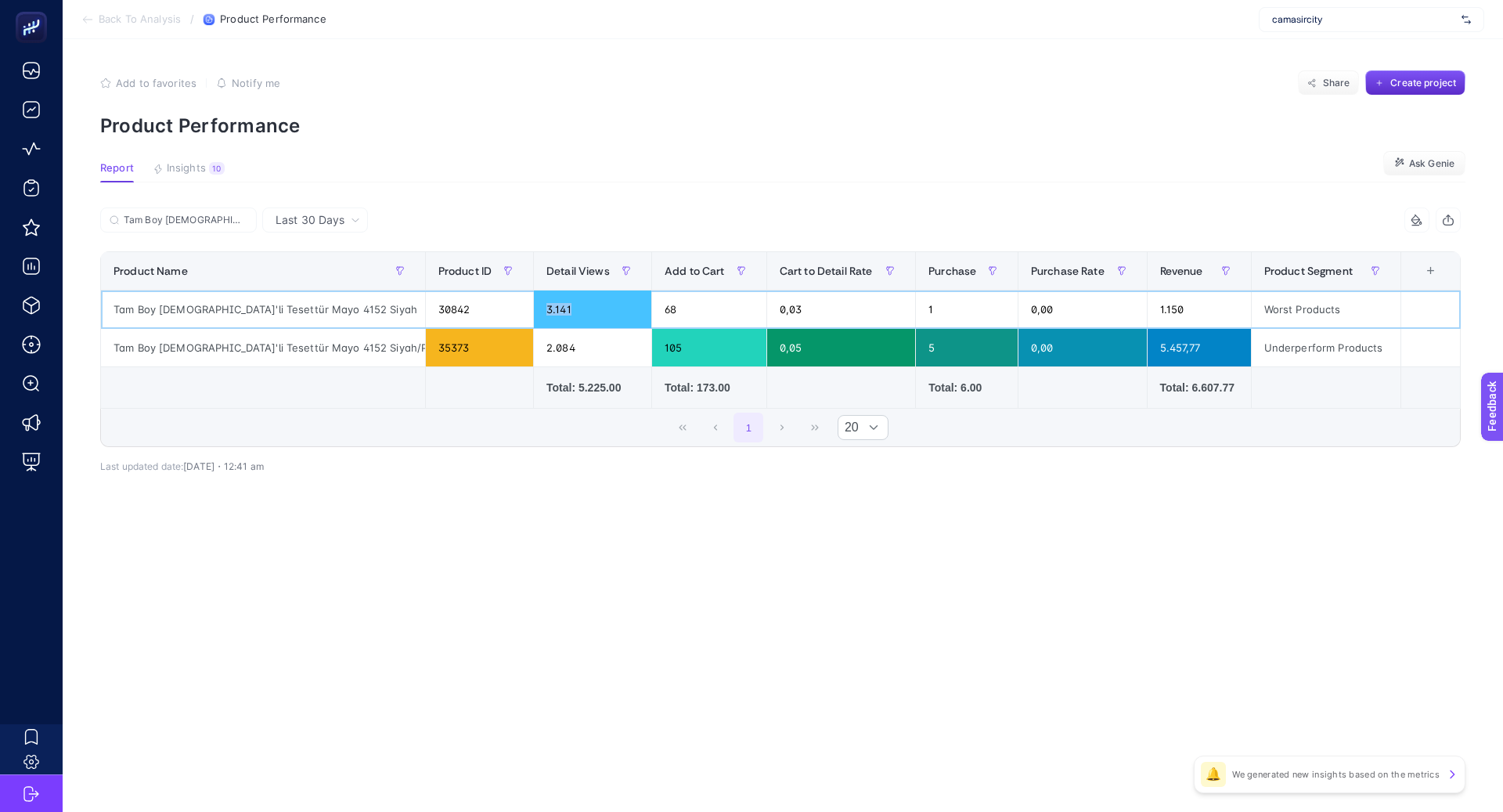
click at [534, 311] on div "3.141" at bounding box center [593, 309] width 117 height 38
drag, startPoint x: 928, startPoint y: 303, endPoint x: 899, endPoint y: 303, distance: 29.0
click at [916, 303] on div "1" at bounding box center [967, 309] width 102 height 38
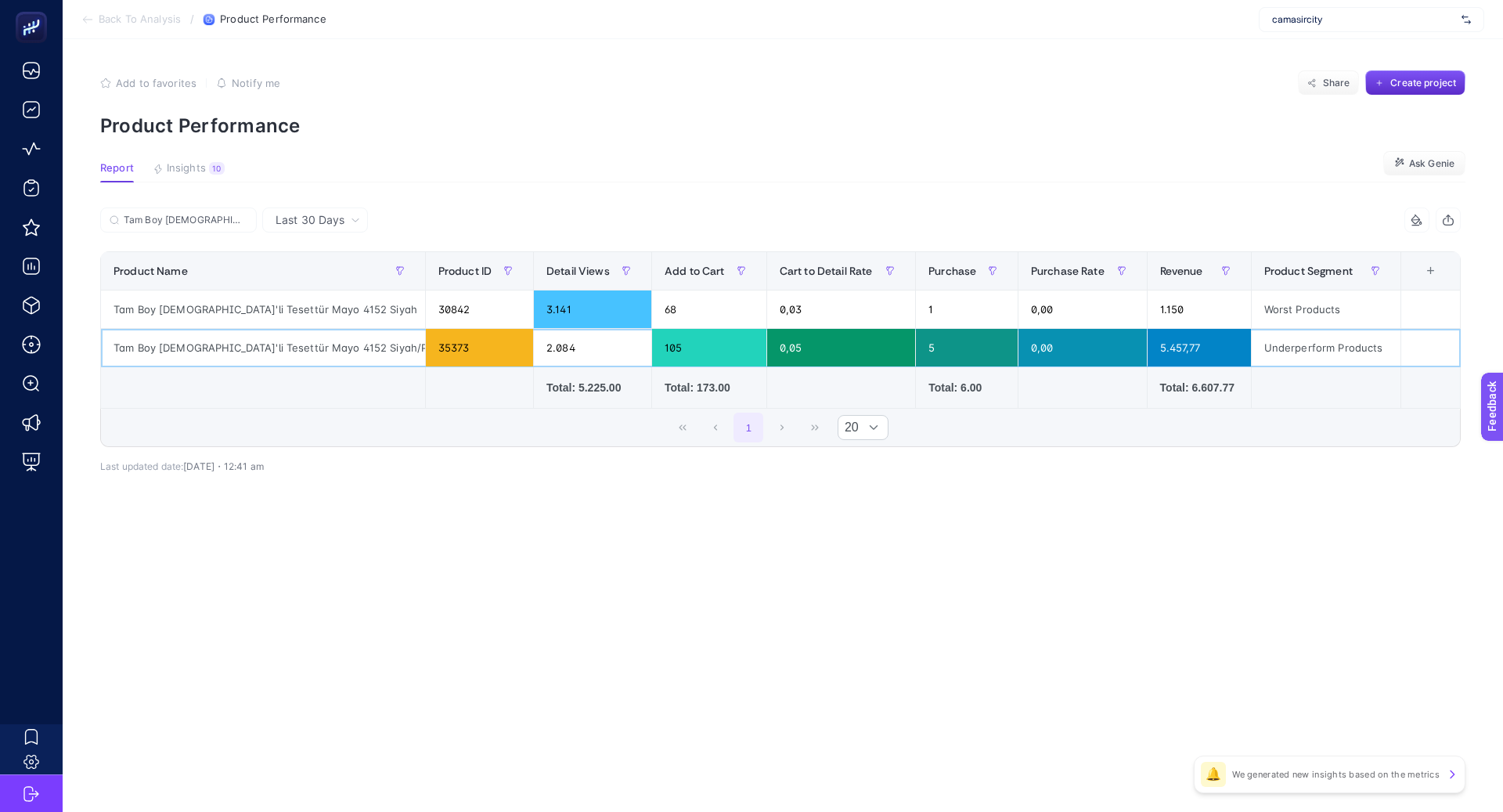
click at [534, 344] on div "2.084" at bounding box center [593, 348] width 117 height 38
click at [241, 222] on input "Tam Boy [DEMOGRAPHIC_DATA]'li Tesettür Mayo 4152 Siyah" at bounding box center [185, 220] width 124 height 12
click at [247, 220] on icon at bounding box center [243, 219] width 10 height 10
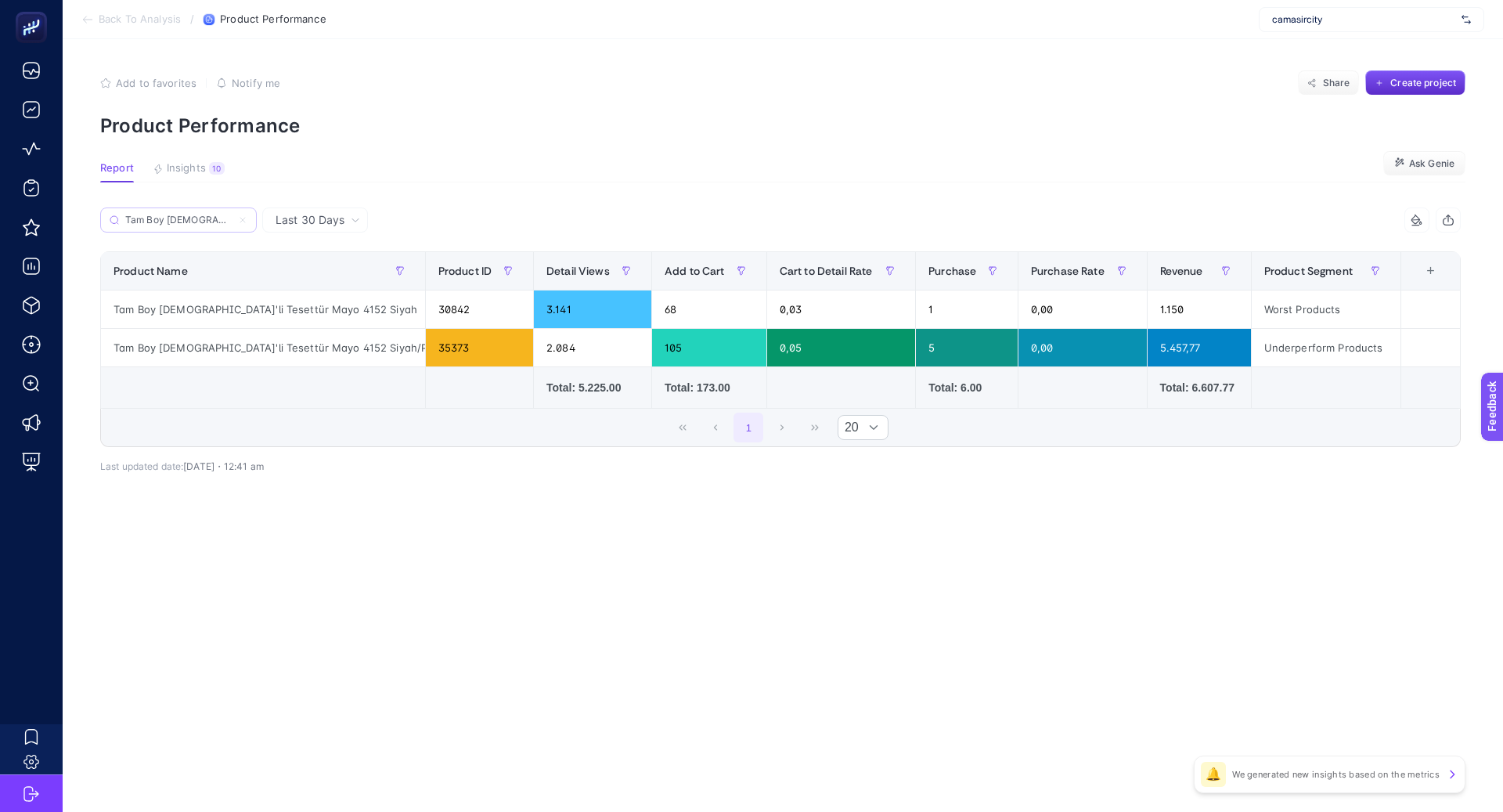
click at [0, 0] on input "Search" at bounding box center [0, 0] width 0 height 0
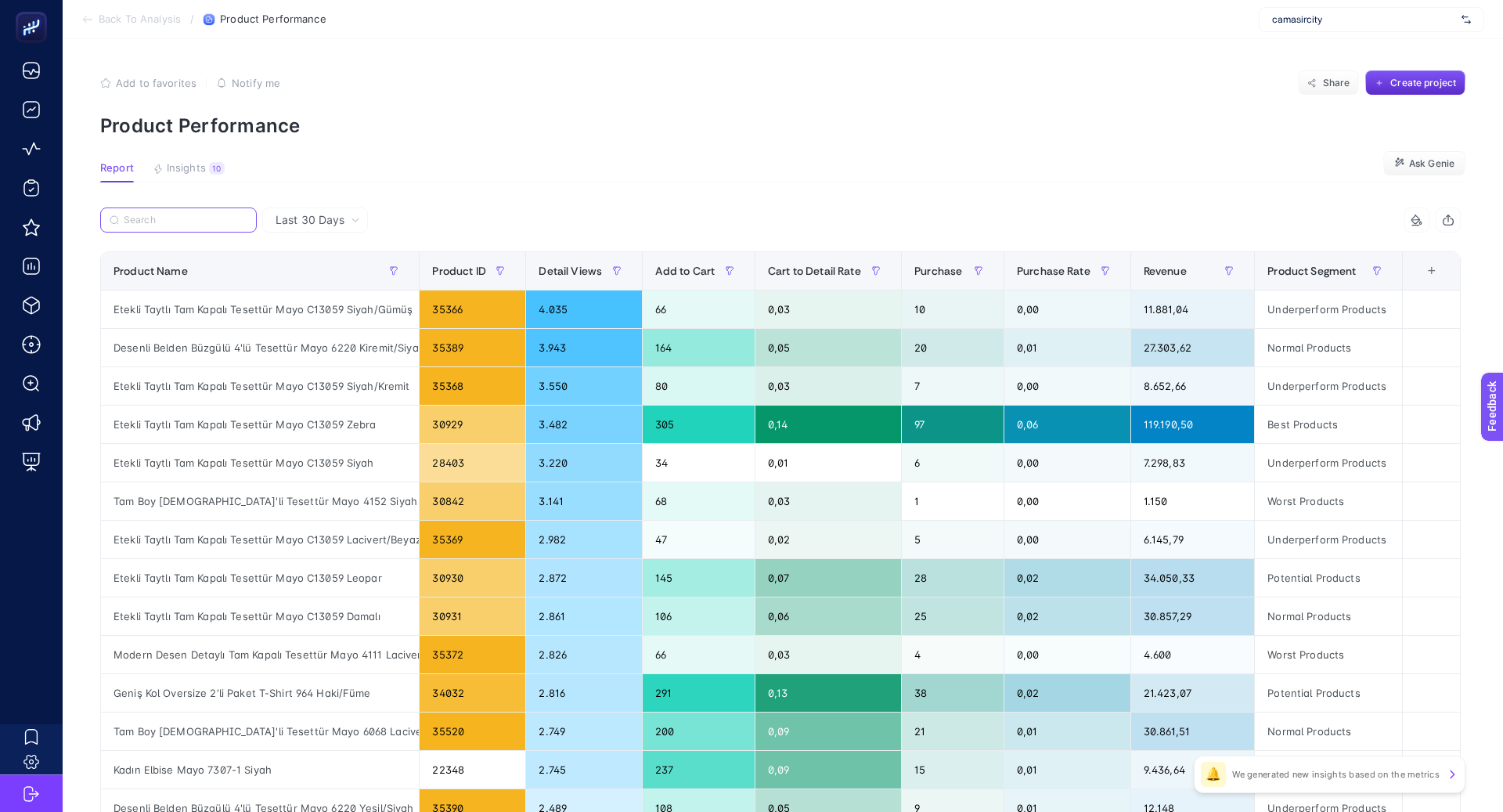
click at [205, 220] on input "Search" at bounding box center [185, 220] width 124 height 12
paste input "Tam Boy [DEMOGRAPHIC_DATA]'li Tesettür Mayo 4152 Siyah"
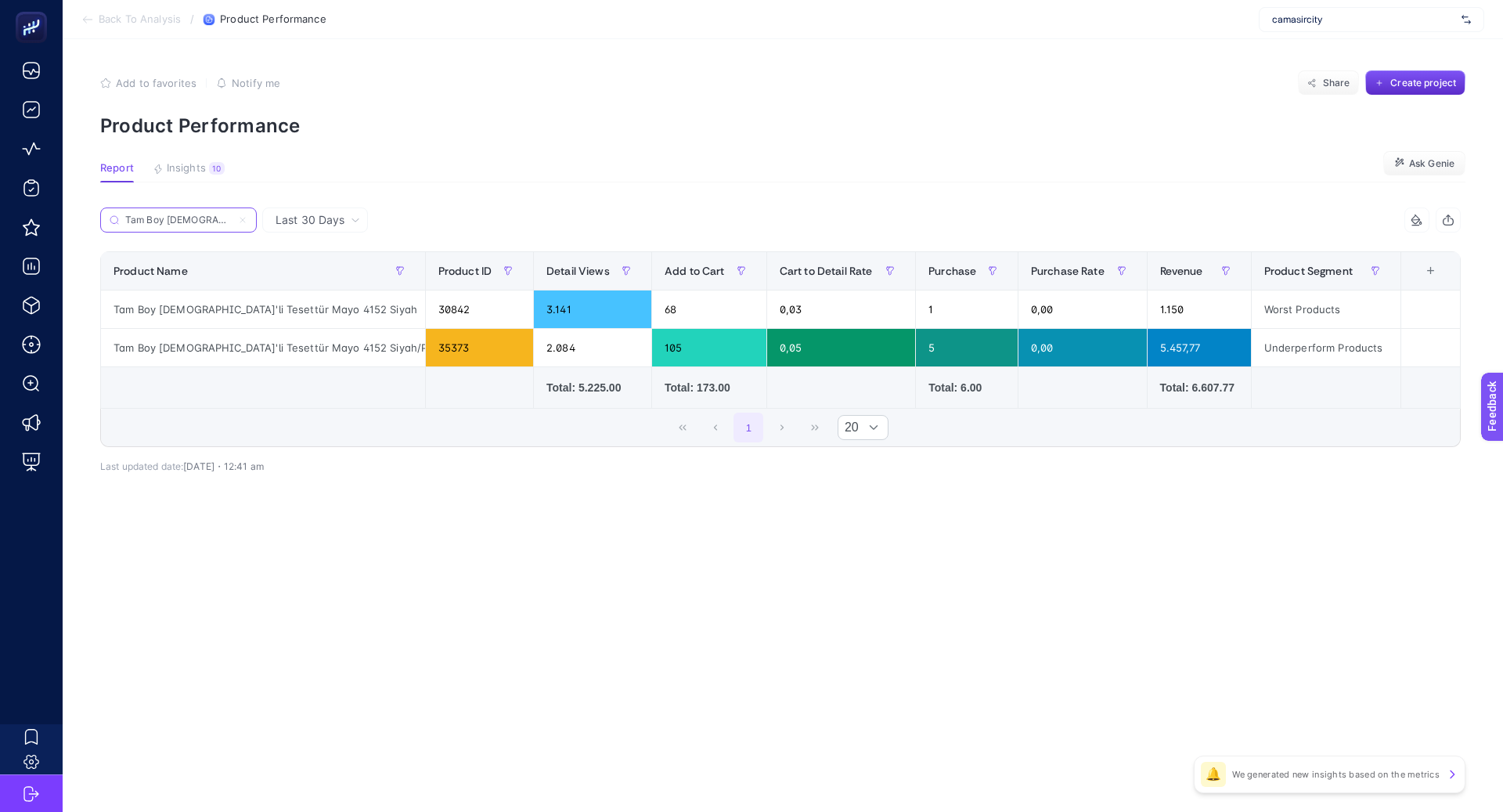
scroll to position [0, 67]
click at [408, 570] on article "Add to favorites false Notify me Share Create project Product Performance Repor…" at bounding box center [783, 425] width 1441 height 773
click at [243, 302] on div "Tam Boy [DEMOGRAPHIC_DATA]'li Tesettür Mayo 4152 Siyah" at bounding box center [263, 309] width 324 height 38
click at [243, 304] on div "Tam Boy [DEMOGRAPHIC_DATA]'li Tesettür Mayo 4152 Siyah" at bounding box center [263, 309] width 324 height 38
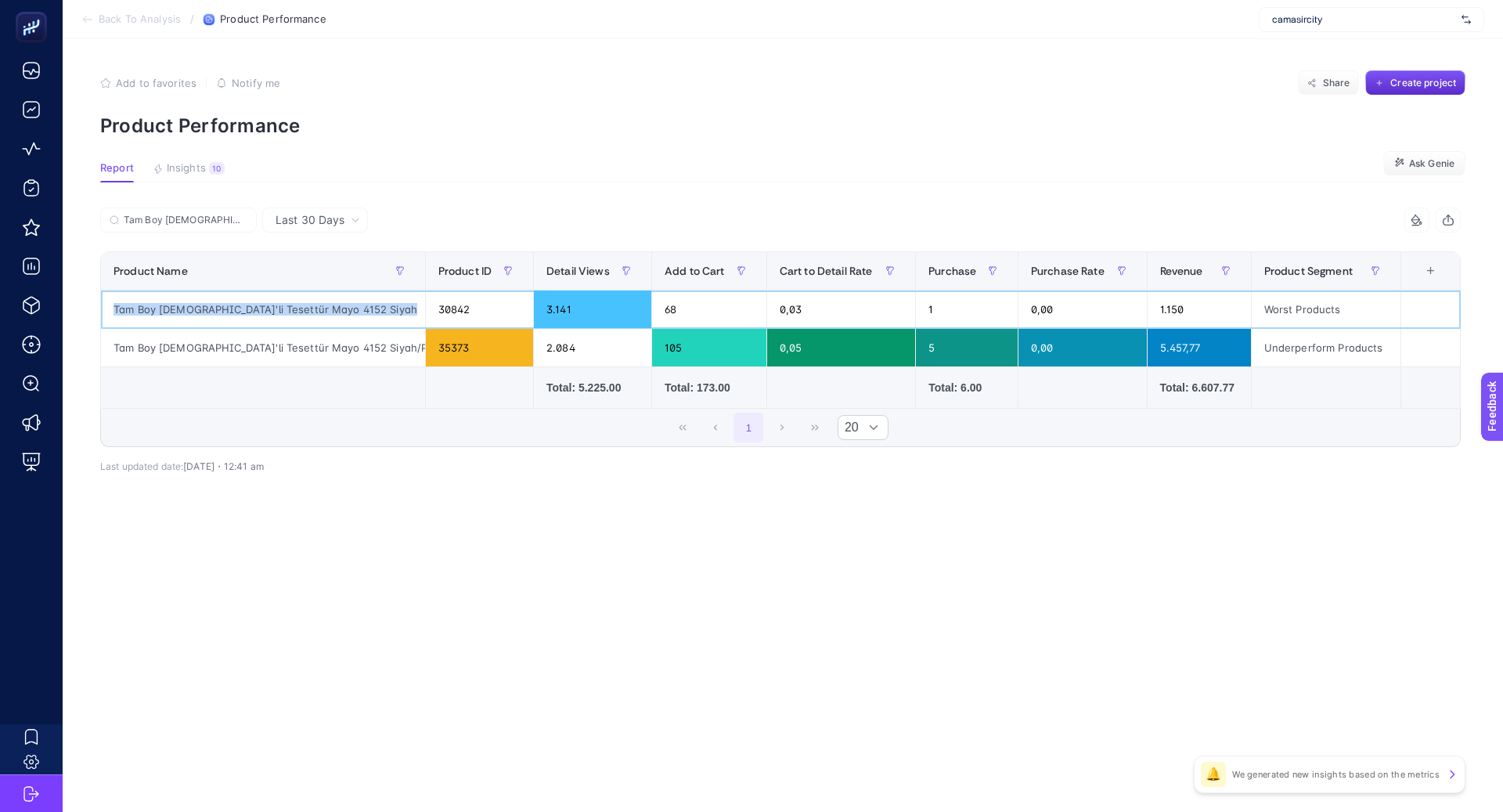
click at [243, 304] on div "Tam Boy [DEMOGRAPHIC_DATA]'li Tesettür Mayo 4152 Siyah" at bounding box center [263, 309] width 324 height 38
click at [231, 220] on input "Tam Boy [DEMOGRAPHIC_DATA]'li Tesettür Mayo 4152 Siyah" at bounding box center [185, 220] width 124 height 12
click at [231, 220] on label "Tam Boy [DEMOGRAPHIC_DATA]'li Tesettür Mayo 4152 Siyah" at bounding box center [178, 219] width 156 height 25
click at [0, 0] on input "Search" at bounding box center [0, 0] width 0 height 0
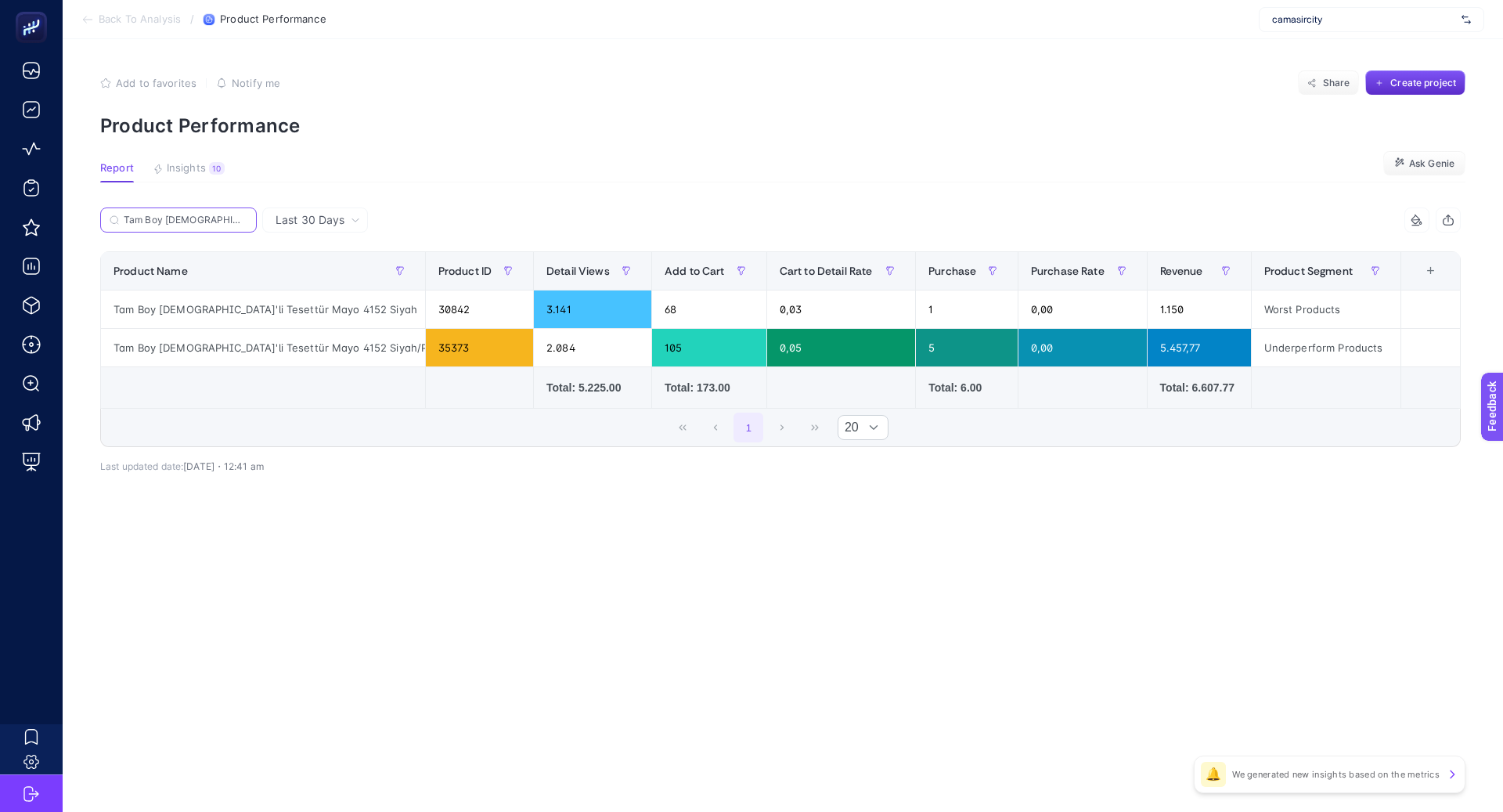
click at [231, 219] on input "Tam Boy [DEMOGRAPHIC_DATA]'li Tesettür Mayo 4152 Siyah" at bounding box center [185, 220] width 124 height 12
click at [232, 219] on label "Tam Boy [DEMOGRAPHIC_DATA]'li Tesettür Mayo 4152 Siyah" at bounding box center [178, 219] width 156 height 25
click at [0, 0] on input "Search" at bounding box center [0, 0] width 0 height 0
click at [232, 219] on input "Tam Boy [DEMOGRAPHIC_DATA]'li Tesettür Mayo 4152 Siyah" at bounding box center [185, 220] width 124 height 12
click at [219, 221] on input "Tam Boy [DEMOGRAPHIC_DATA]'li Tesettür Mayo 4152 Siyah" at bounding box center [178, 220] width 106 height 12
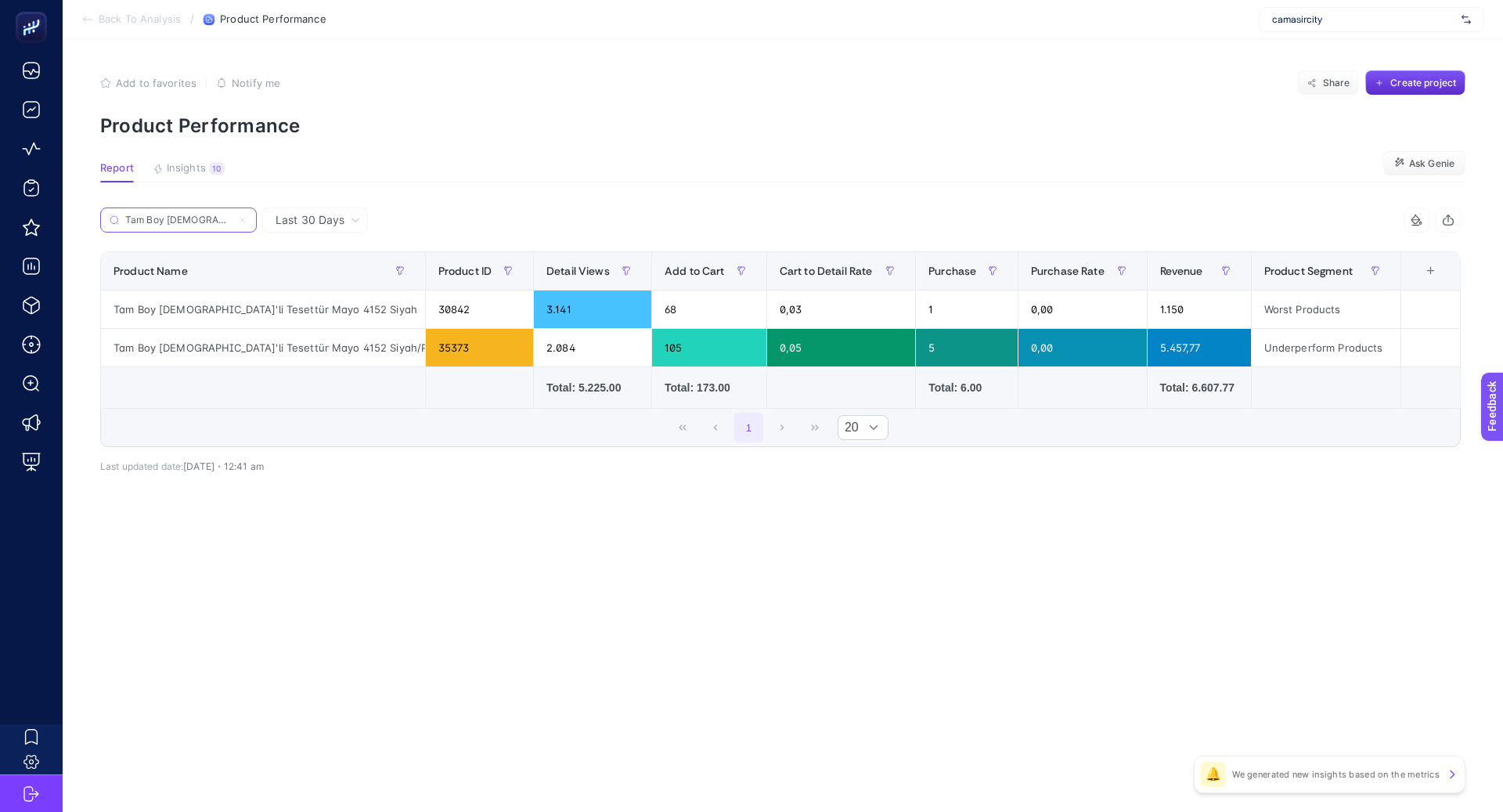
click at [219, 221] on input "Tam Boy [DEMOGRAPHIC_DATA]'li Tesettür Mayo 4152 Siyah" at bounding box center [178, 220] width 106 height 12
paste input "Etekli Taytlı Tam Kapalı Tesettür Mayo C13059 Siyah/Kremit"
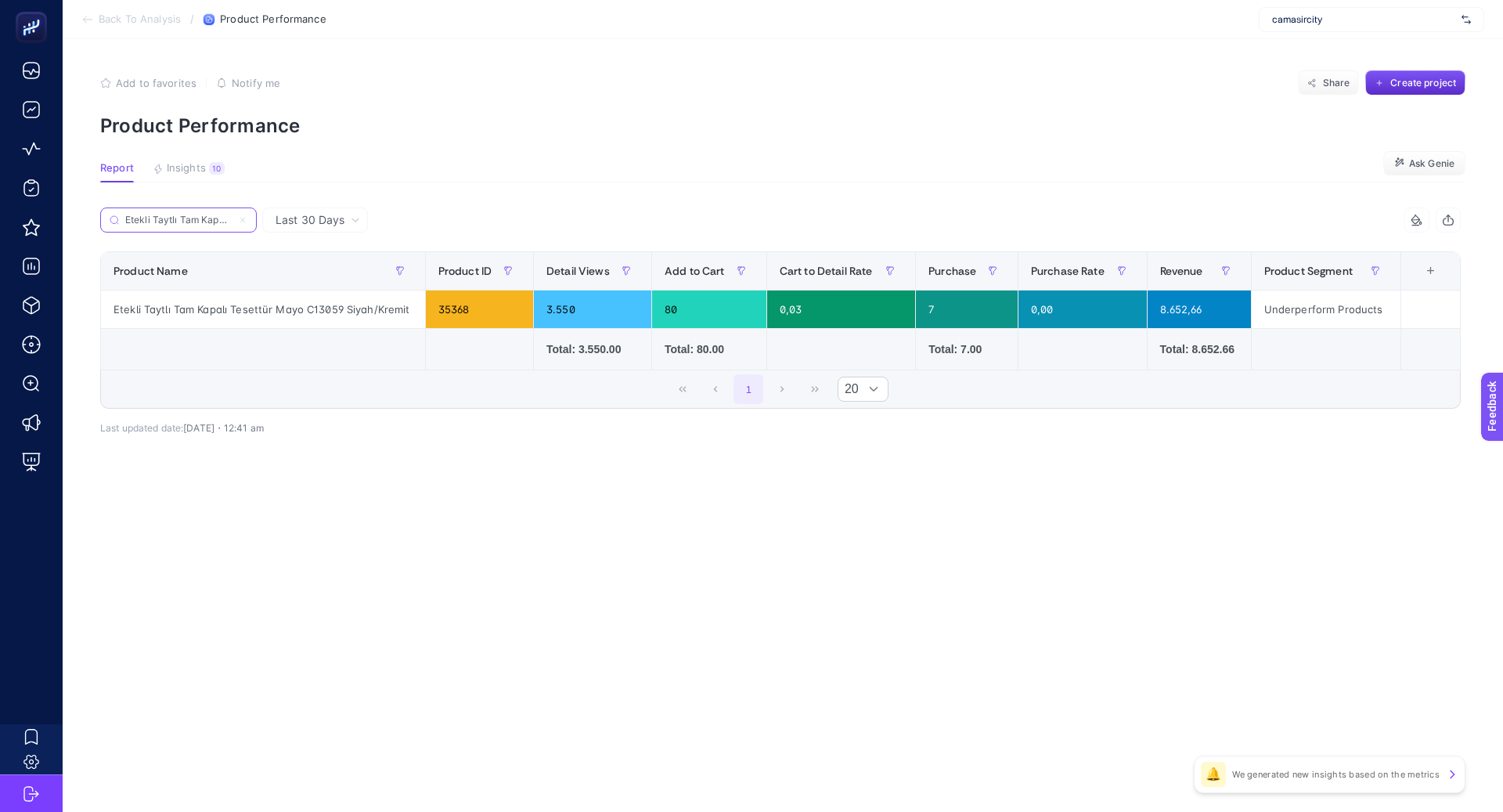
scroll to position [0, 162]
type input "Etekli Taytlı Tam Kapalı Tesettür Mayo C13059 Siyah/Kremit"
click at [329, 225] on span "Last 30 Days" at bounding box center [310, 220] width 69 height 16
click at [331, 251] on li "Last 7 Days" at bounding box center [314, 252] width 96 height 29
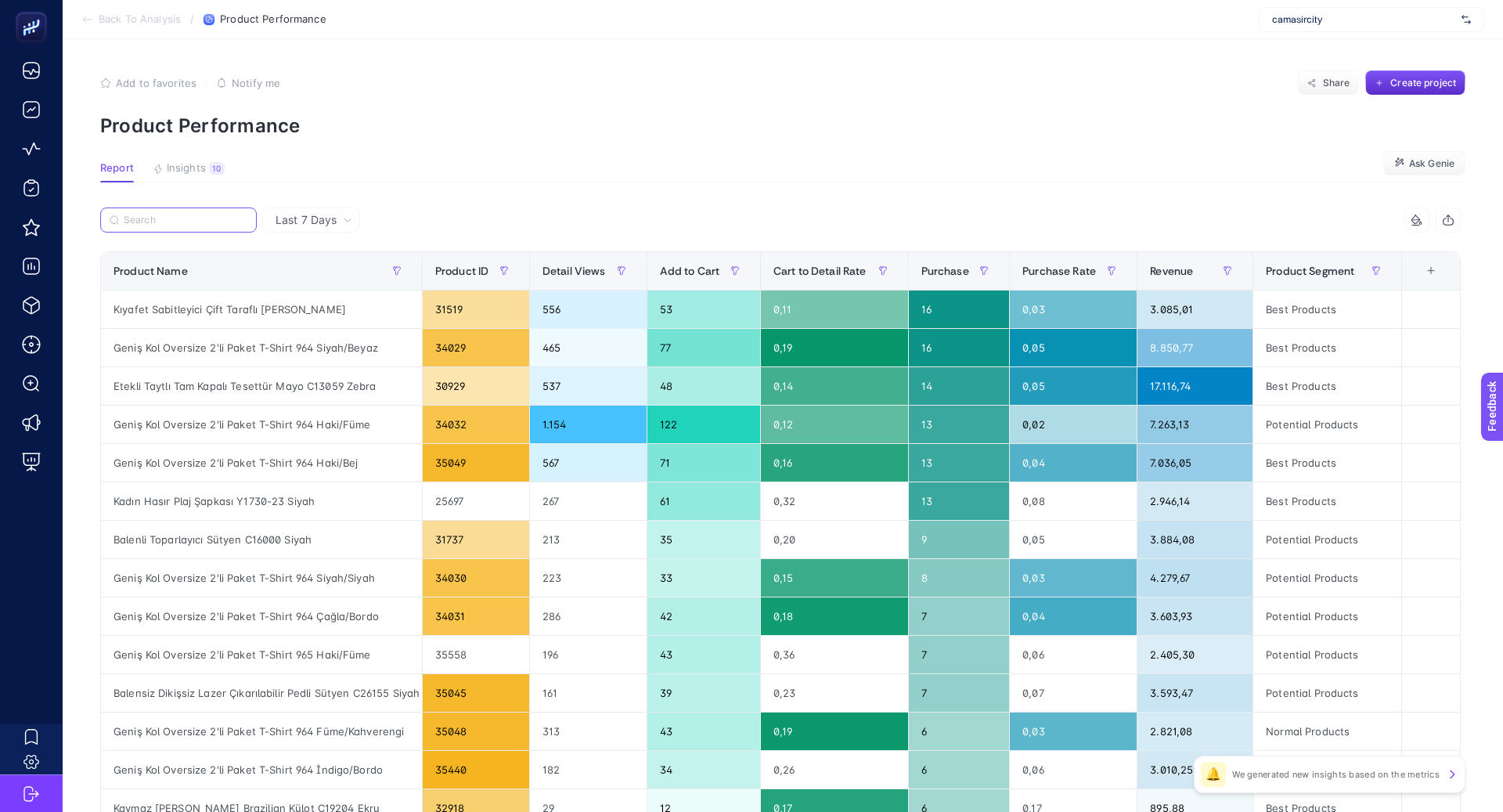
click at [197, 214] on input "Search" at bounding box center [185, 220] width 124 height 12
paste input "Etekli Taytlı Tam Kapalı Tesettür Mayo C13059 Siyah/Kremit"
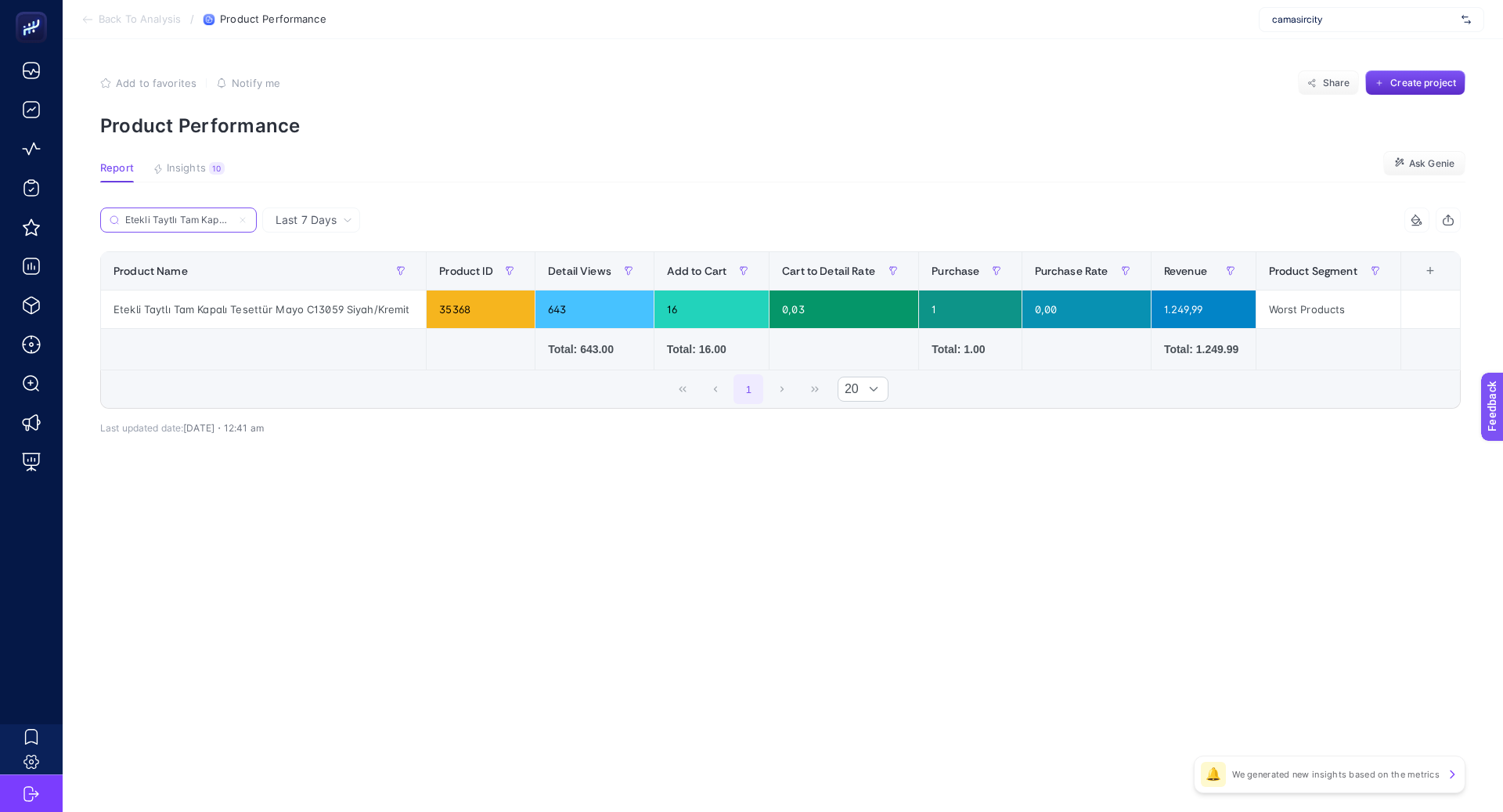
scroll to position [0, 162]
type input "Etekli Taytlı Tam Kapalı Tesettür Mayo C13059 Siyah/Kremit"
click at [1318, 315] on div "Worst Products" at bounding box center [1329, 309] width 144 height 38
click at [1317, 316] on div "Worst Products" at bounding box center [1329, 309] width 144 height 38
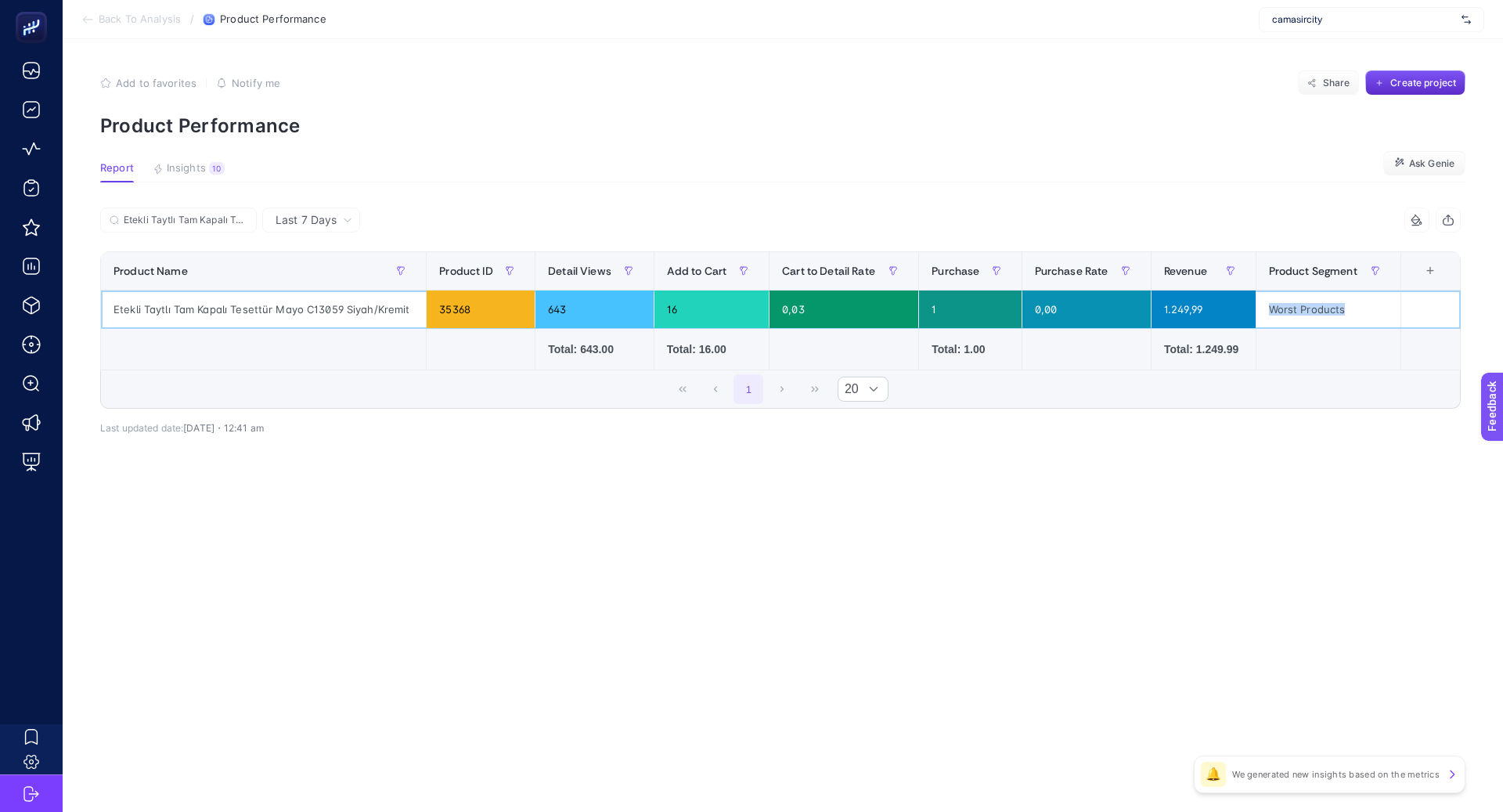
click at [1317, 316] on div "Worst Products" at bounding box center [1329, 309] width 144 height 38
click at [1291, 312] on div "Worst Products" at bounding box center [1329, 309] width 144 height 38
click at [1290, 312] on div "Worst Products" at bounding box center [1329, 309] width 144 height 38
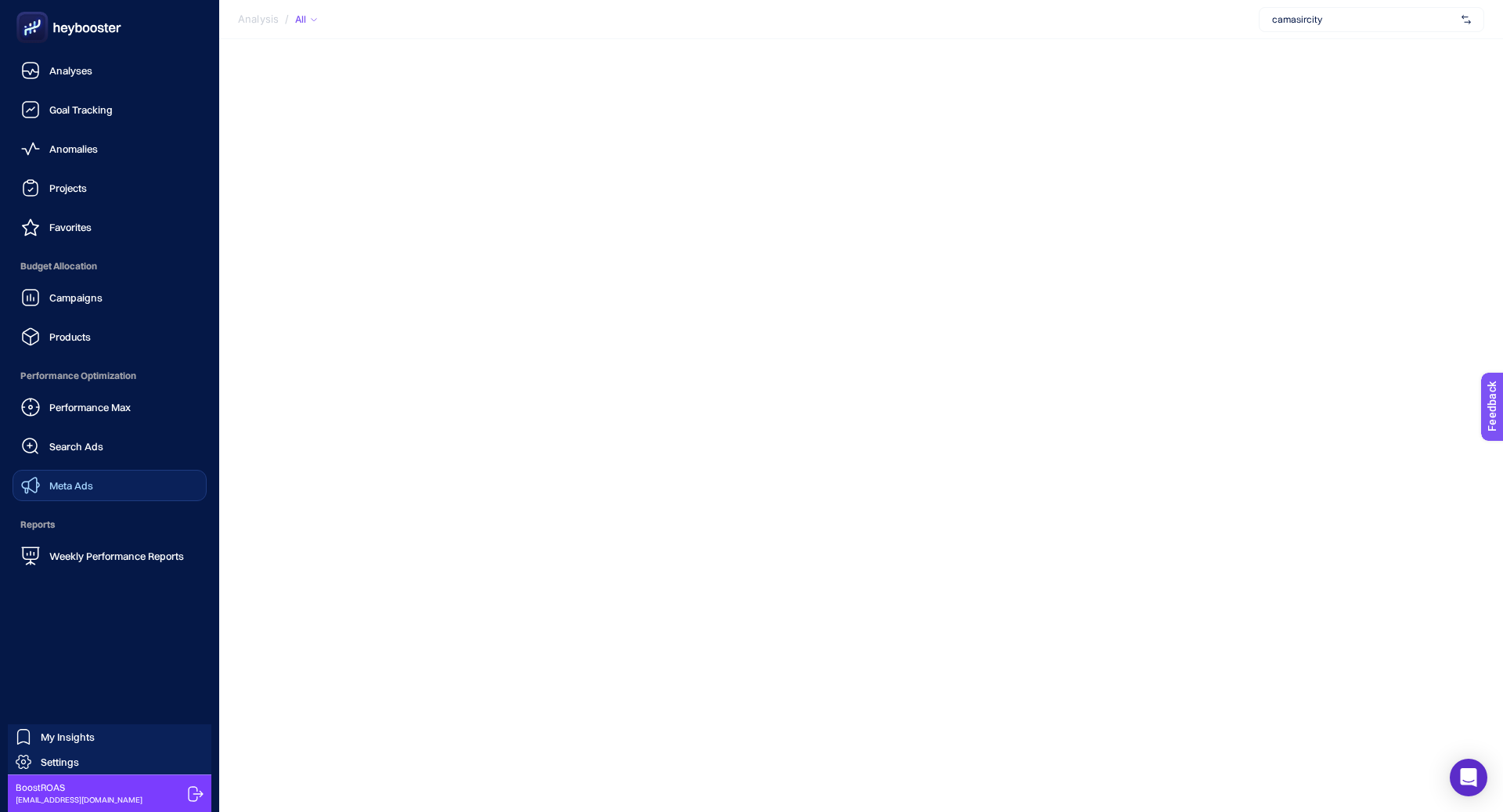
click at [93, 488] on link "Meta Ads" at bounding box center [110, 485] width 194 height 31
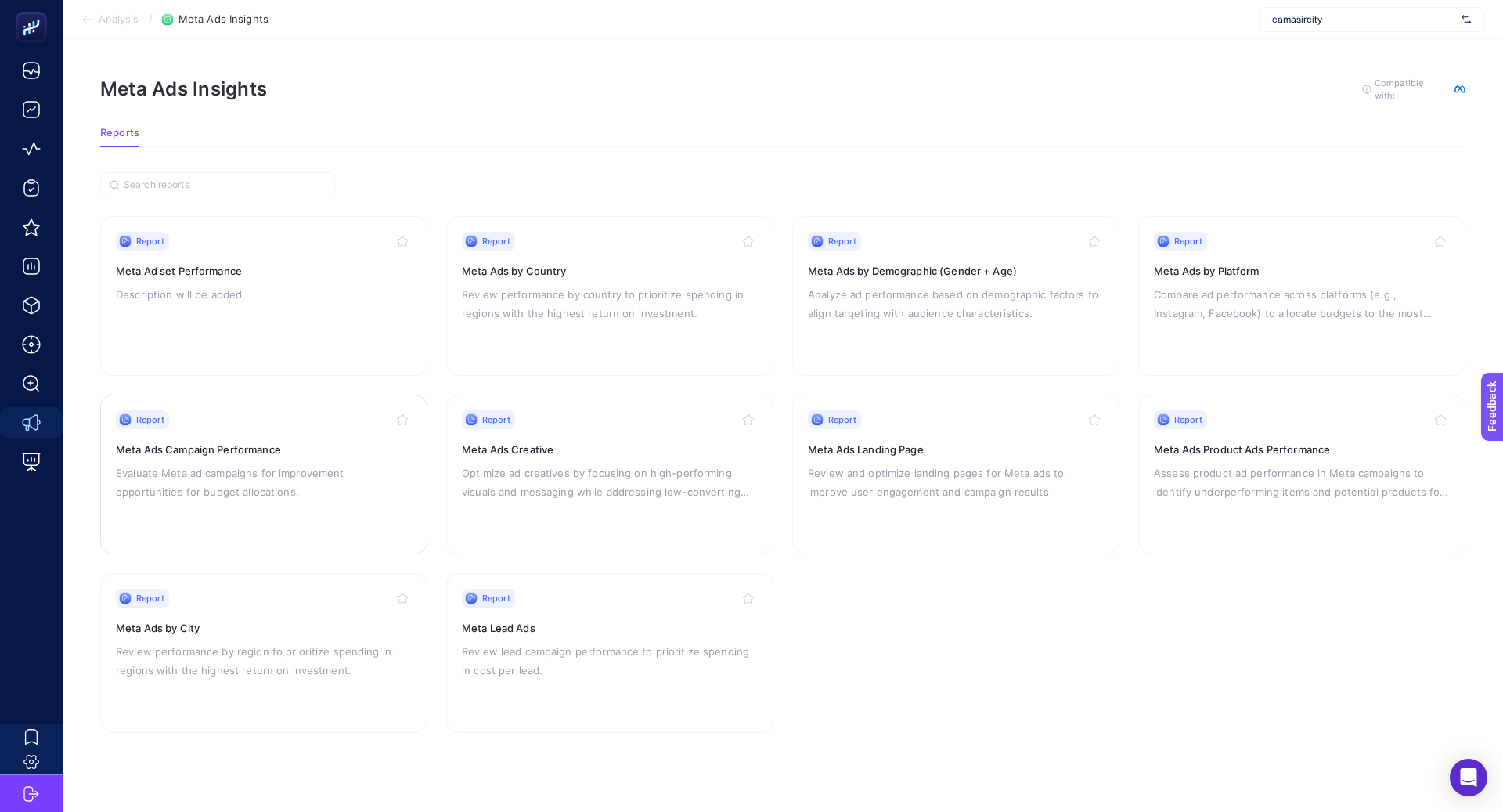
click at [339, 506] on div "Report Meta Ads Campaign Performance Evaluate Meta ad campaigns for improvement…" at bounding box center [263, 474] width 296 height 129
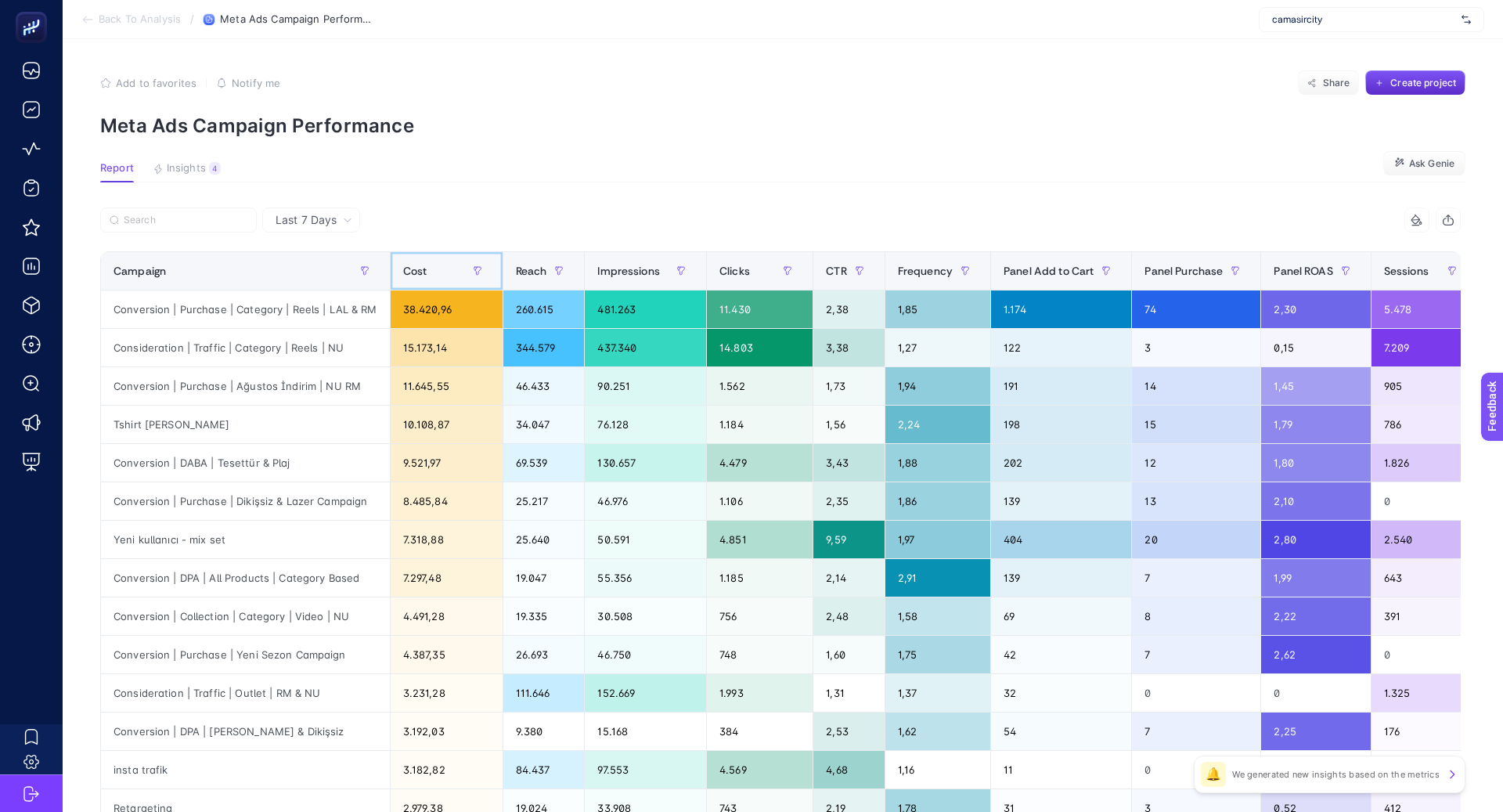
click at [451, 270] on div "Cost" at bounding box center [447, 270] width 87 height 25
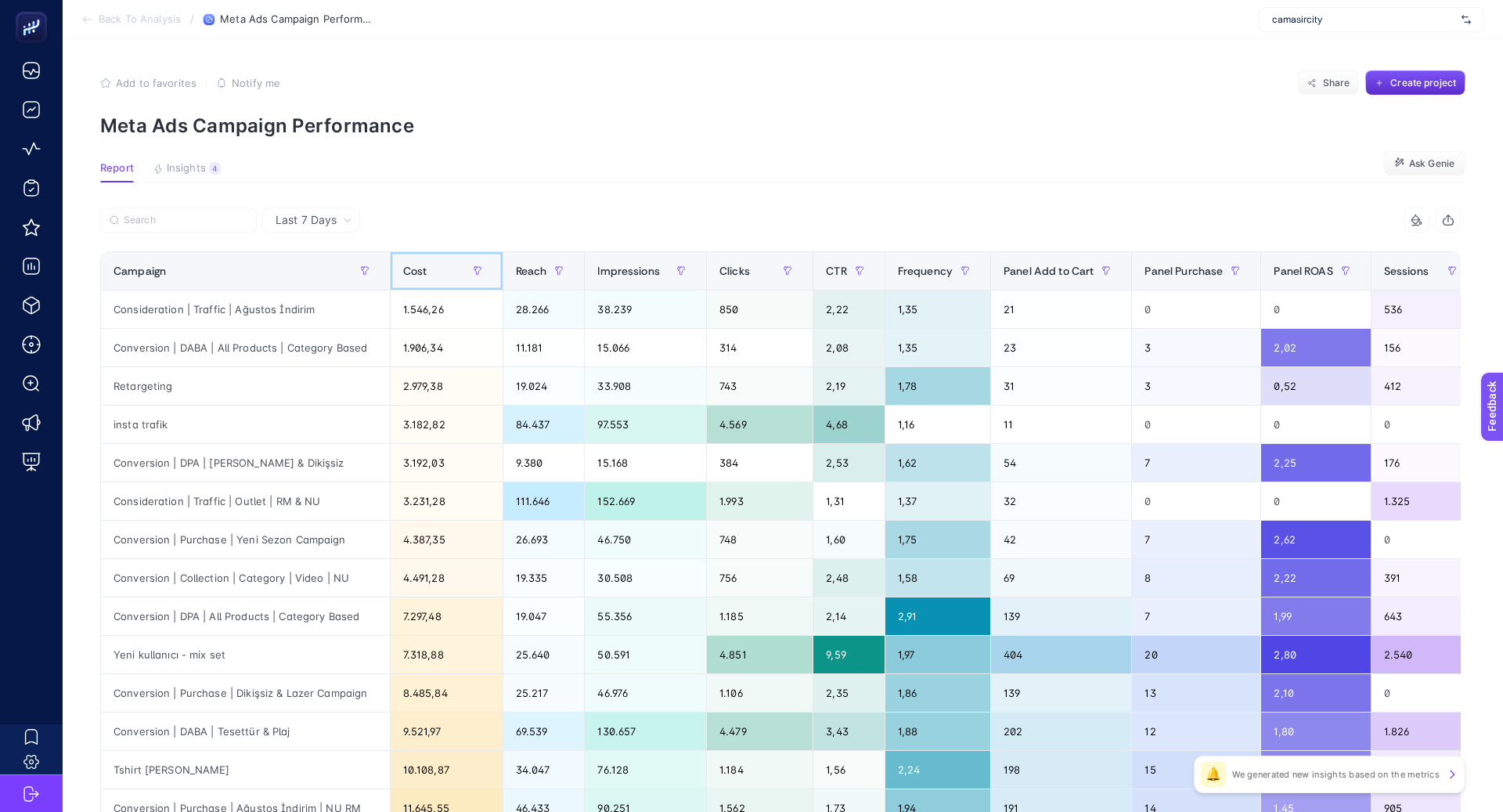
click at [451, 270] on div "Cost" at bounding box center [447, 270] width 87 height 25
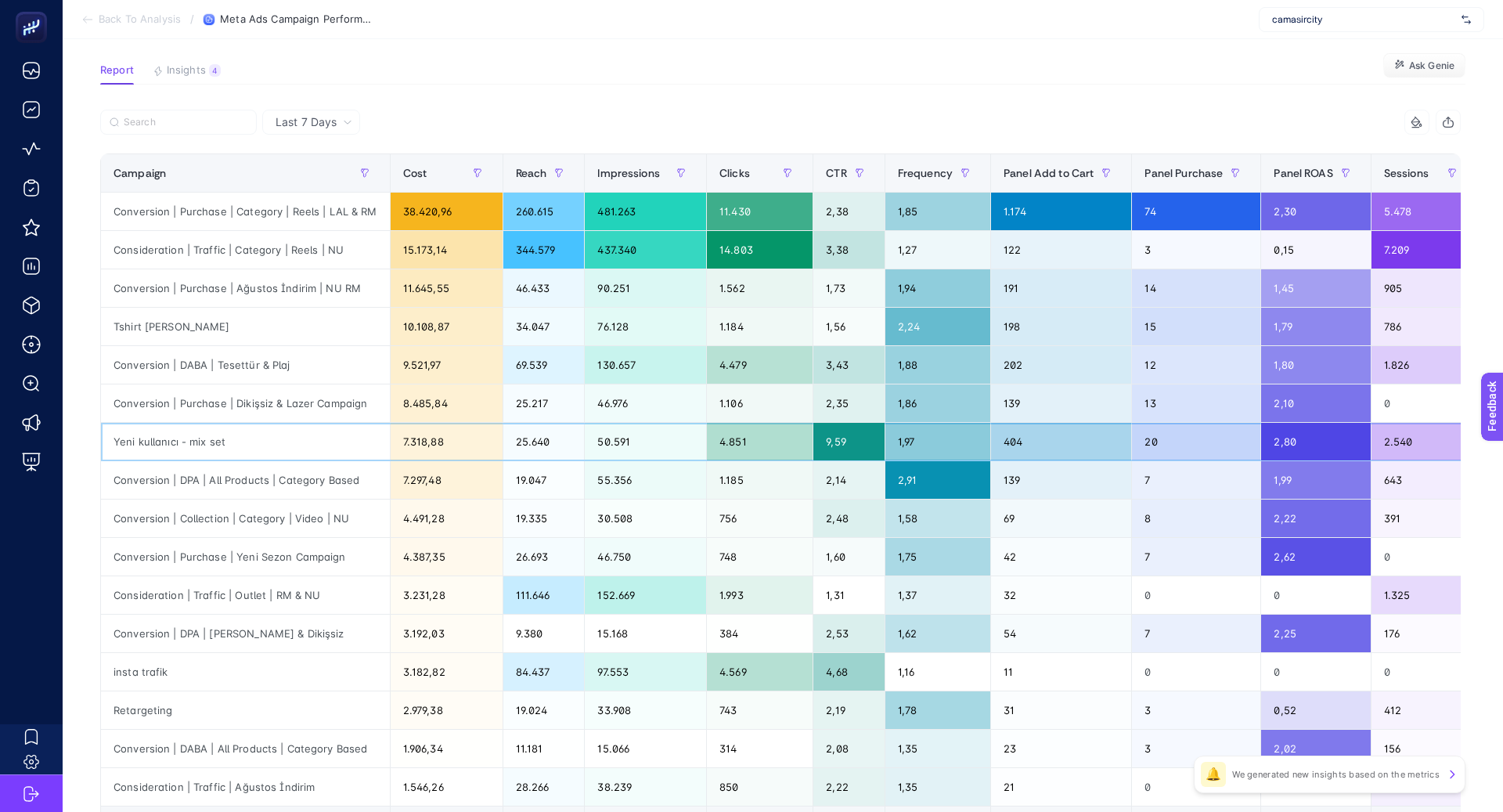
click at [162, 440] on div "Yeni kullanıcı - mix set" at bounding box center [245, 441] width 289 height 38
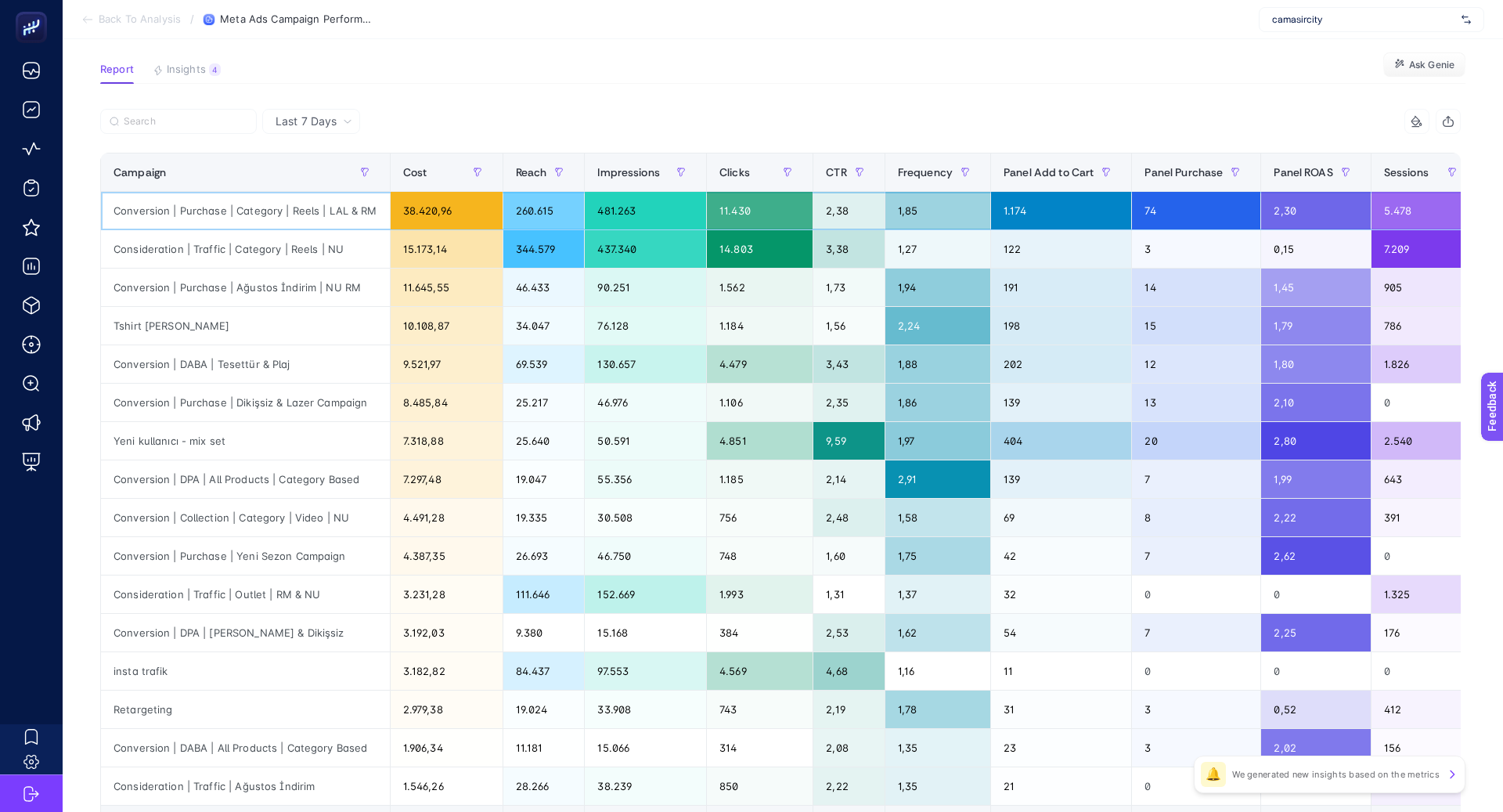
click at [301, 208] on div "Conversion | Purchase | Category | Reels | LAL & RM" at bounding box center [245, 211] width 289 height 38
click at [301, 207] on div "Conversion | Purchase | Category | Reels | LAL & RM" at bounding box center [245, 211] width 289 height 38
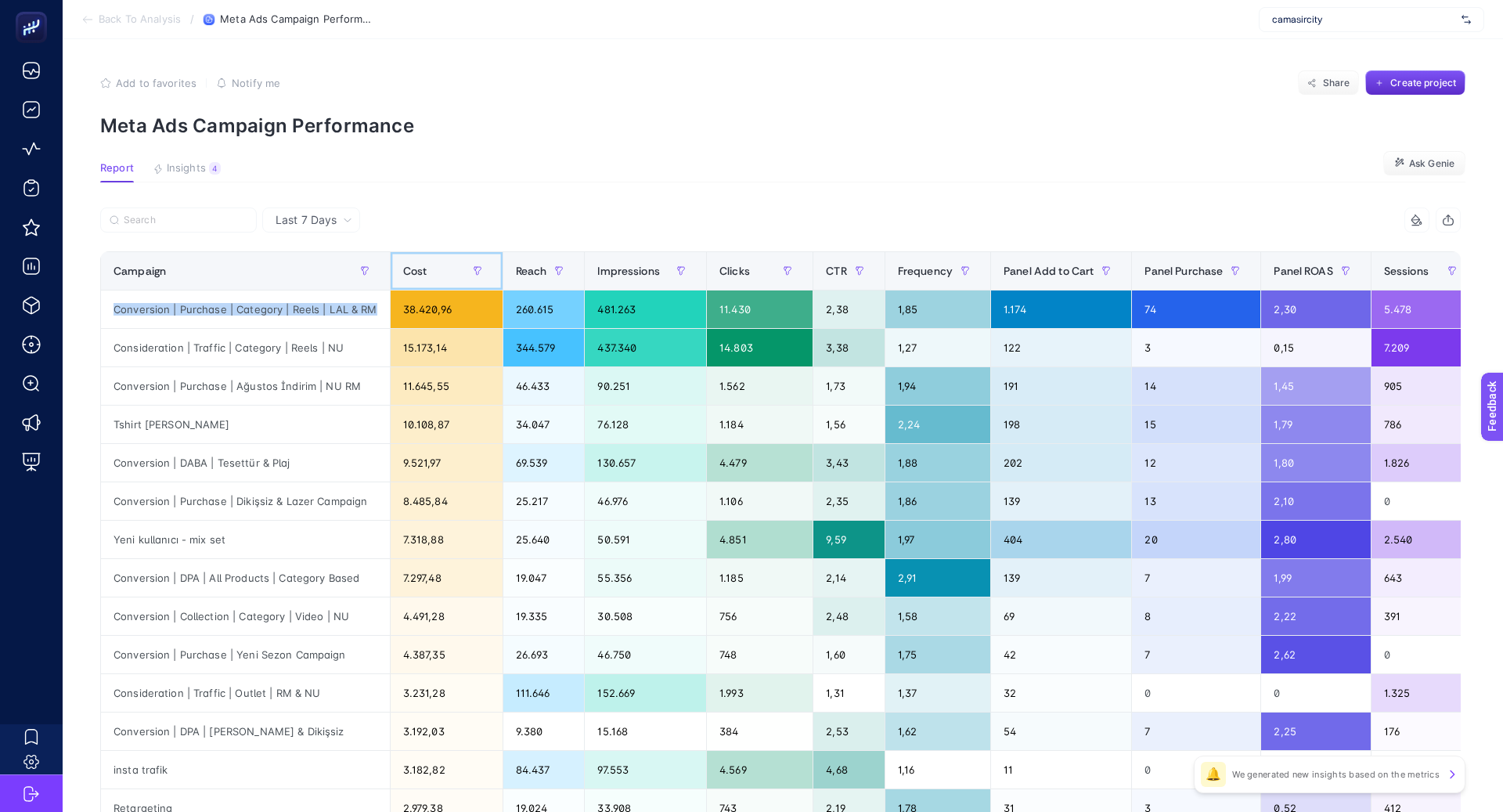
click at [422, 262] on div "Cost" at bounding box center [447, 270] width 87 height 25
click at [422, 270] on span "Cost" at bounding box center [415, 270] width 24 height 13
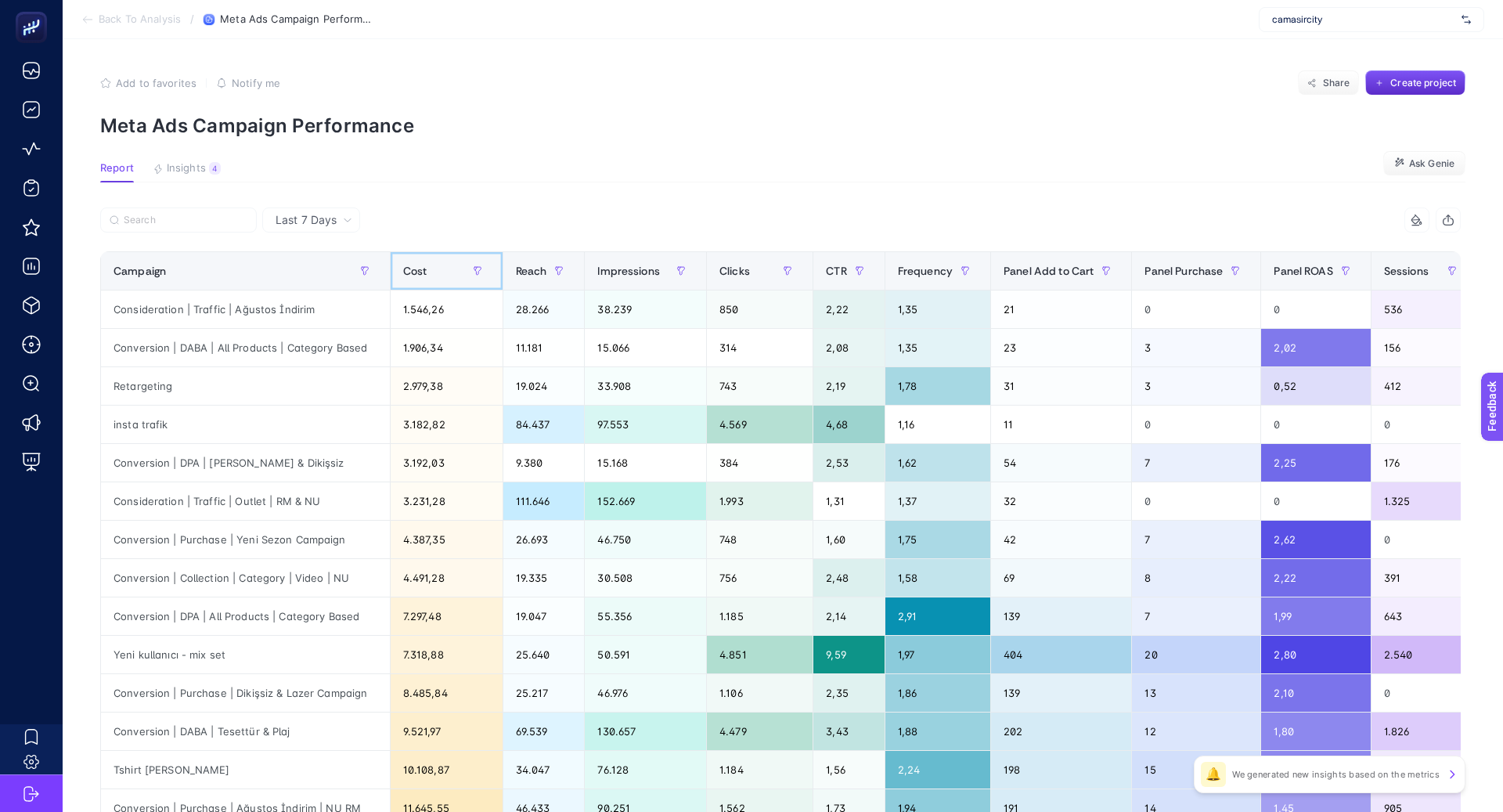
click at [422, 270] on span "Cost" at bounding box center [415, 270] width 24 height 13
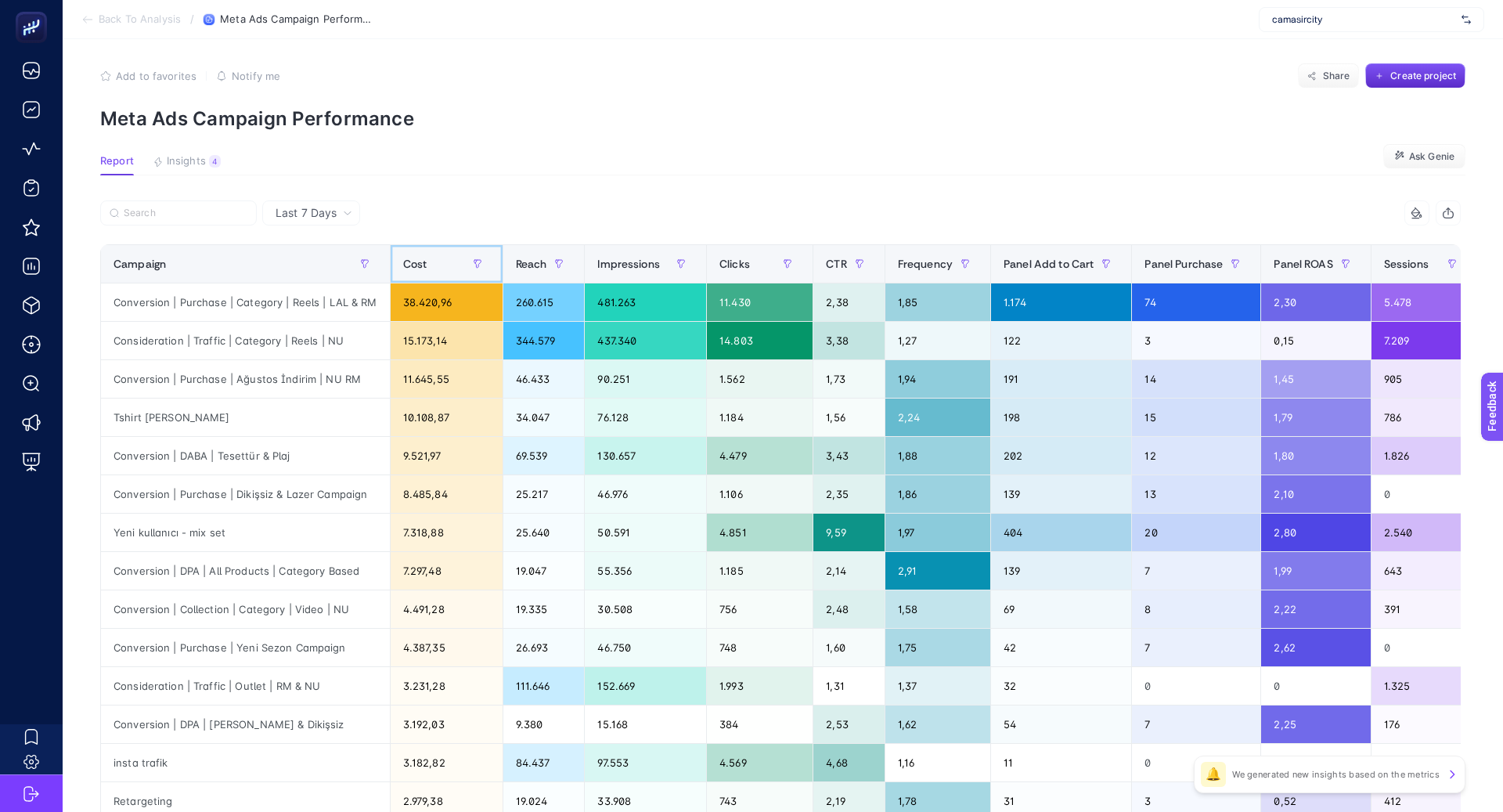
scroll to position [14, 0]
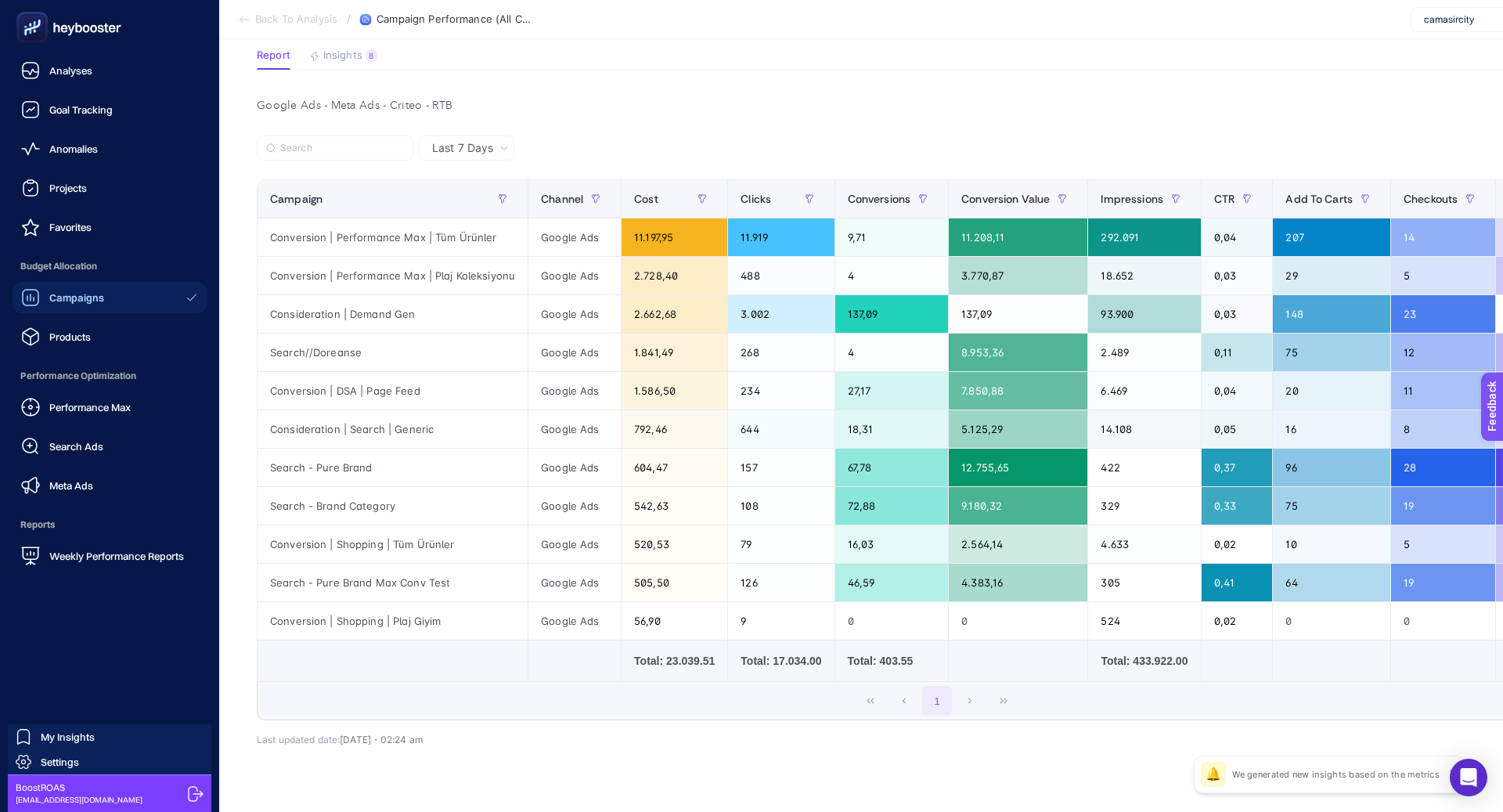
click at [130, 422] on div "Performance Max Search Ads Meta Ads" at bounding box center [110, 446] width 194 height 110
click at [130, 414] on div "Performance Max" at bounding box center [75, 407] width 110 height 19
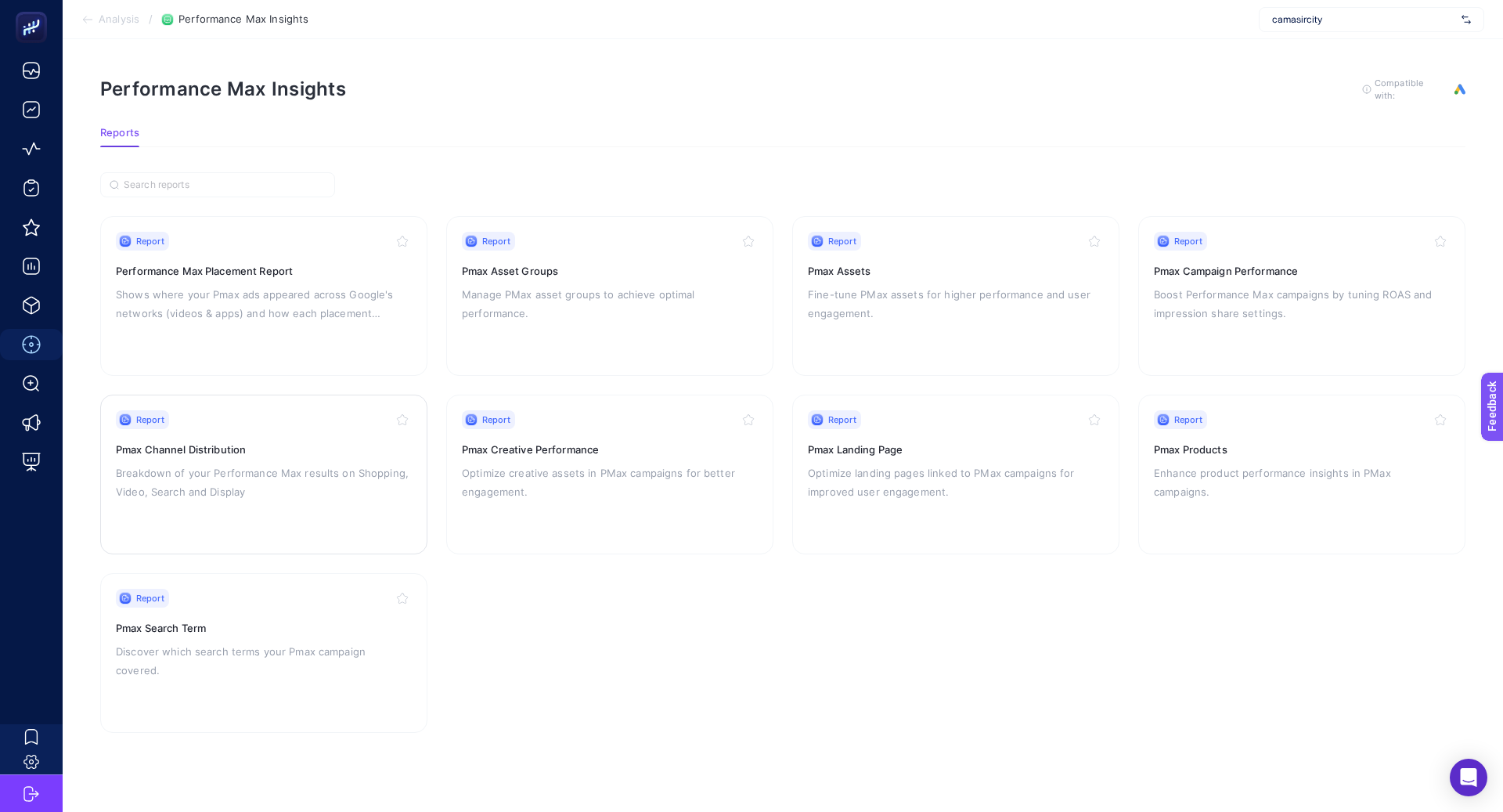
click at [367, 447] on h3 "Pmax Channel Distribution" at bounding box center [263, 449] width 296 height 16
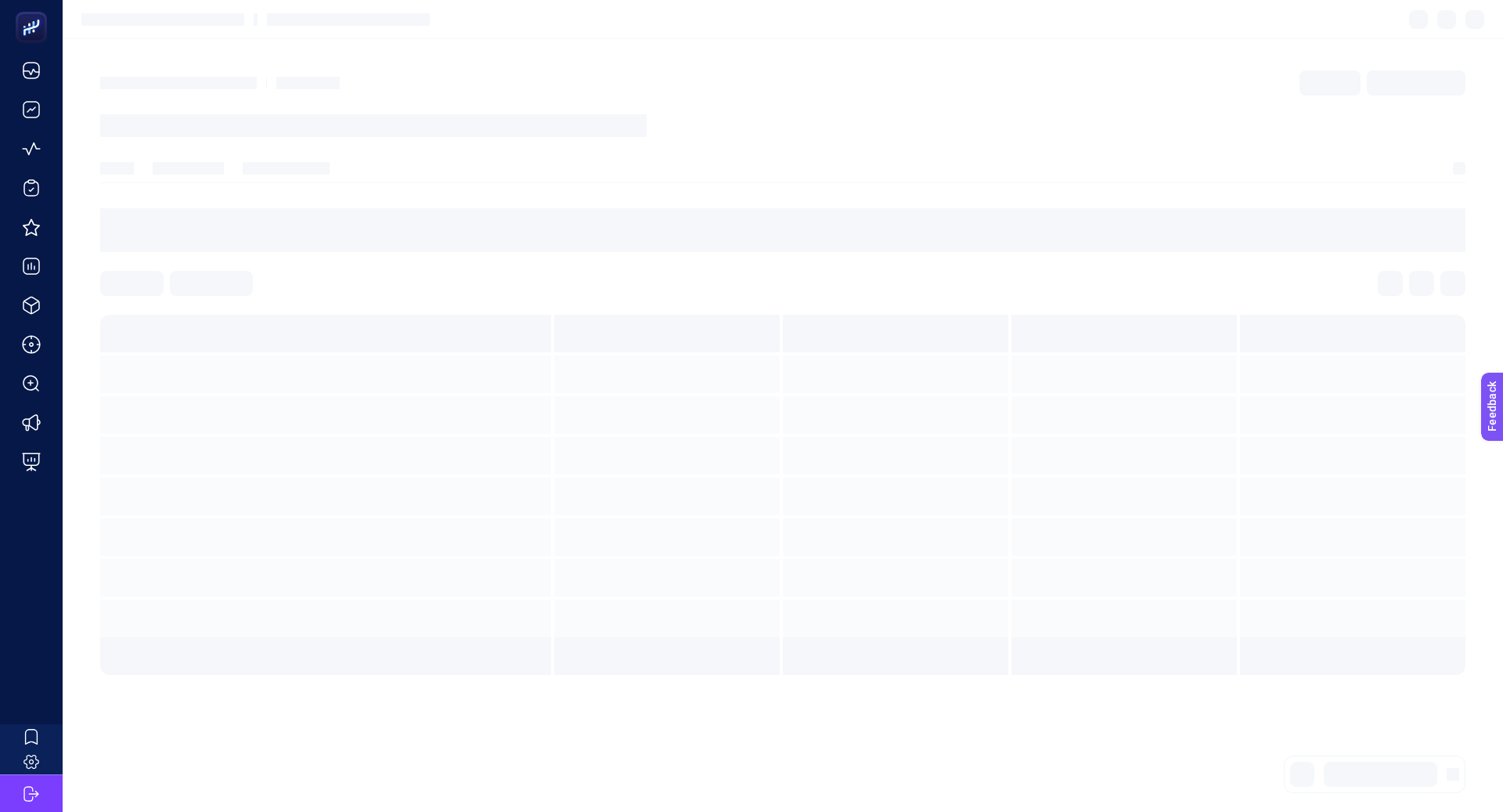
click at [530, 648] on section at bounding box center [783, 494] width 1366 height 360
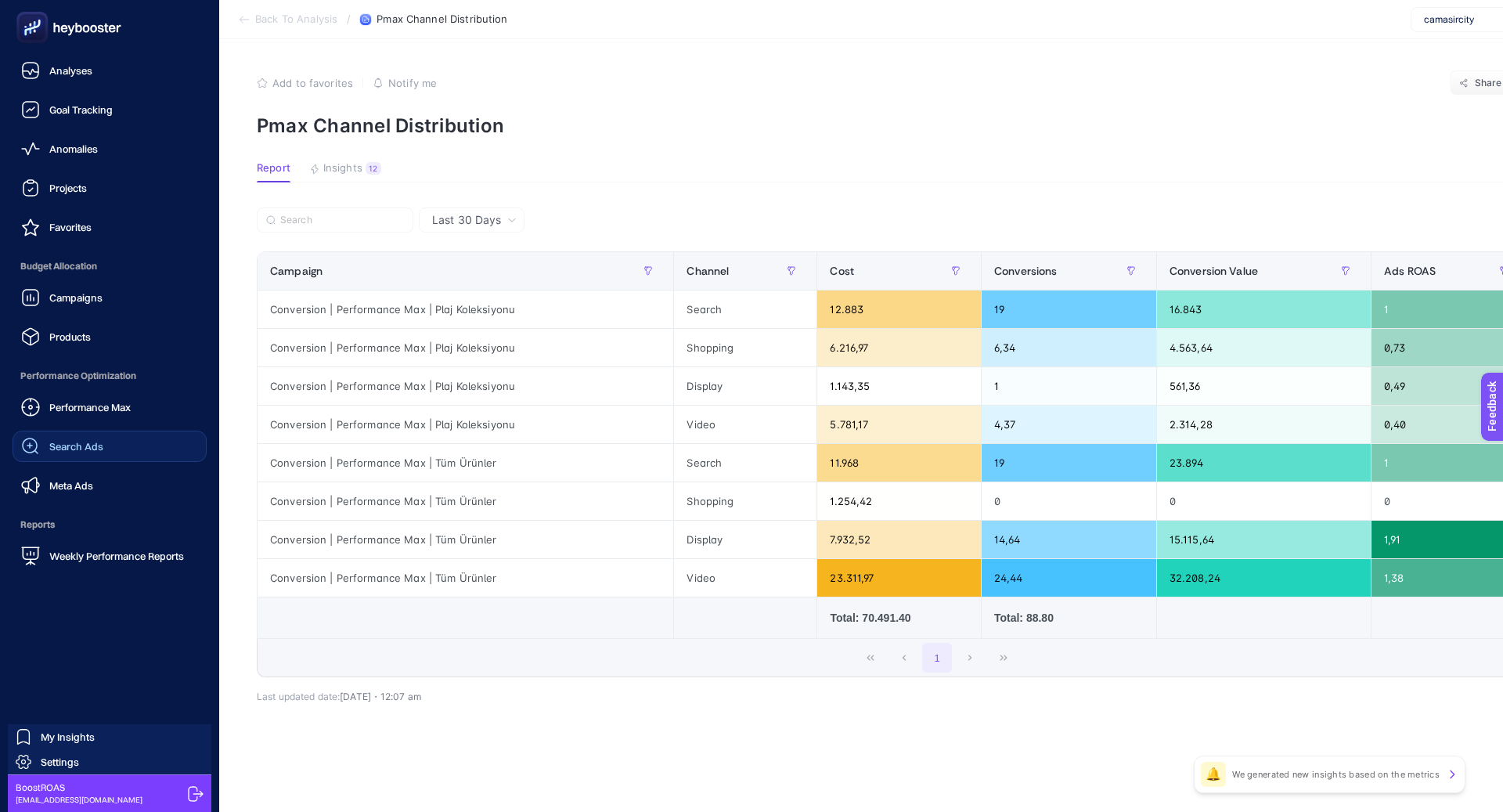
click at [100, 441] on span "Search Ads" at bounding box center [76, 446] width 54 height 13
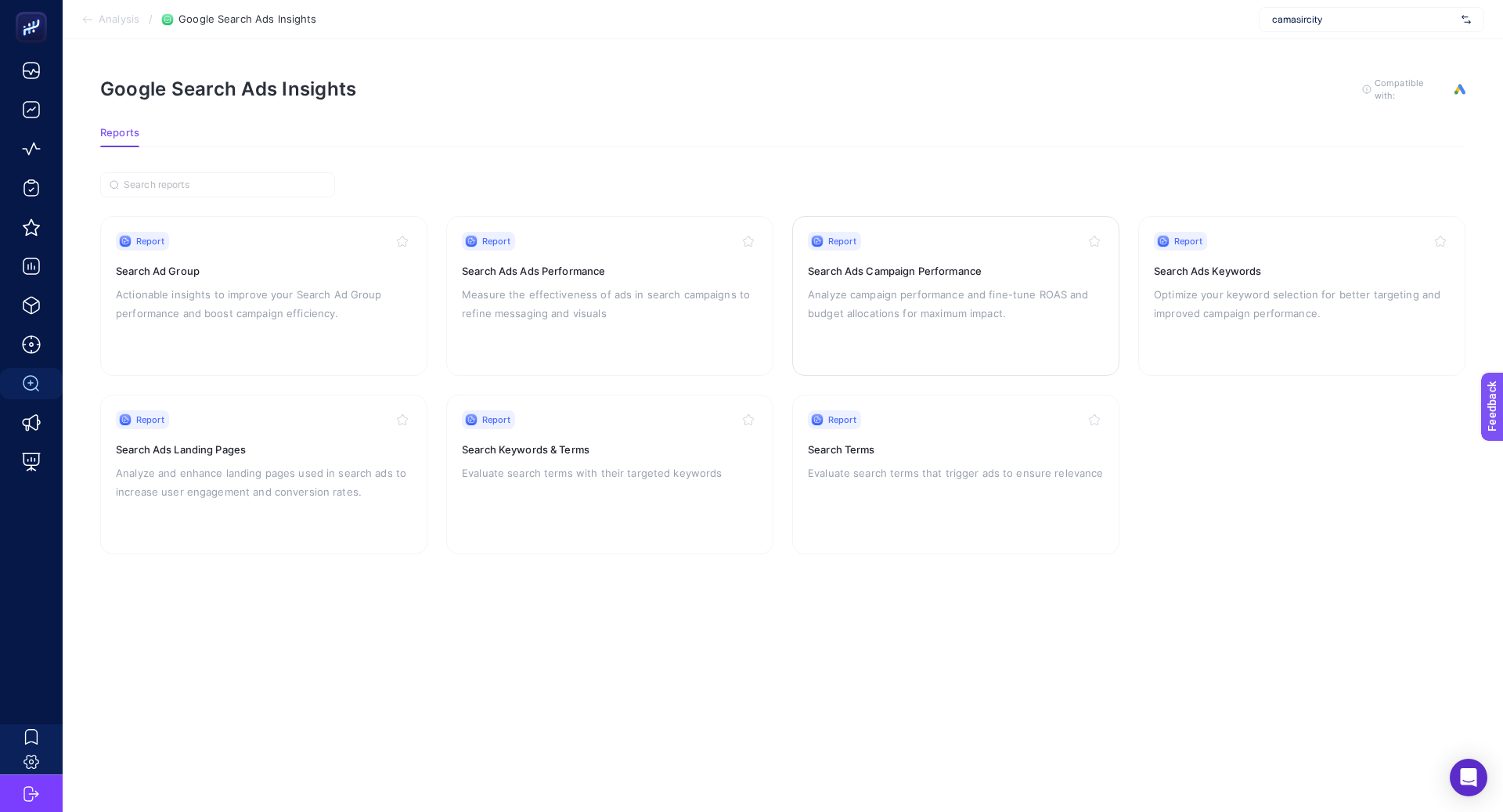
click at [883, 325] on div "Report Search Ads Campaign Performance Analyze campaign performance and fine-tu…" at bounding box center [955, 295] width 296 height 129
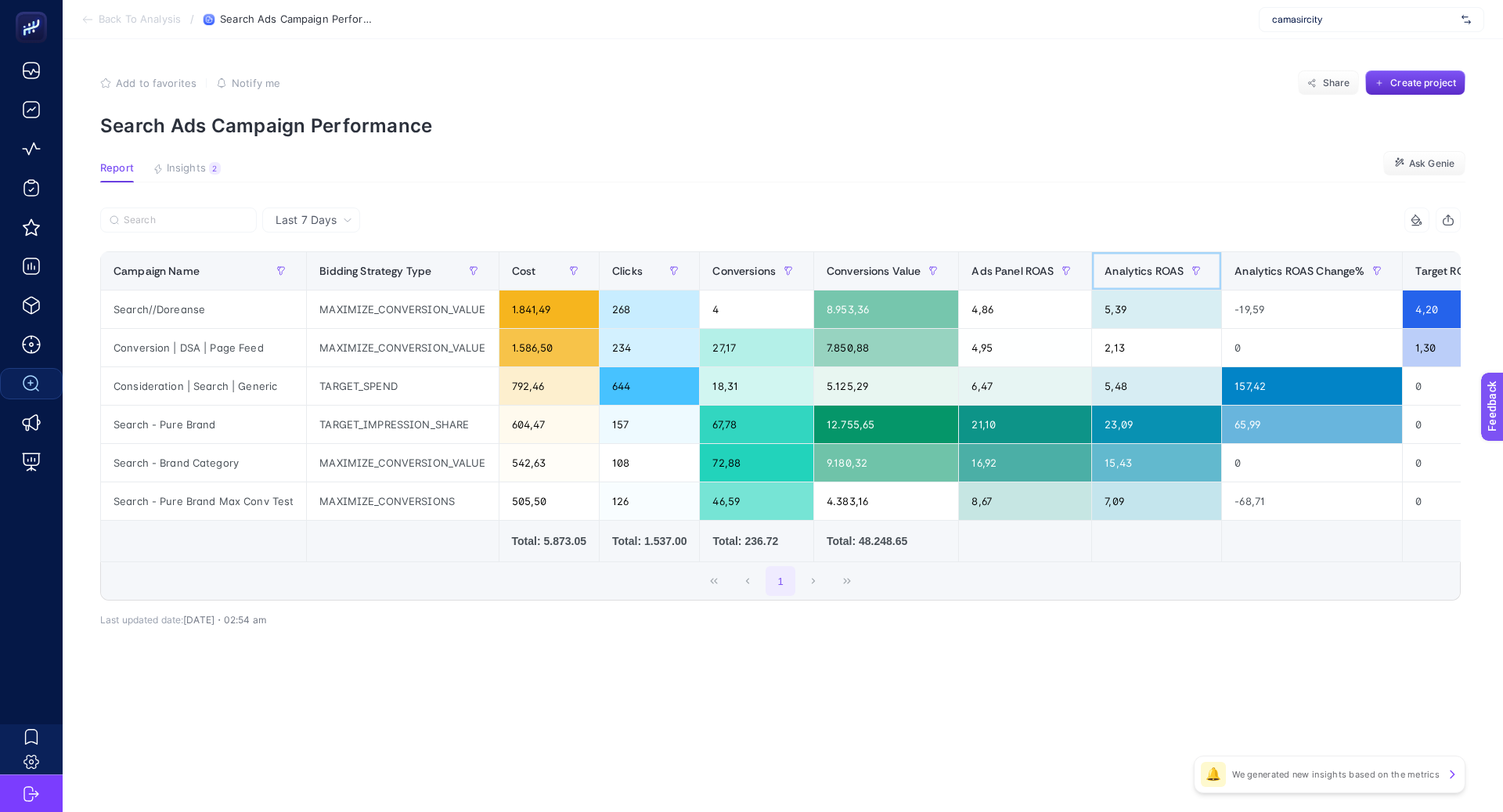
click at [1157, 276] on span "Analytics ROAS" at bounding box center [1145, 270] width 79 height 13
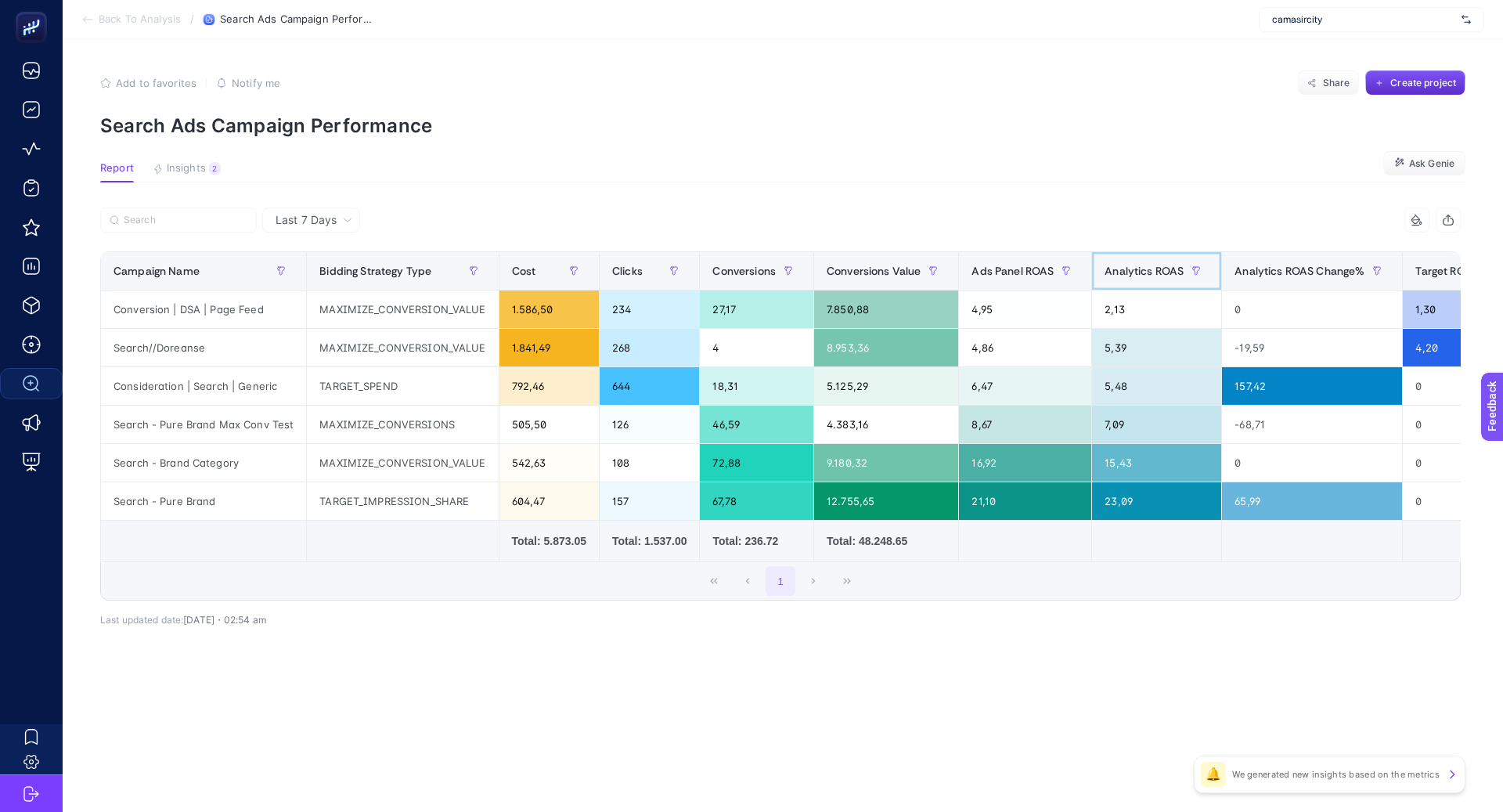
click at [1157, 276] on span "Analytics ROAS" at bounding box center [1145, 270] width 79 height 13
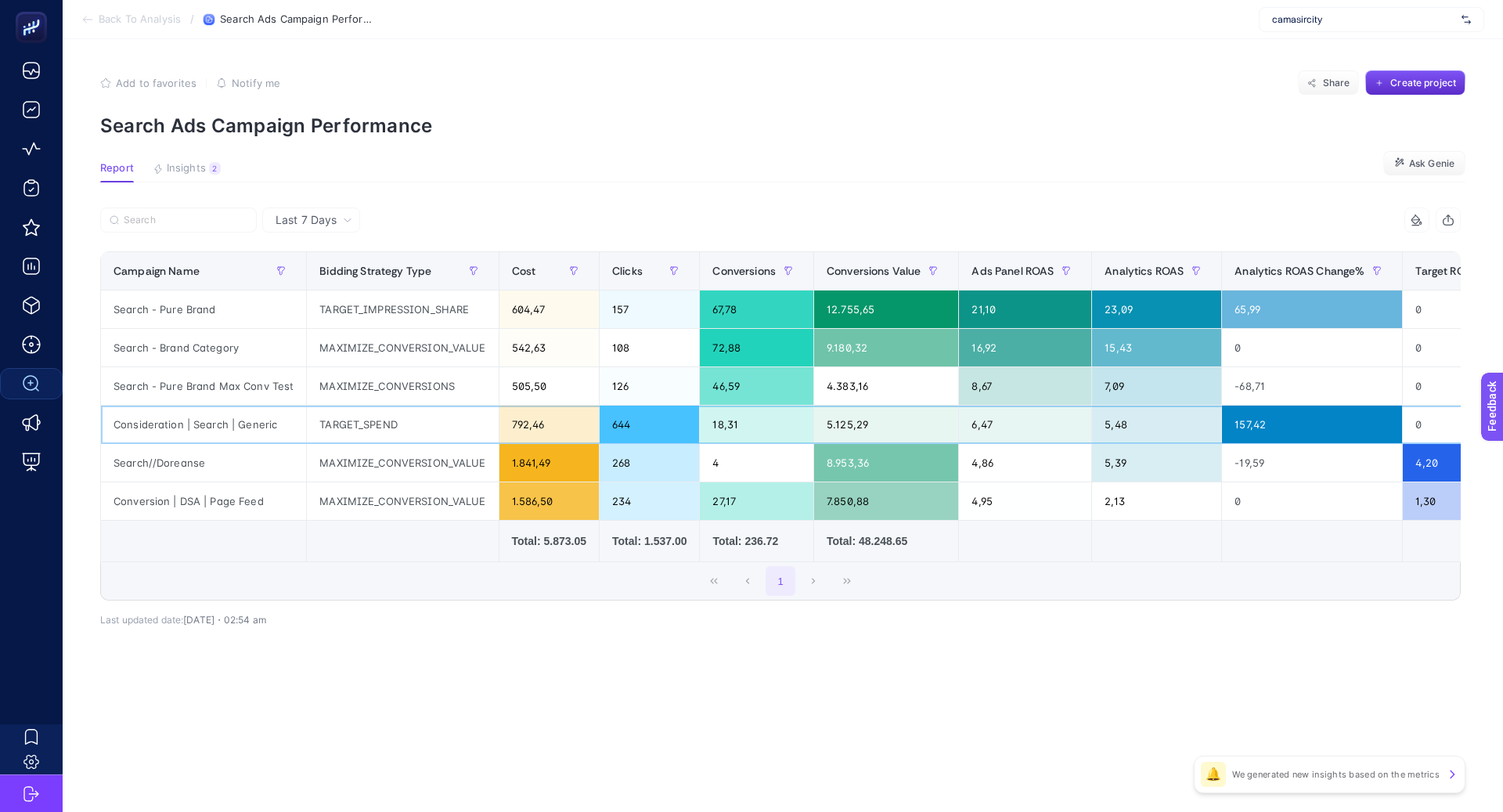
click at [1126, 427] on div "5,48" at bounding box center [1157, 425] width 130 height 38
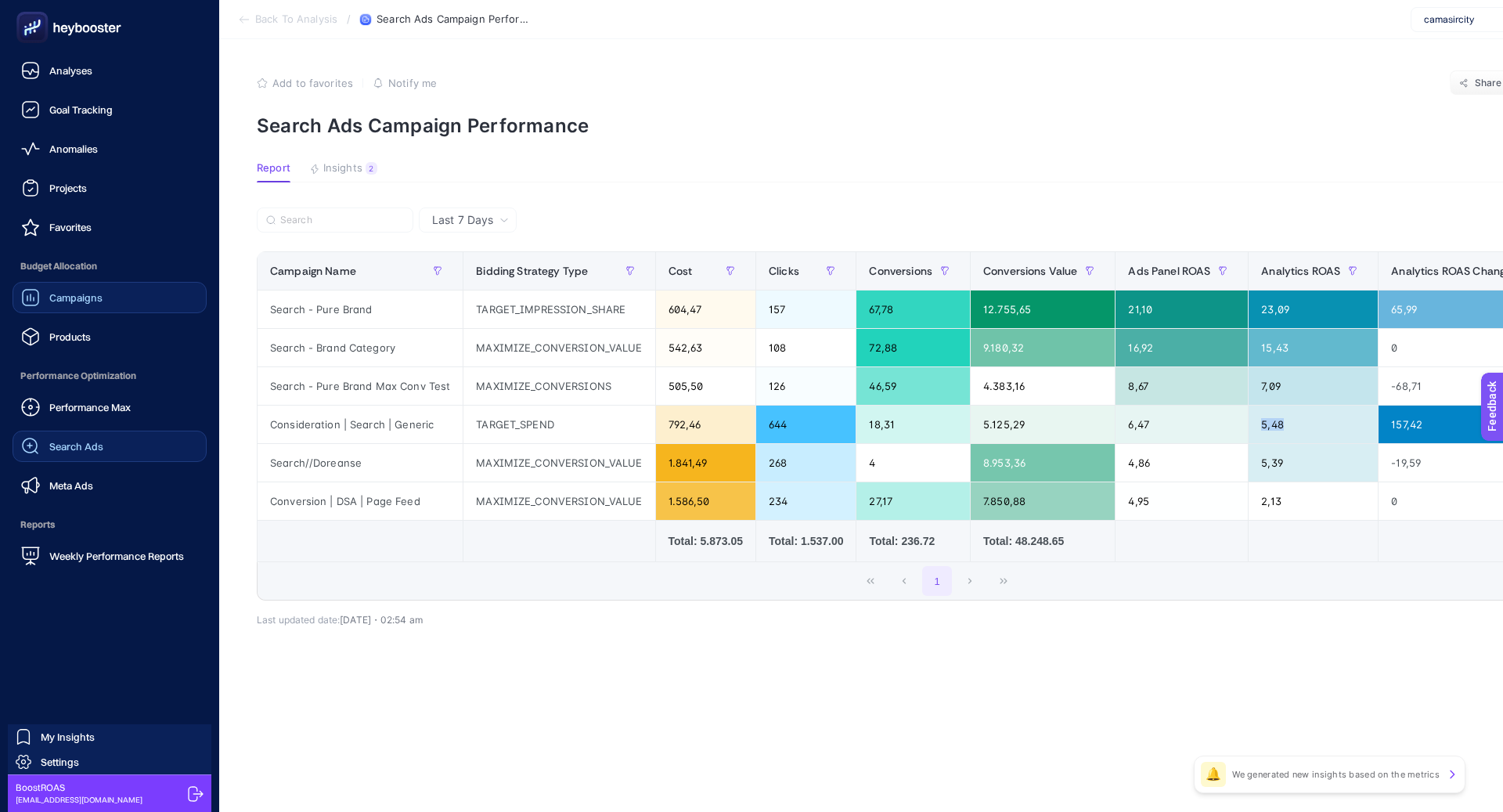
click at [89, 311] on link "Campaigns" at bounding box center [110, 297] width 194 height 31
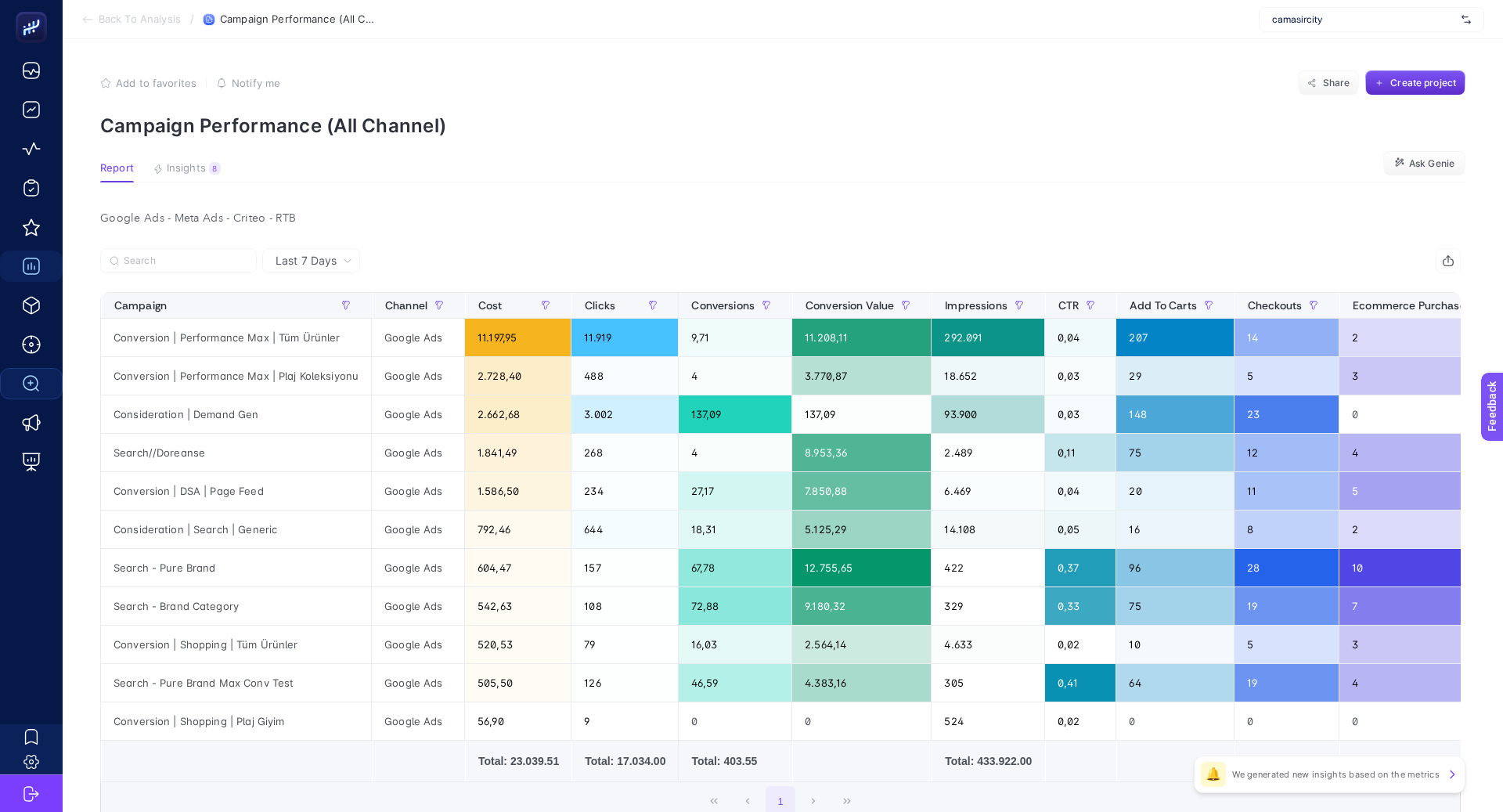
scroll to position [46, 0]
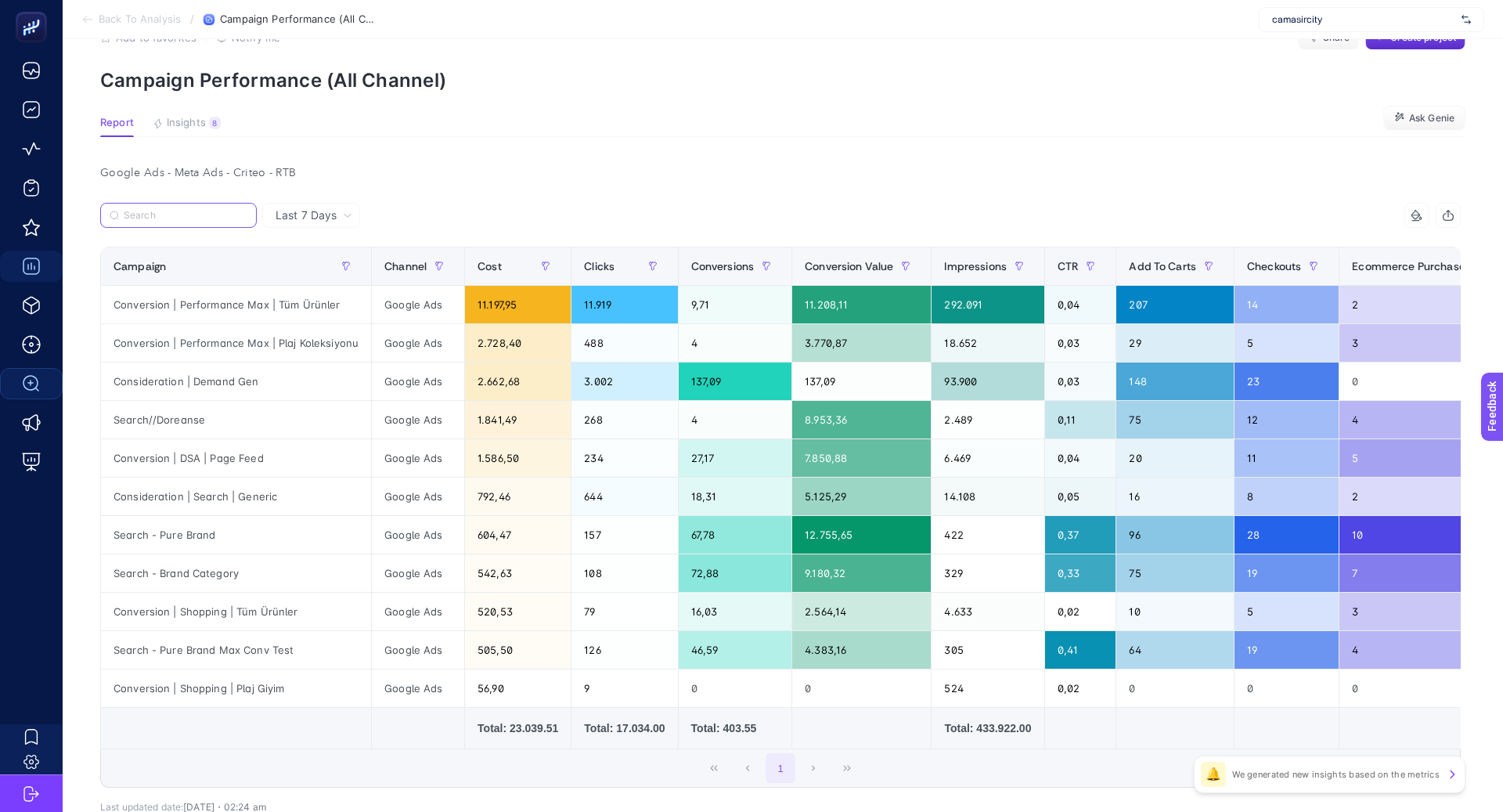
click at [215, 219] on input "Search" at bounding box center [185, 216] width 124 height 12
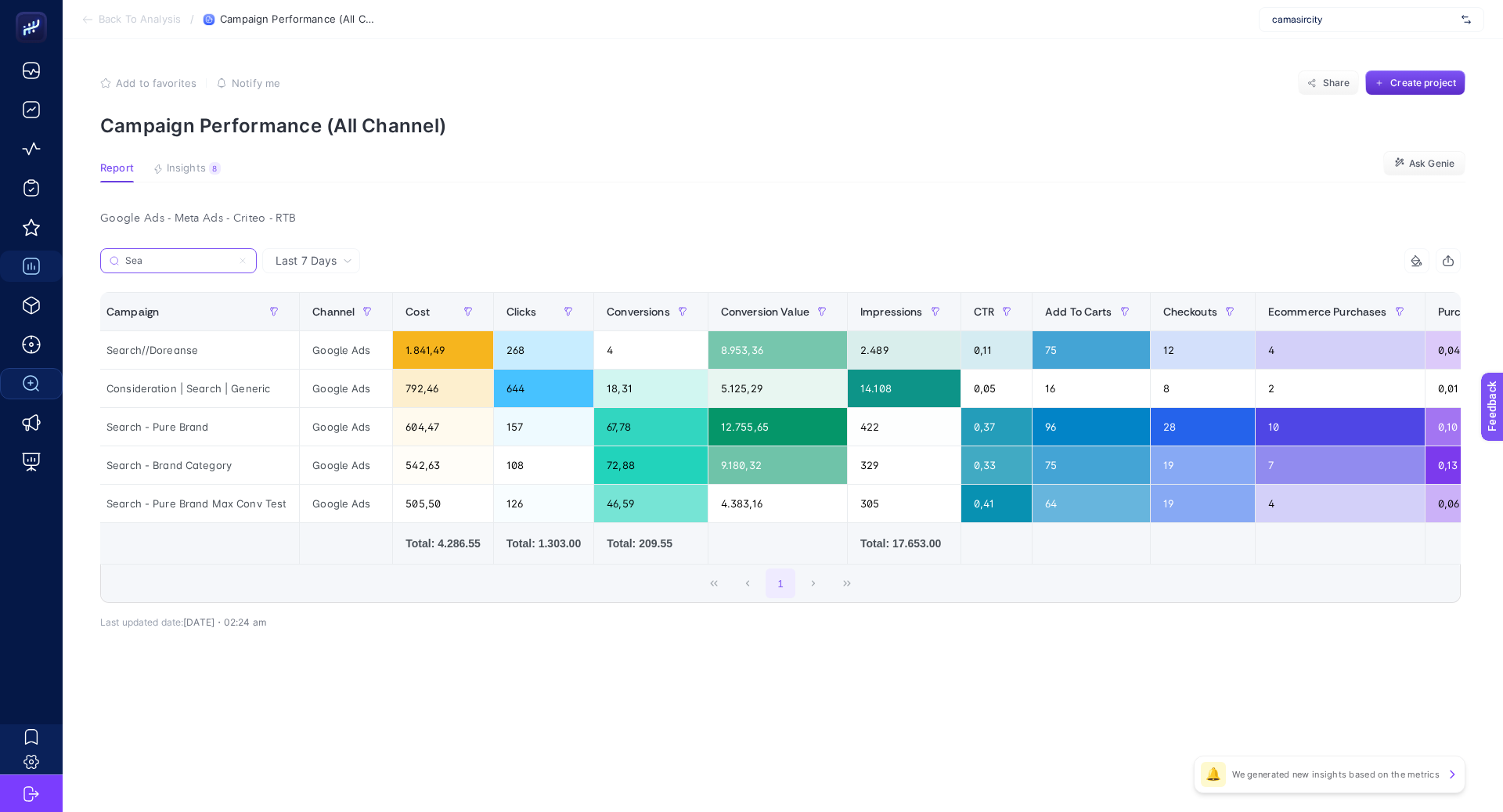
scroll to position [0, 0]
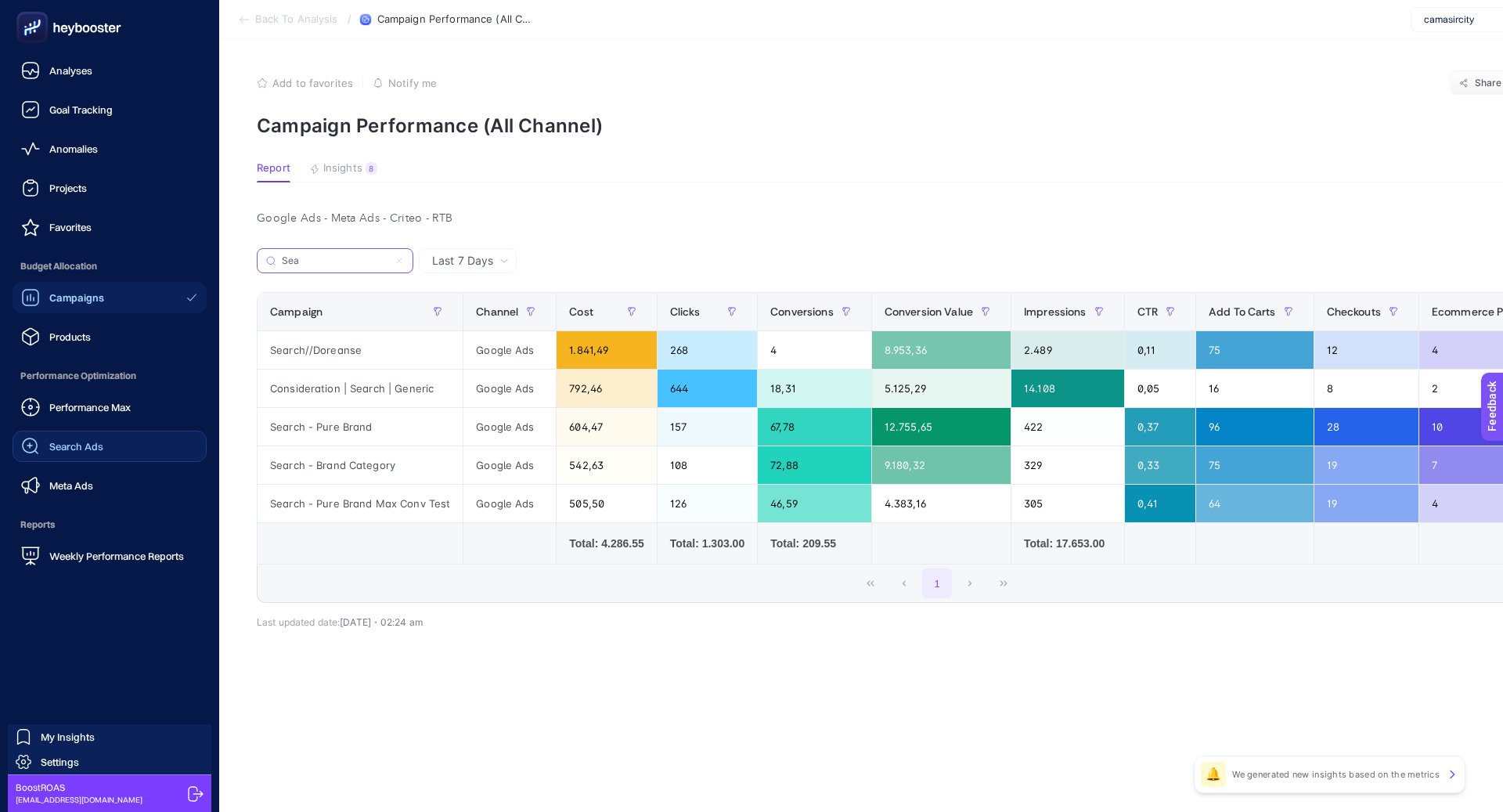
type input "Sea"
click at [122, 447] on link "Search Ads" at bounding box center [110, 447] width 194 height 31
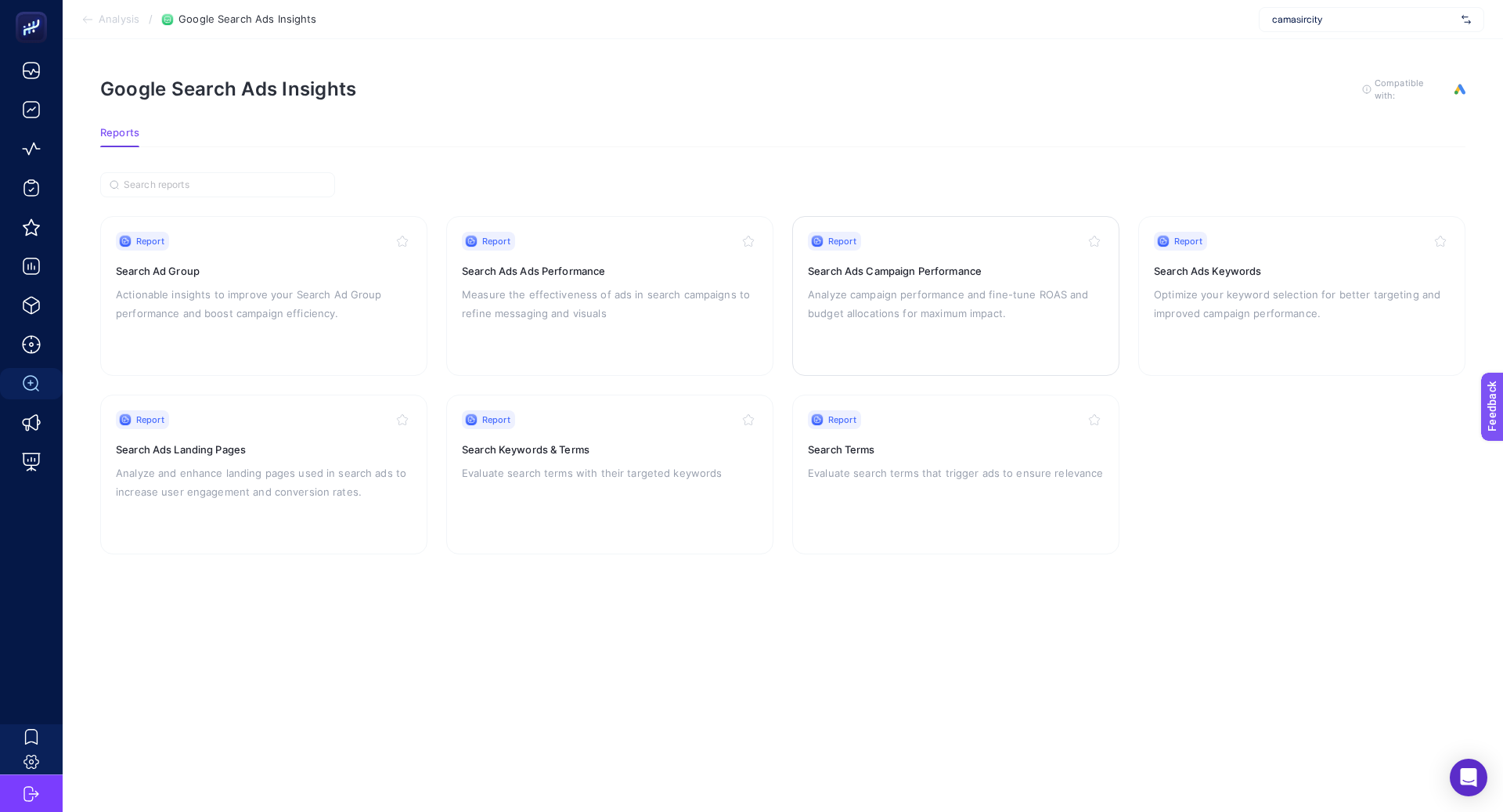
click at [908, 285] on p "Analyze campaign performance and fine-tune ROAS and budget allocations for maxi…" at bounding box center [955, 304] width 296 height 38
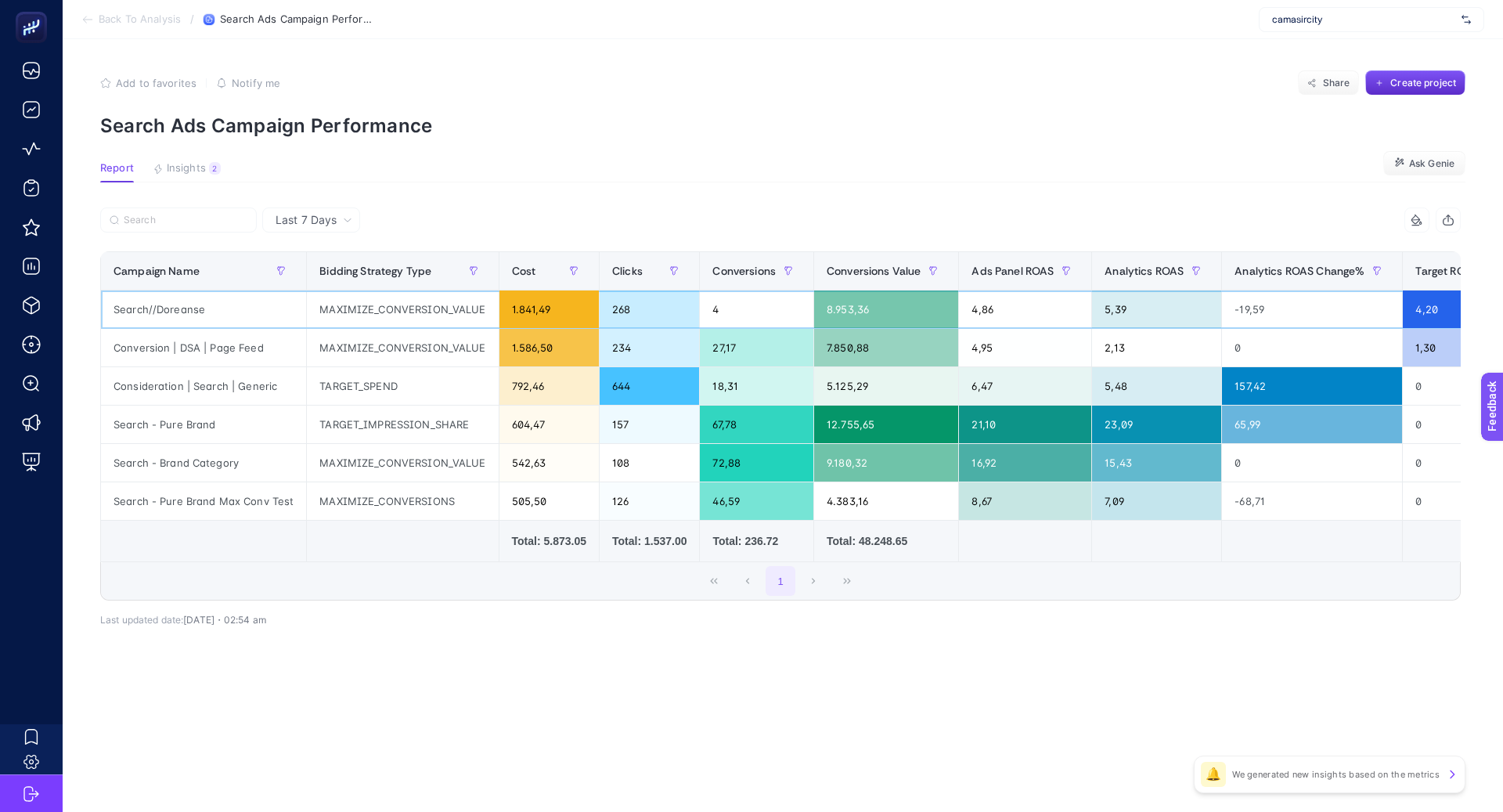
click at [193, 299] on div "Search//Doreanse" at bounding box center [203, 309] width 205 height 38
click at [191, 310] on div "Search//Doreanse" at bounding box center [203, 309] width 205 height 38
click at [250, 487] on div "Search - Pure Brand Max Conv Test" at bounding box center [203, 501] width 205 height 38
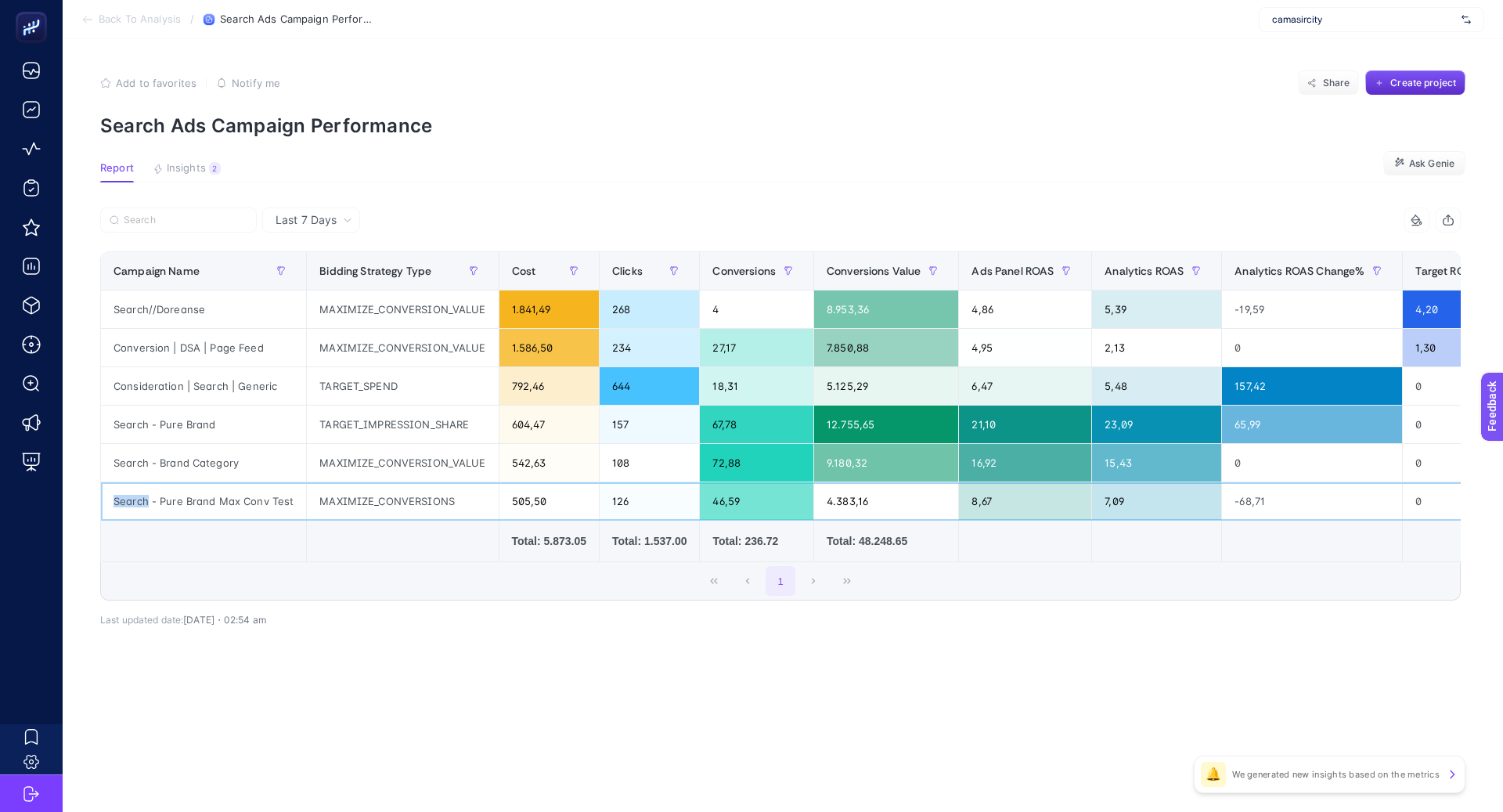
click at [250, 487] on div "Search - Pure Brand Max Conv Test" at bounding box center [203, 501] width 205 height 38
click at [240, 472] on div at bounding box center [240, 472] width 0 height 0
click at [343, 433] on div "TARGET_IMPRESSION_SHARE" at bounding box center [402, 425] width 191 height 38
click at [512, 427] on div "604,47" at bounding box center [549, 425] width 99 height 38
click at [511, 427] on div "604,47" at bounding box center [549, 425] width 99 height 38
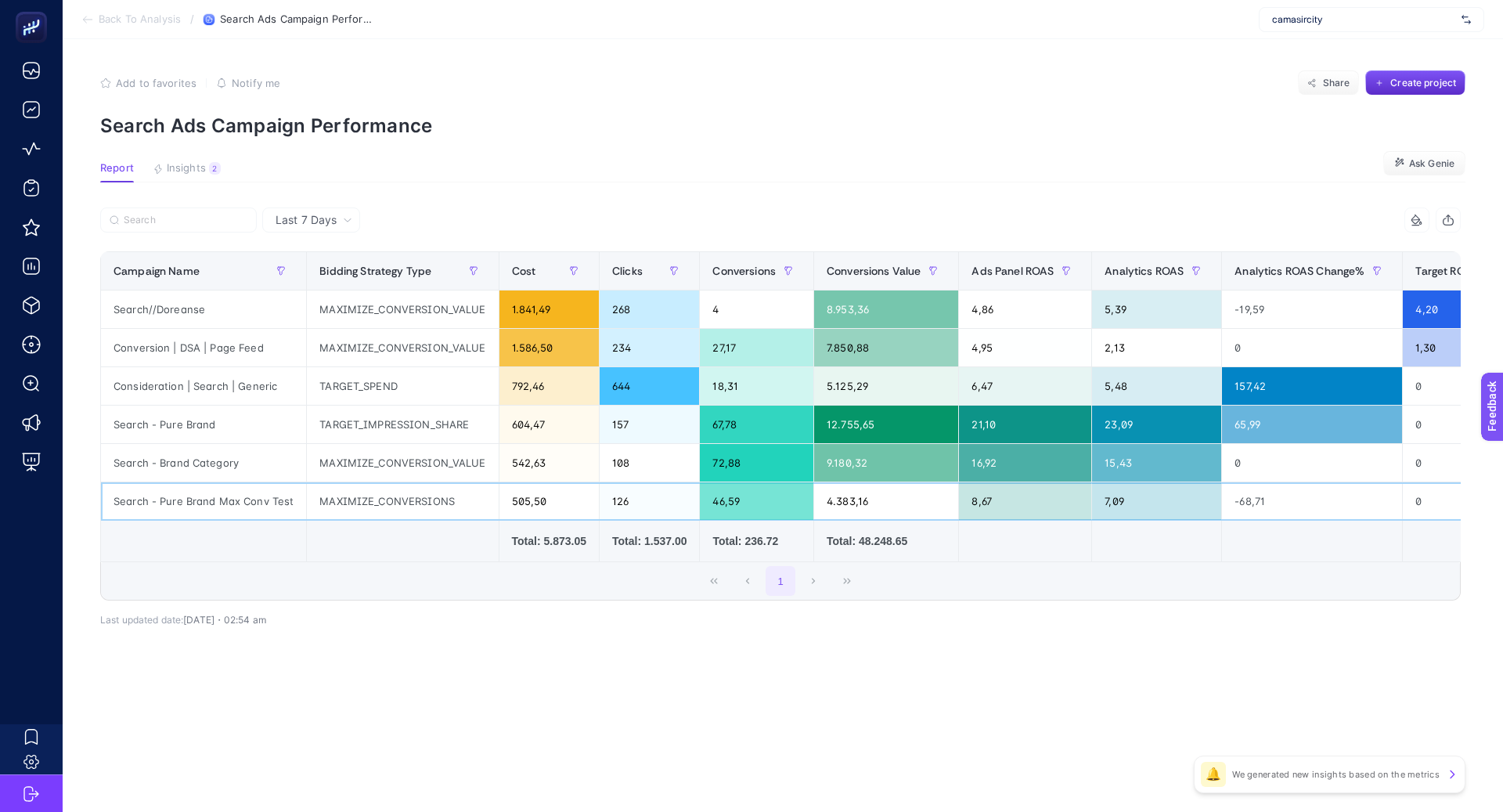
click at [529, 488] on div "505,50" at bounding box center [549, 501] width 99 height 38
click at [528, 488] on div "505,50" at bounding box center [549, 501] width 99 height 38
click at [528, 479] on div "542,63" at bounding box center [549, 463] width 99 height 38
click at [527, 421] on div "604,47" at bounding box center [549, 425] width 99 height 38
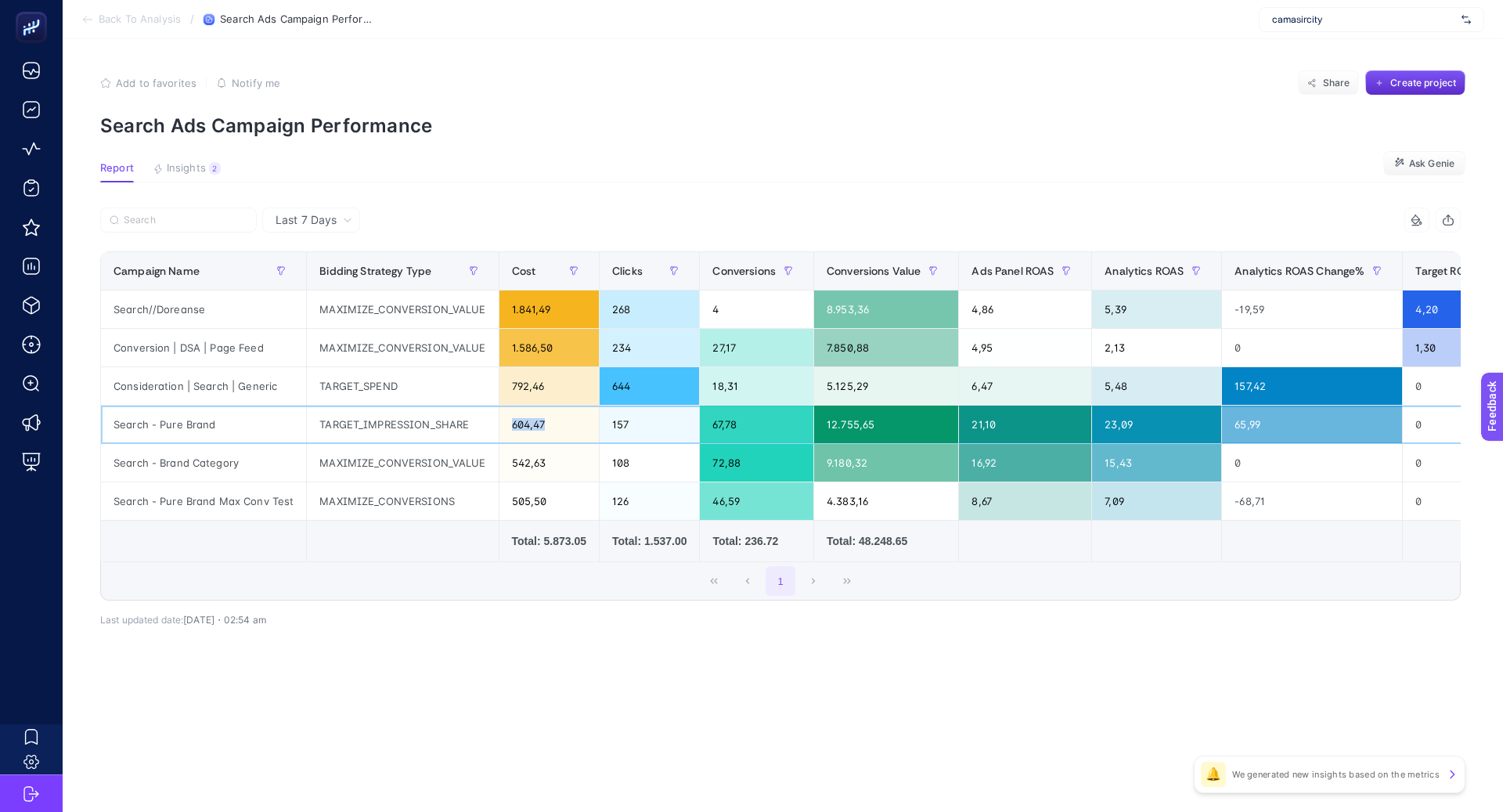
click at [527, 422] on div "604,47" at bounding box center [549, 425] width 99 height 38
